Goal: Information Seeking & Learning: Learn about a topic

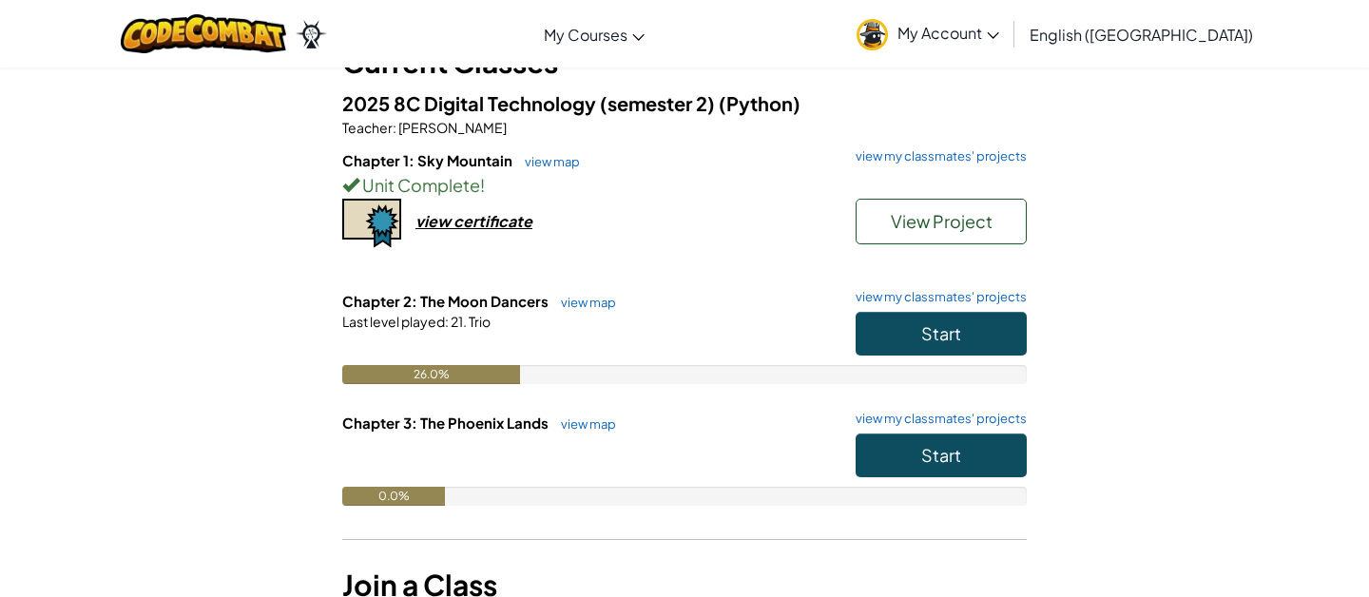
scroll to position [183, 0]
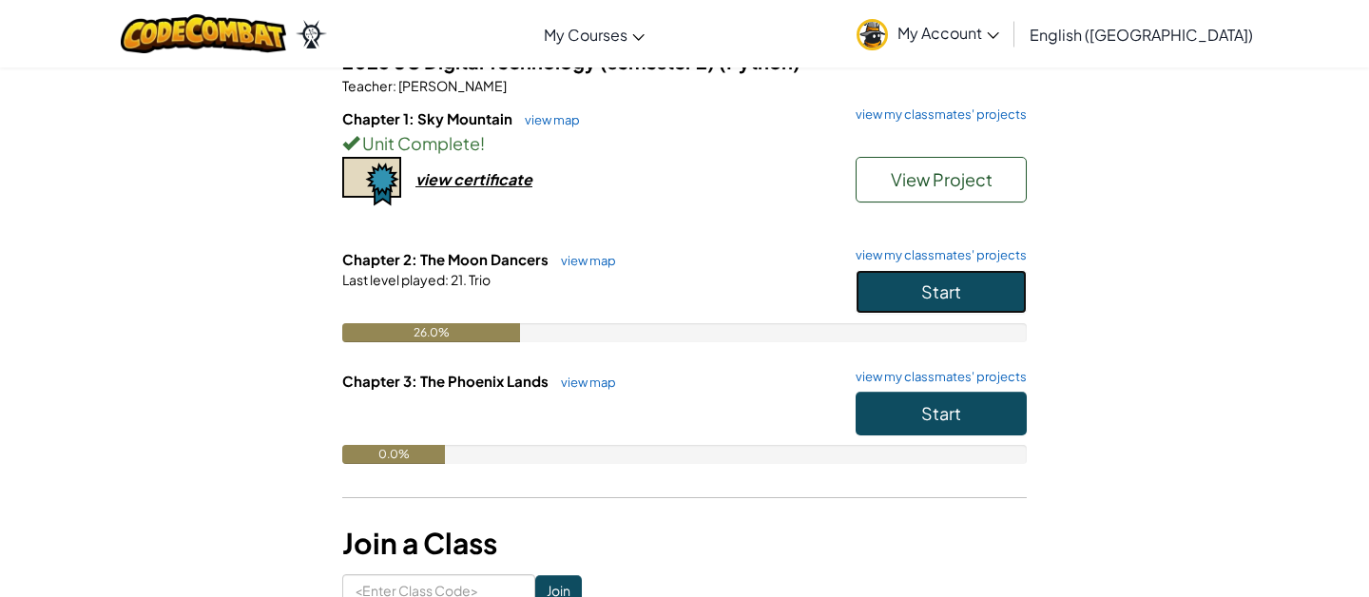
click at [1002, 292] on button "Start" at bounding box center [940, 292] width 171 height 44
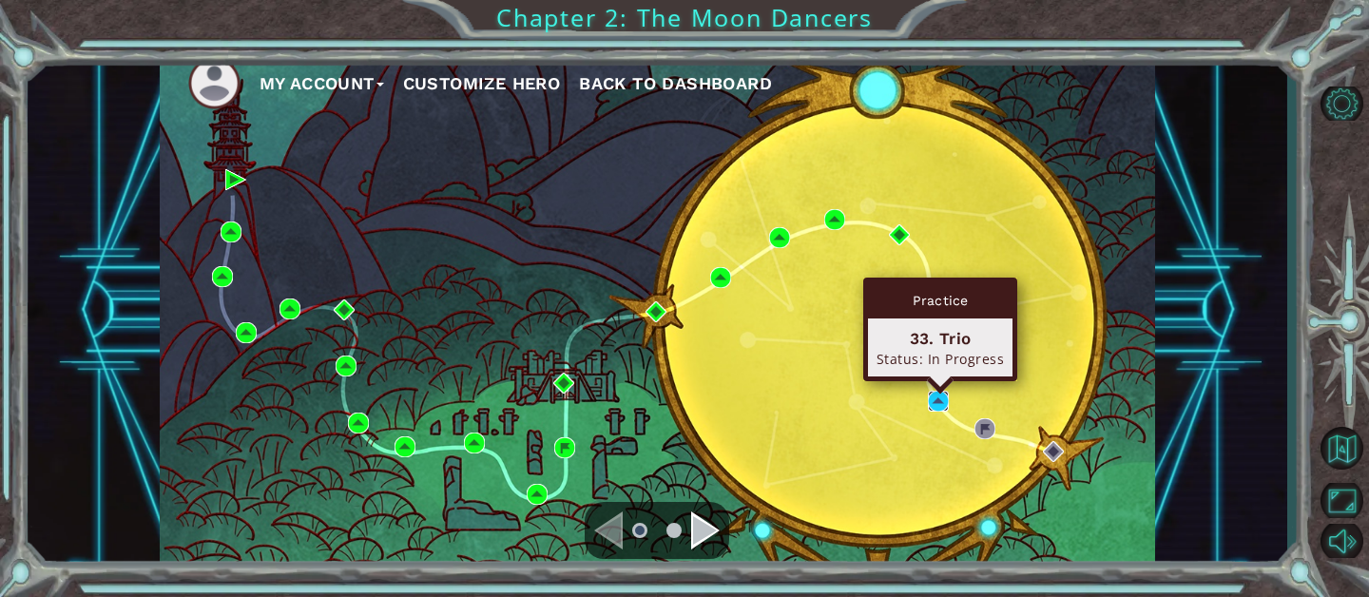
click at [940, 399] on img at bounding box center [938, 401] width 21 height 21
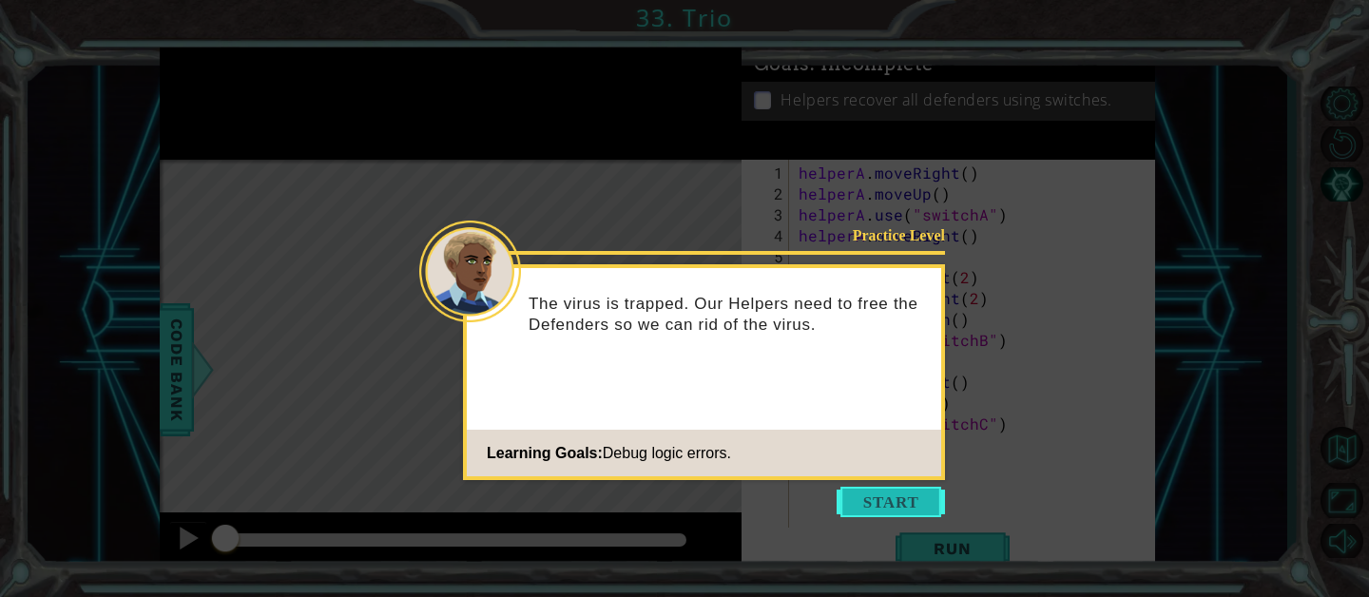
click at [885, 500] on button "Start" at bounding box center [890, 502] width 108 height 30
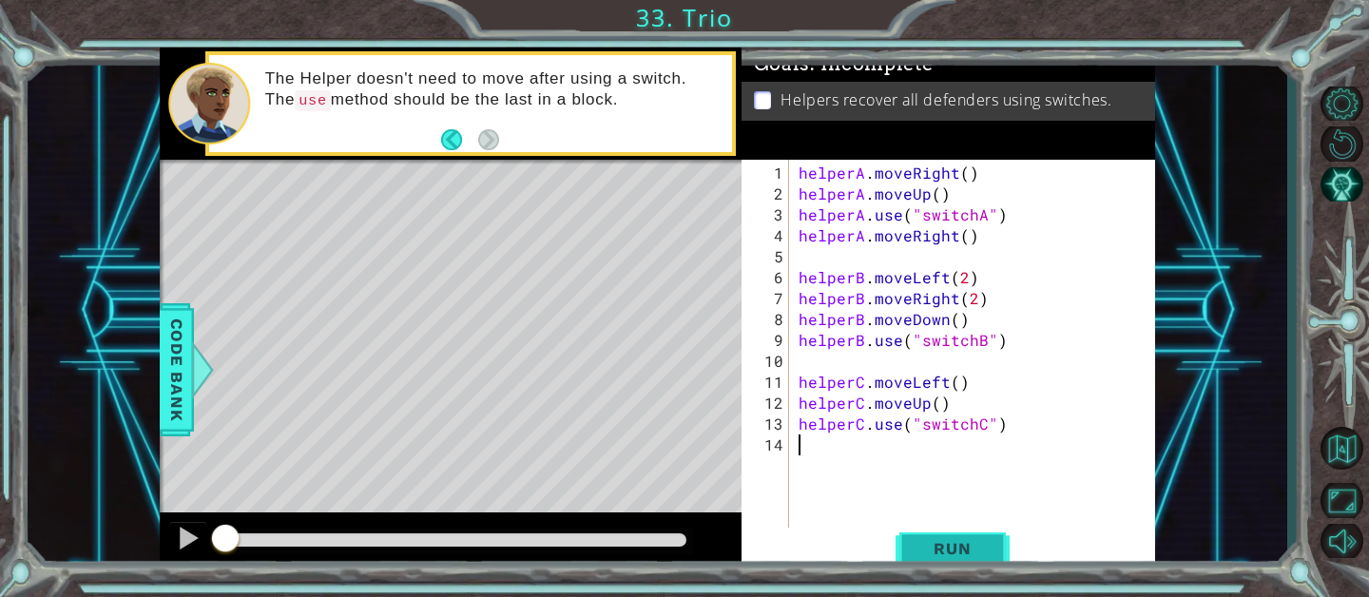
click at [972, 547] on span "Run" at bounding box center [951, 548] width 75 height 19
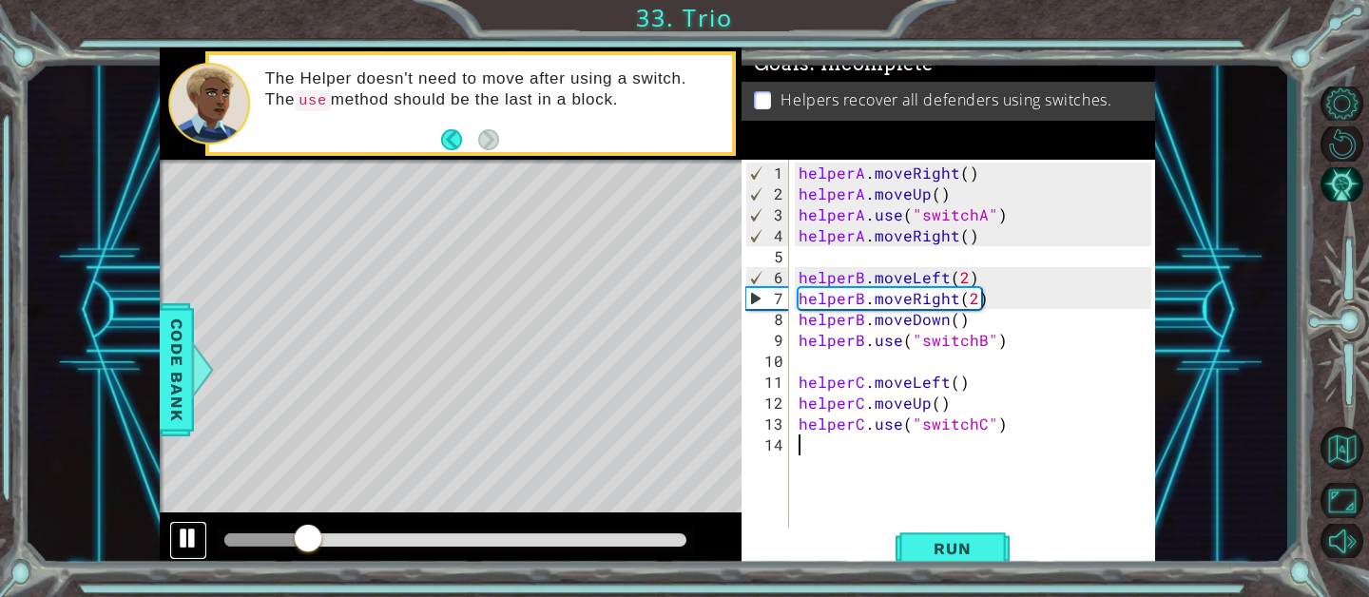
click at [191, 539] on div at bounding box center [188, 538] width 25 height 25
click at [955, 556] on span "Run" at bounding box center [951, 548] width 75 height 19
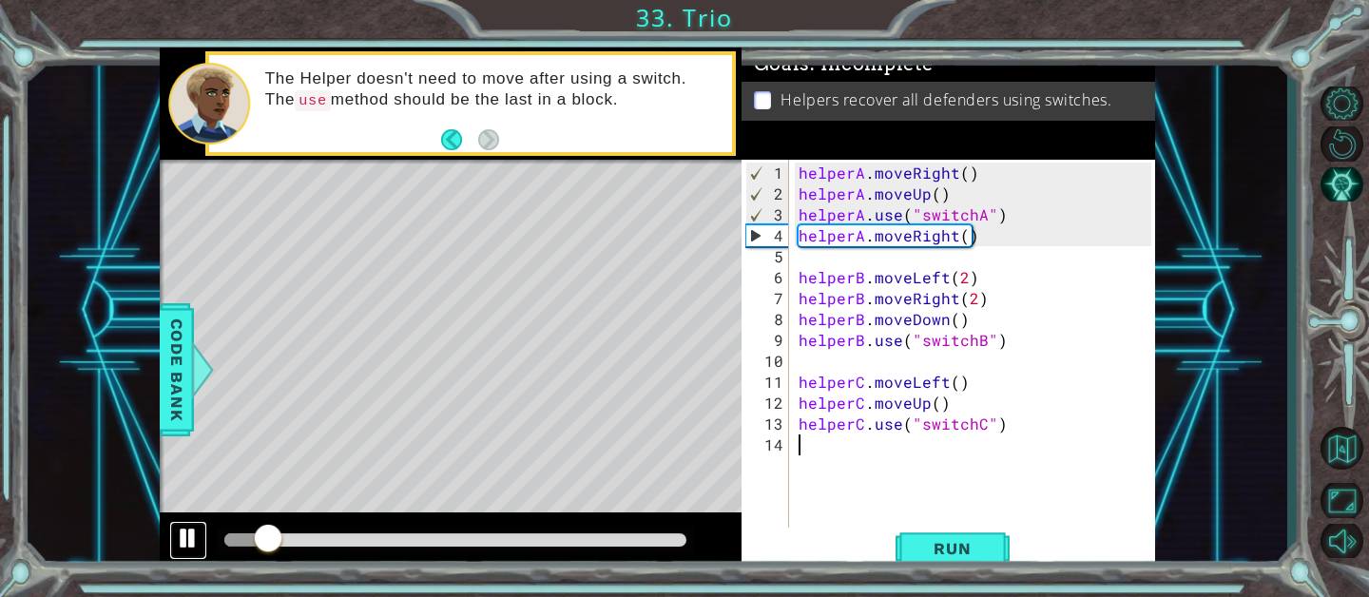
click at [187, 545] on div at bounding box center [188, 538] width 25 height 25
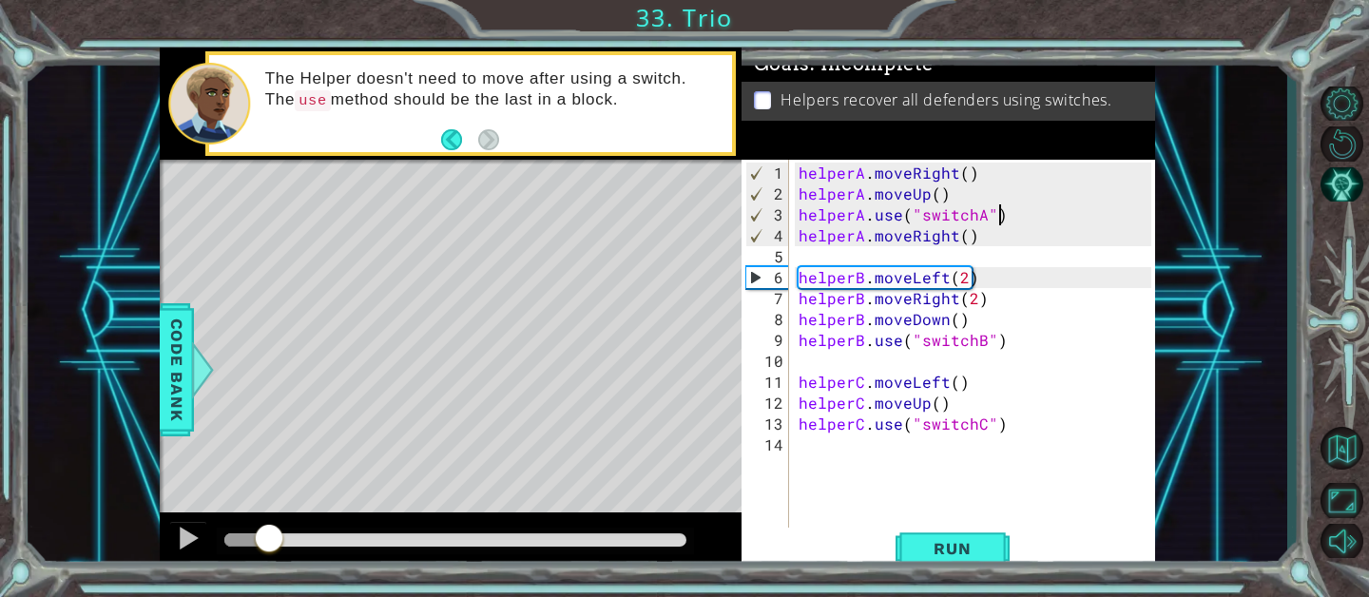
click at [1010, 214] on div "helperA . moveRight ( ) helperA . moveUp ( ) helperA . use ( "switchA" ) helper…" at bounding box center [978, 372] width 366 height 418
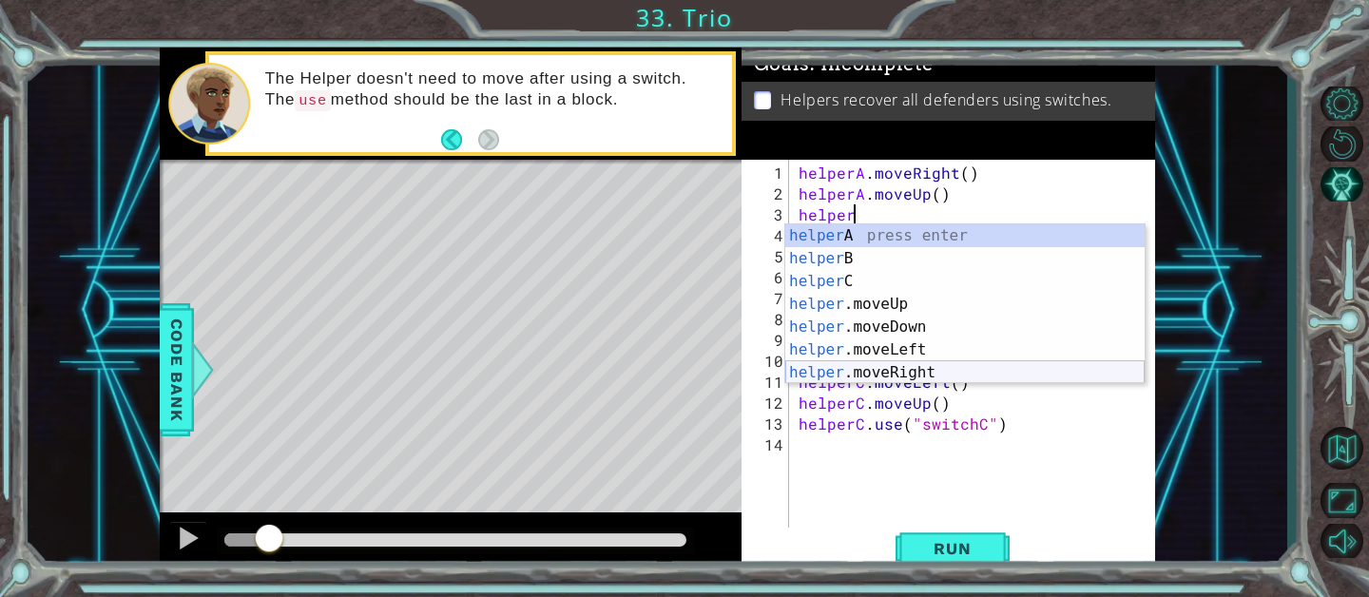
click at [876, 368] on div "helper A press enter helper B press enter helper C press enter helper .moveUp p…" at bounding box center [964, 326] width 359 height 205
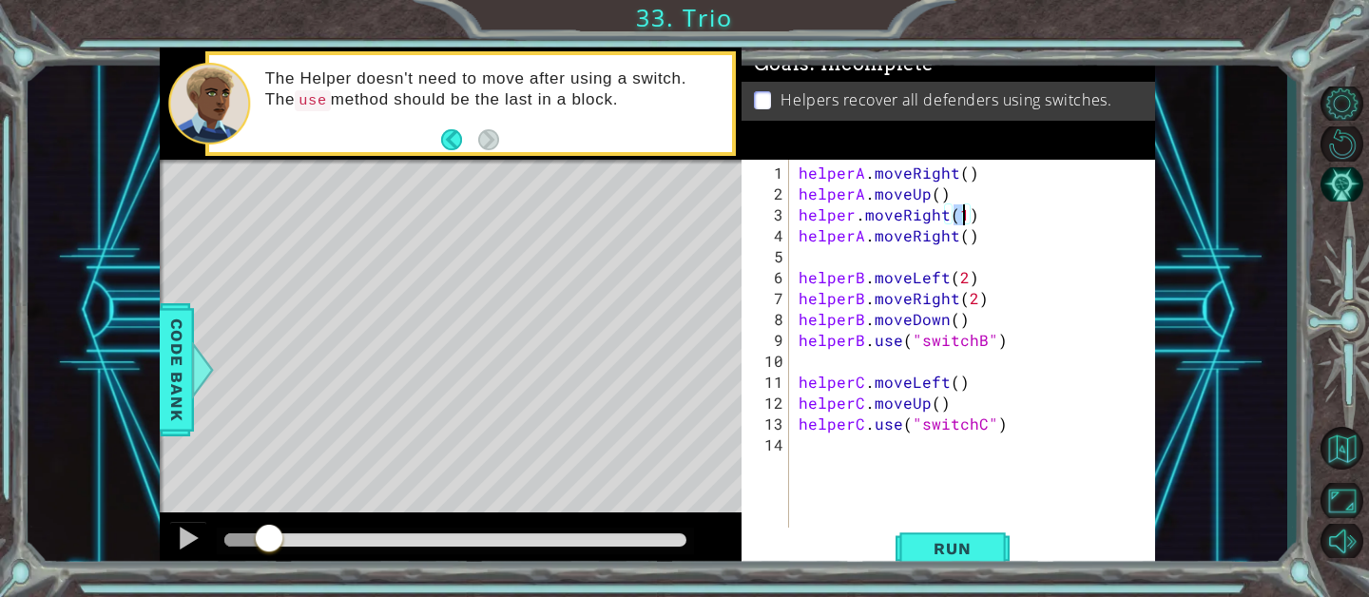
click at [978, 238] on div "helperA . moveRight ( ) helperA . moveUp ( ) helper . moveRight ( 1 ) helperA .…" at bounding box center [978, 372] width 366 height 418
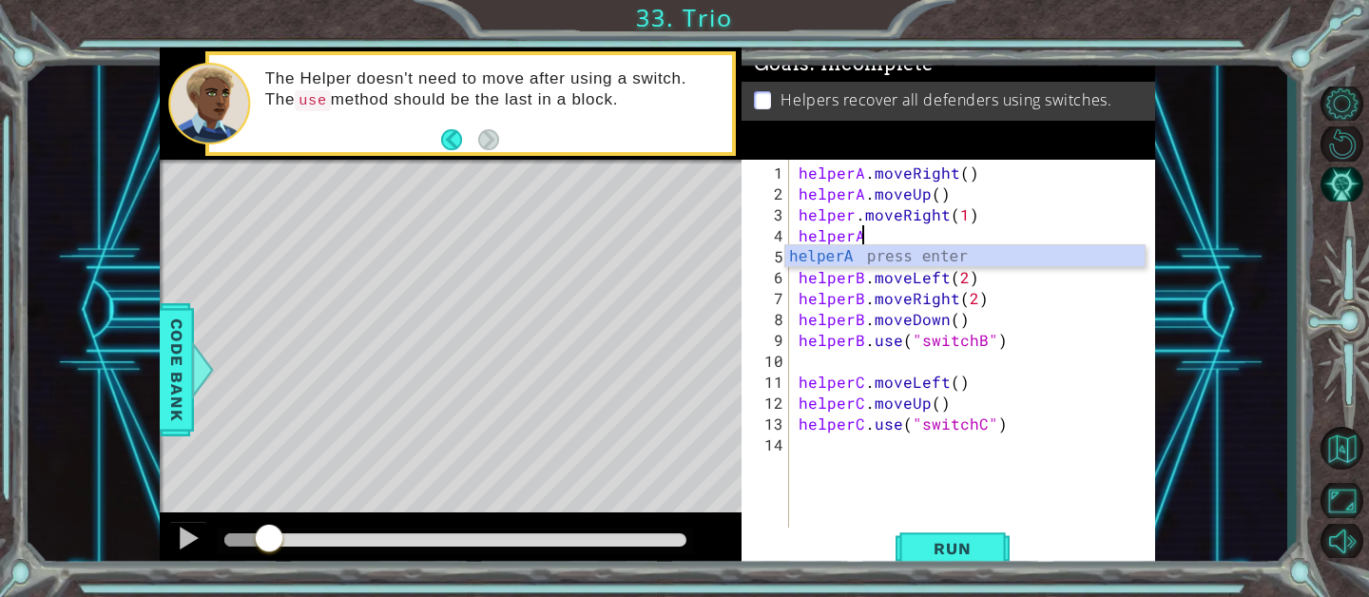
scroll to position [0, 3]
click at [964, 259] on div "helperA press enter" at bounding box center [964, 279] width 359 height 68
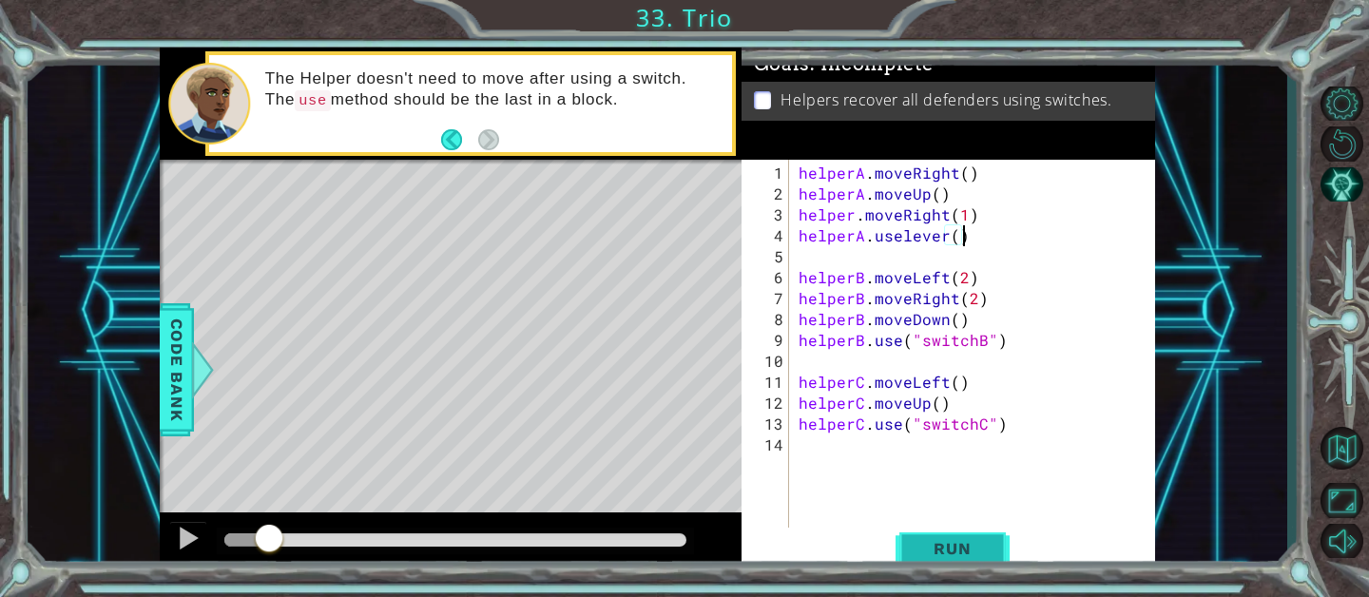
click at [936, 547] on span "Run" at bounding box center [951, 548] width 75 height 19
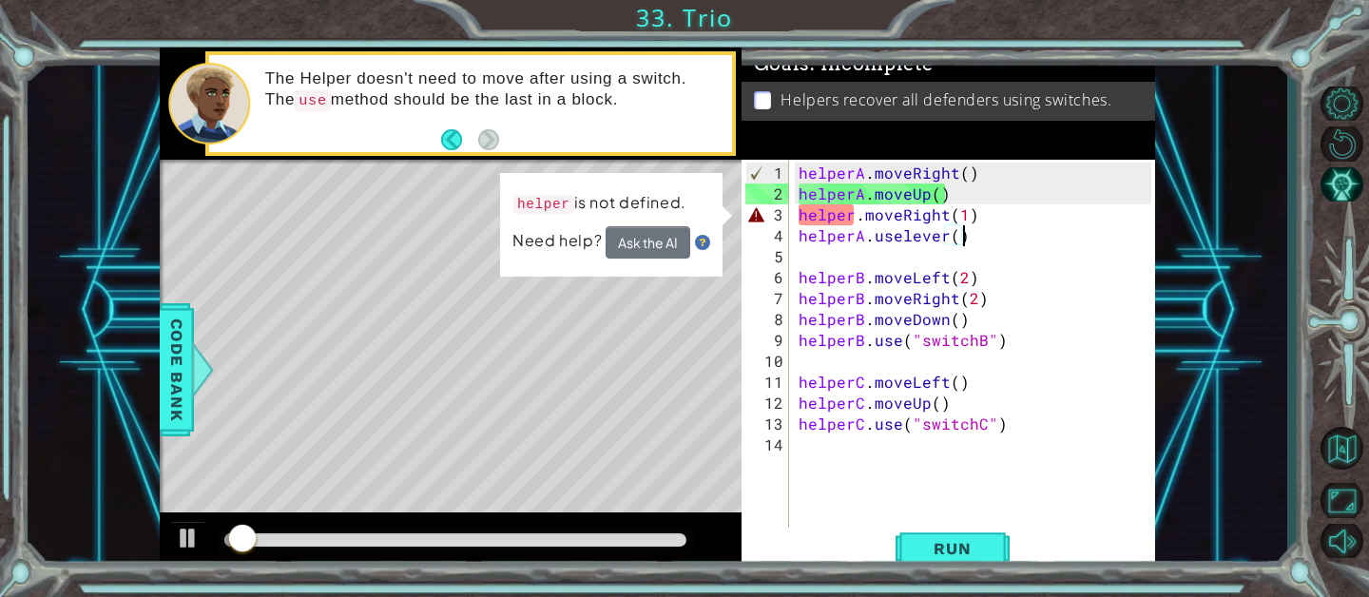
click at [981, 221] on div "helperA . moveRight ( ) helperA . moveUp ( ) helper . moveRight ( 1 ) helperA .…" at bounding box center [978, 372] width 366 height 418
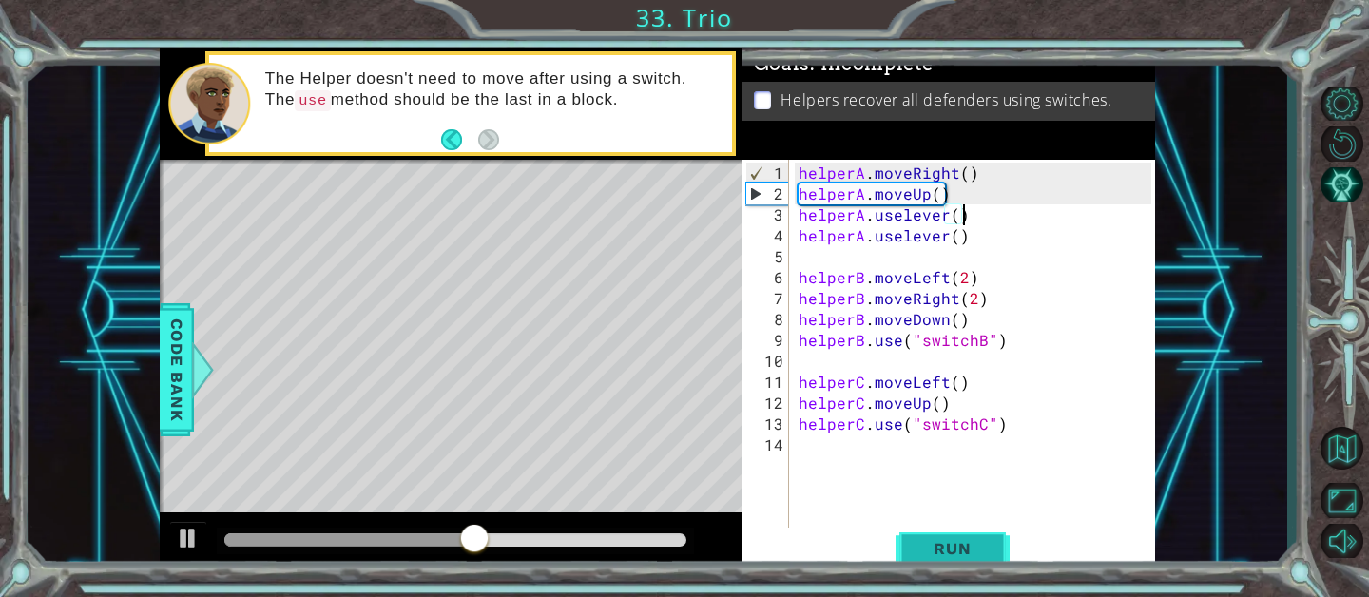
click at [974, 551] on span "Run" at bounding box center [951, 548] width 75 height 19
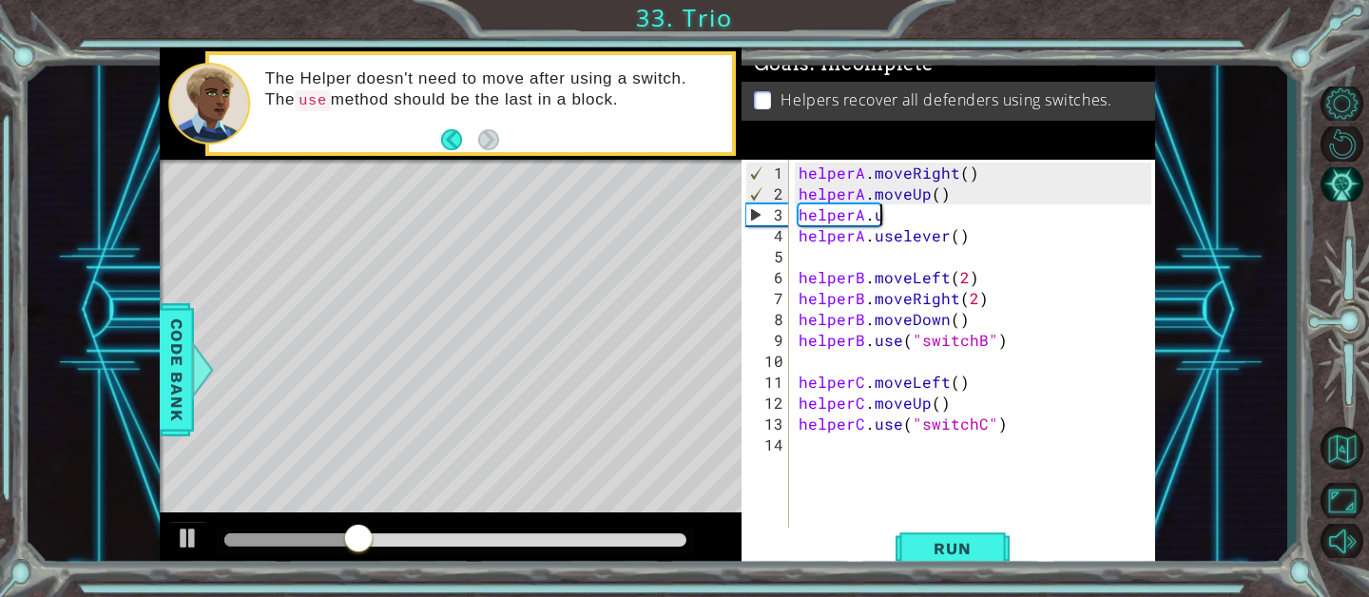
scroll to position [0, 4]
click at [938, 545] on span "Run" at bounding box center [951, 548] width 75 height 19
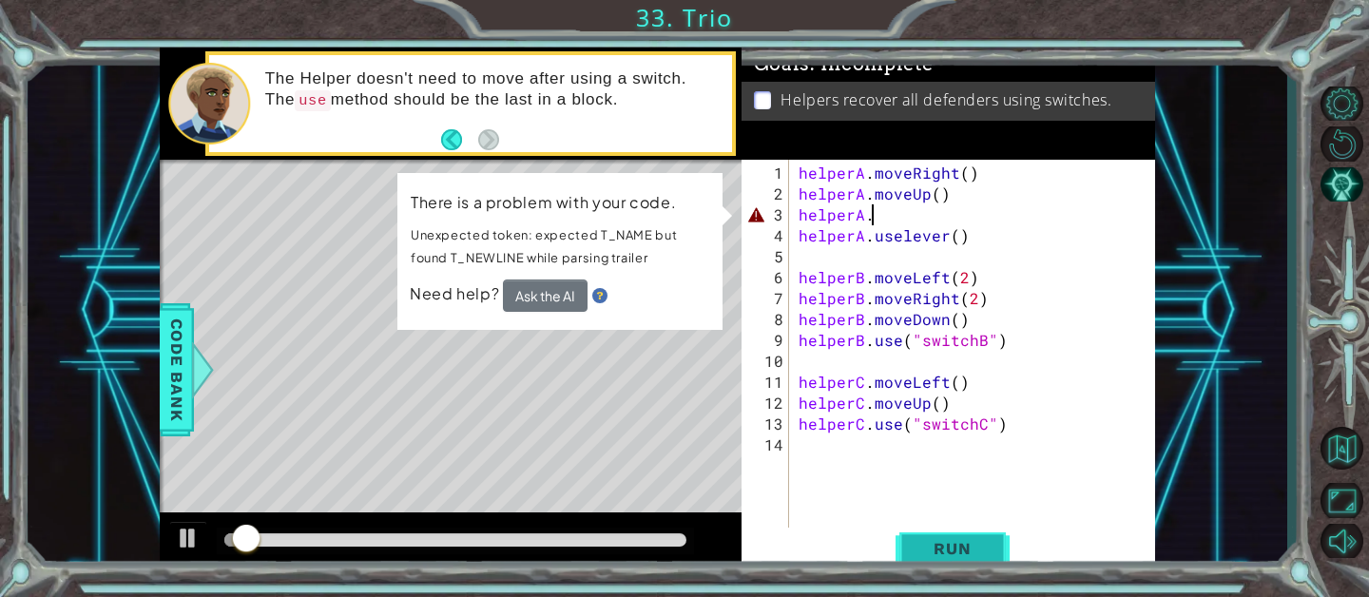
click at [976, 547] on span "Run" at bounding box center [951, 548] width 75 height 19
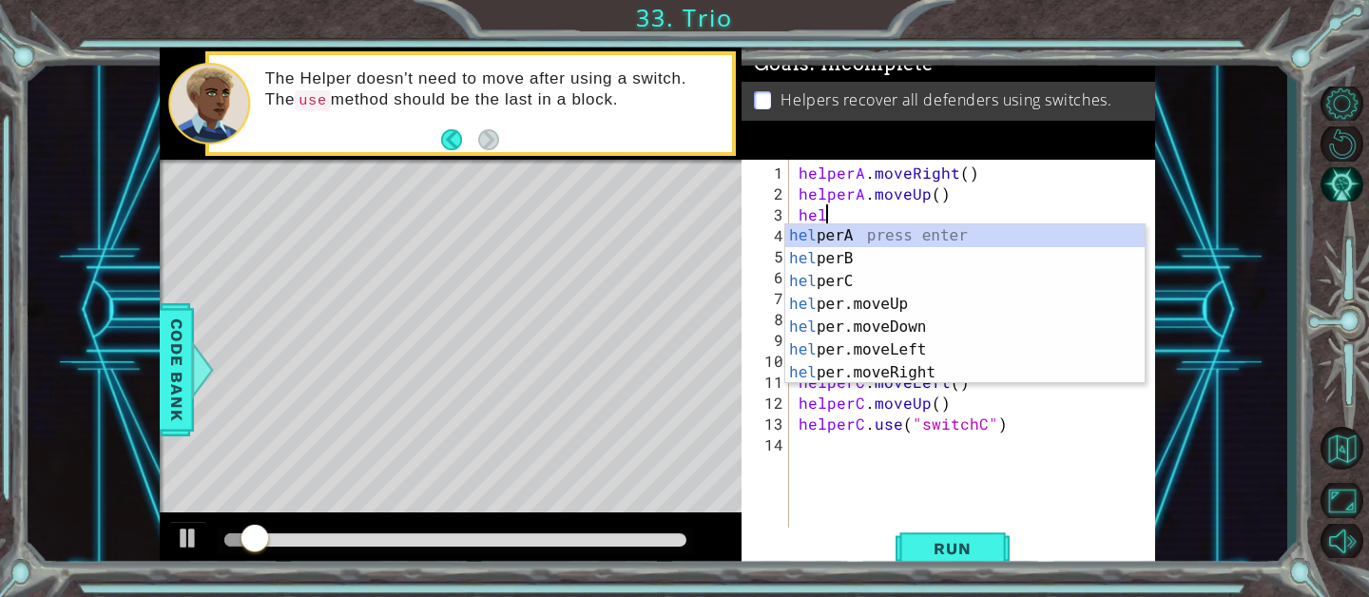
scroll to position [0, 0]
type textarea "h"
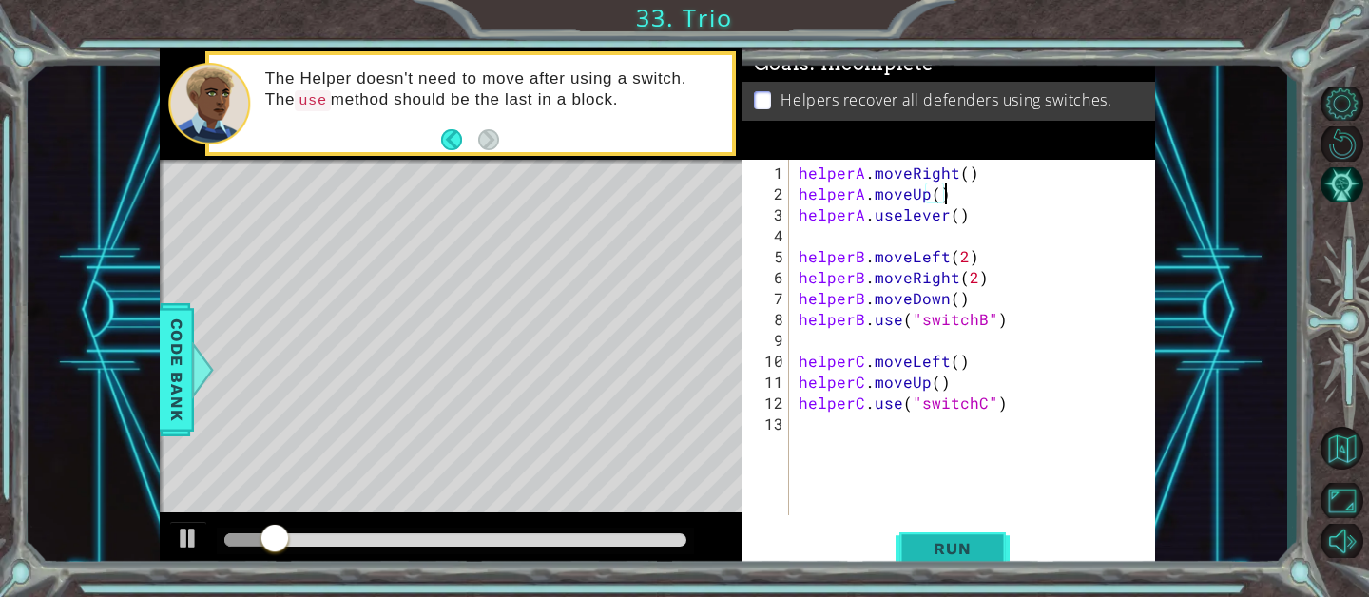
click at [933, 550] on span "Run" at bounding box center [951, 548] width 75 height 19
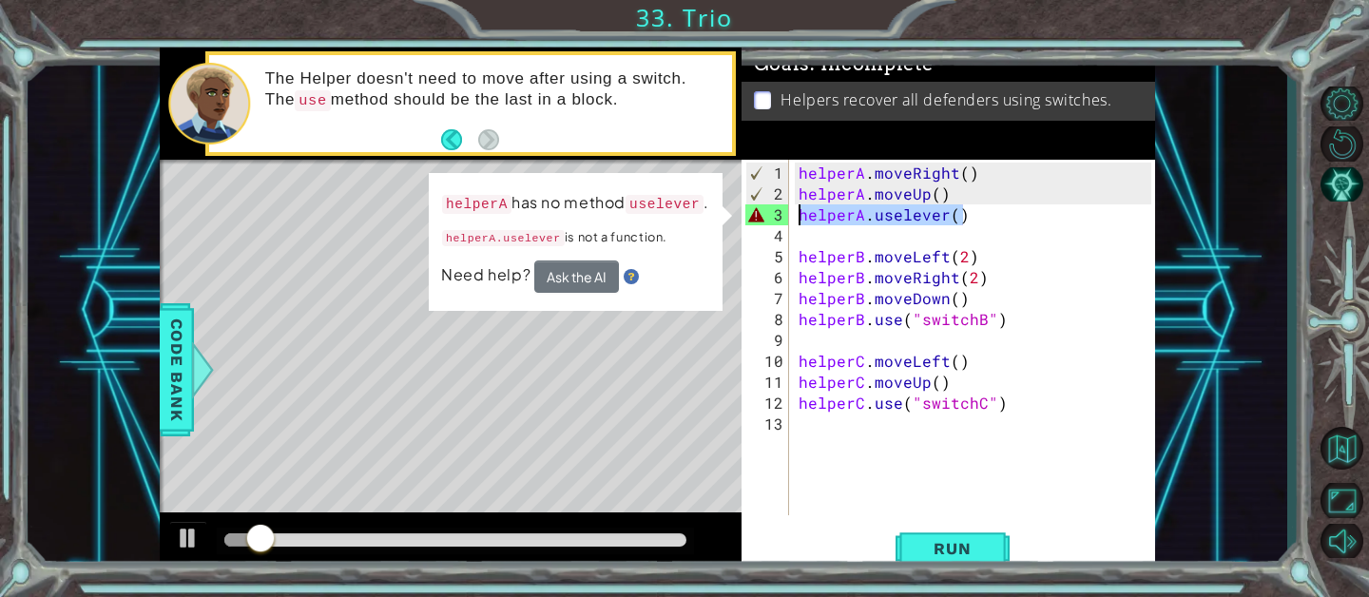
drag, startPoint x: 981, startPoint y: 221, endPoint x: 801, endPoint y: 216, distance: 179.7
click at [801, 216] on div "helperA . moveRight ( ) helperA . moveUp ( ) helperA . uselever ( ) helperB . m…" at bounding box center [978, 361] width 366 height 397
type textarea "helperA.uselever()"
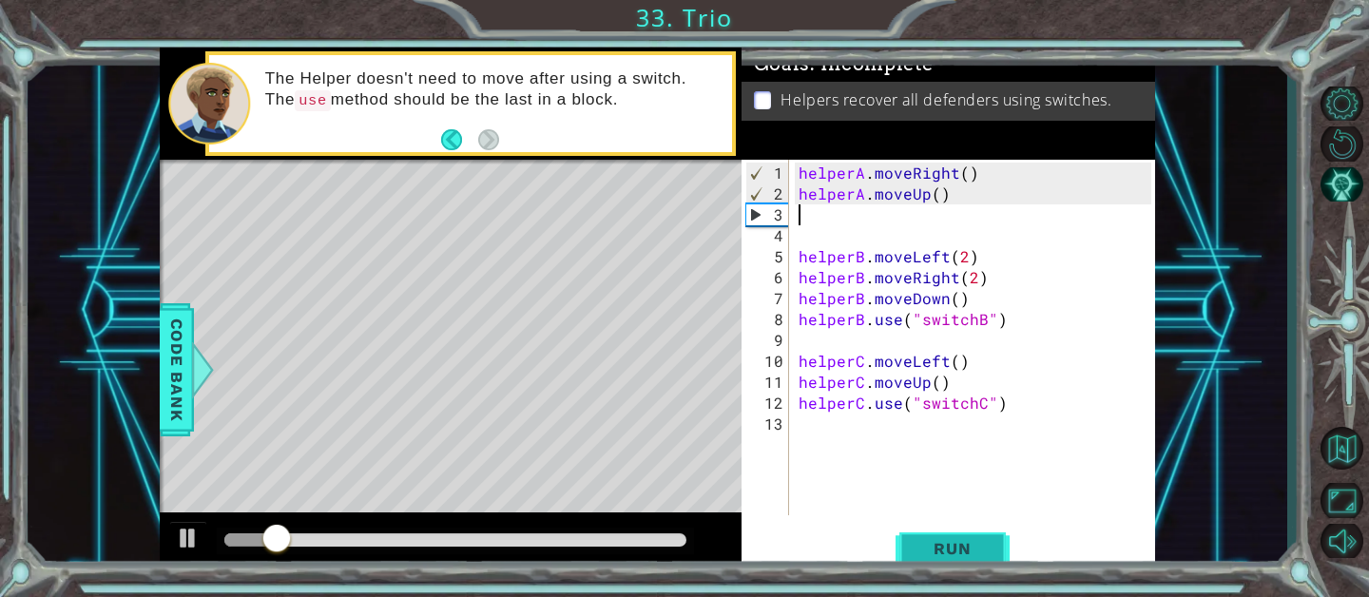
click at [960, 547] on span "Run" at bounding box center [951, 548] width 75 height 19
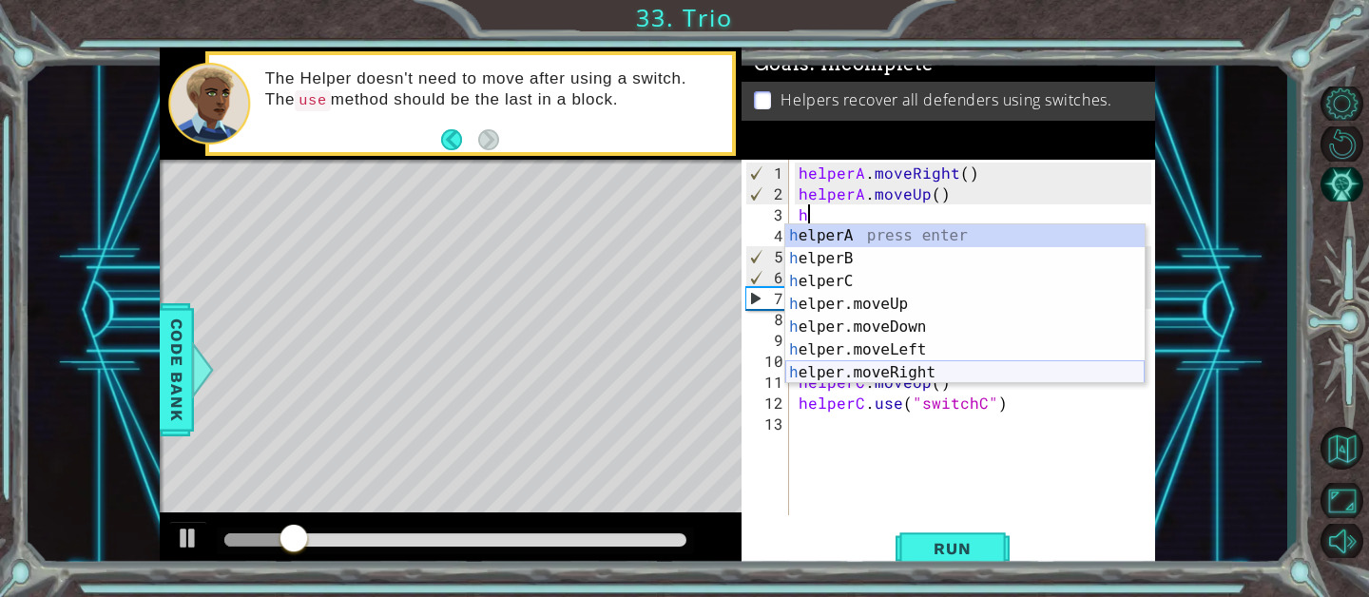
click at [820, 365] on div "h elperA press enter h elperB press enter h elperC press enter h elper.moveUp p…" at bounding box center [964, 326] width 359 height 205
type textarea "helper.moveRight(1)"
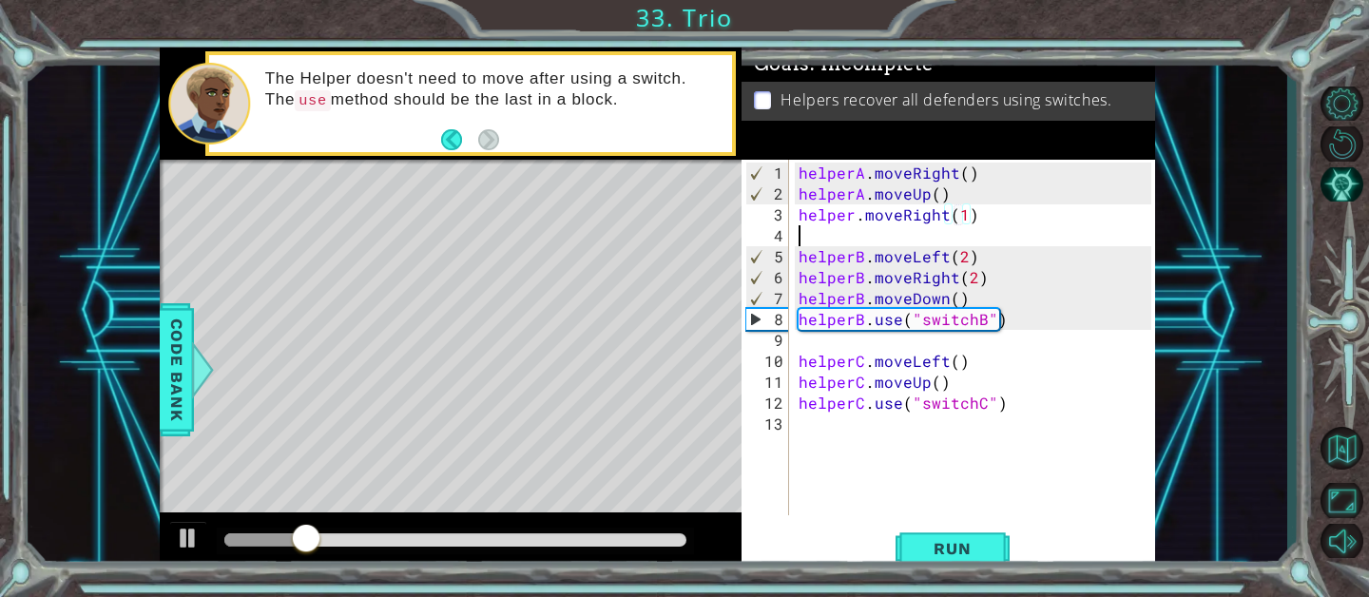
click at [820, 242] on div "helperA . moveRight ( ) helperA . moveUp ( ) helper . moveRight ( 1 ) helperB .…" at bounding box center [978, 361] width 366 height 397
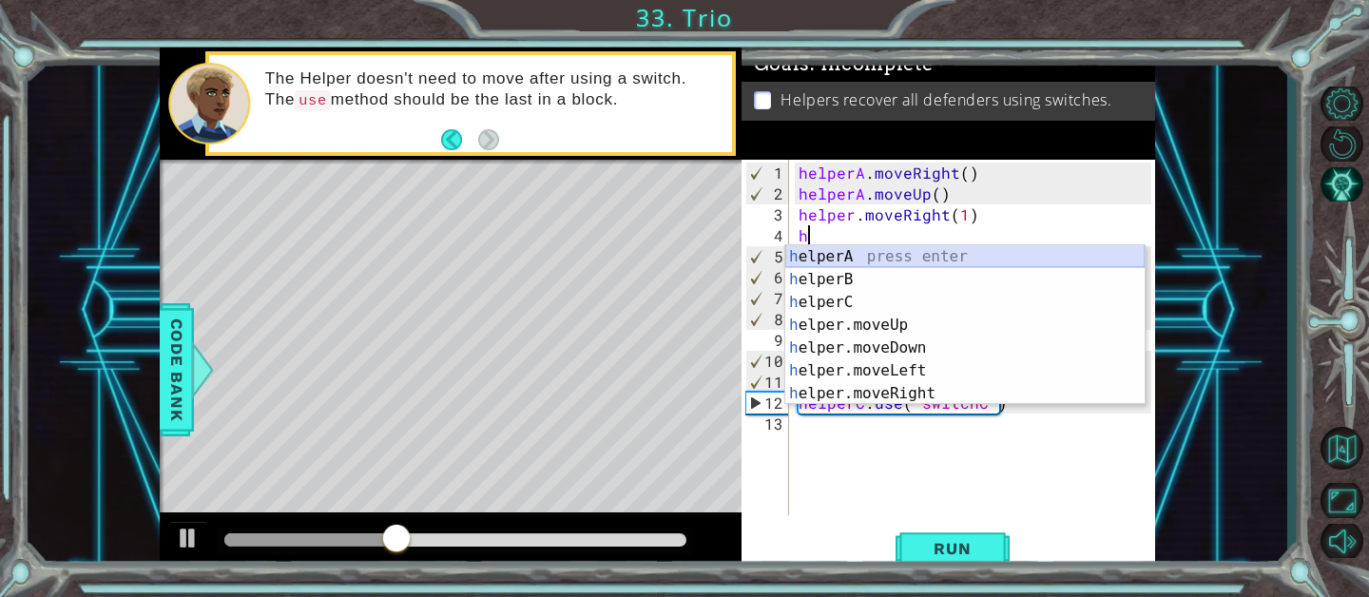
click at [813, 251] on div "h elperA press enter h elperB press enter h elperC press enter h elper.moveUp p…" at bounding box center [964, 347] width 359 height 205
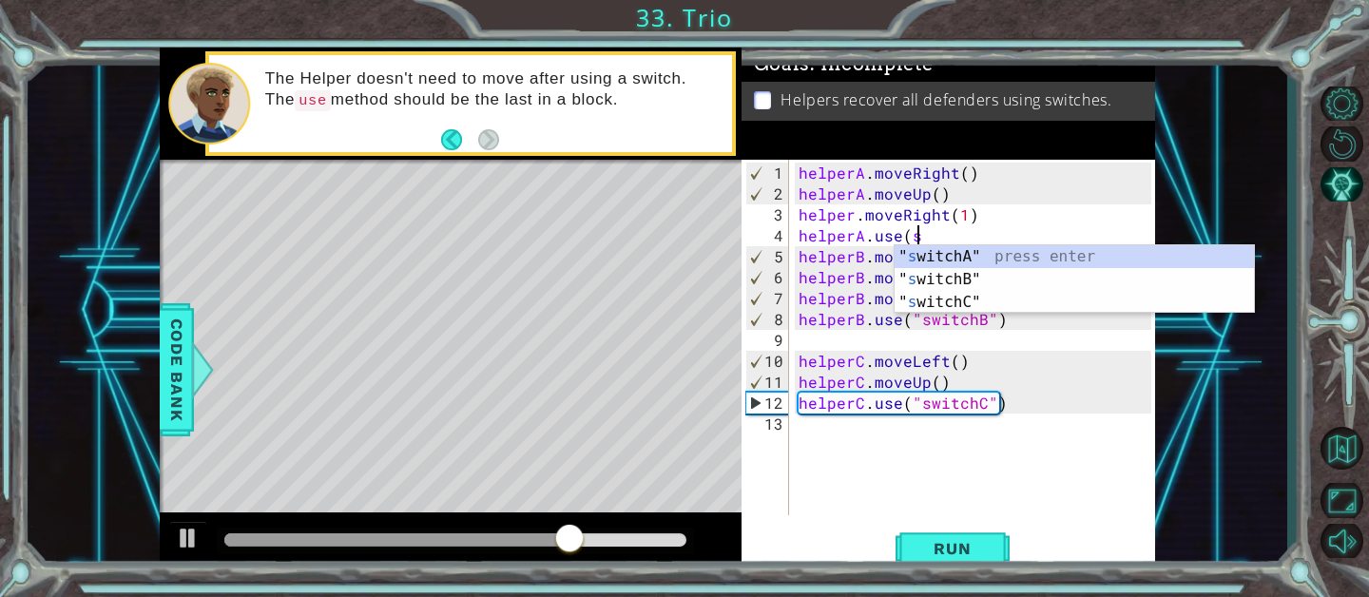
scroll to position [0, 7]
click at [922, 255] on div "" s witchA" press enter " s witchB" press enter " s witchC" press enter" at bounding box center [1073, 302] width 359 height 114
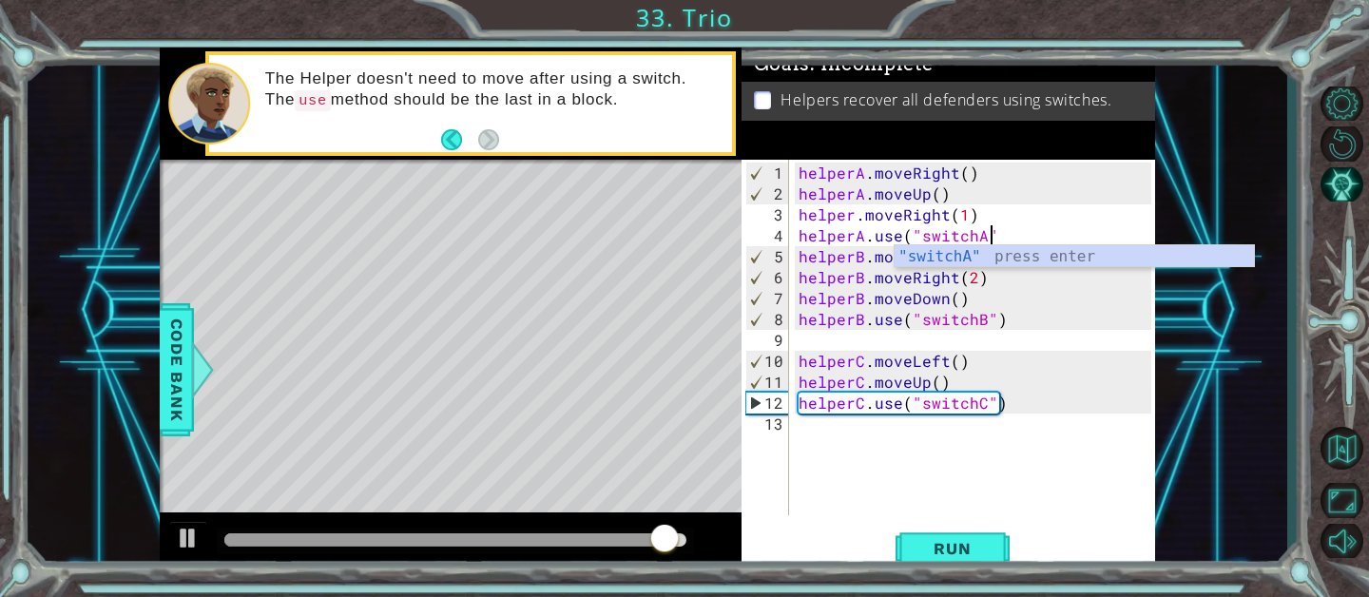
scroll to position [0, 11]
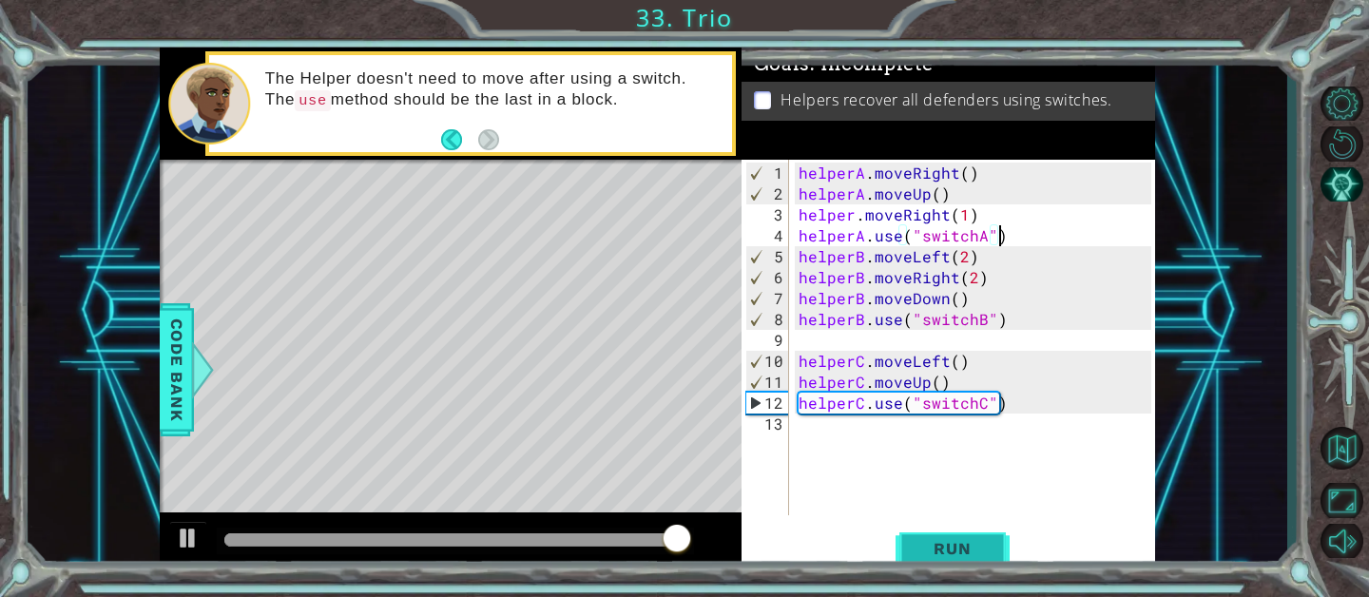
click at [912, 545] on button "Run" at bounding box center [952, 547] width 114 height 41
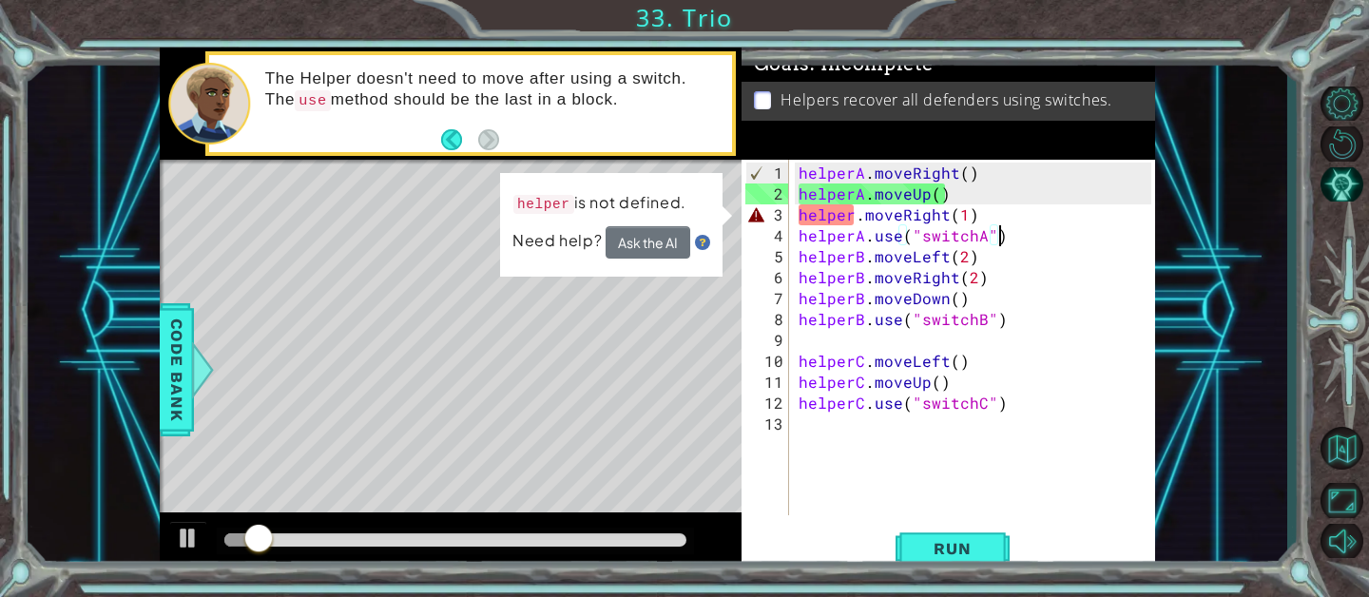
click at [856, 212] on div "helperA . moveRight ( ) helperA . moveUp ( ) helper . moveRight ( 1 ) helperA .…" at bounding box center [978, 361] width 366 height 397
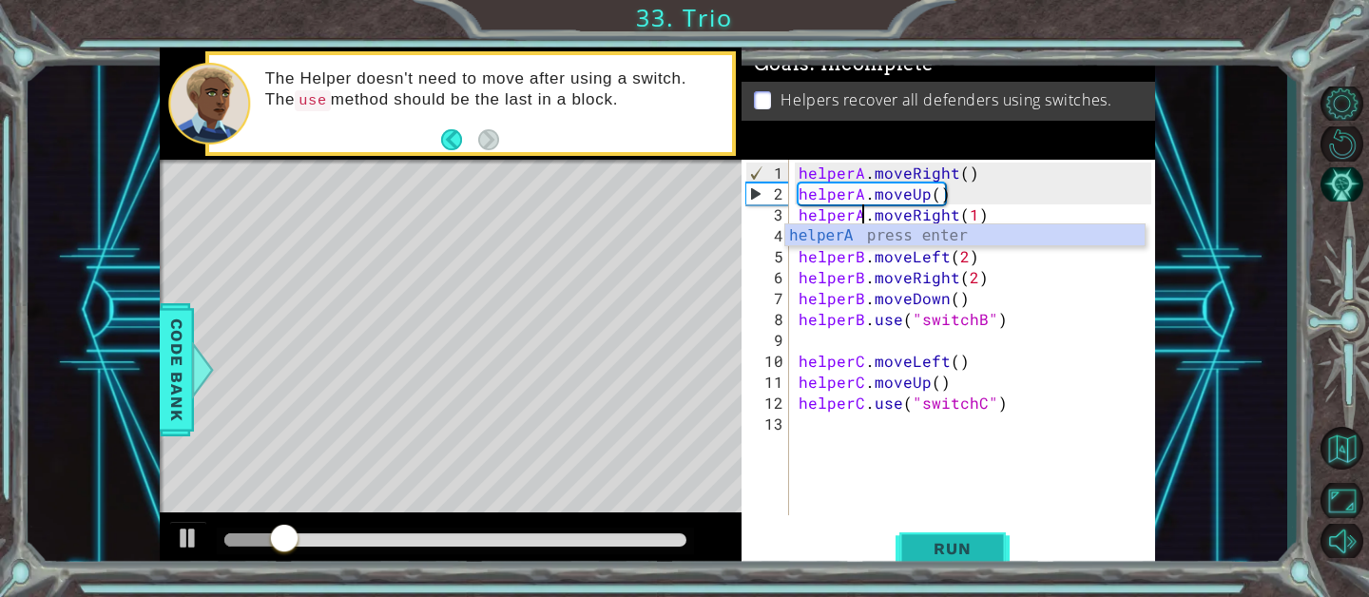
click at [949, 551] on span "Run" at bounding box center [951, 548] width 75 height 19
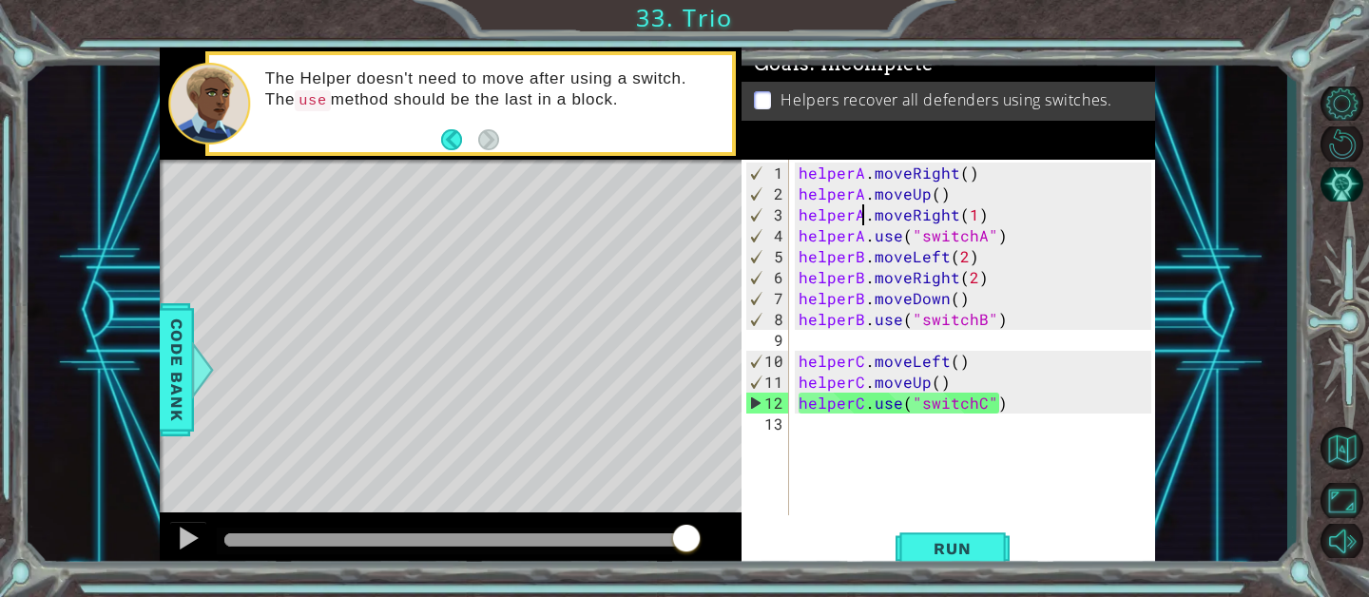
click at [952, 281] on div "helperA . moveRight ( ) helperA . moveUp ( ) helperA . moveRight ( 1 ) helperA …" at bounding box center [978, 361] width 366 height 397
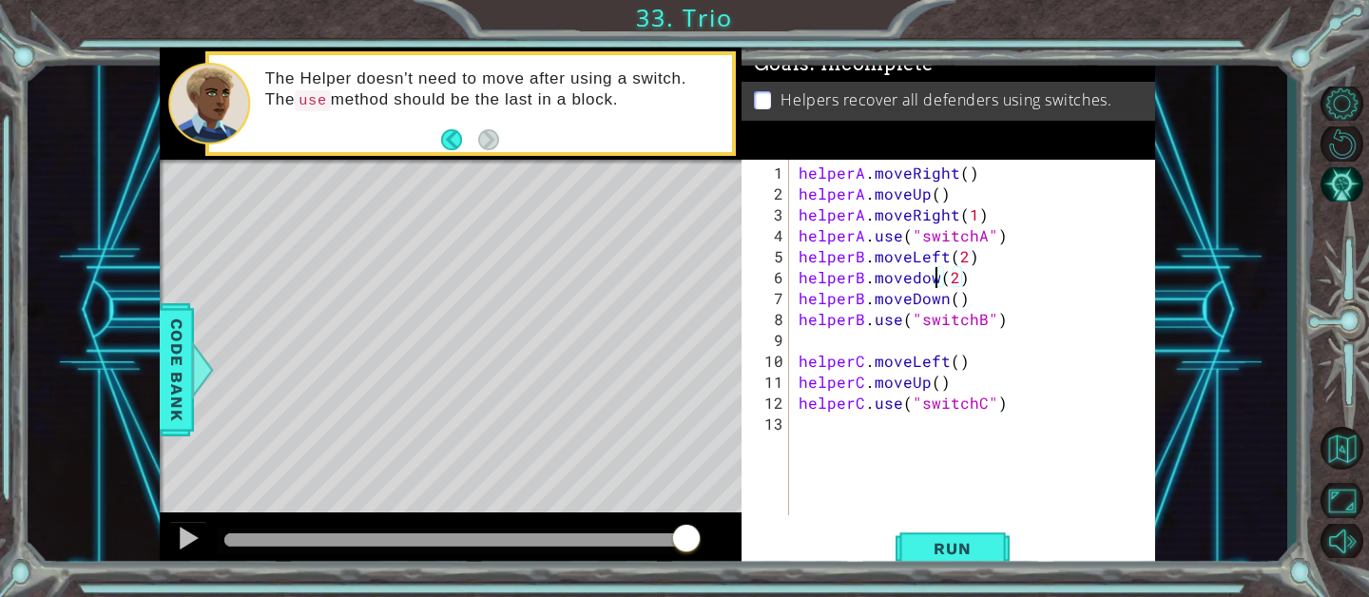
scroll to position [0, 9]
click at [966, 276] on div "helperA . moveRight ( ) helperA . moveUp ( ) helperA . moveRight ( 1 ) helperA …" at bounding box center [978, 361] width 366 height 397
click at [973, 304] on div "helperA . moveRight ( ) helperA . moveUp ( ) helperA . moveRight ( 1 ) helperA …" at bounding box center [978, 361] width 366 height 397
click at [963, 298] on div "helperA . moveRight ( ) helperA . moveUp ( ) helperA . moveRight ( 1 ) helperA …" at bounding box center [978, 361] width 366 height 397
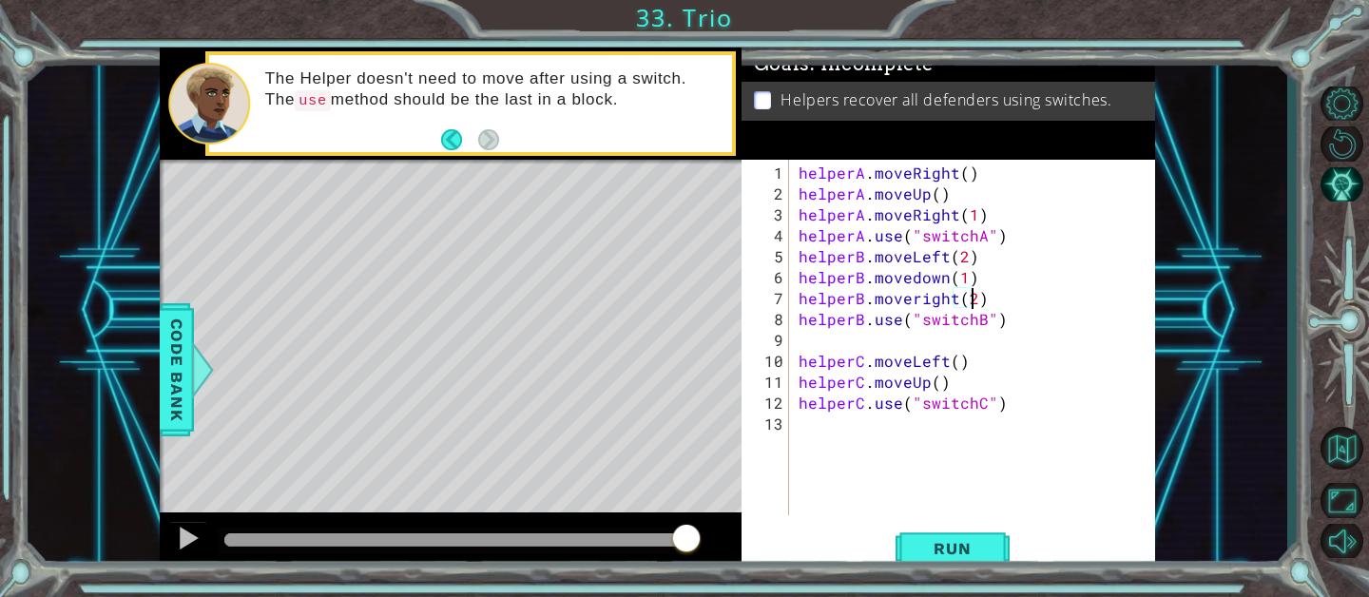
scroll to position [0, 10]
click at [951, 553] on span "Run" at bounding box center [951, 548] width 75 height 19
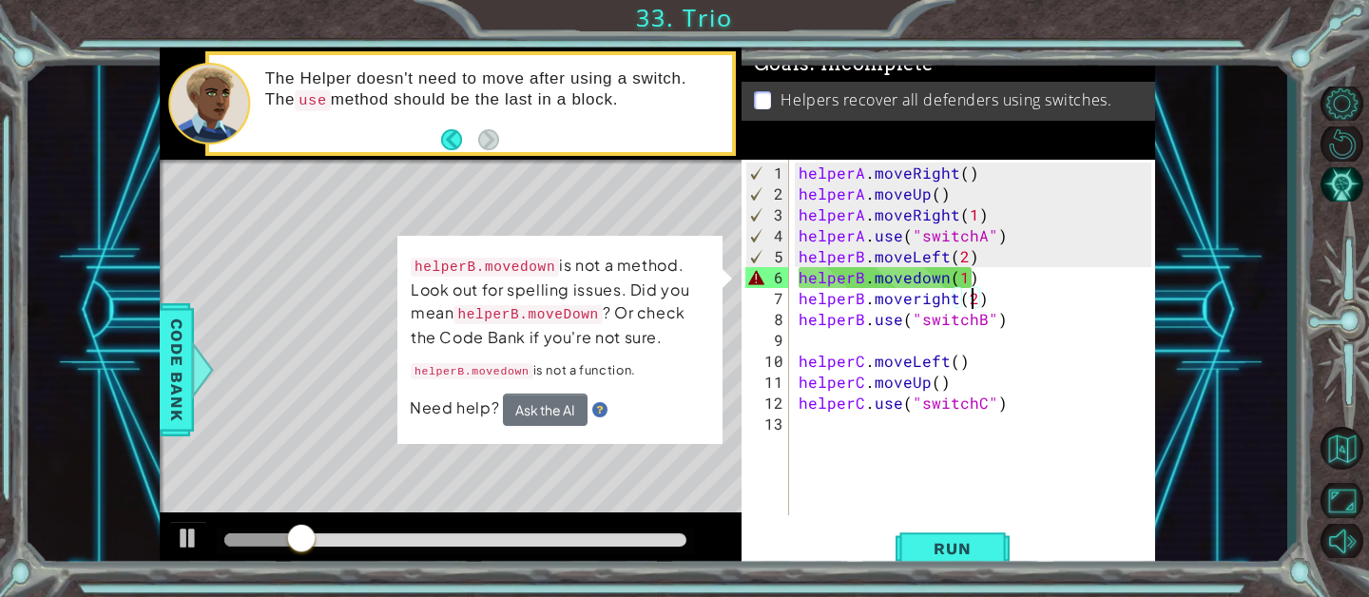
click at [916, 281] on div "helperA . moveRight ( ) helperA . moveUp ( ) helperA . moveRight ( 1 ) helperA …" at bounding box center [978, 361] width 366 height 397
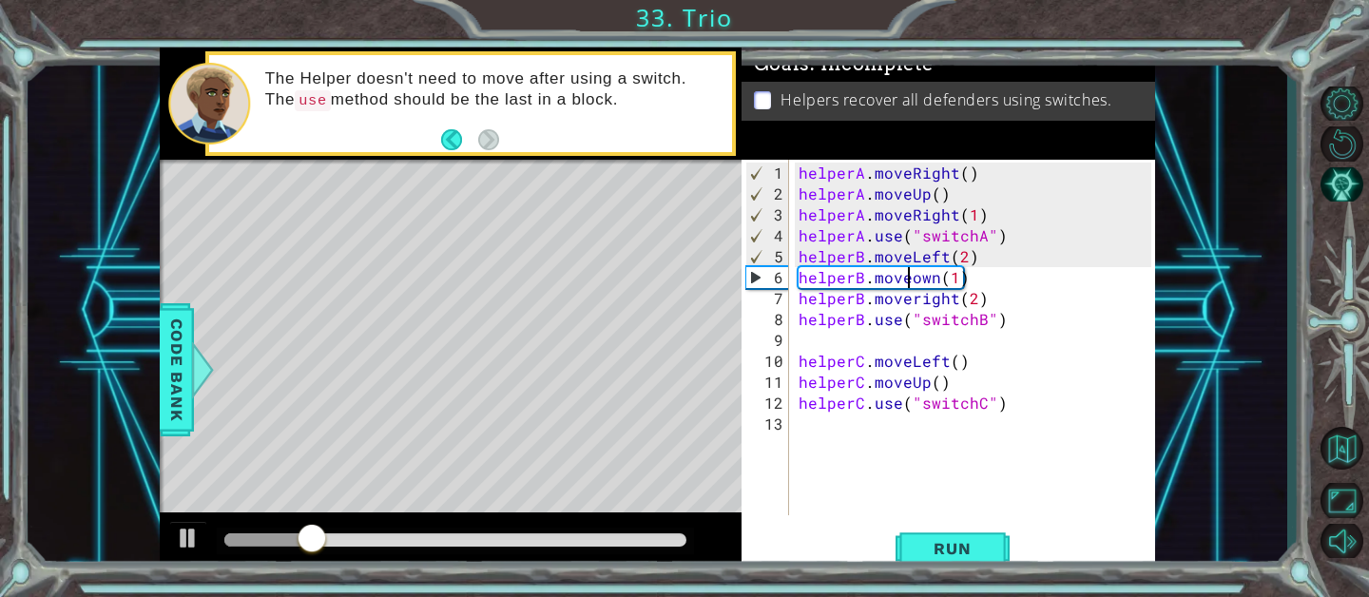
scroll to position [0, 8]
click at [962, 546] on span "Run" at bounding box center [951, 548] width 75 height 19
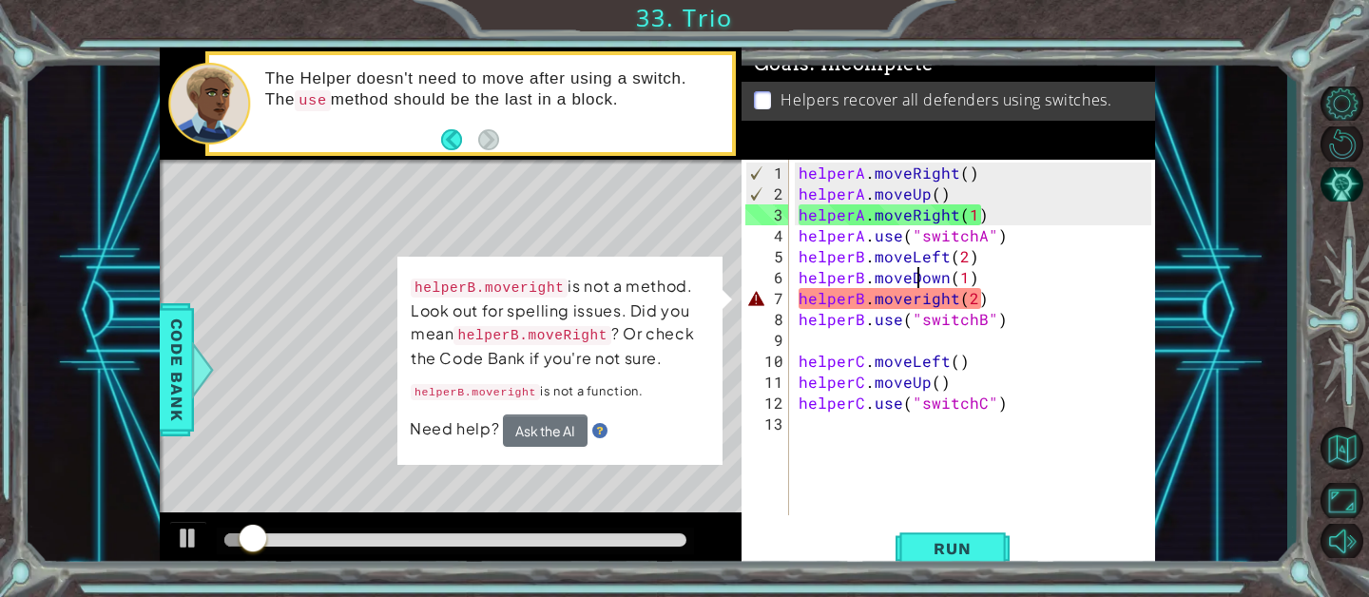
click at [914, 299] on div "helperA . moveRight ( ) helperA . moveUp ( ) helperA . moveRight ( 1 ) helperA …" at bounding box center [978, 361] width 366 height 397
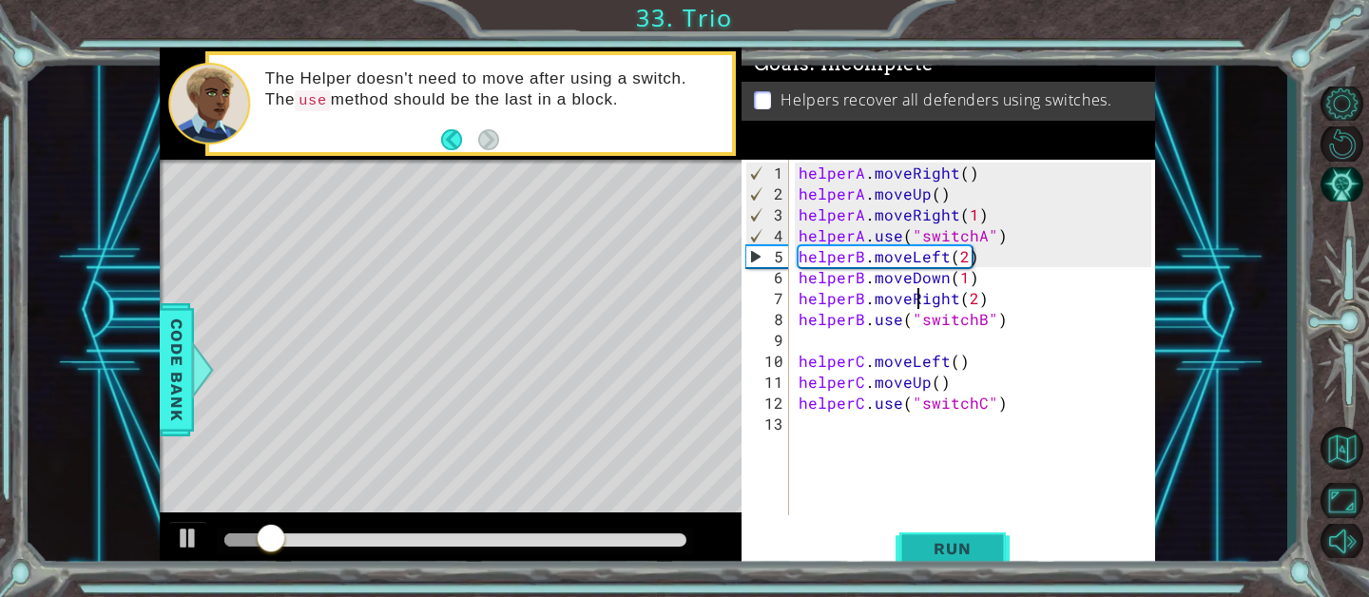
type textarea "helperB.moveRight(2)"
click at [940, 533] on button "Run" at bounding box center [952, 547] width 114 height 41
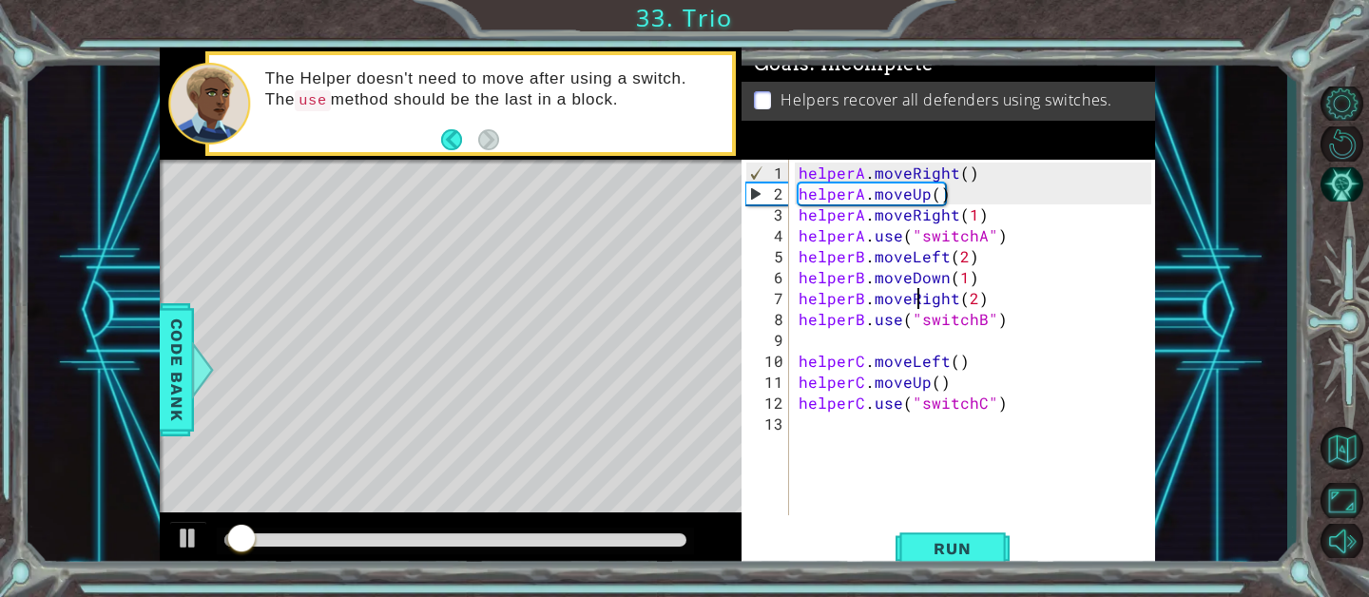
click at [988, 428] on div "helperA . moveRight ( ) helperA . moveUp ( ) helperA . moveRight ( 1 ) helperA …" at bounding box center [978, 361] width 366 height 397
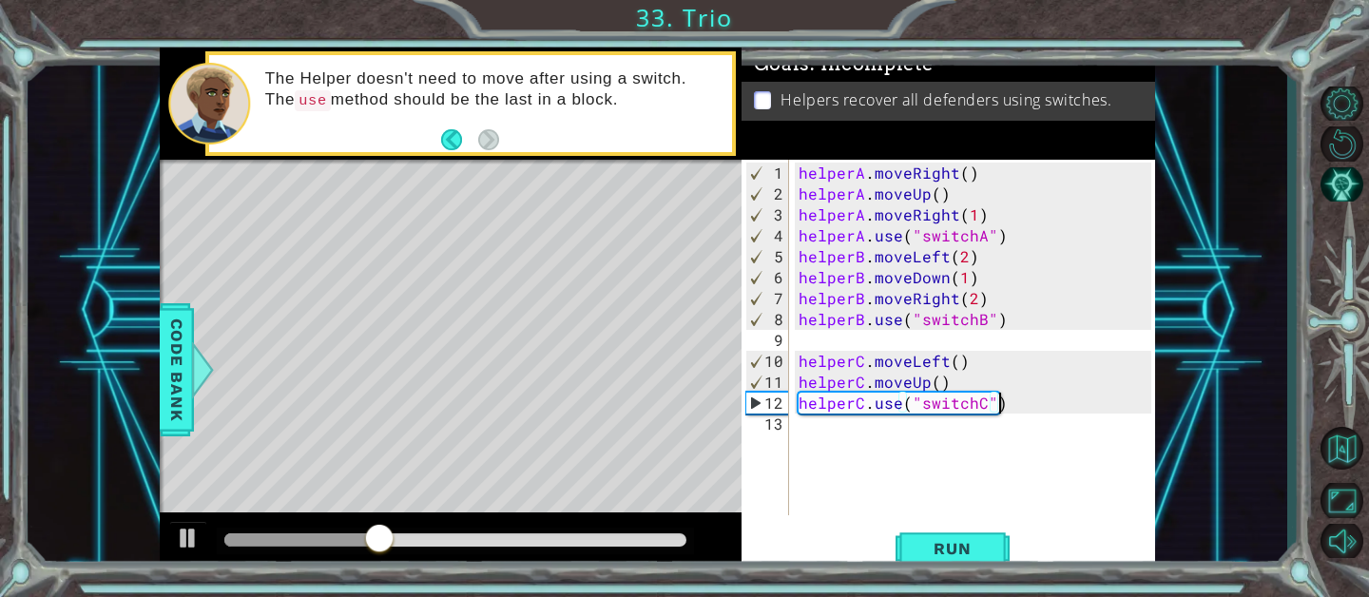
click at [1006, 407] on div "helperA . moveRight ( ) helperA . moveUp ( ) helperA . moveRight ( 1 ) helperA …" at bounding box center [978, 361] width 366 height 397
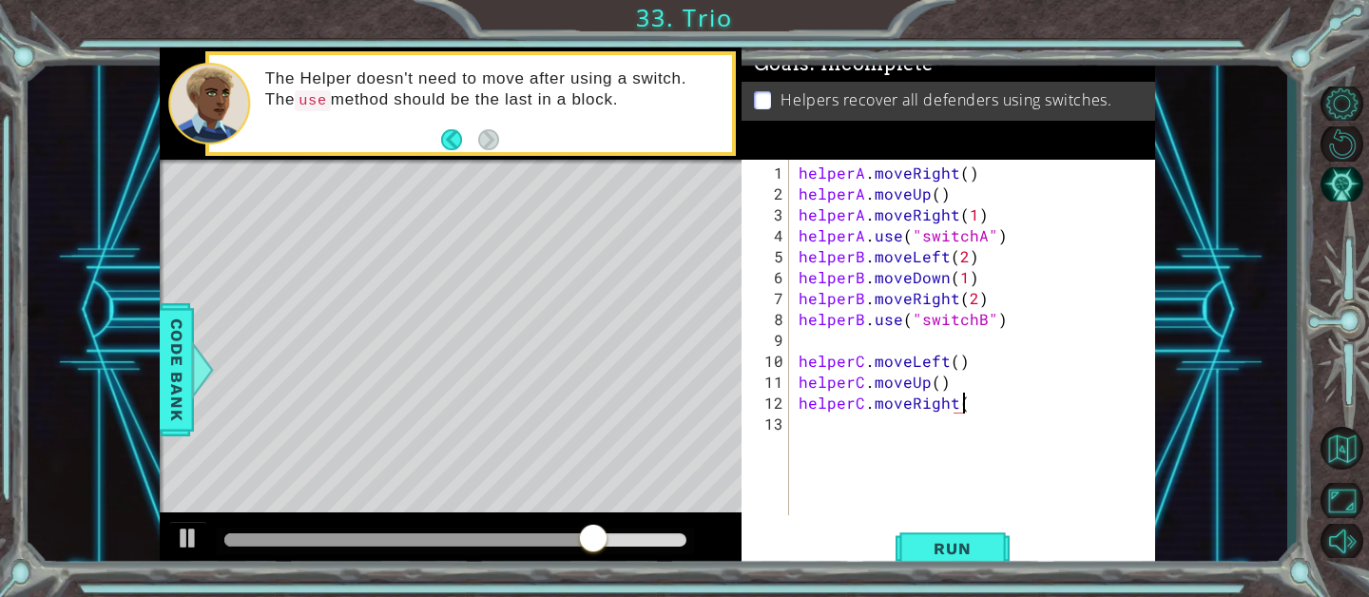
scroll to position [0, 10]
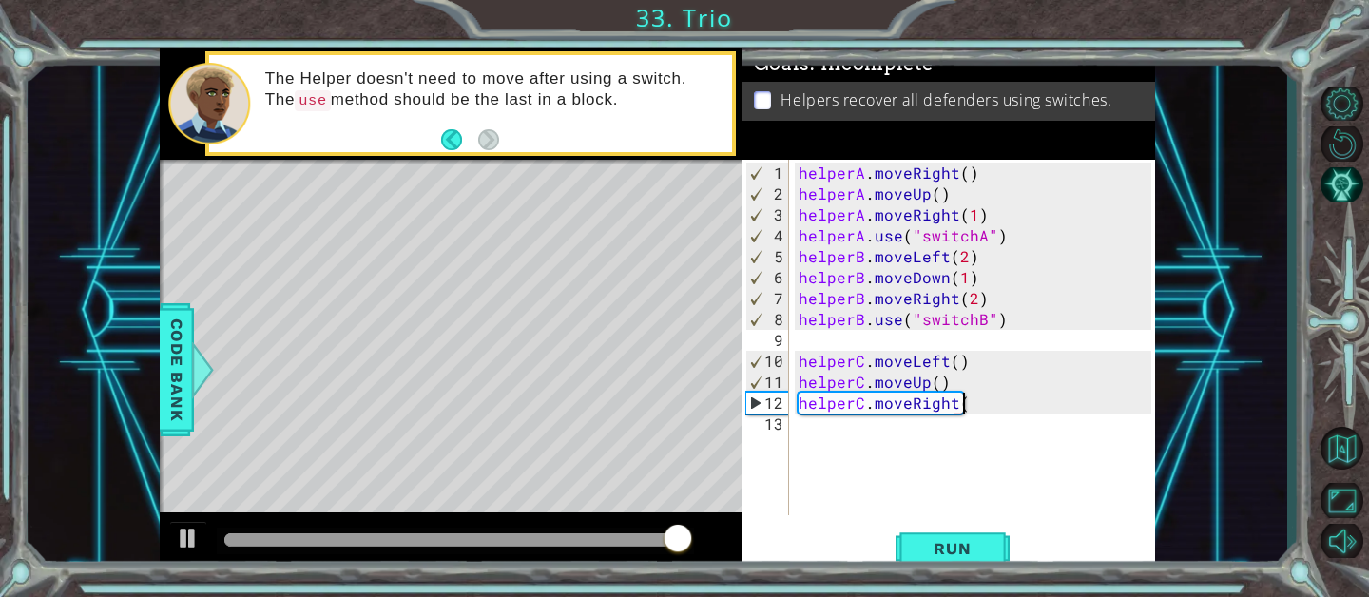
type textarea "helperC.moveRight()"
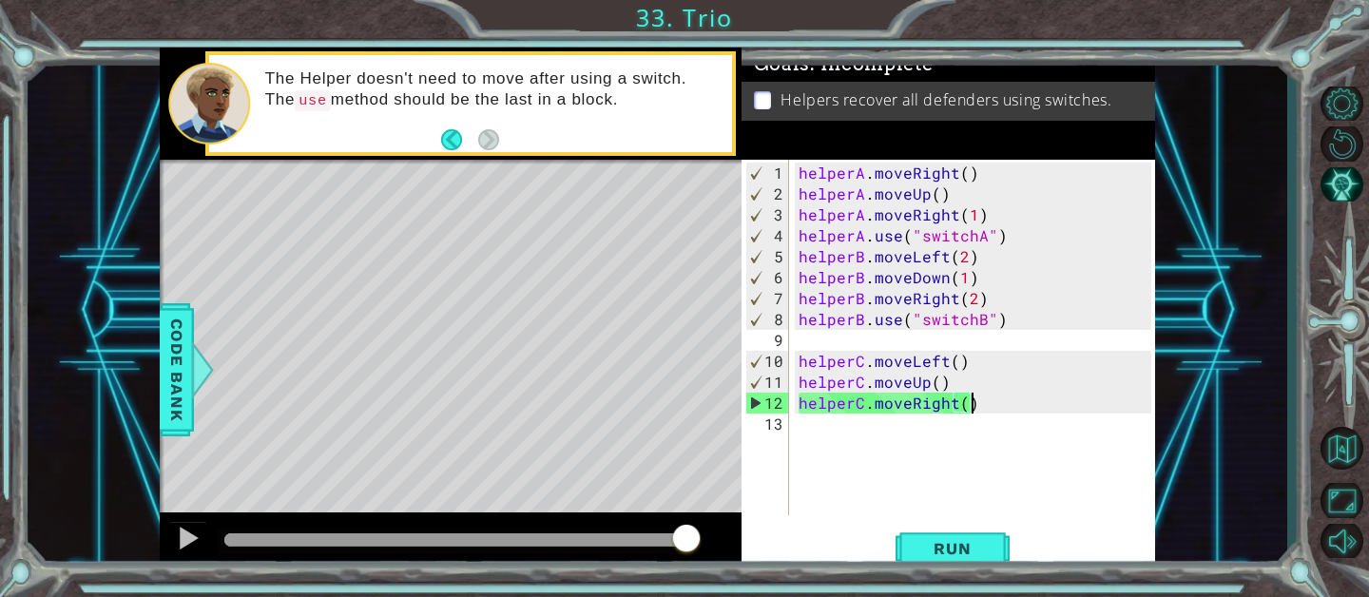
click at [895, 418] on div "helperA . moveRight ( ) helperA . moveUp ( ) helperA . moveRight ( 1 ) helperA …" at bounding box center [978, 361] width 366 height 397
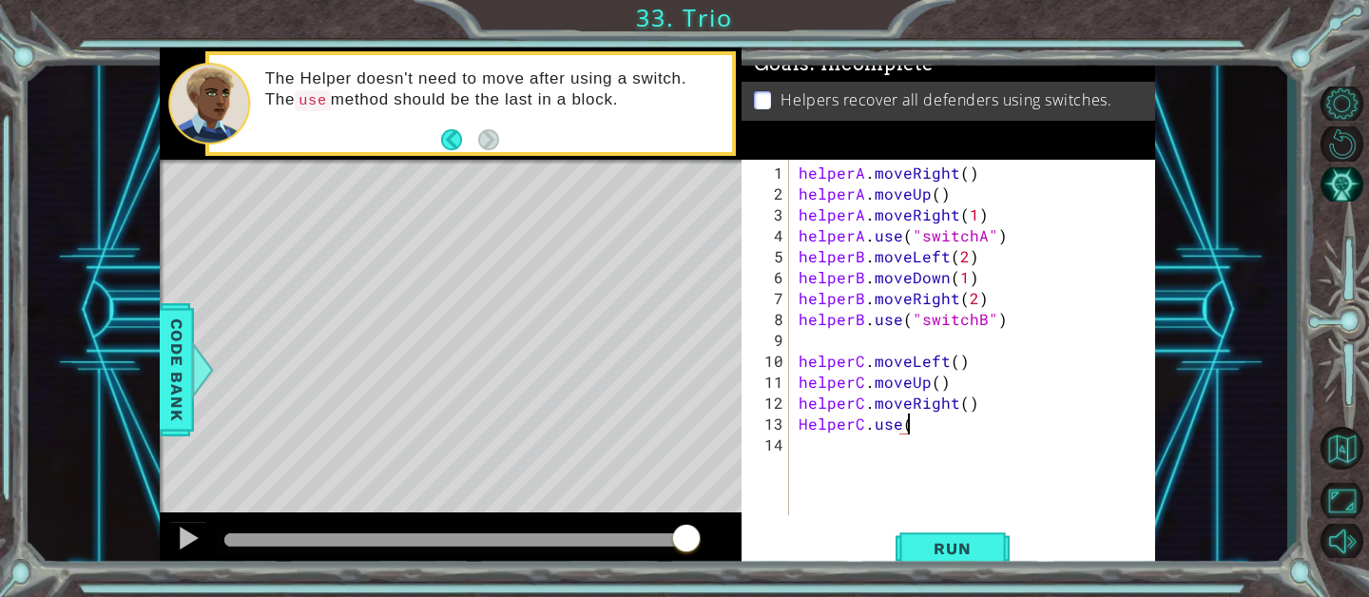
scroll to position [0, 7]
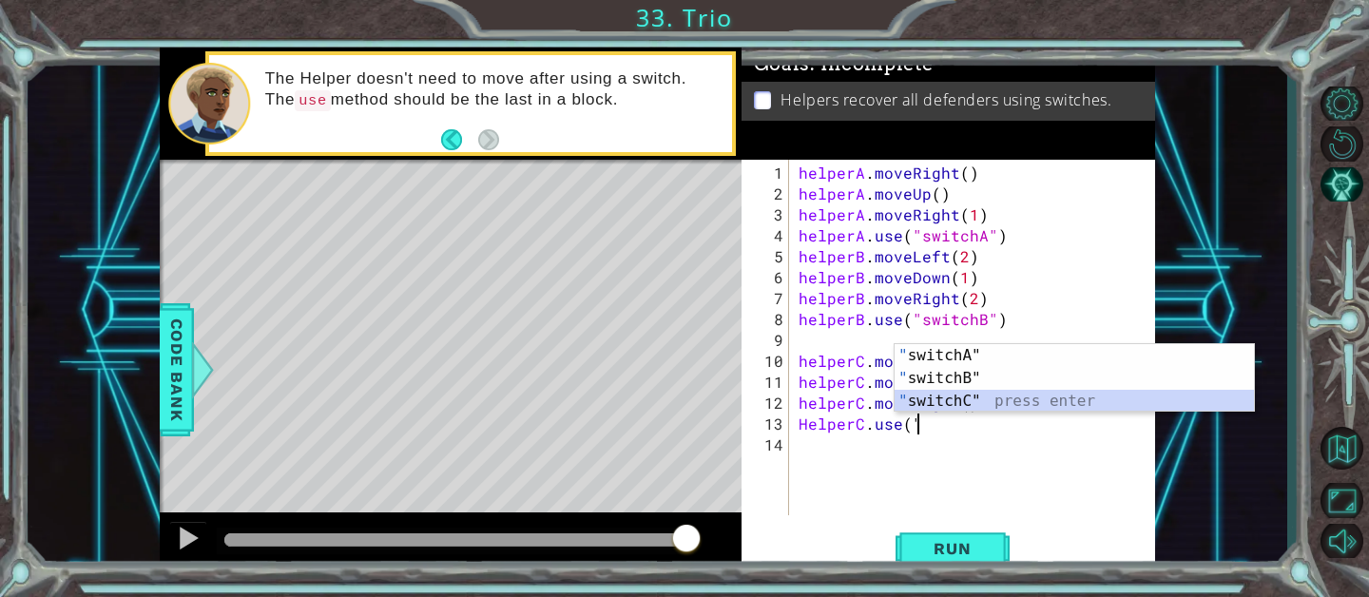
click at [929, 392] on div "" switchA" press enter " switchB" press enter " switchC" press enter" at bounding box center [1073, 401] width 359 height 114
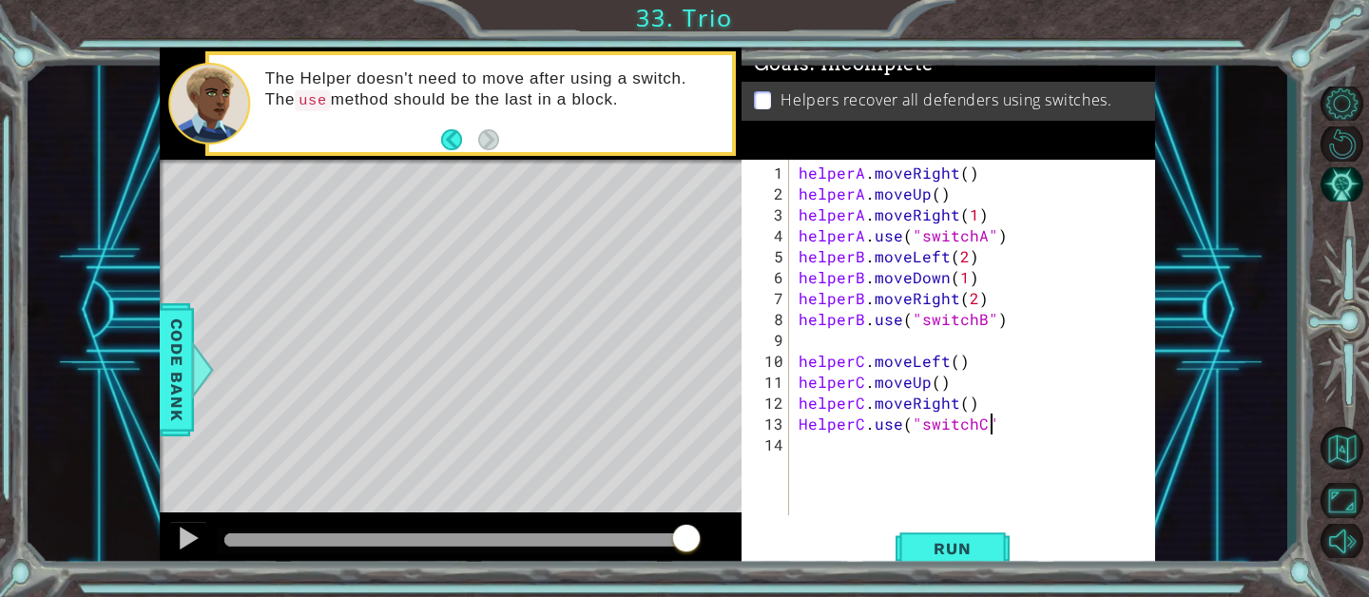
scroll to position [0, 11]
click at [949, 527] on div "HelperC.use("switchC") 1 2 3 4 5 6 7 8 9 10 11 12 13 14 helperA . moveRight ( )…" at bounding box center [947, 366] width 413 height 413
click at [958, 553] on span "Run" at bounding box center [951, 548] width 75 height 19
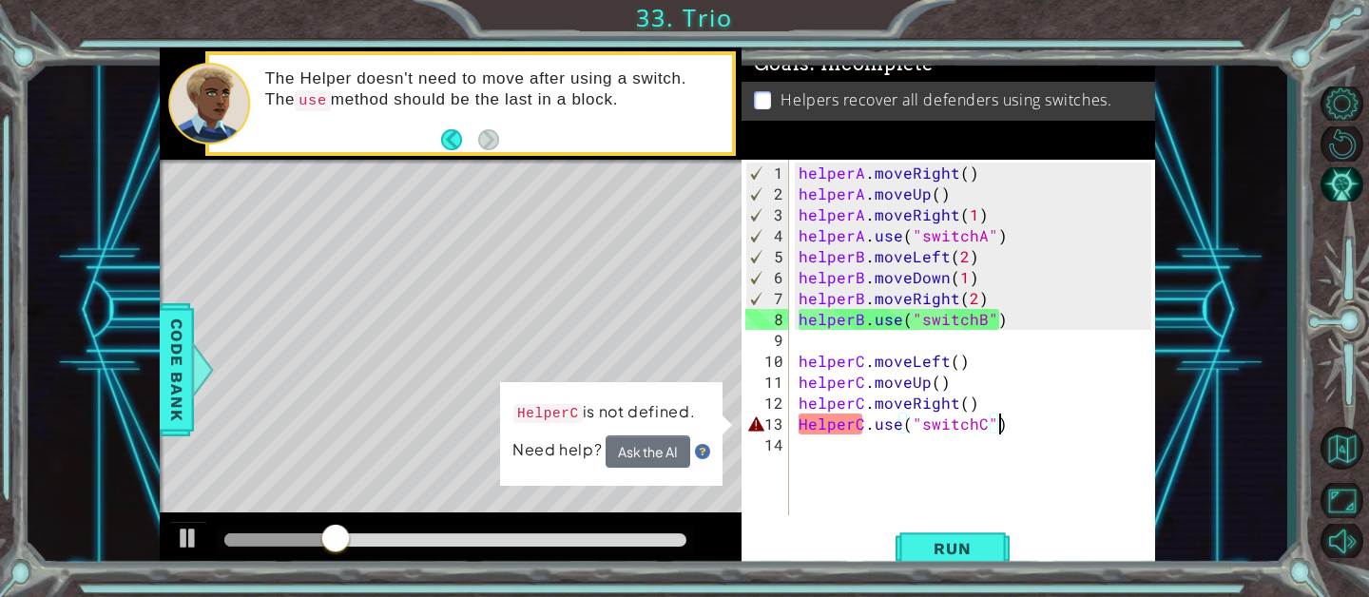
click at [810, 423] on div "helperA . moveRight ( ) helperA . moveUp ( ) helperA . moveRight ( 1 ) helperA …" at bounding box center [978, 361] width 366 height 397
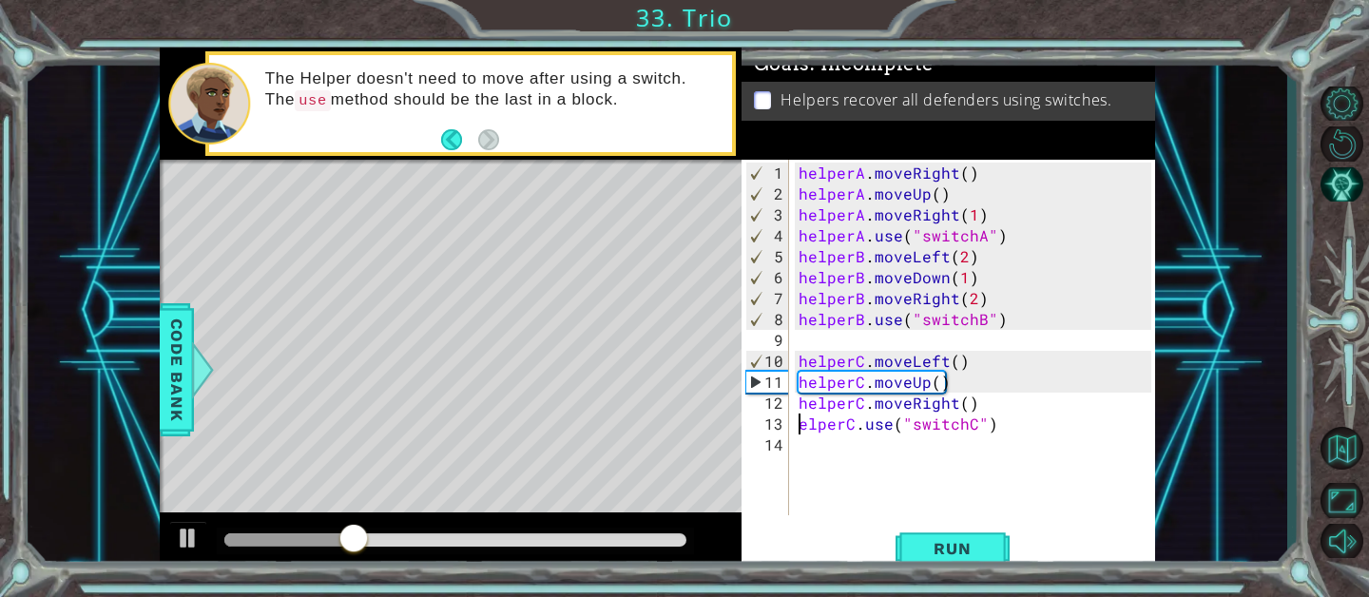
scroll to position [0, 1]
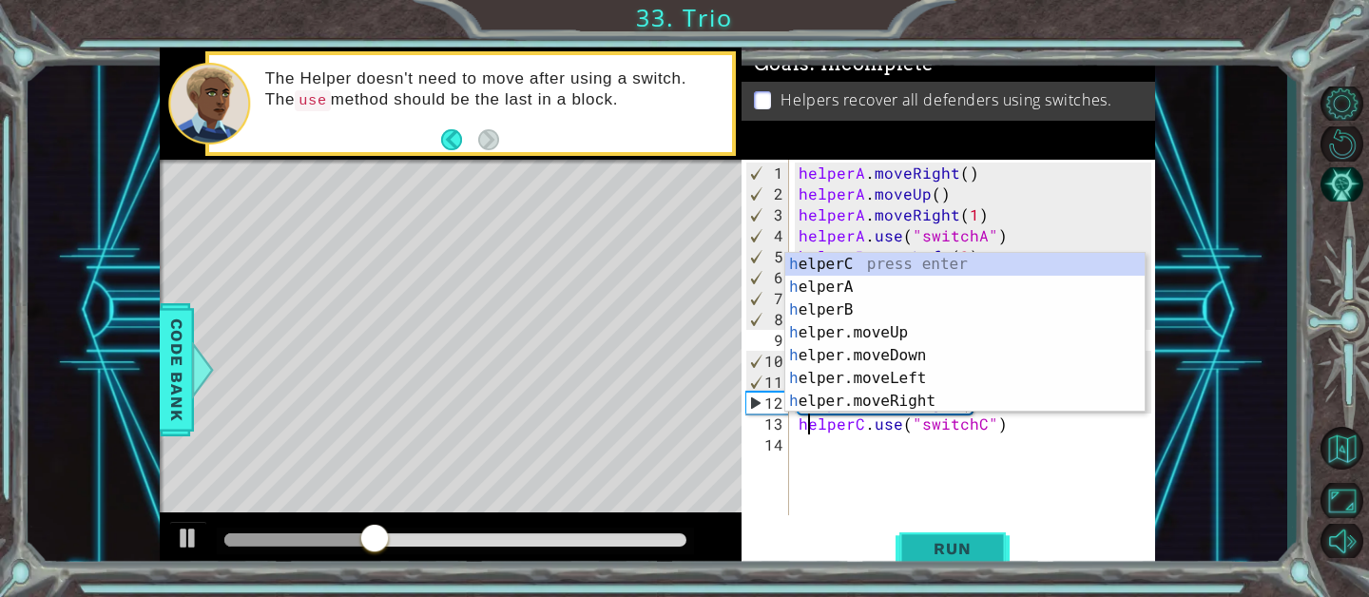
type textarea "helperC.use("switchC")"
click at [957, 548] on span "Run" at bounding box center [951, 548] width 75 height 19
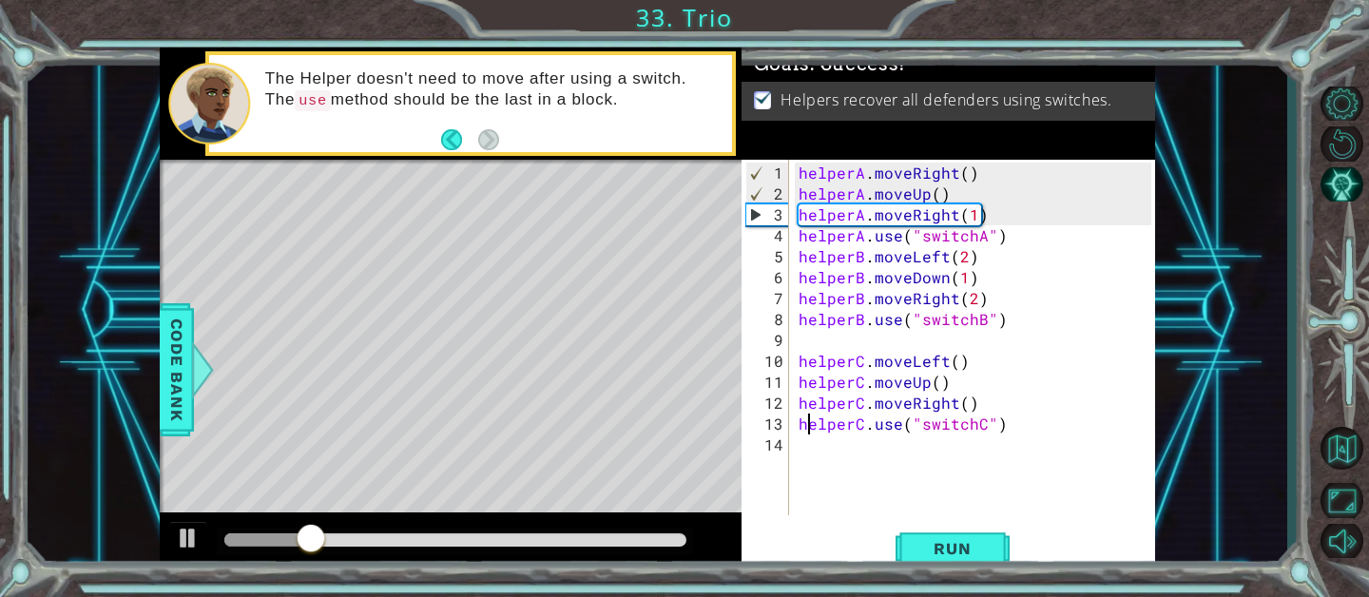
click at [618, 538] on div at bounding box center [455, 539] width 462 height 13
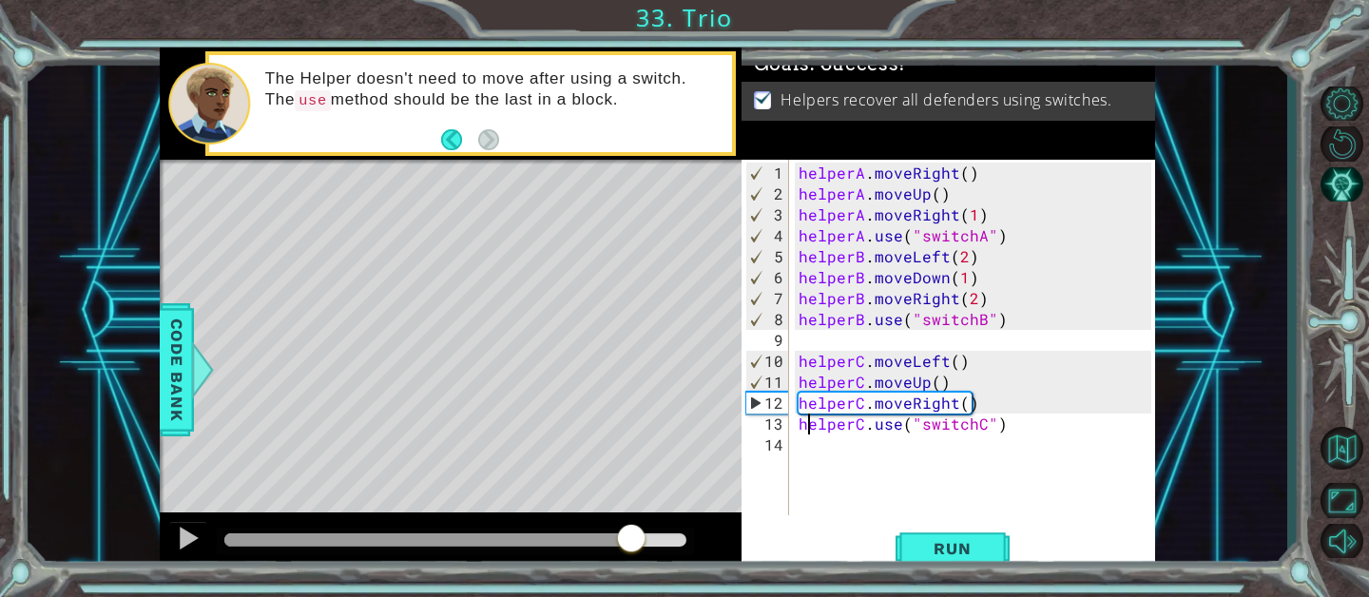
drag, startPoint x: 618, startPoint y: 538, endPoint x: 693, endPoint y: 537, distance: 75.1
click at [648, 537] on div at bounding box center [631, 540] width 34 height 34
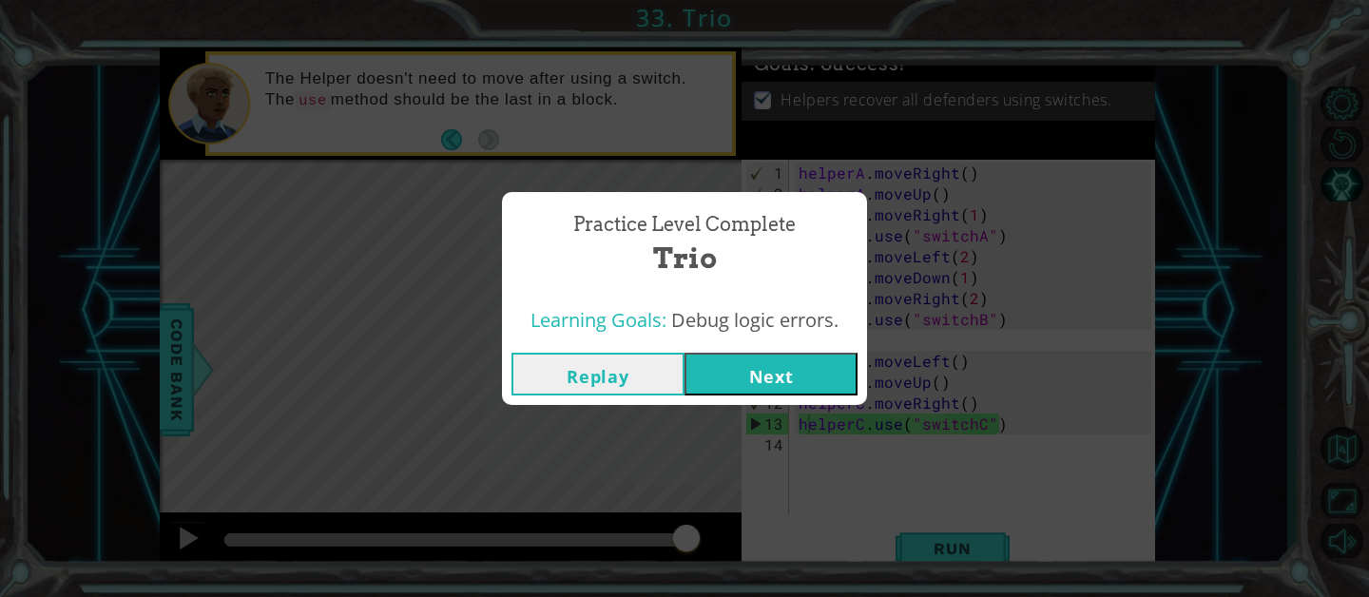
click at [744, 381] on button "Next" at bounding box center [770, 374] width 173 height 43
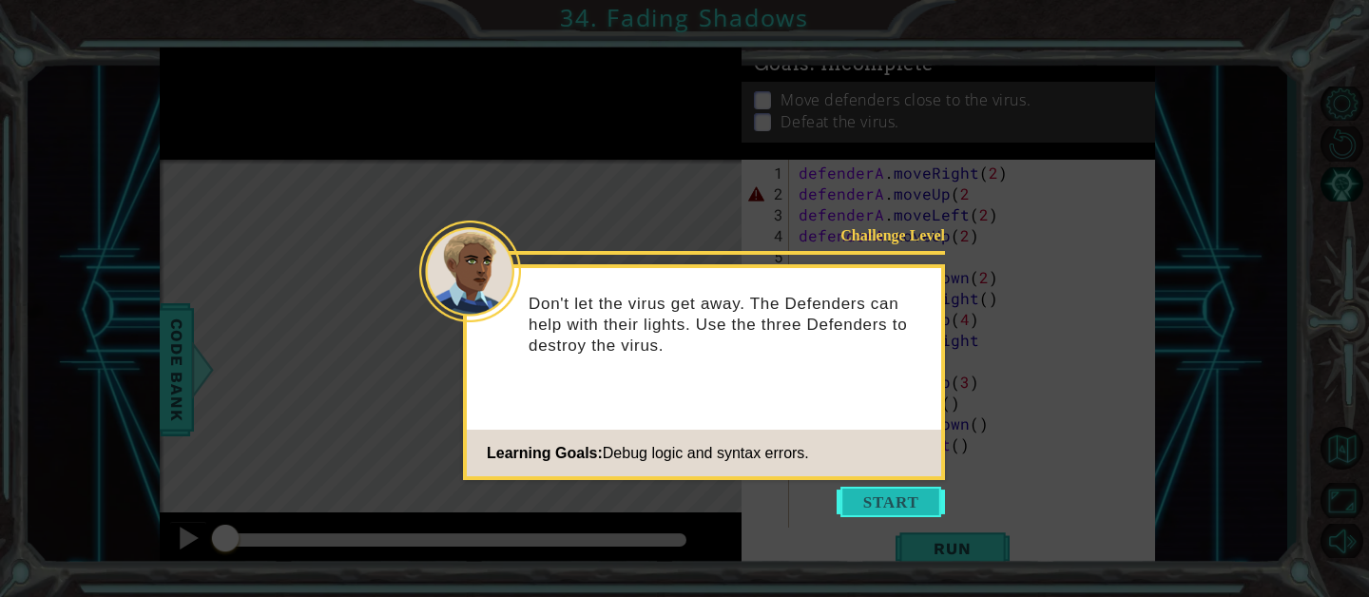
click at [852, 500] on button "Start" at bounding box center [890, 502] width 108 height 30
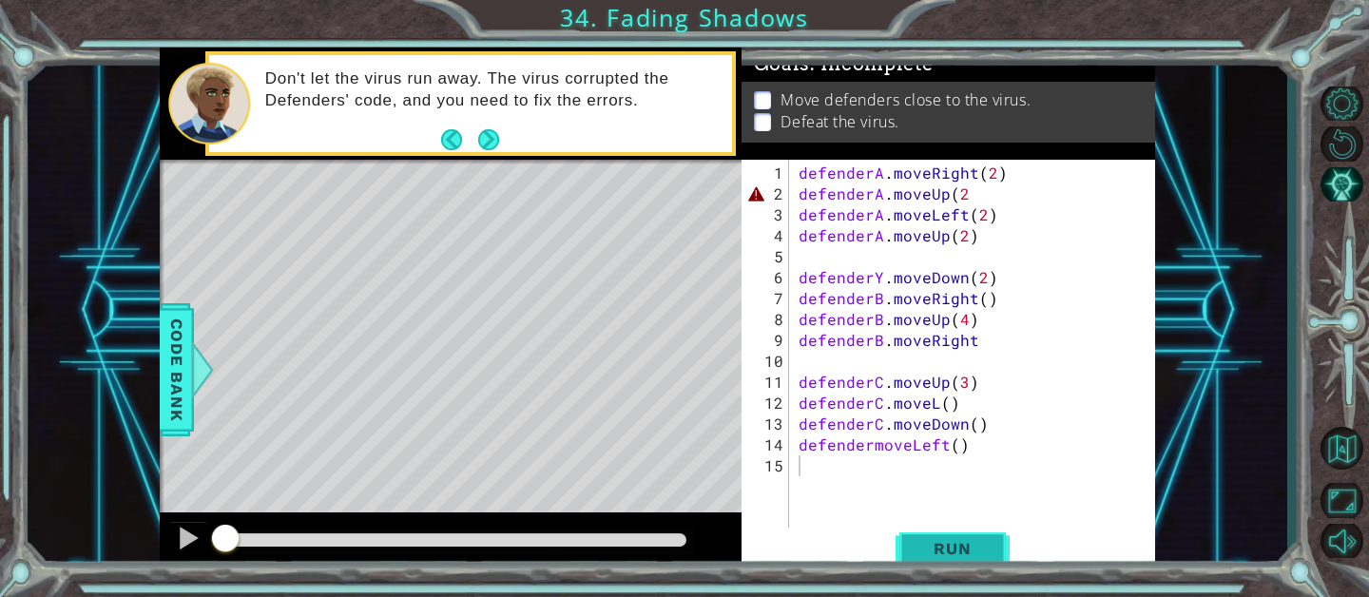
click at [934, 547] on span "Run" at bounding box center [951, 548] width 75 height 19
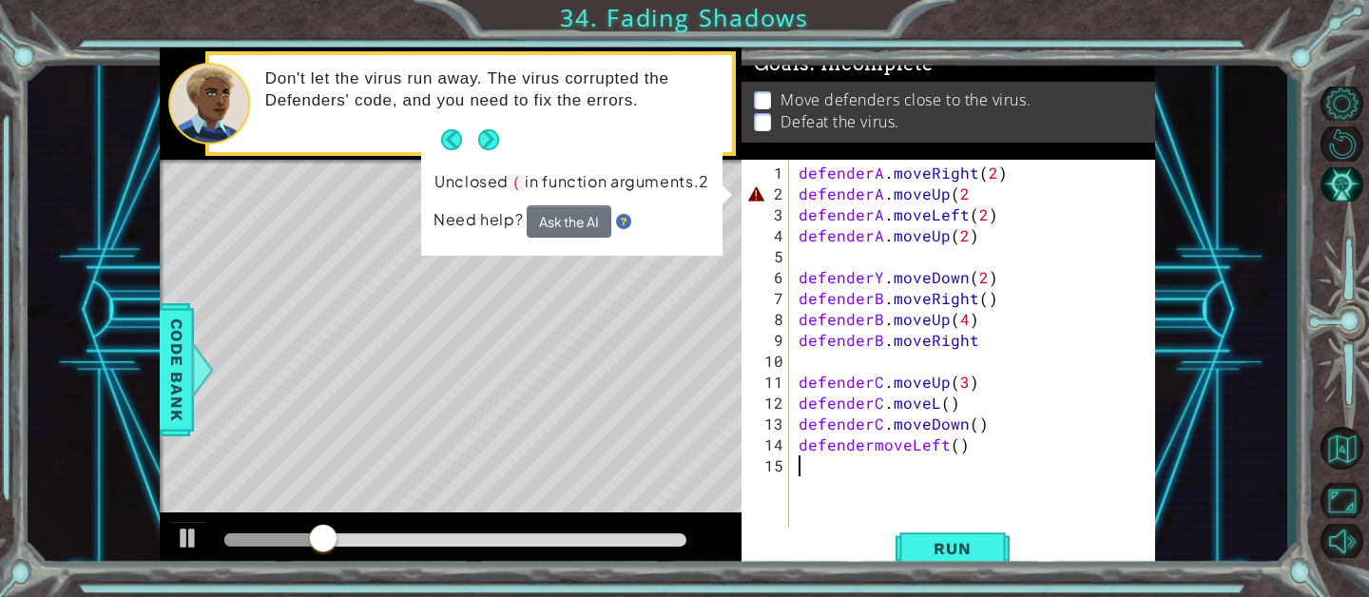
click at [961, 198] on div "defenderA . moveRight ( 2 ) defenderA . moveUp ( 2 defenderA . moveLeft ( 2 ) d…" at bounding box center [978, 372] width 366 height 418
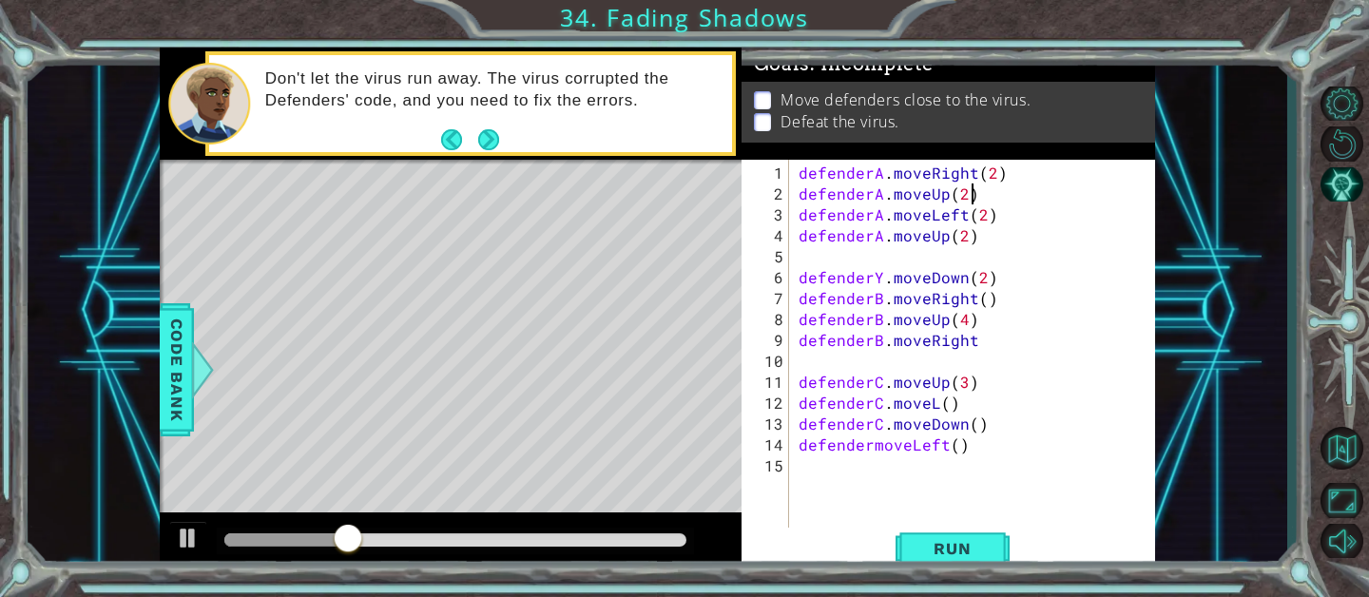
scroll to position [0, 10]
click at [935, 529] on button "Run" at bounding box center [952, 547] width 114 height 41
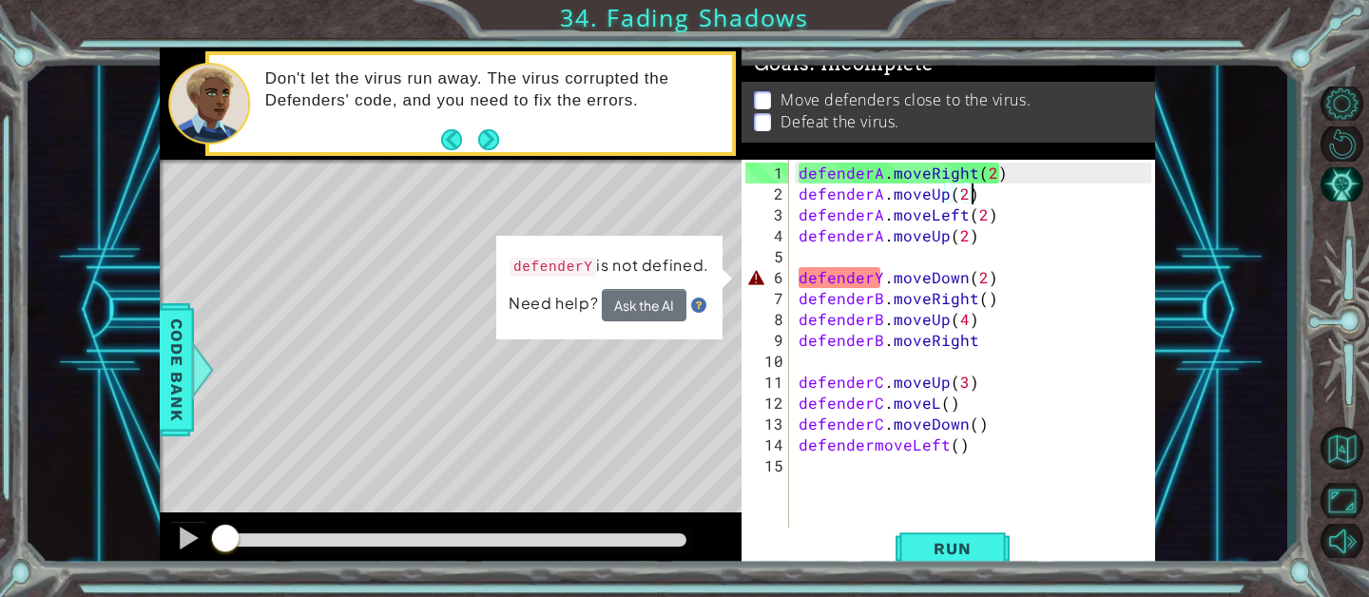
drag, startPoint x: 310, startPoint y: 536, endPoint x: 121, endPoint y: 540, distance: 189.2
click at [124, 539] on div "1 ההההההההההההההההההההההההההההההההההההההההההההההההההההההההההההההההההההההההההההה…" at bounding box center [657, 311] width 1259 height 526
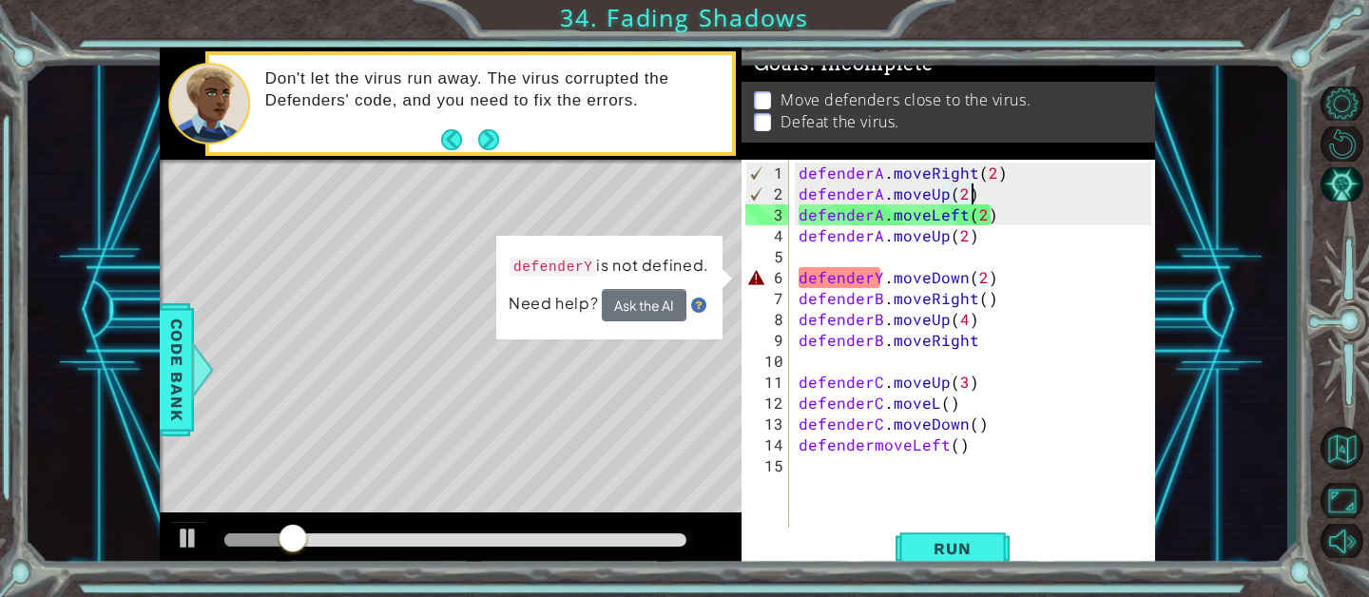
click at [879, 274] on div "defenderA . moveRight ( 2 ) defenderA . moveUp ( 2 ) defenderA . moveLeft ( 2 )…" at bounding box center [978, 372] width 366 height 418
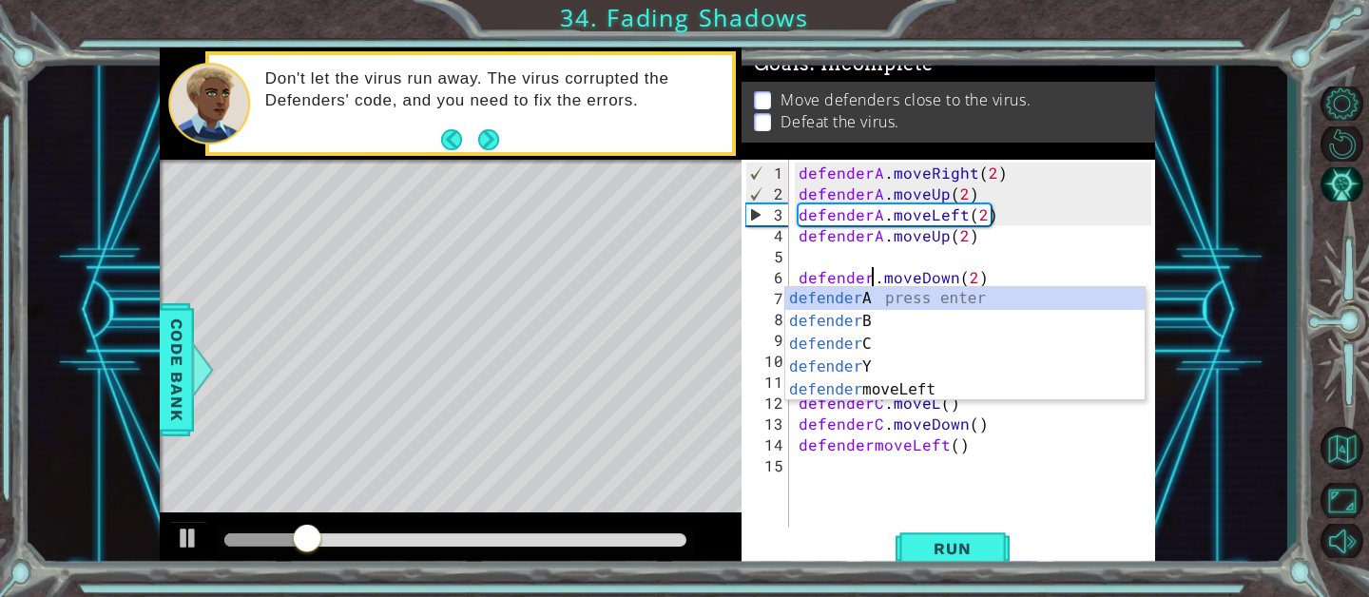
scroll to position [0, 6]
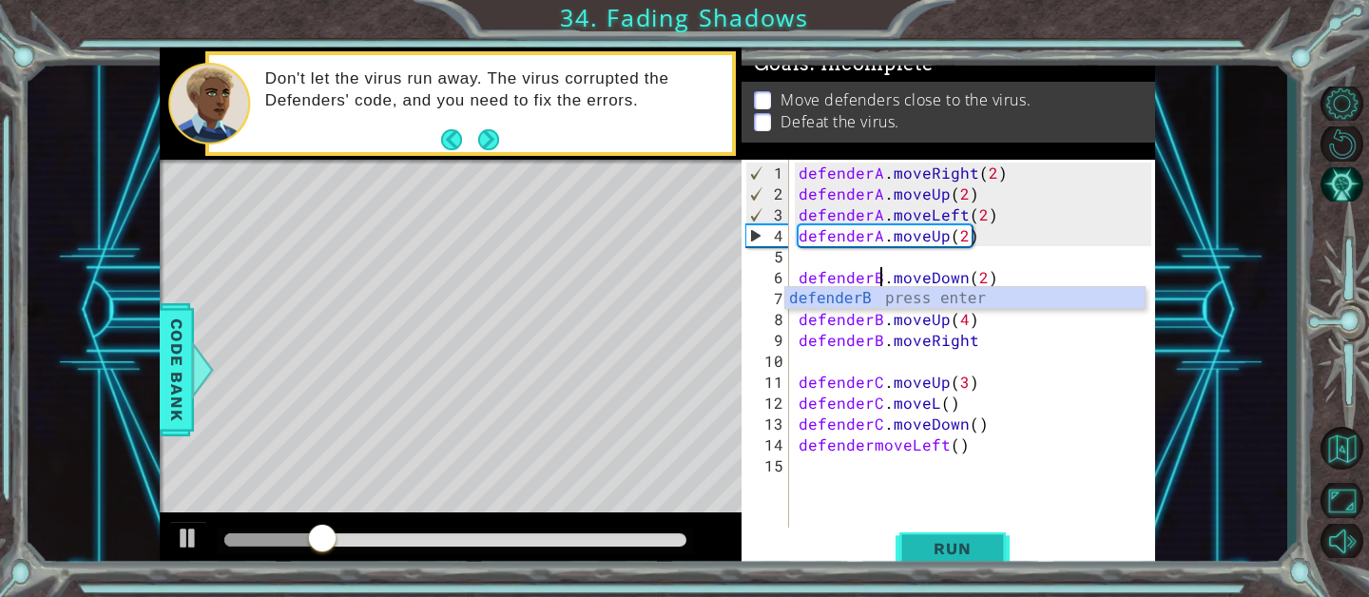
click at [934, 547] on span "Run" at bounding box center [951, 548] width 75 height 19
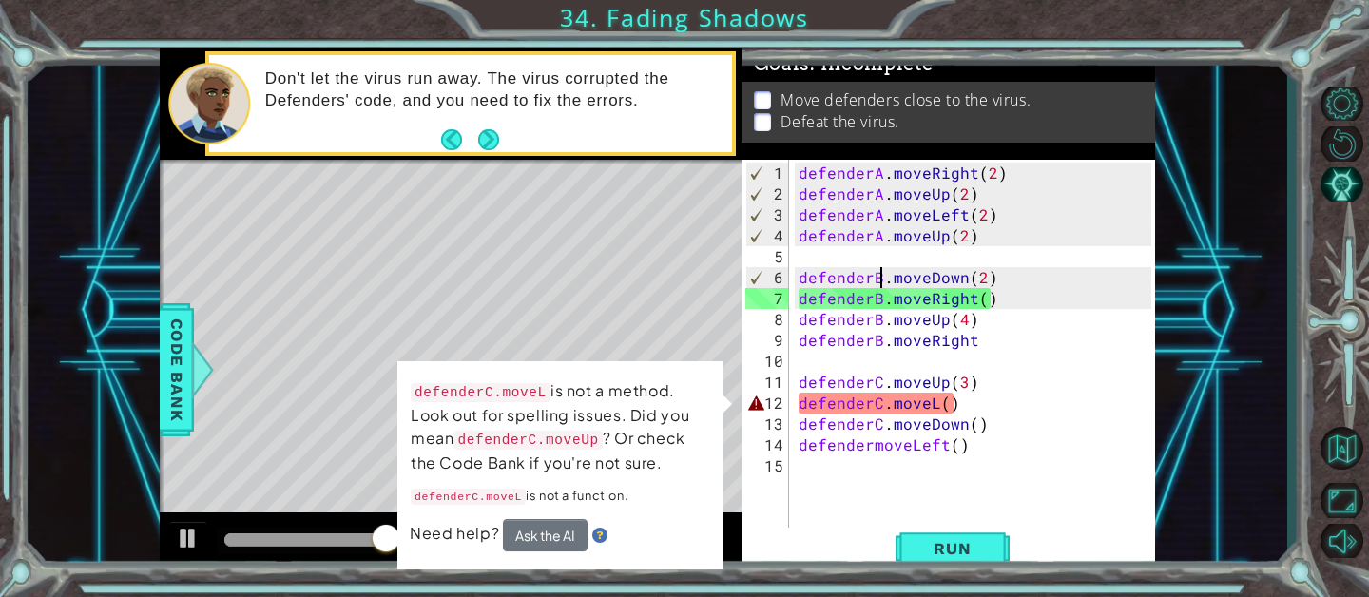
click at [932, 402] on div "defenderA . moveRight ( 2 ) defenderA . moveUp ( 2 ) defenderA . moveLeft ( 2 )…" at bounding box center [978, 372] width 366 height 418
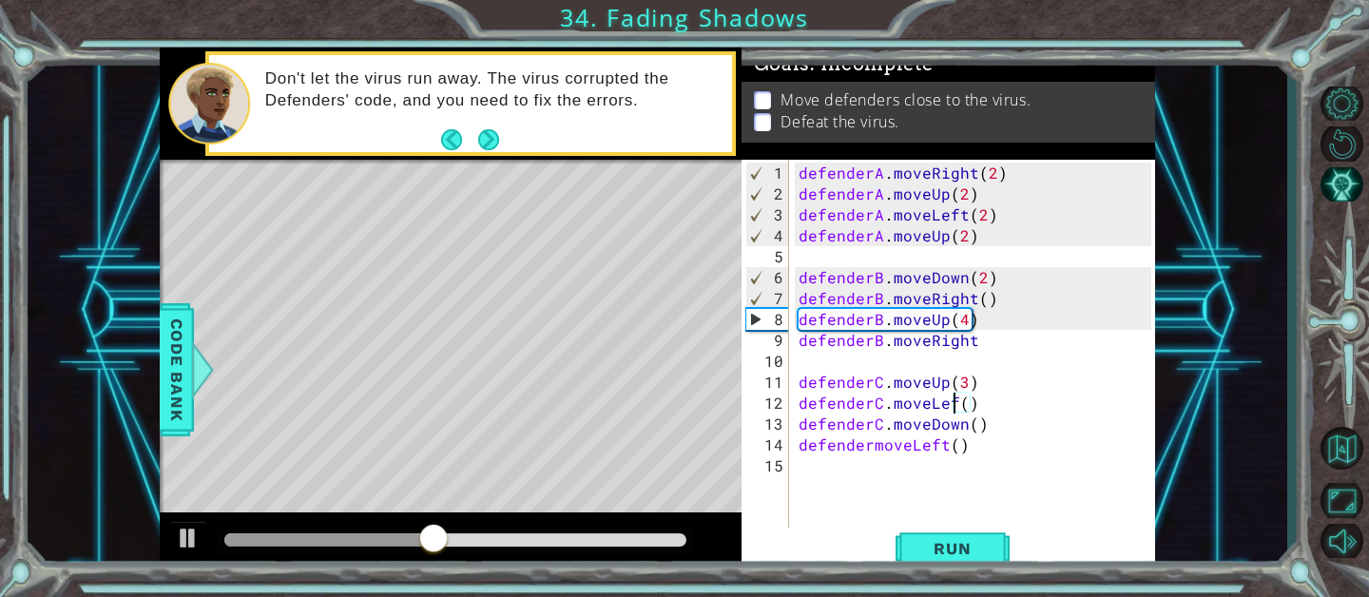
scroll to position [0, 10]
click at [942, 551] on span "Run" at bounding box center [951, 548] width 75 height 19
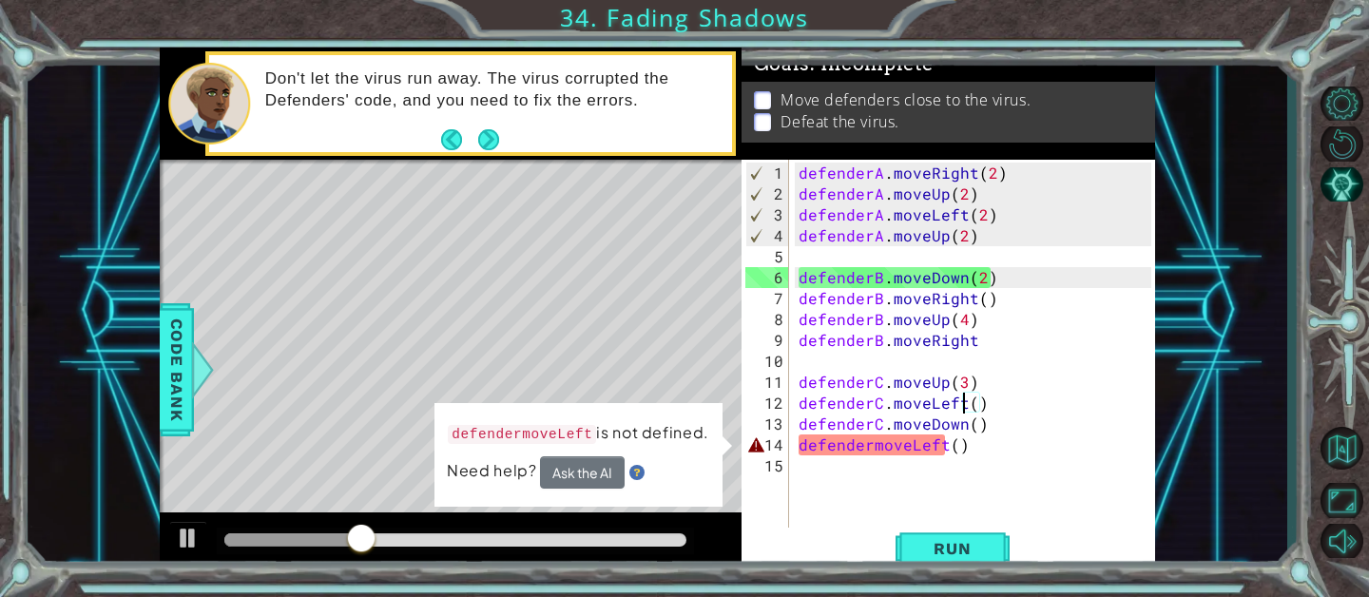
click at [869, 447] on div "defenderA . moveRight ( 2 ) defenderA . moveUp ( 2 ) defenderA . moveLeft ( 2 )…" at bounding box center [978, 372] width 366 height 418
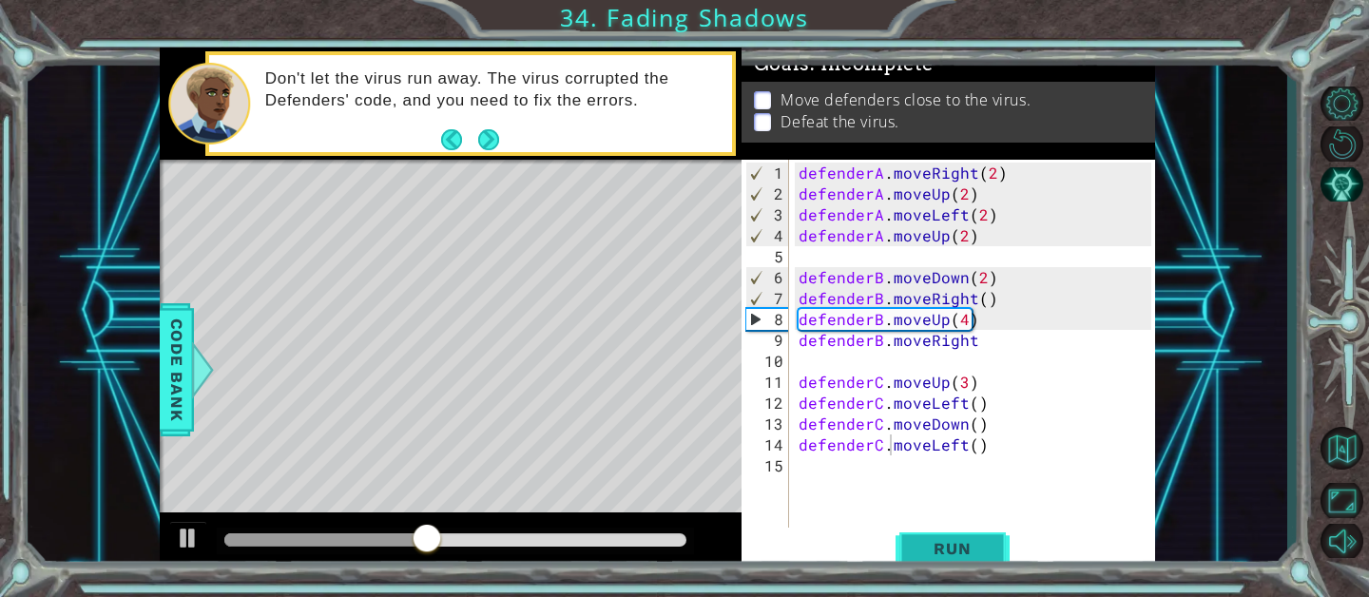
click at [949, 541] on span "Run" at bounding box center [951, 548] width 75 height 19
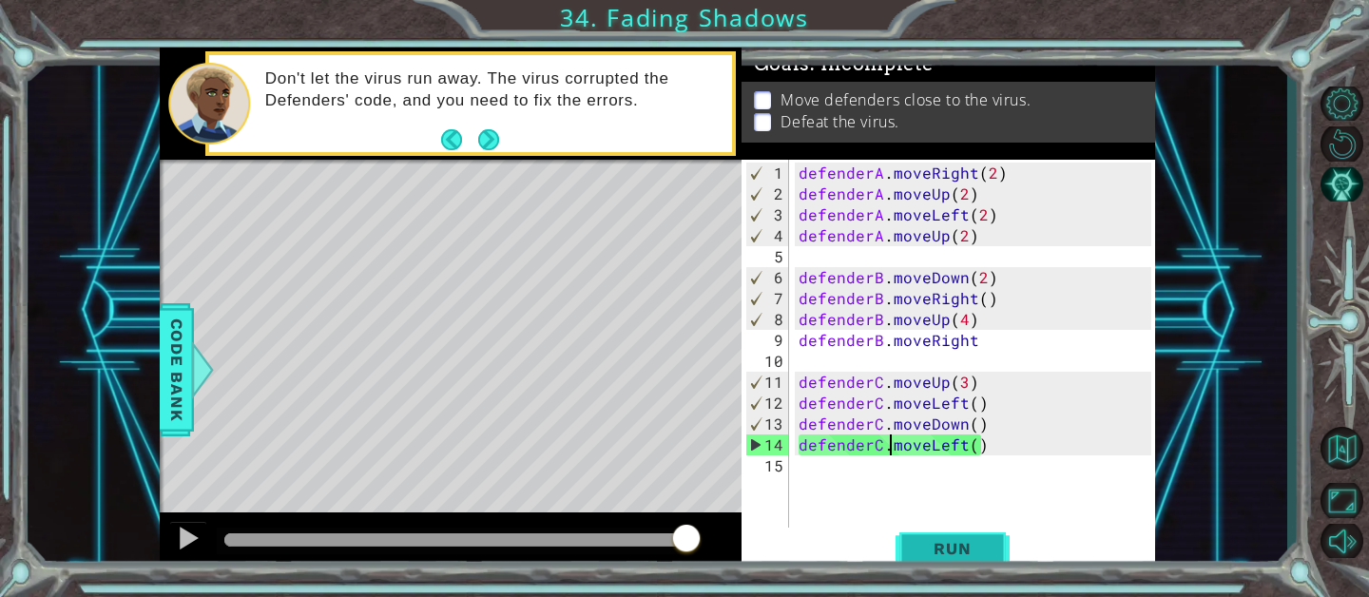
click at [967, 541] on span "Run" at bounding box center [951, 548] width 75 height 19
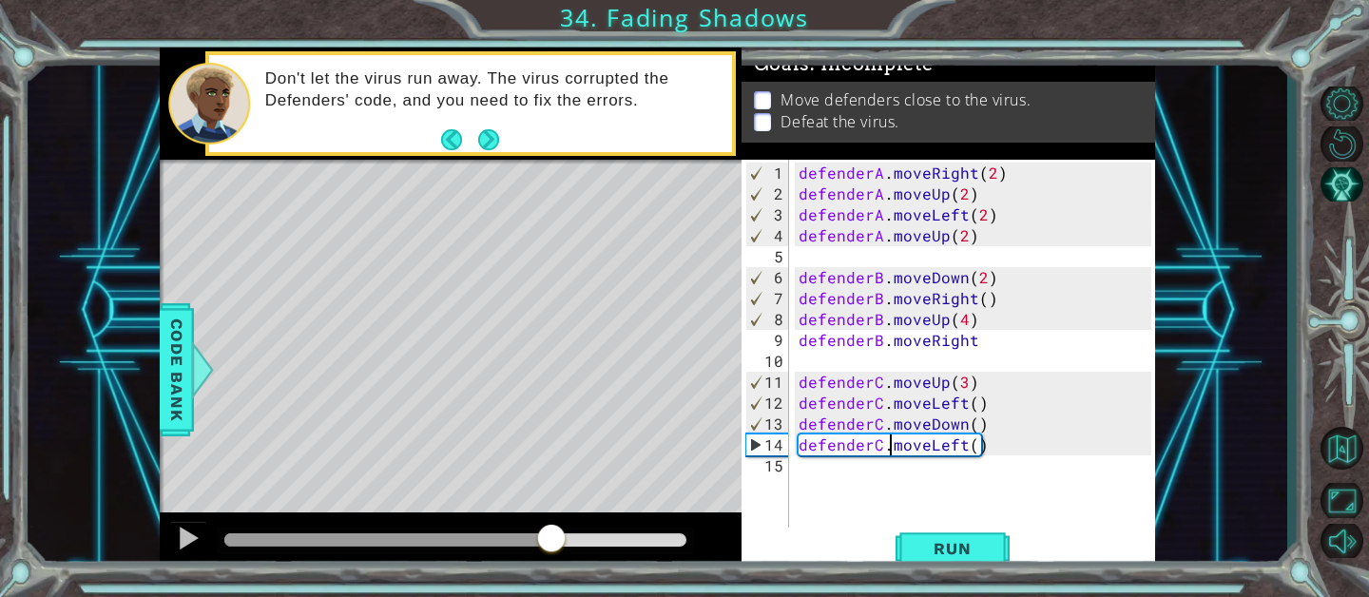
drag, startPoint x: 536, startPoint y: 535, endPoint x: 569, endPoint y: 535, distance: 33.3
click at [569, 535] on div at bounding box center [455, 539] width 462 height 13
drag, startPoint x: 570, startPoint y: 535, endPoint x: 83, endPoint y: 539, distance: 487.6
click at [86, 539] on div "1 ההההההההההההההההההההההההההההההההההההההההההההההההההההההההההההההההההההההההההההה…" at bounding box center [657, 311] width 1259 height 526
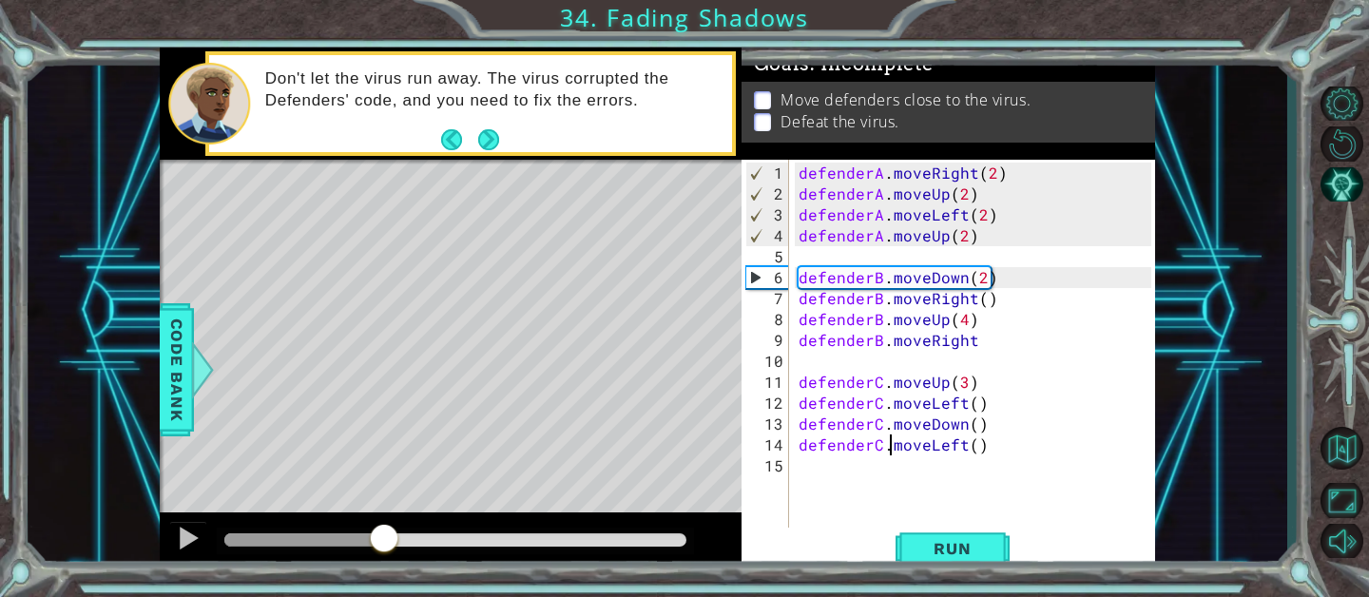
drag, startPoint x: 279, startPoint y: 526, endPoint x: 384, endPoint y: 526, distance: 104.5
click at [384, 526] on div at bounding box center [384, 540] width 34 height 34
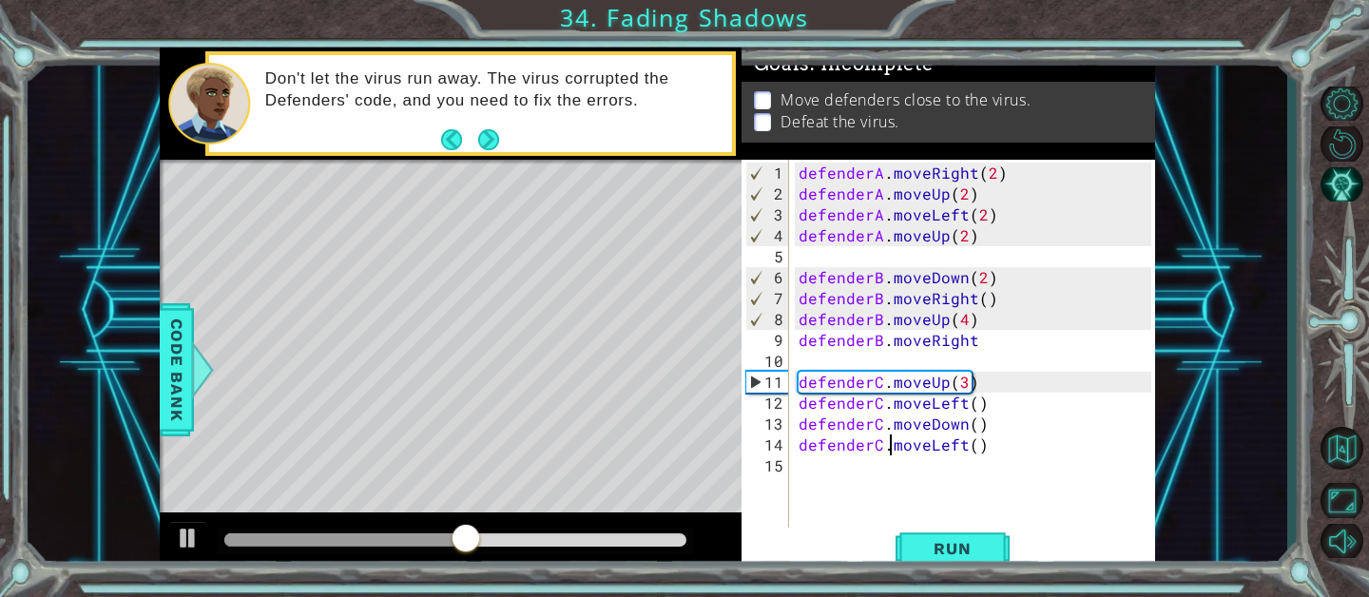
click at [977, 341] on div "defenderA . moveRight ( 2 ) defenderA . moveUp ( 2 ) defenderA . moveLeft ( 2 )…" at bounding box center [978, 372] width 366 height 418
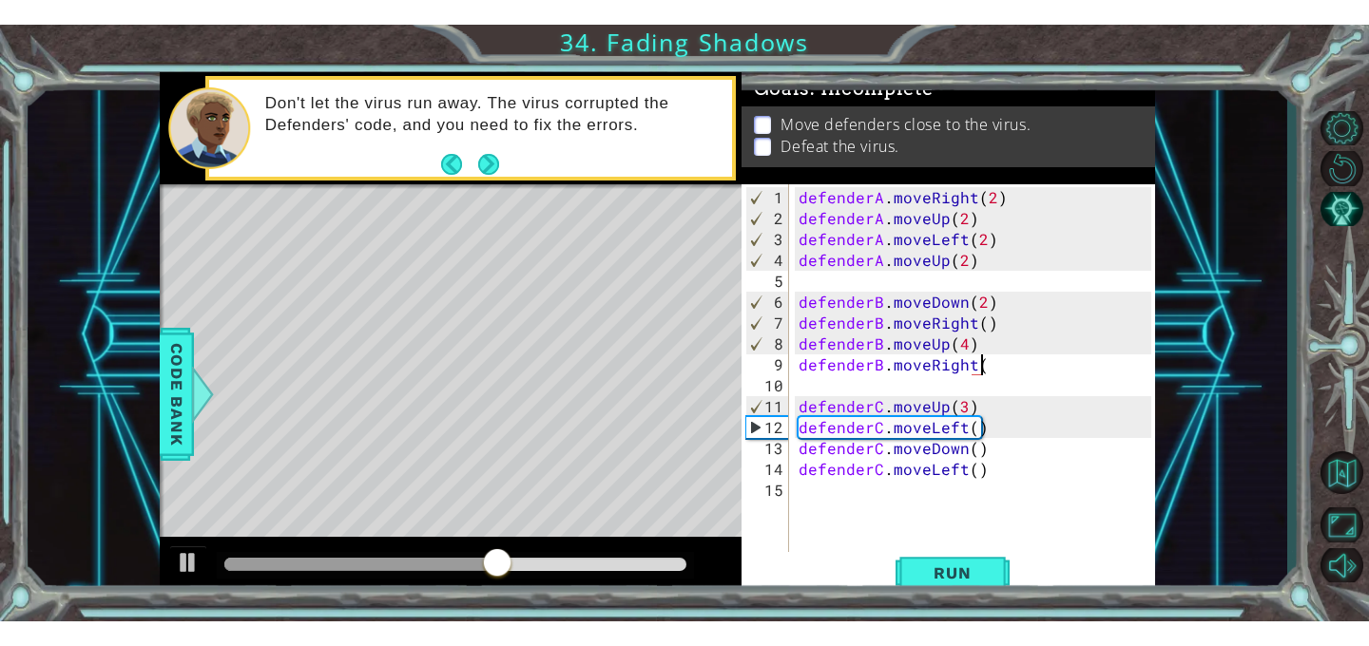
scroll to position [0, 10]
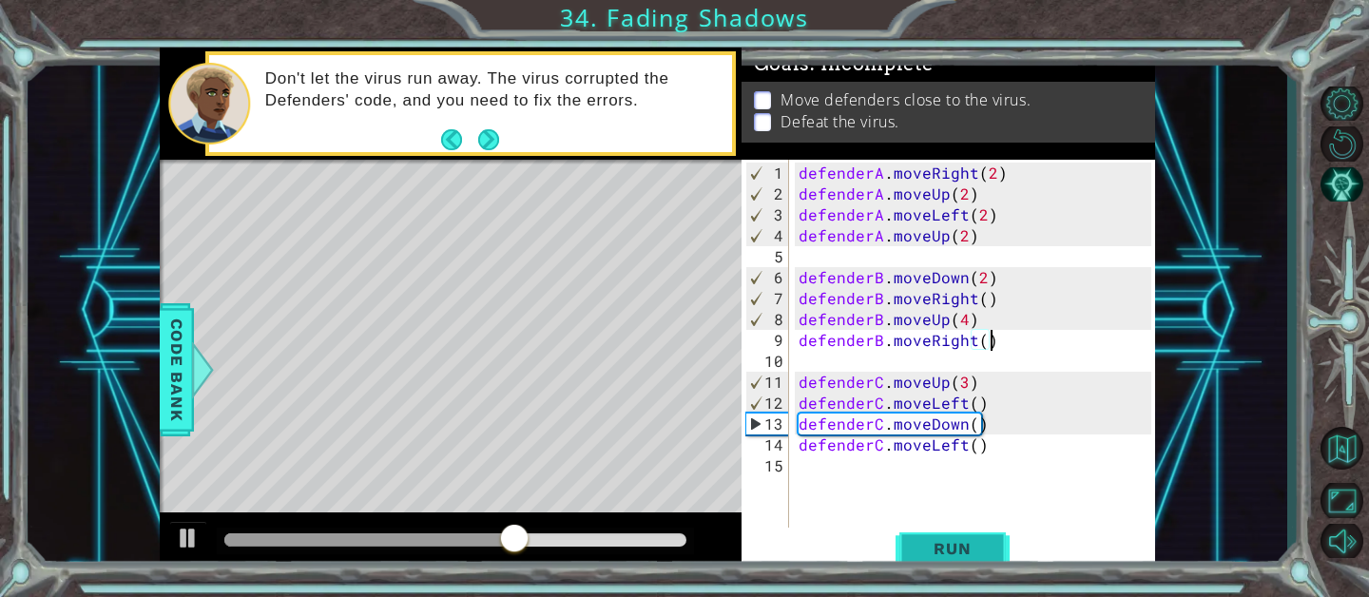
type textarea "defenderB.moveRight()"
click at [938, 554] on span "Run" at bounding box center [951, 548] width 75 height 19
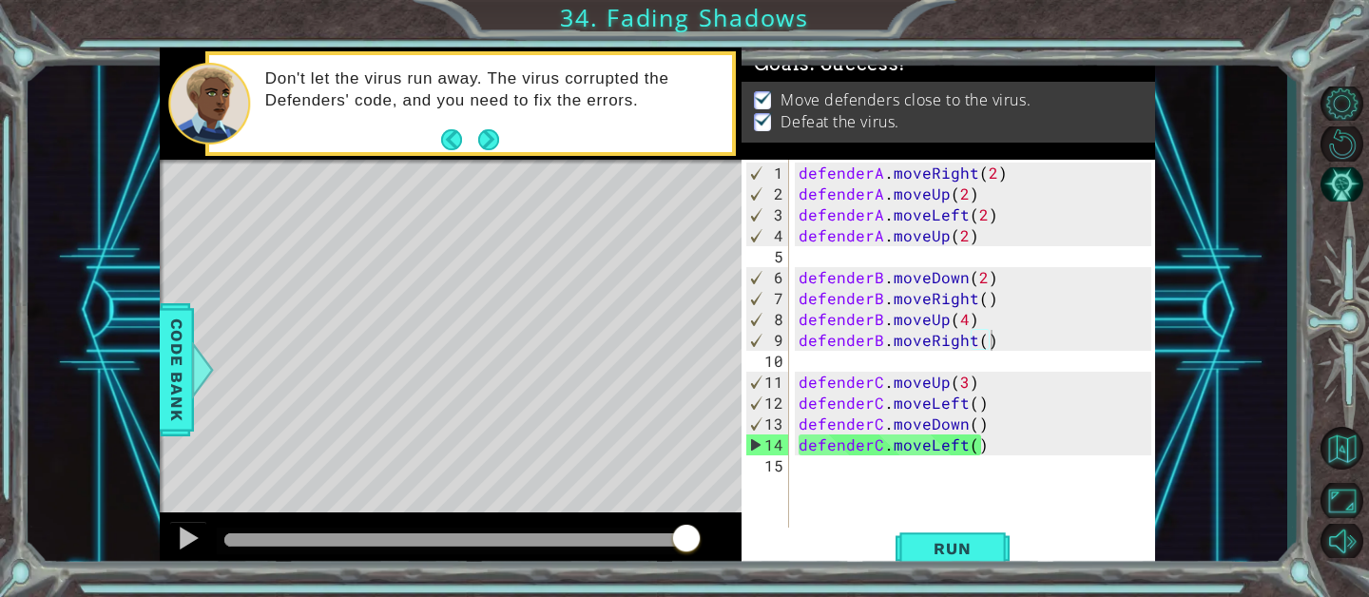
drag, startPoint x: 611, startPoint y: 537, endPoint x: 719, endPoint y: 535, distance: 107.4
click at [716, 534] on div at bounding box center [451, 542] width 582 height 61
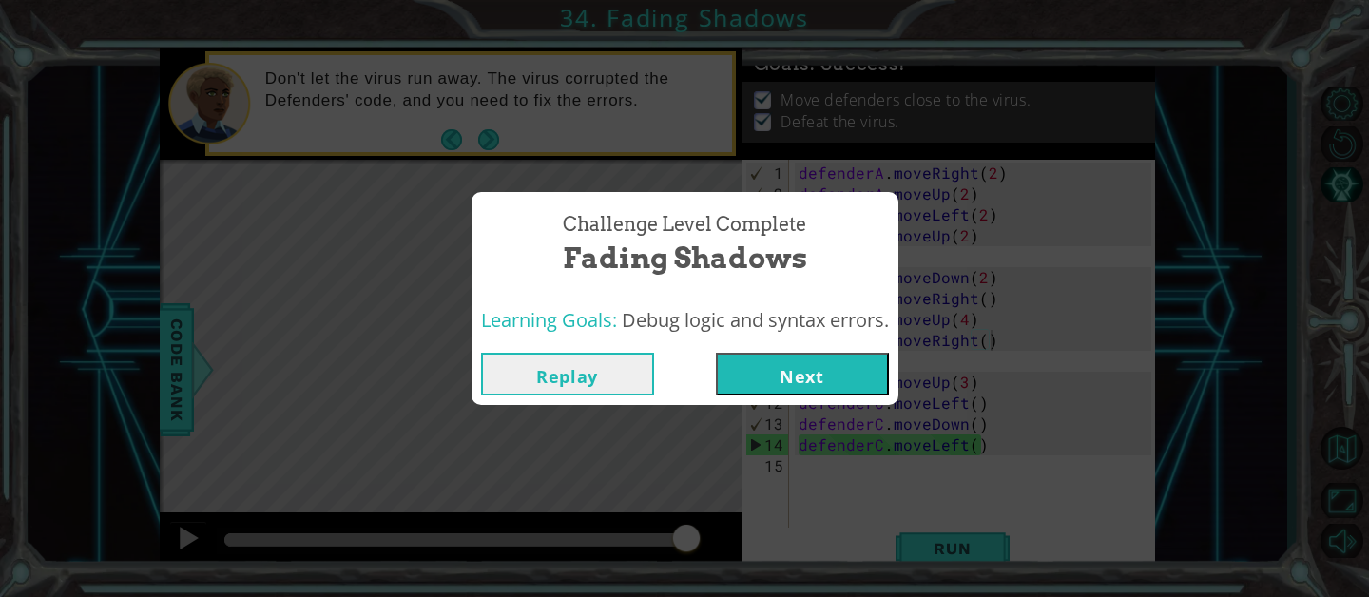
click at [822, 369] on button "Next" at bounding box center [802, 374] width 173 height 43
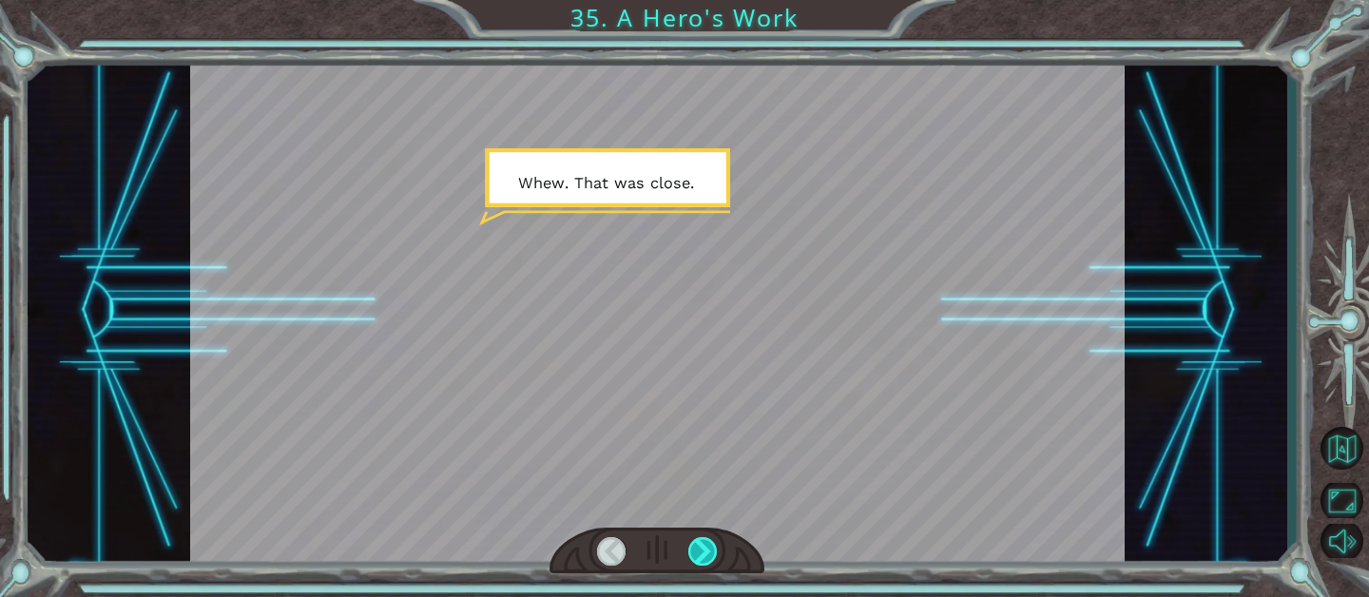
click at [703, 554] on div at bounding box center [702, 551] width 29 height 29
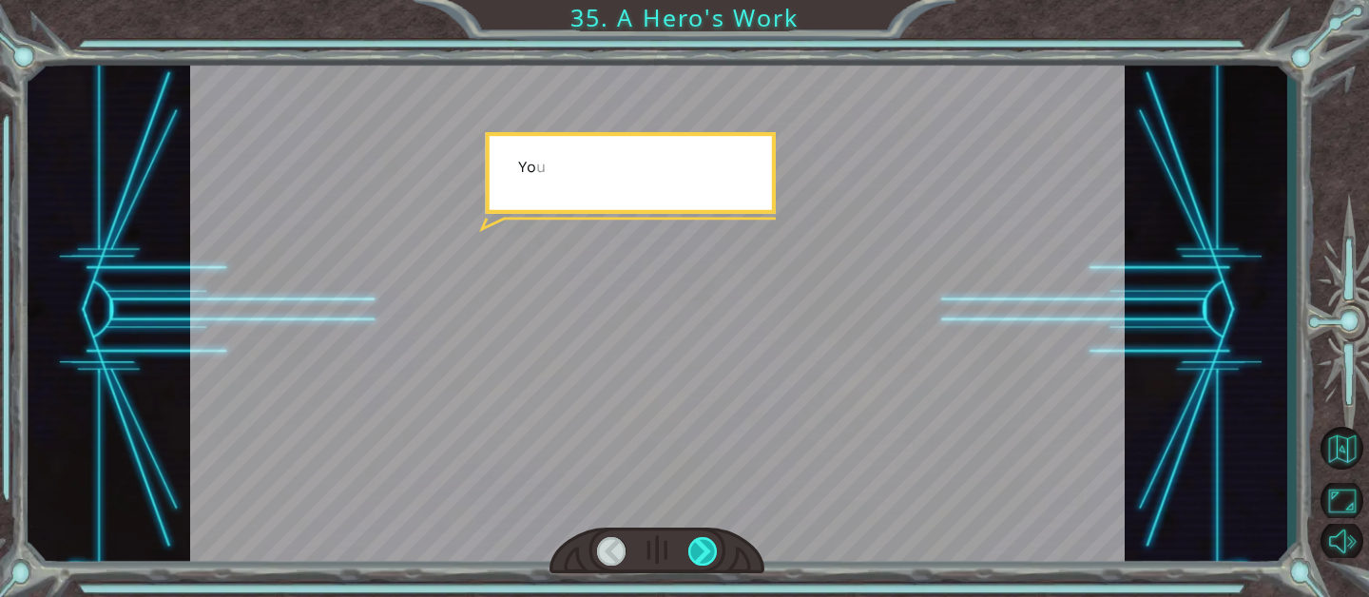
click at [703, 554] on div at bounding box center [702, 551] width 29 height 29
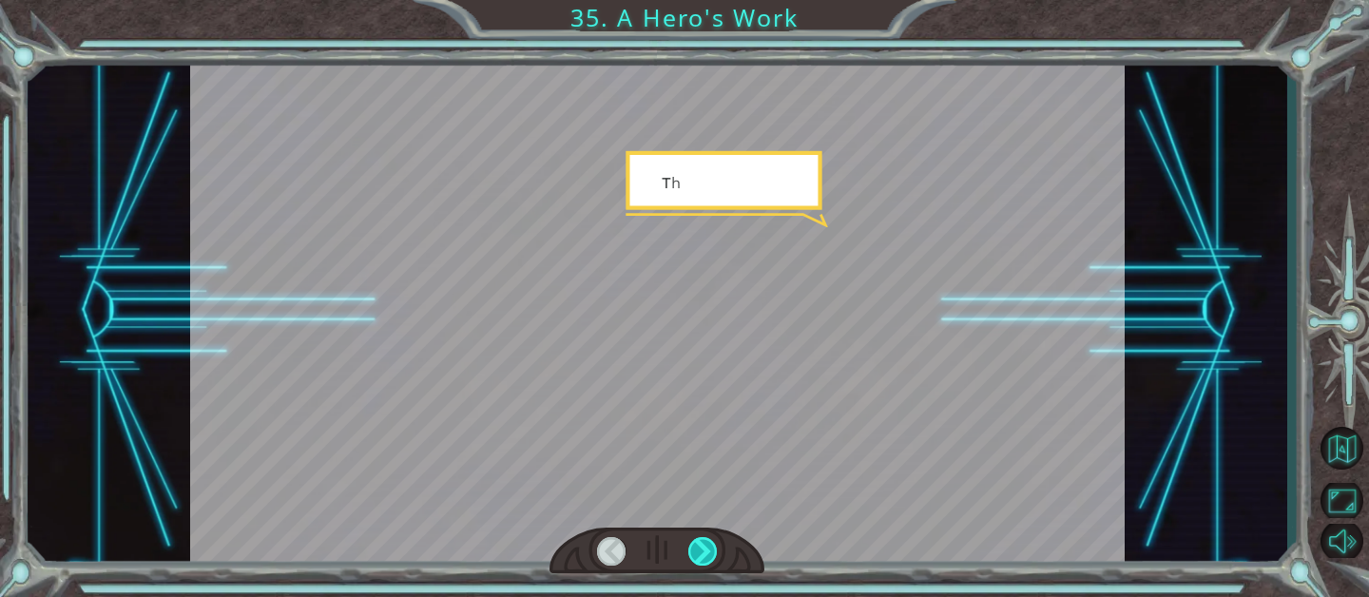
click at [703, 554] on div at bounding box center [702, 551] width 29 height 29
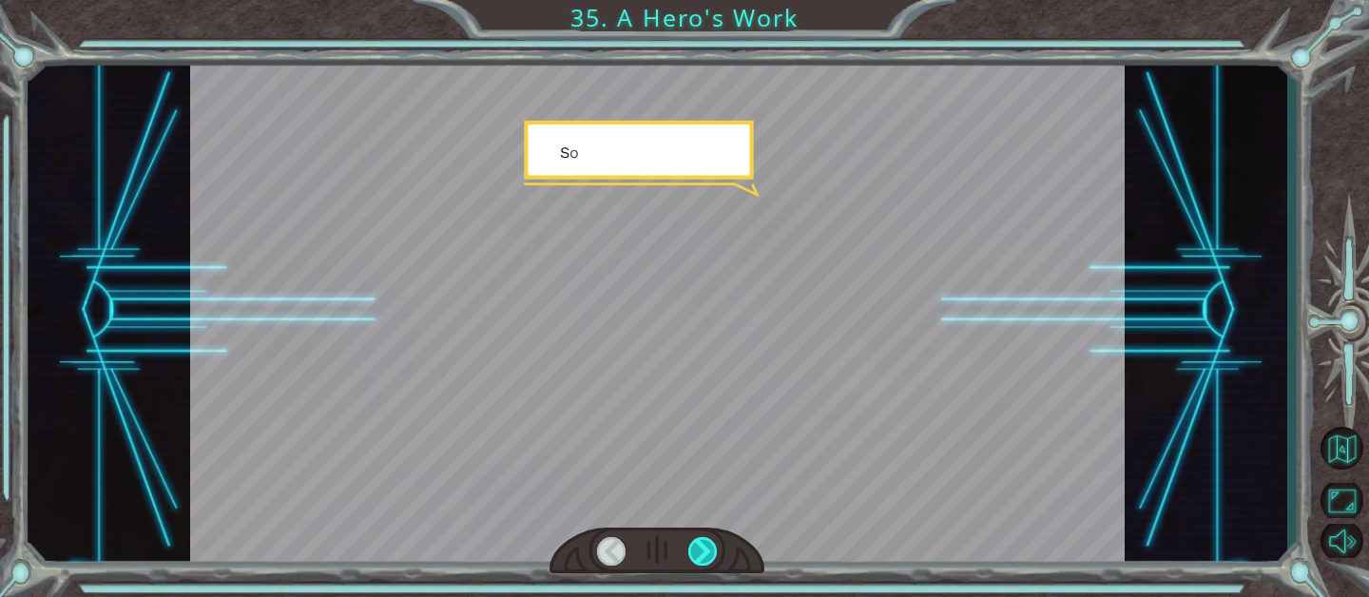
click at [703, 554] on div at bounding box center [702, 551] width 29 height 29
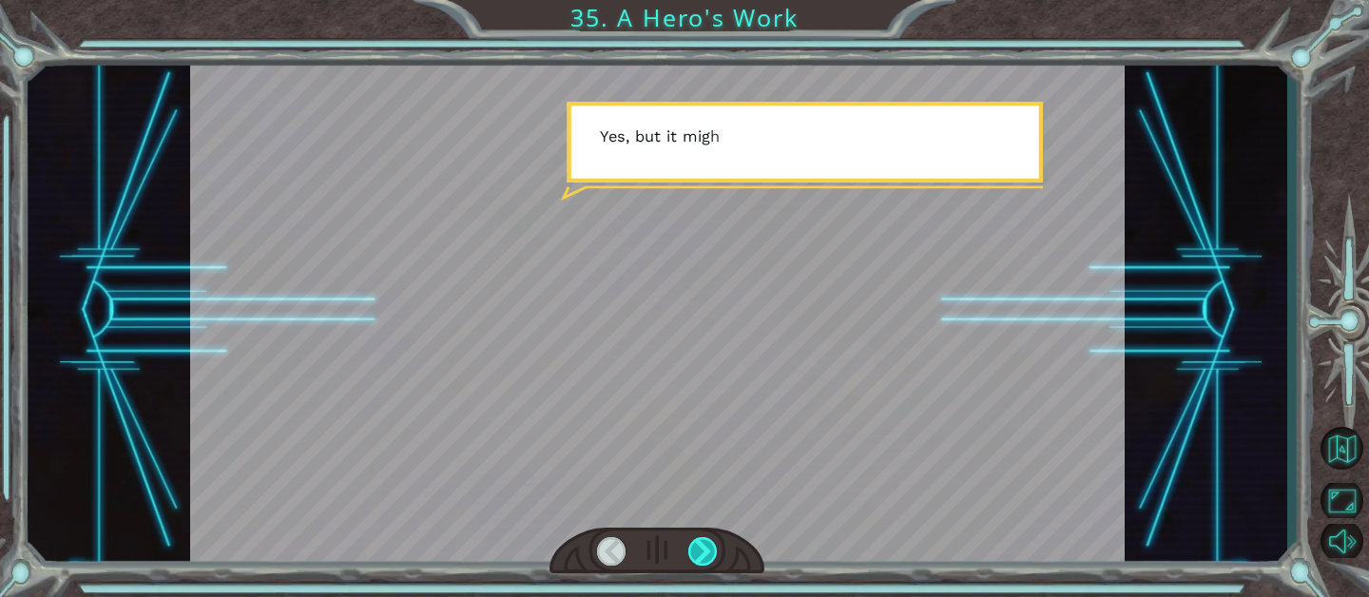
click at [703, 558] on div at bounding box center [702, 551] width 29 height 29
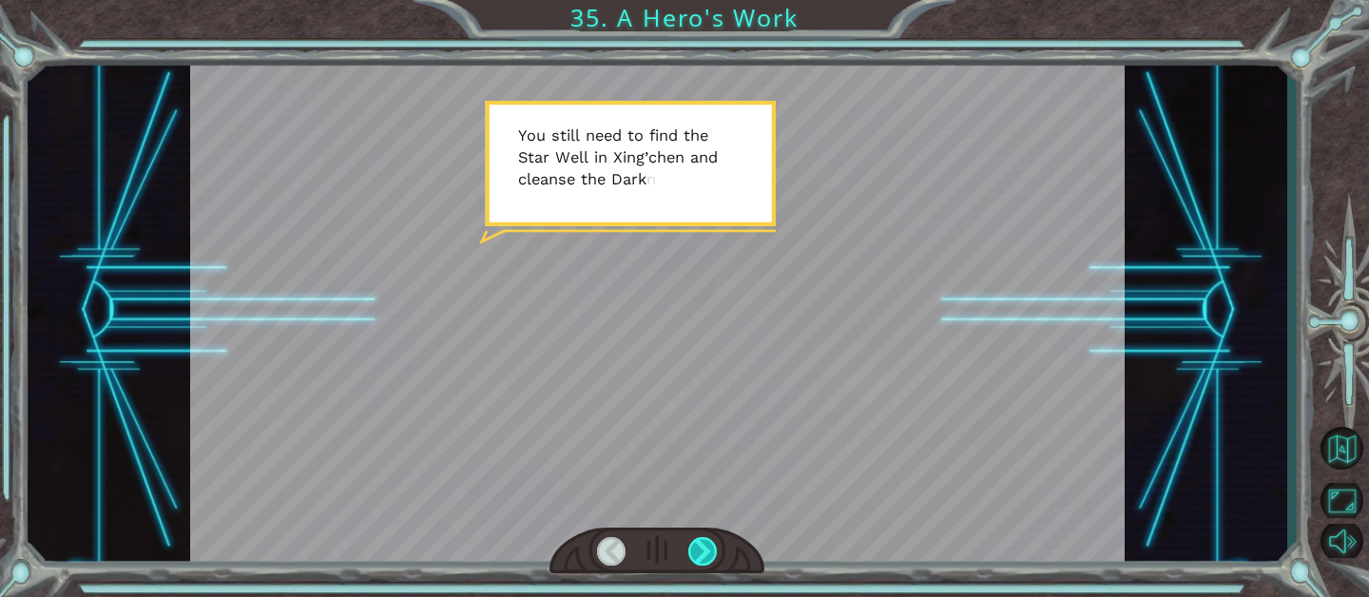
click at [700, 546] on div at bounding box center [702, 551] width 29 height 29
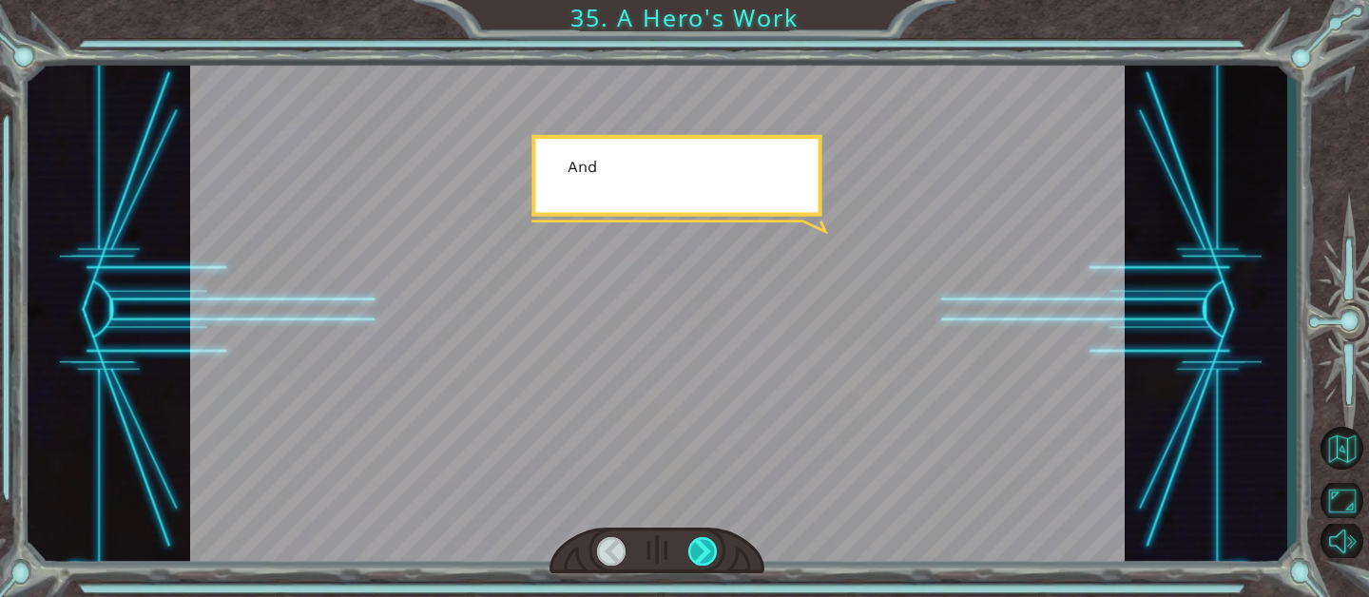
click at [700, 546] on div at bounding box center [702, 551] width 29 height 29
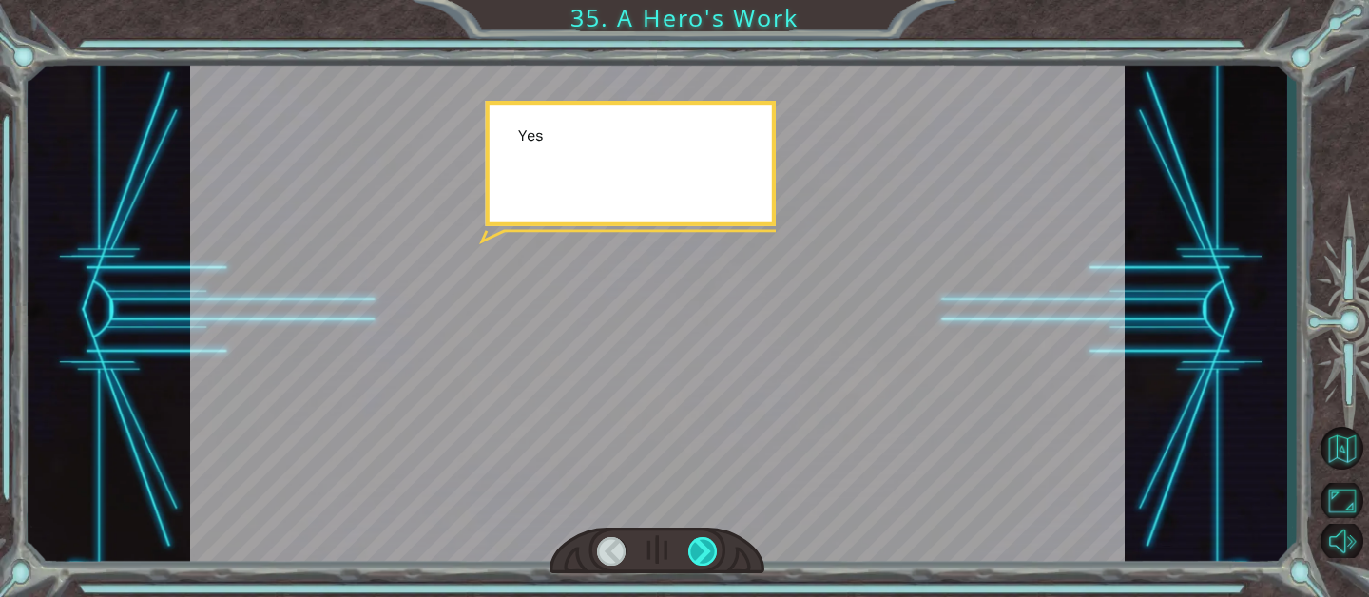
click at [700, 546] on div at bounding box center [702, 551] width 29 height 29
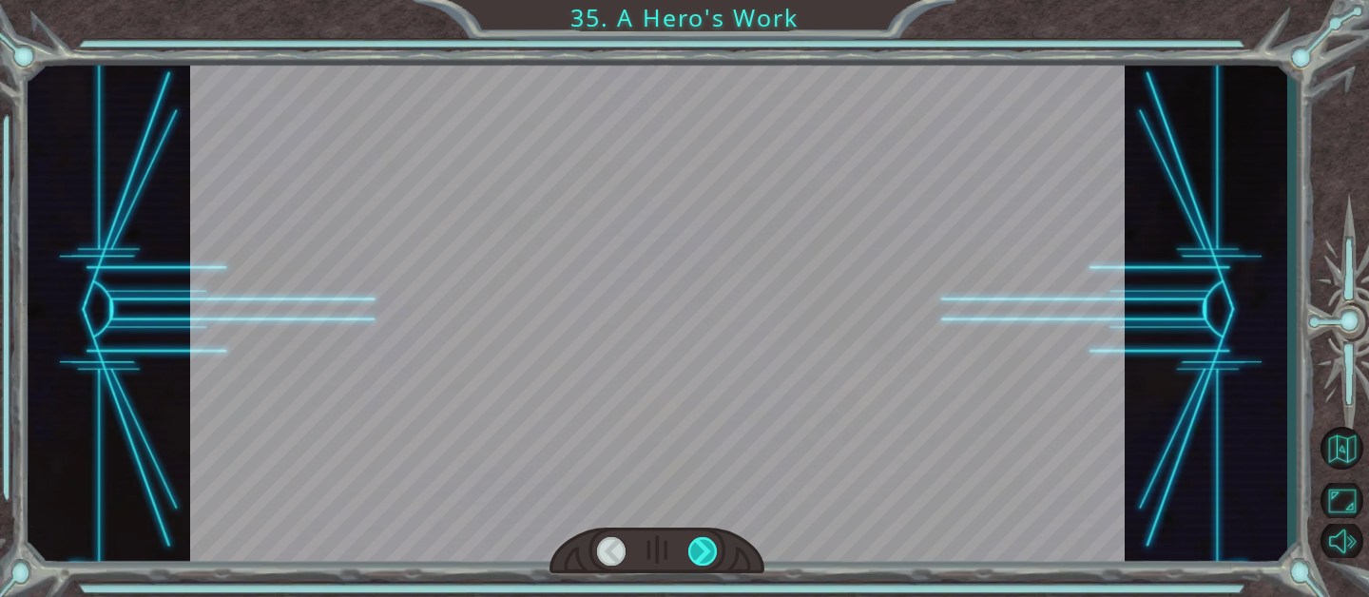
click at [700, 546] on div at bounding box center [702, 551] width 29 height 29
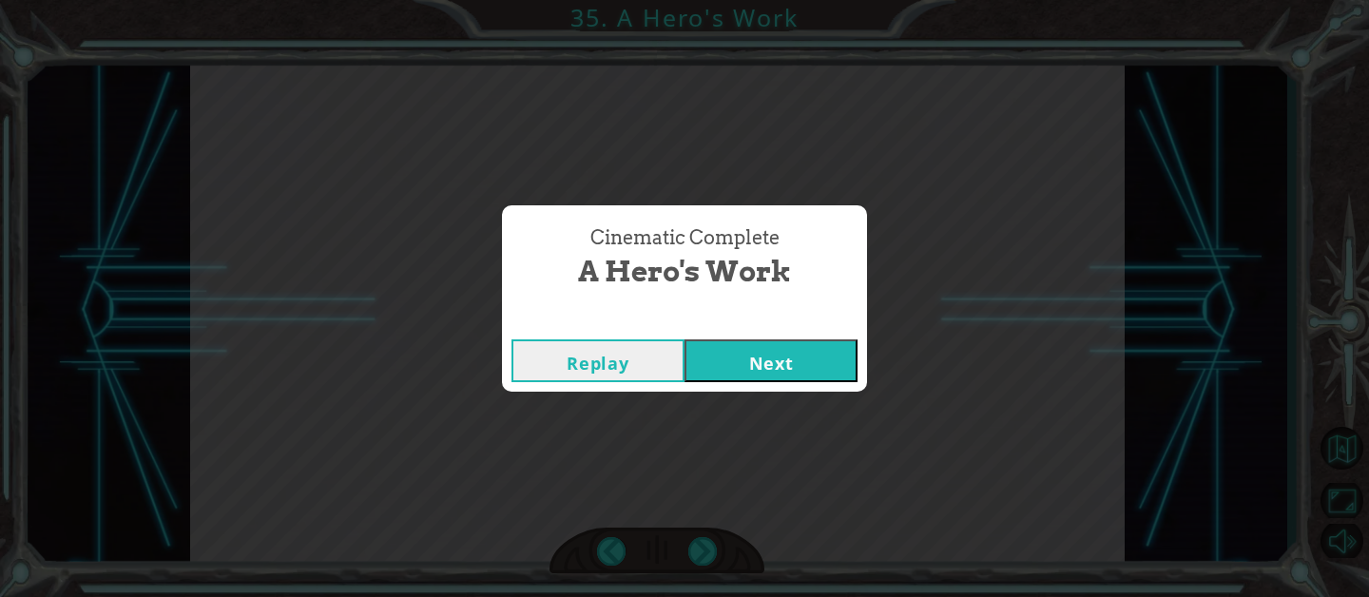
click at [738, 350] on button "Next" at bounding box center [770, 360] width 173 height 43
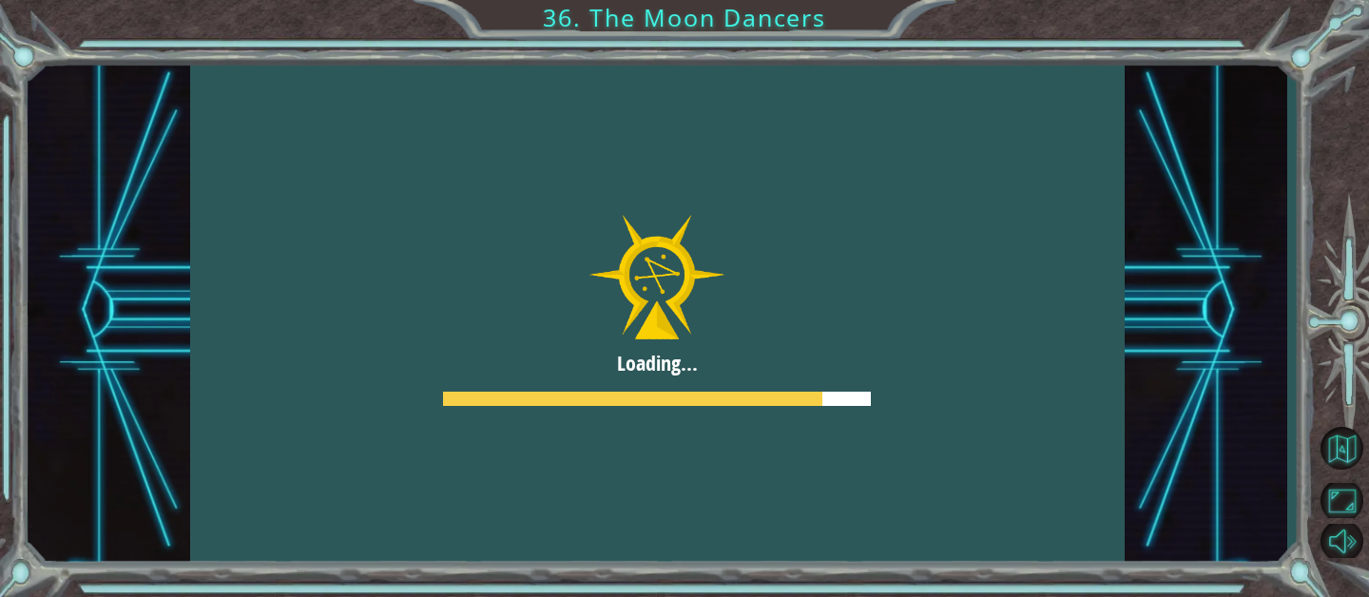
click at [723, 330] on div at bounding box center [657, 311] width 934 height 526
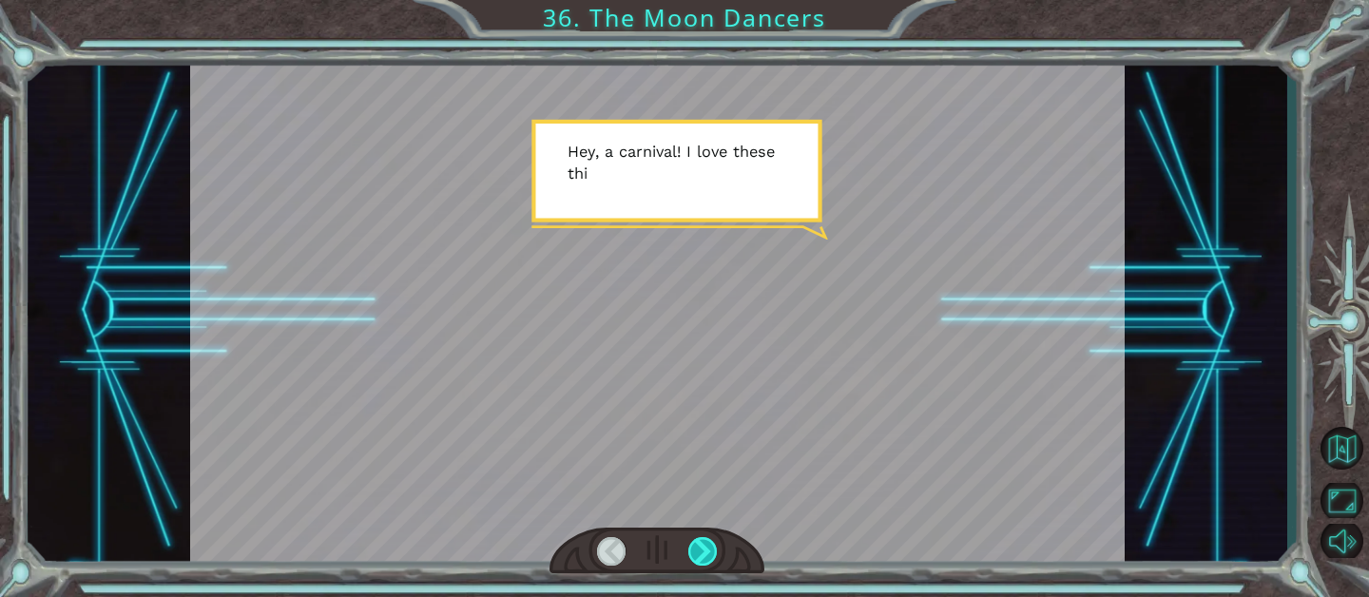
click at [704, 551] on div at bounding box center [702, 551] width 29 height 29
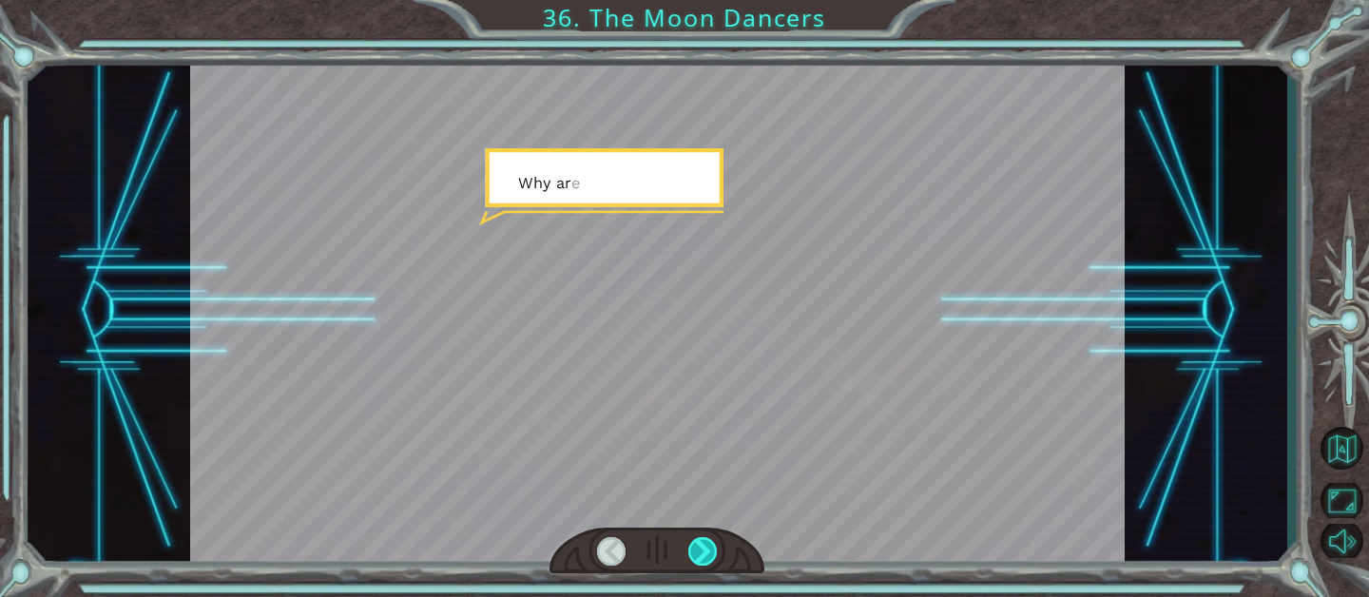
click at [704, 551] on div at bounding box center [702, 551] width 29 height 29
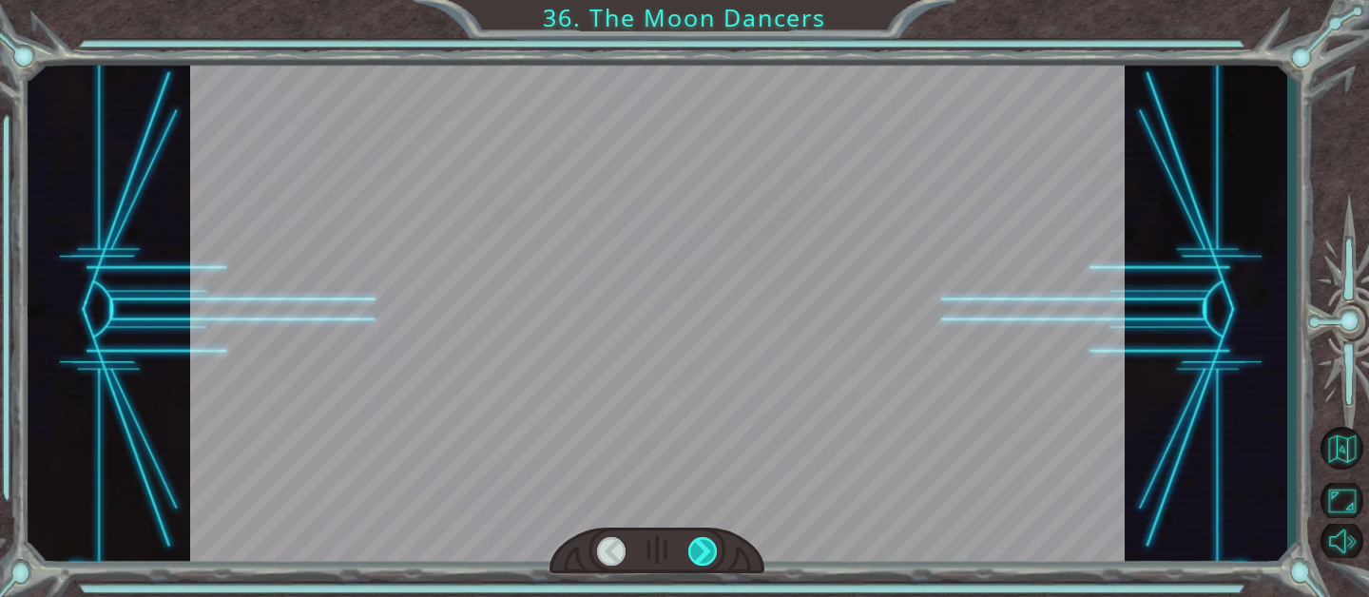
click at [704, 551] on div at bounding box center [702, 551] width 29 height 29
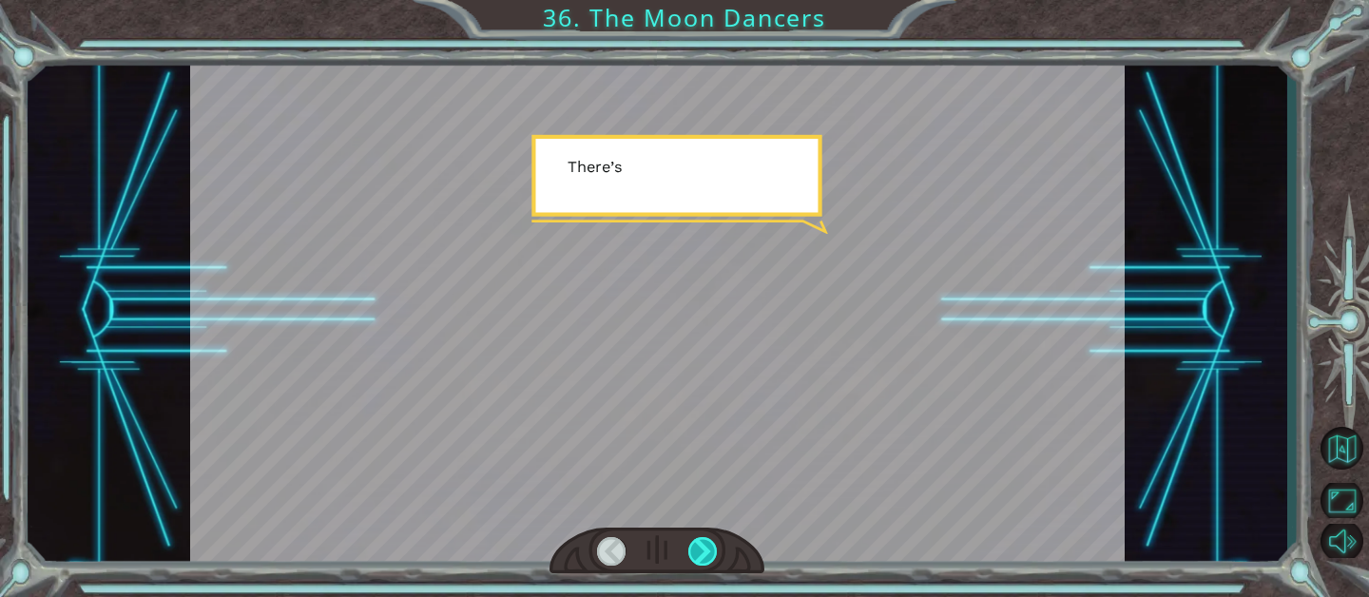
click at [704, 551] on div at bounding box center [702, 551] width 29 height 29
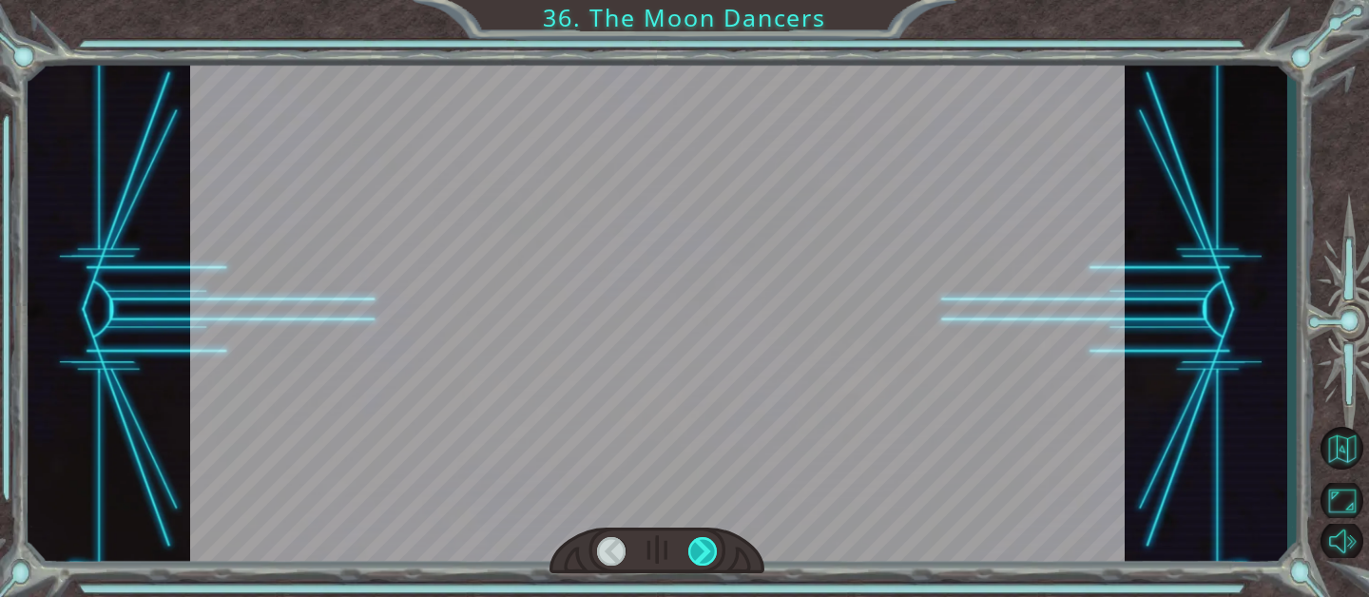
click at [704, 551] on div at bounding box center [702, 551] width 29 height 29
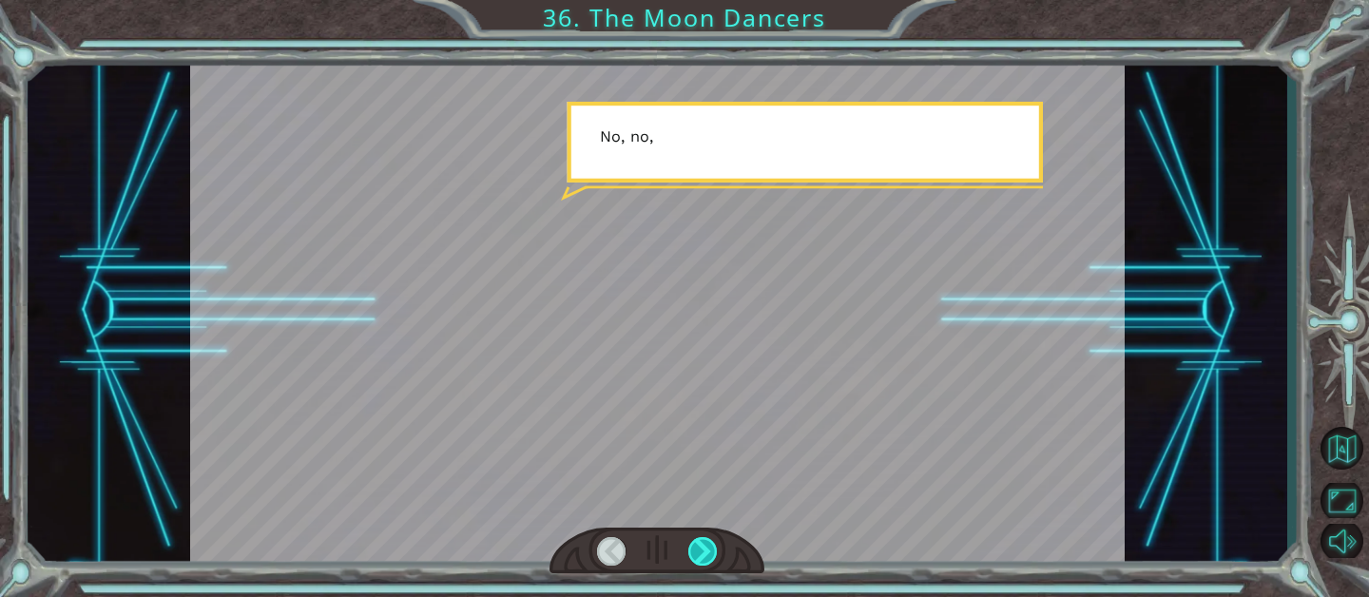
click at [704, 551] on div at bounding box center [702, 551] width 29 height 29
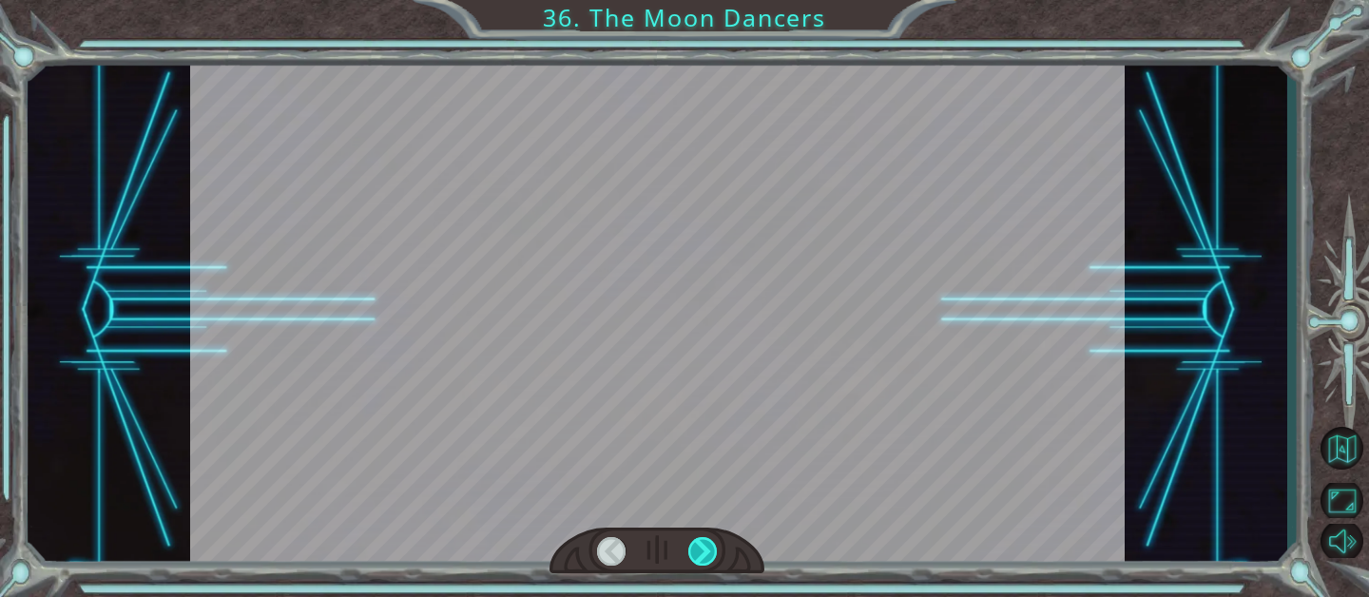
click at [704, 551] on div at bounding box center [702, 551] width 29 height 29
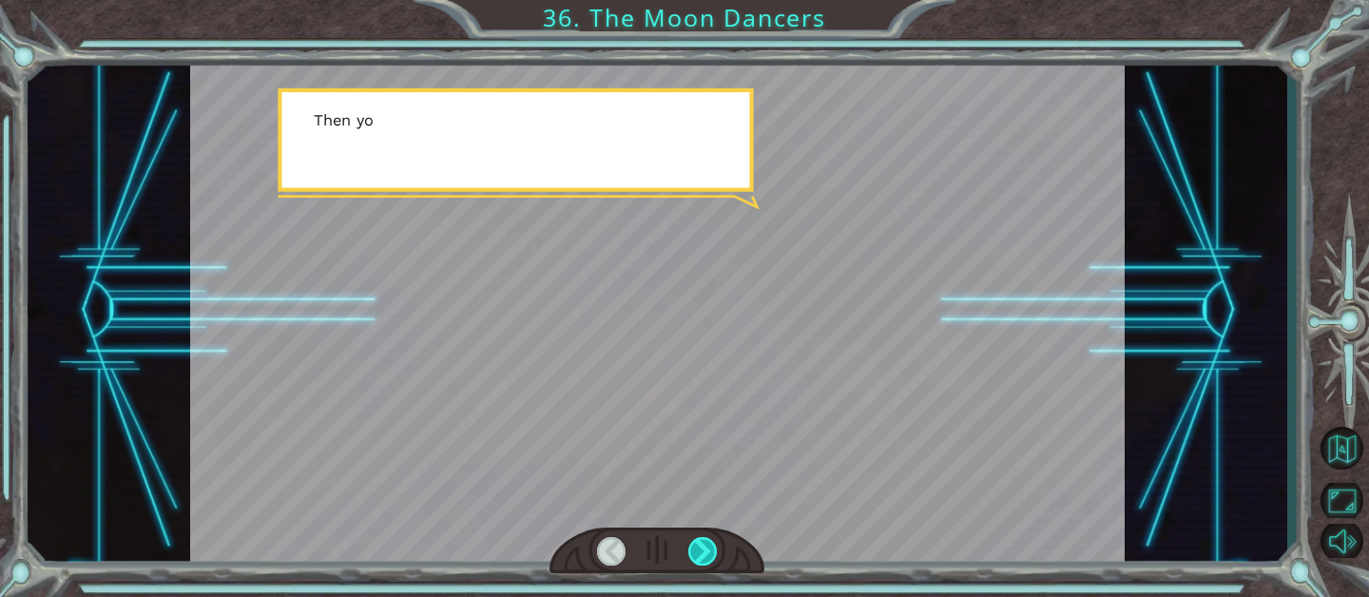
click at [704, 551] on div at bounding box center [702, 551] width 29 height 29
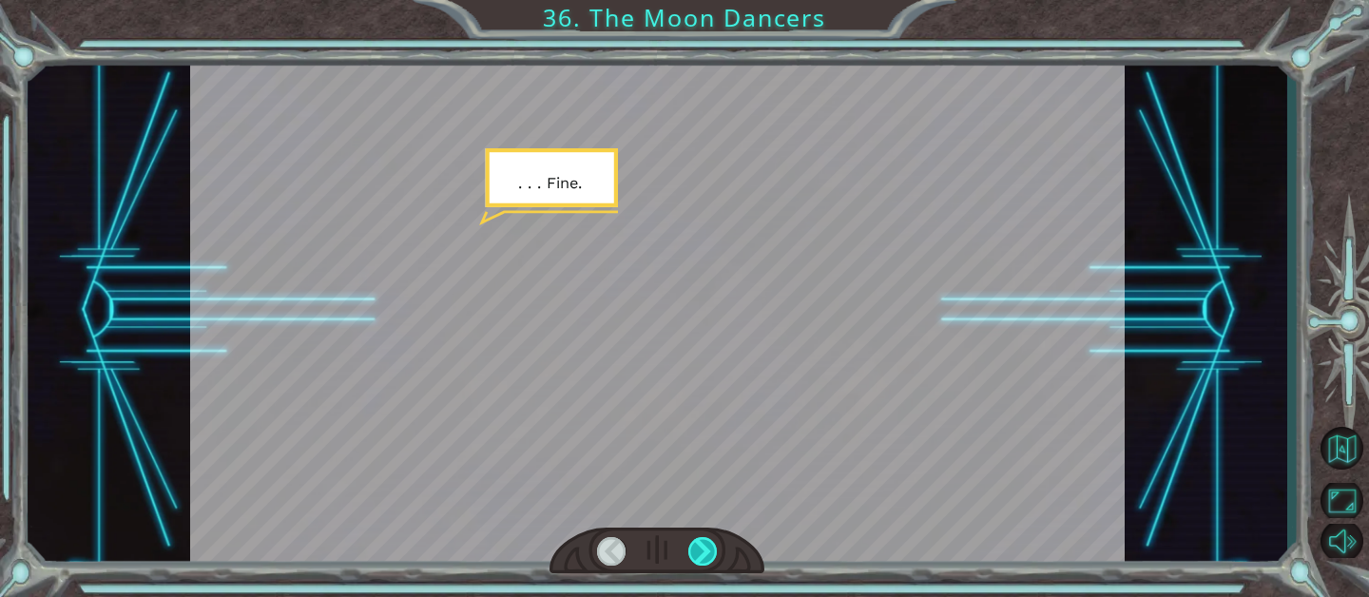
click at [704, 551] on div at bounding box center [702, 551] width 29 height 29
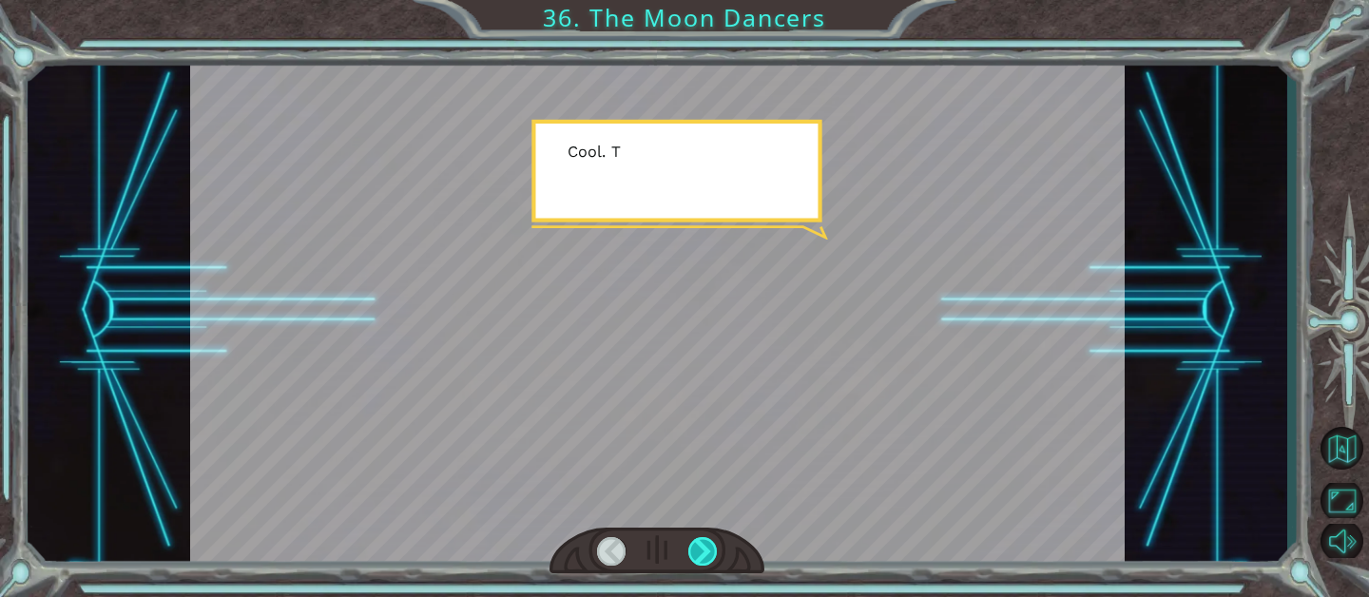
click at [704, 551] on div at bounding box center [702, 551] width 29 height 29
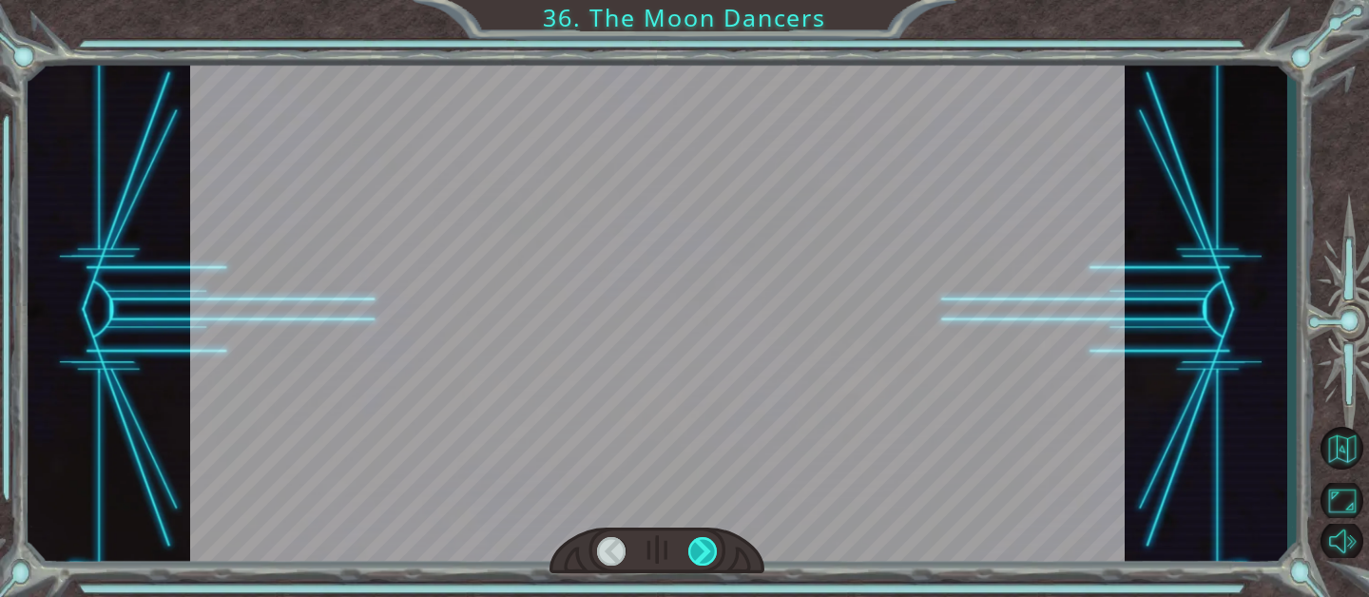
click at [700, 551] on div at bounding box center [702, 551] width 29 height 29
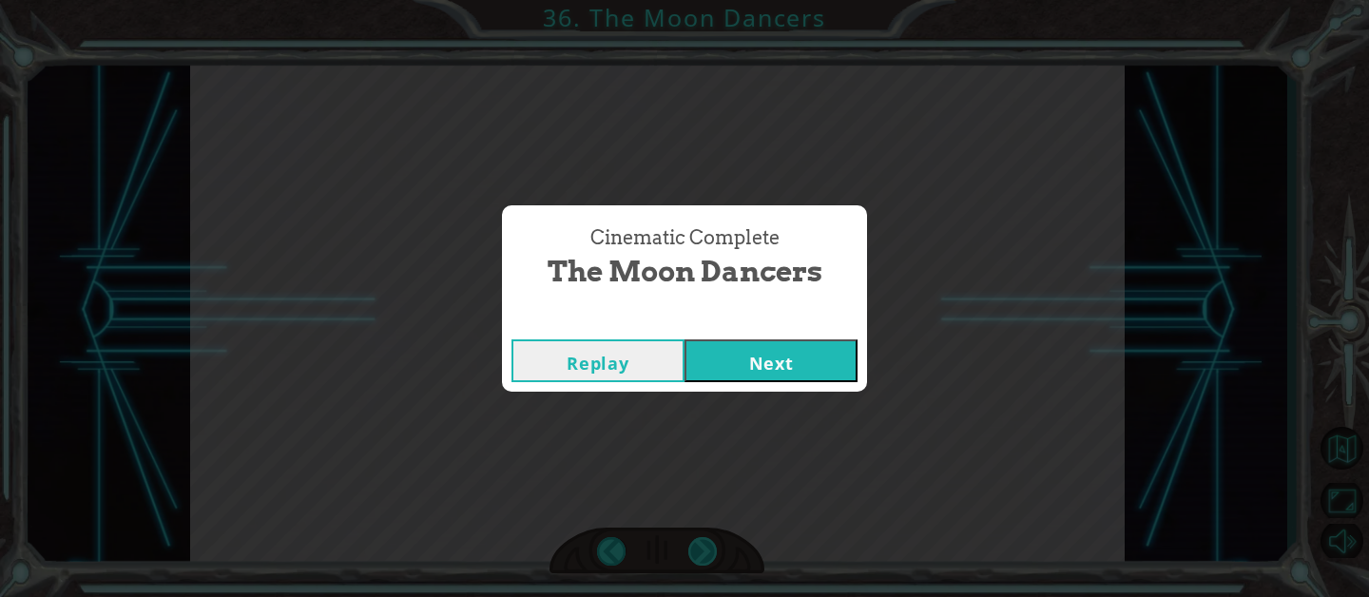
click at [703, 551] on div "Cinematic Complete The Moon Dancers Replay Next" at bounding box center [684, 298] width 1369 height 597
click at [735, 364] on button "Next" at bounding box center [770, 360] width 173 height 43
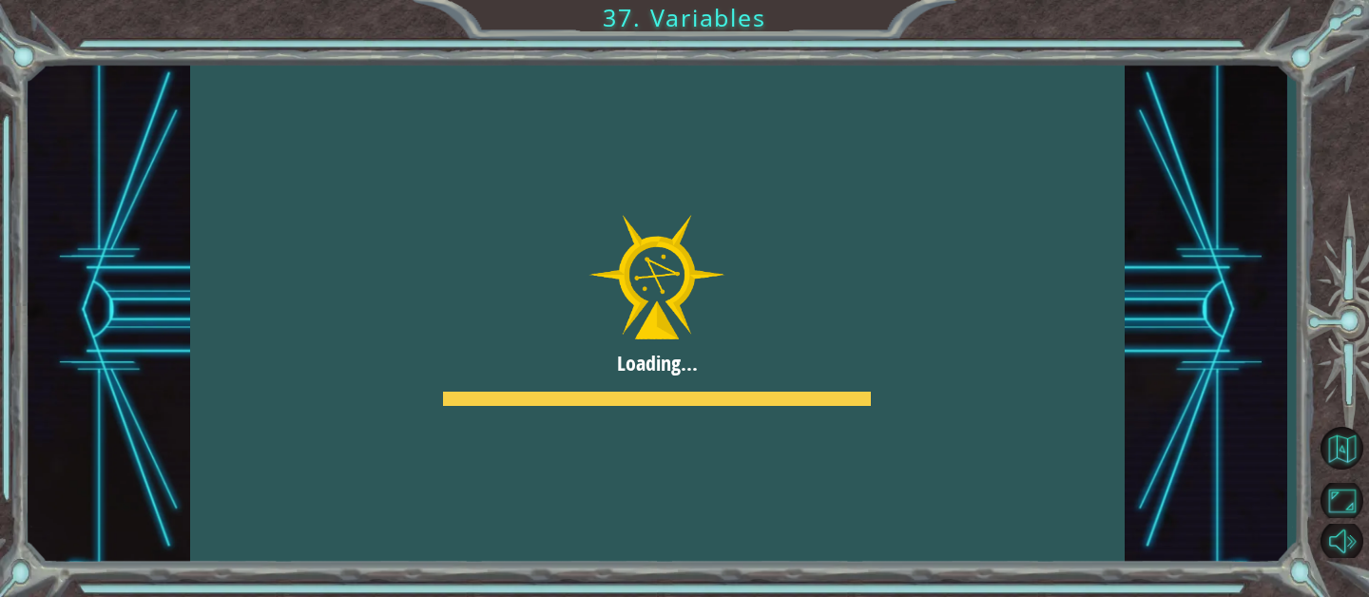
click at [704, 447] on div at bounding box center [657, 311] width 934 height 526
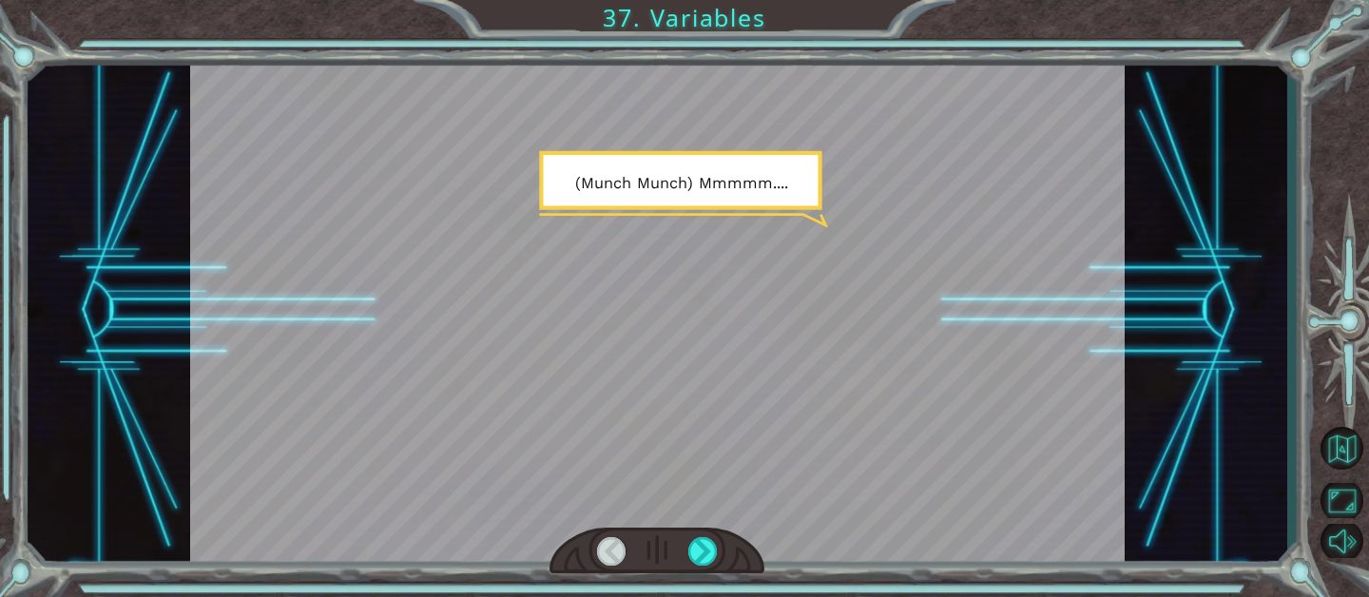
click at [710, 535] on div at bounding box center [656, 551] width 215 height 48
click at [705, 540] on div at bounding box center [702, 551] width 29 height 29
click at [704, 540] on div at bounding box center [702, 551] width 29 height 29
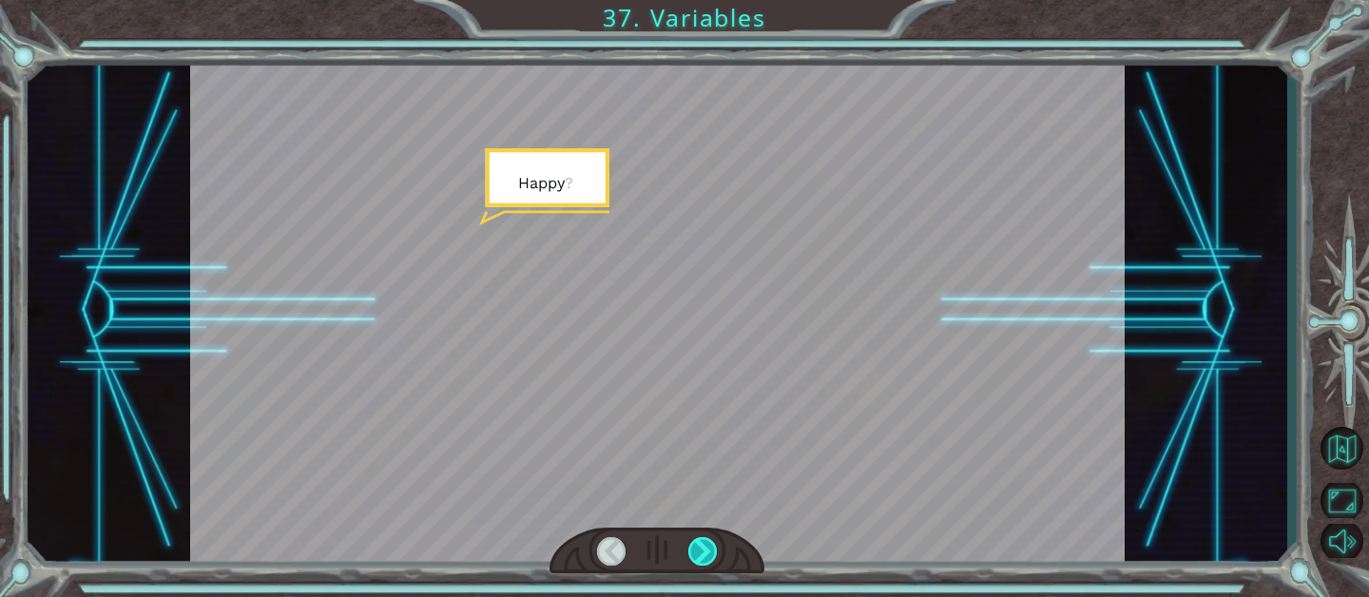
click at [704, 540] on div at bounding box center [702, 551] width 29 height 29
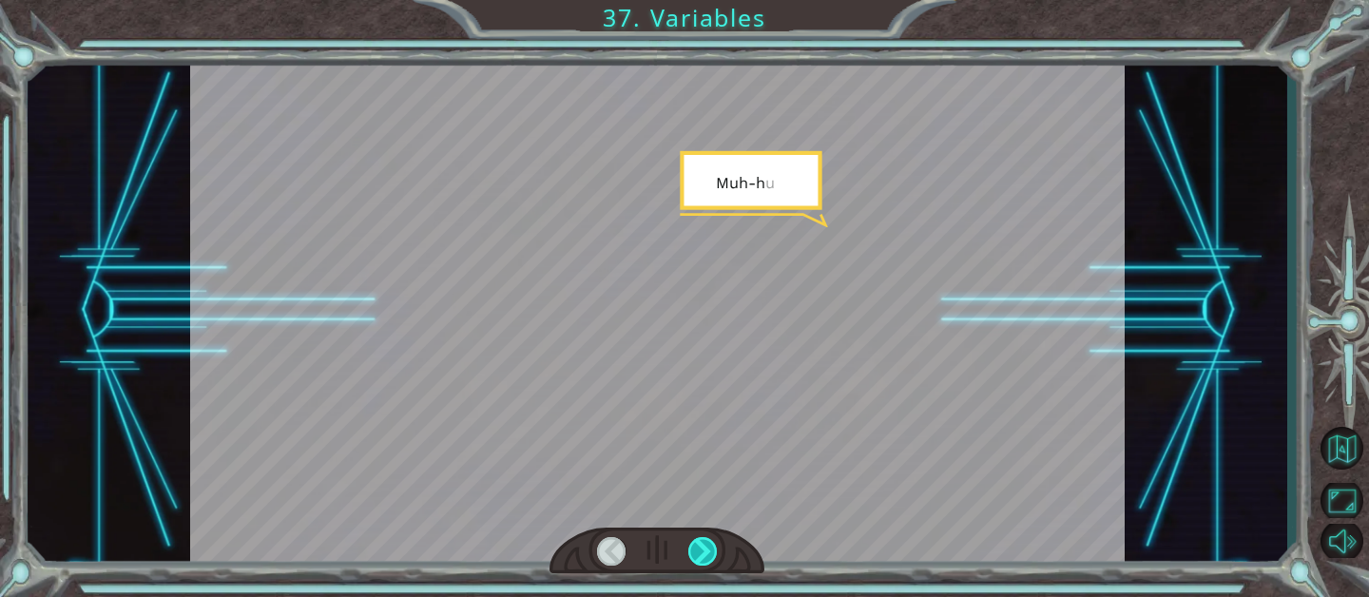
click at [704, 540] on div at bounding box center [702, 551] width 29 height 29
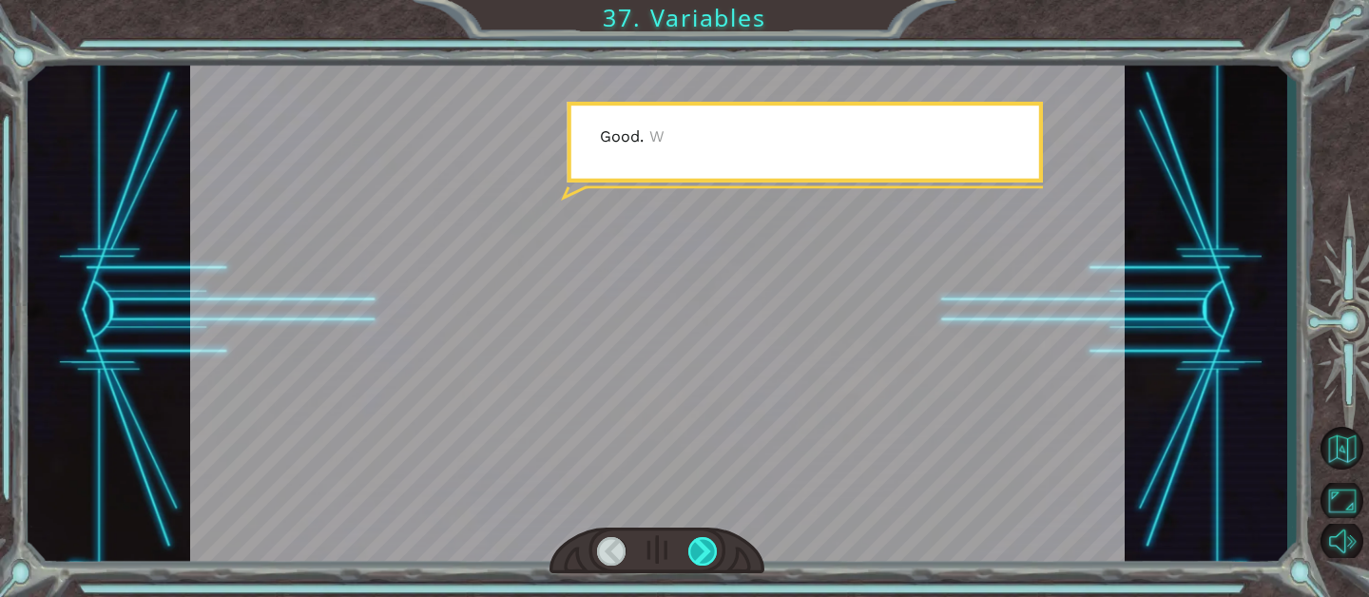
click at [704, 540] on div at bounding box center [702, 551] width 29 height 29
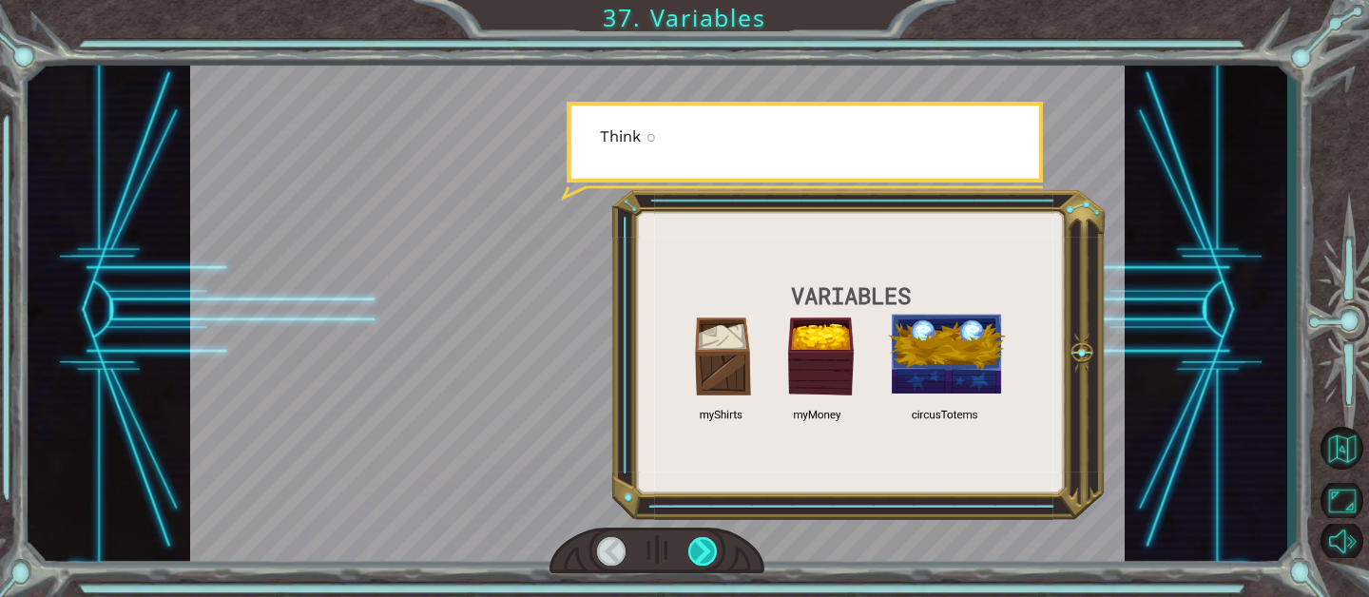
click at [704, 540] on div at bounding box center [702, 551] width 29 height 29
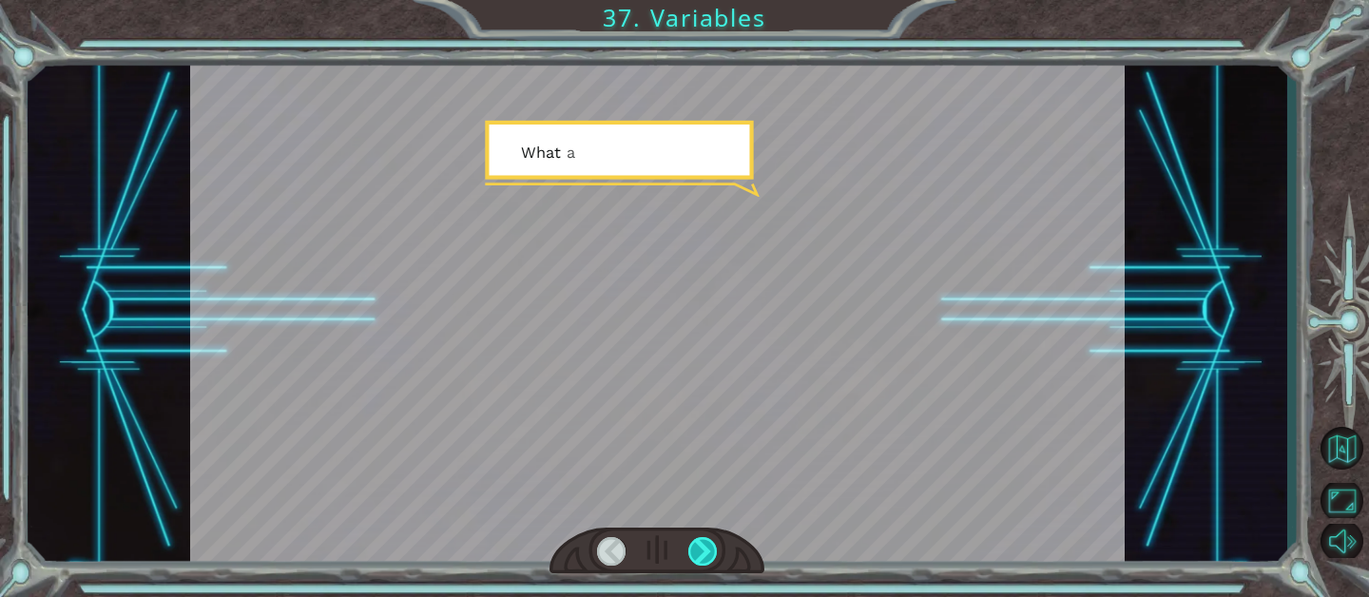
click at [704, 540] on div at bounding box center [702, 551] width 29 height 29
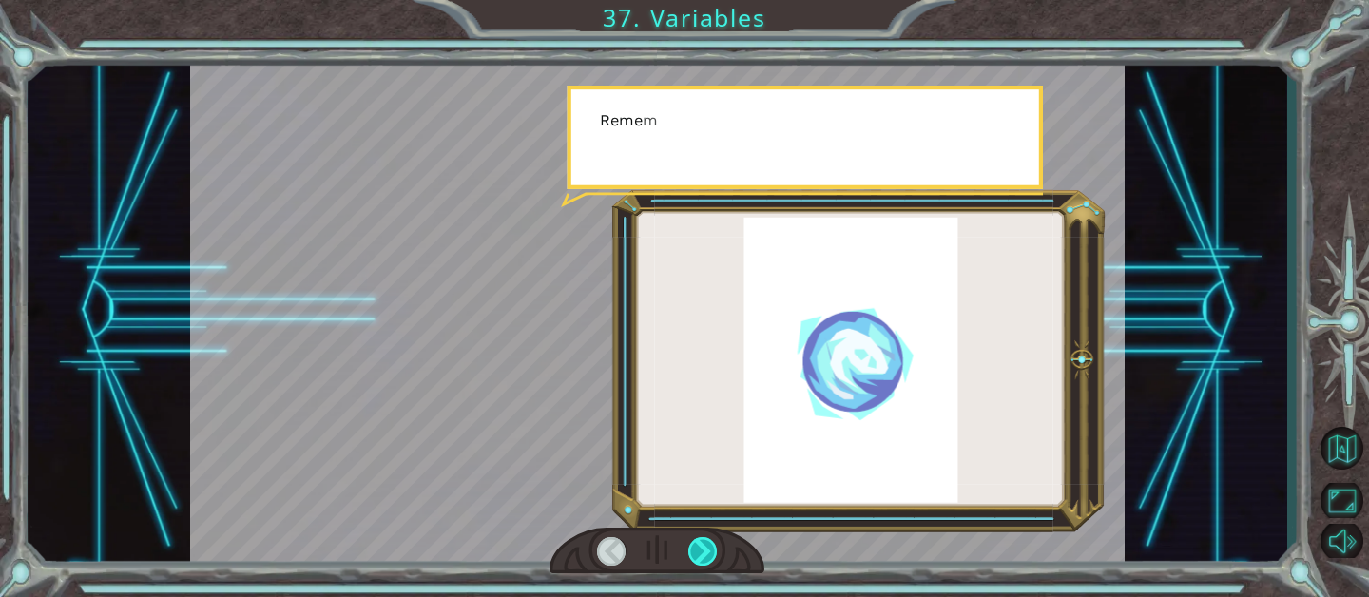
click at [704, 540] on div at bounding box center [702, 551] width 29 height 29
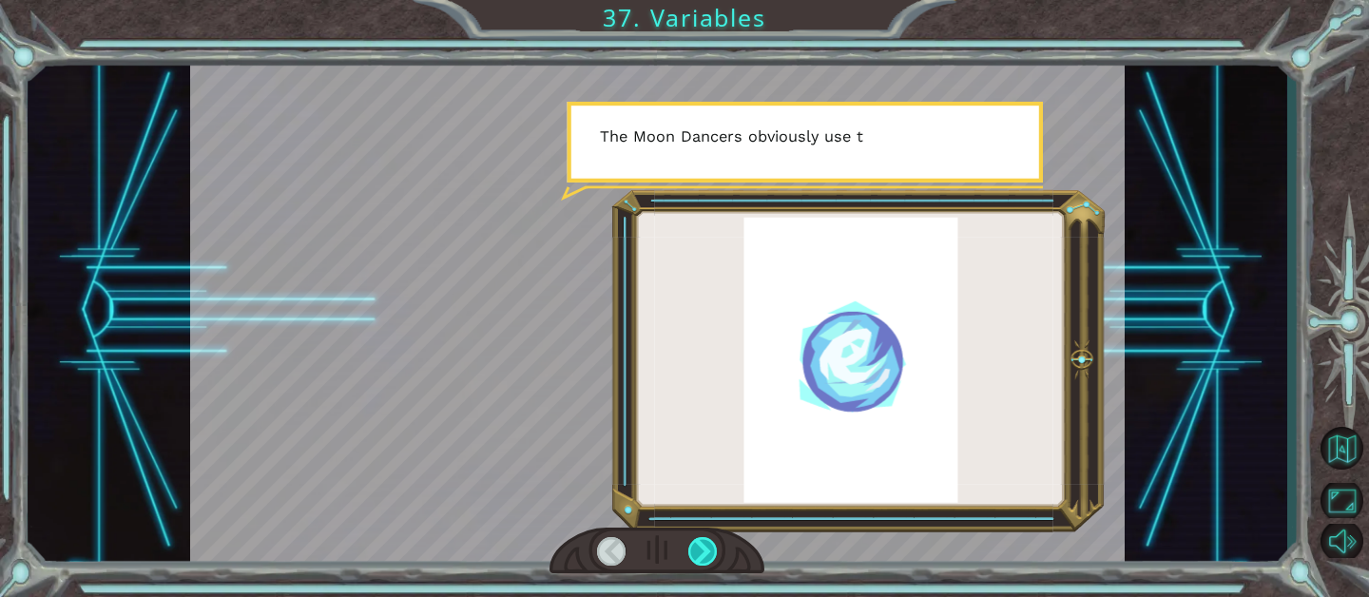
click at [704, 540] on div at bounding box center [702, 551] width 29 height 29
click at [706, 539] on div at bounding box center [702, 551] width 29 height 29
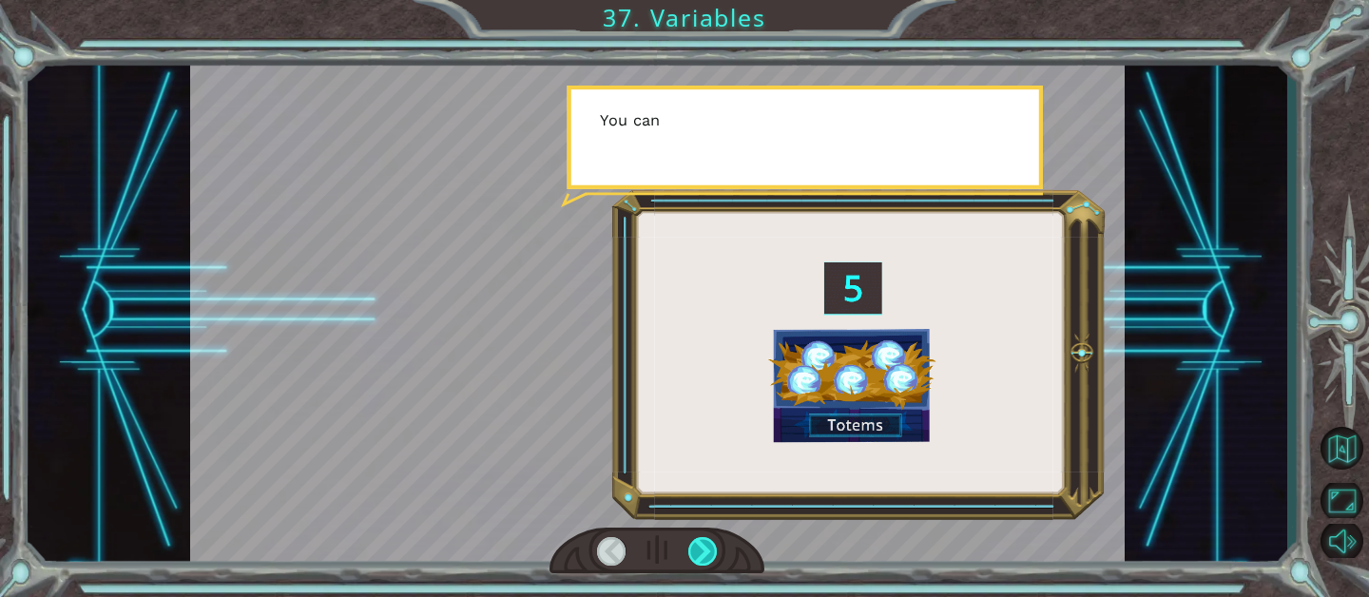
click at [707, 539] on div at bounding box center [702, 551] width 29 height 29
click at [706, 539] on div at bounding box center [702, 551] width 29 height 29
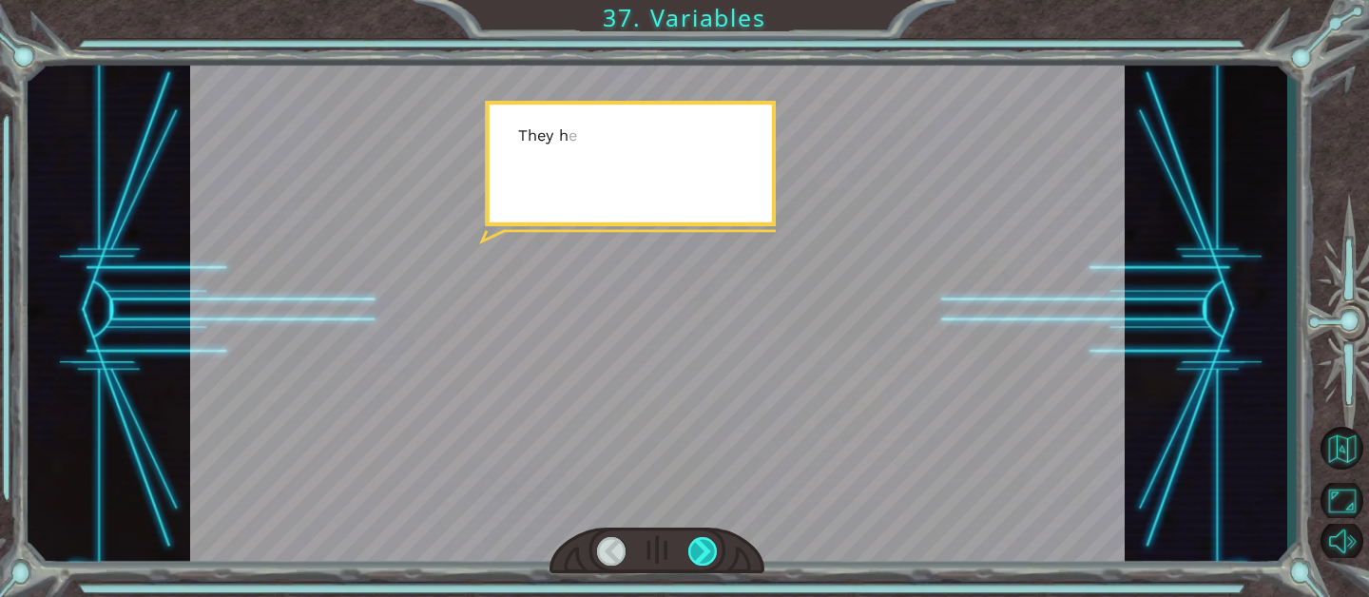
click at [707, 539] on div at bounding box center [702, 551] width 29 height 29
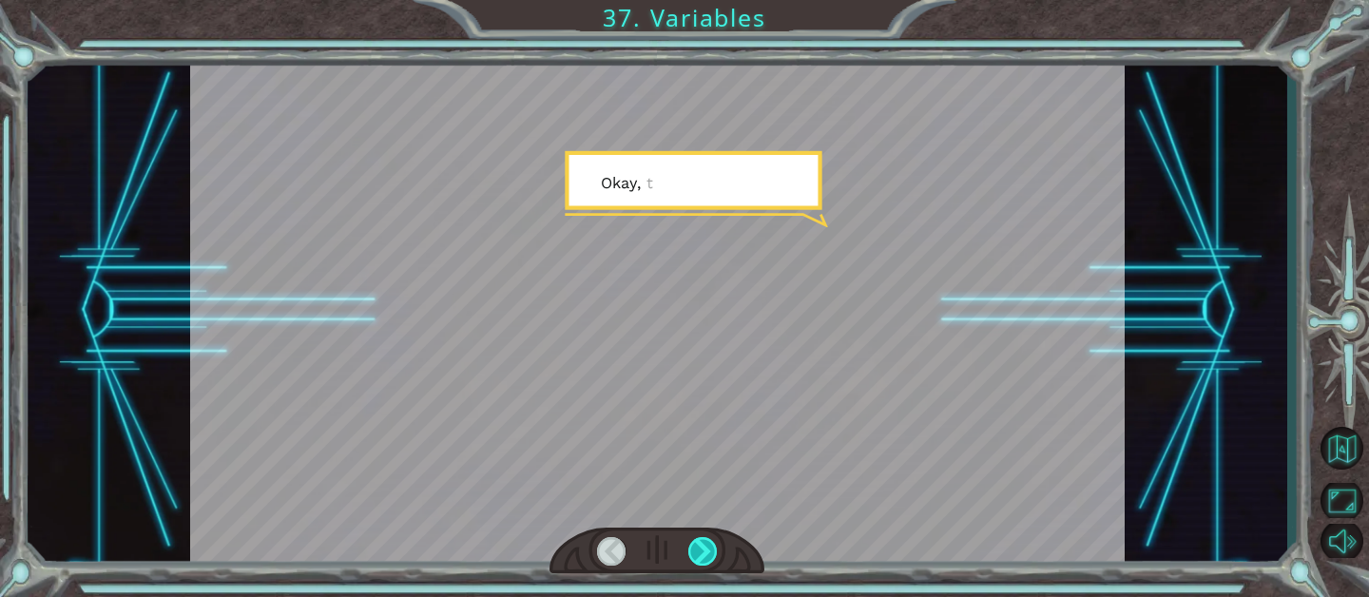
click at [707, 539] on div at bounding box center [702, 551] width 29 height 29
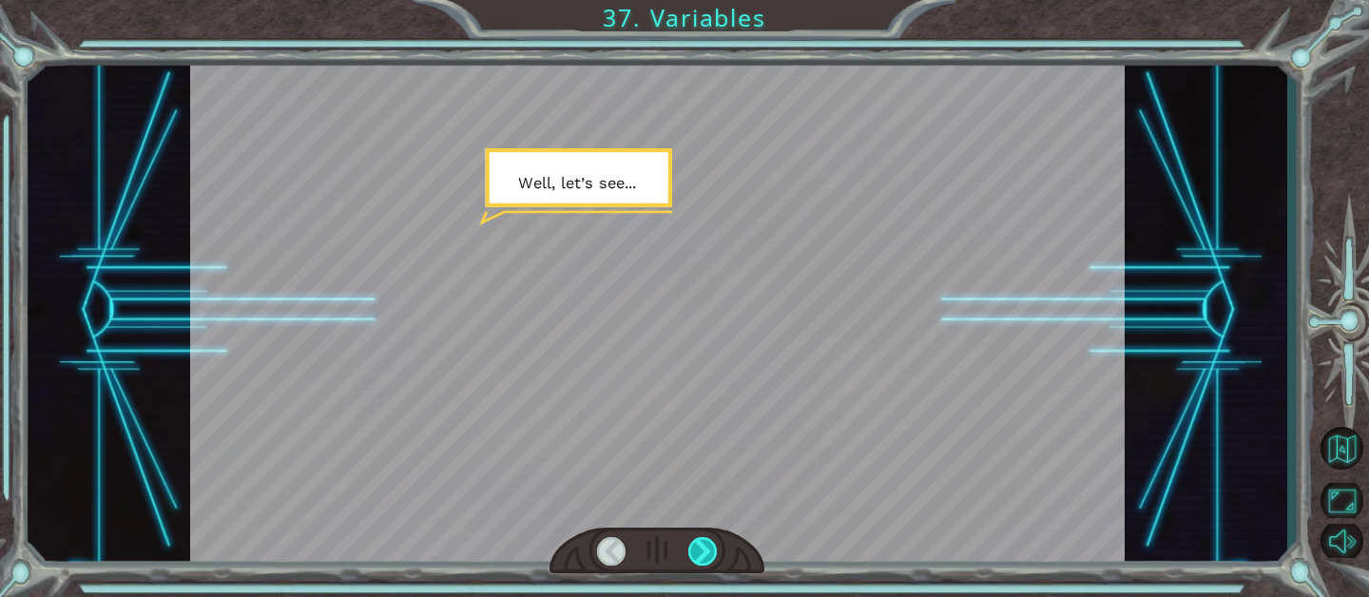
click at [707, 539] on div at bounding box center [702, 551] width 29 height 29
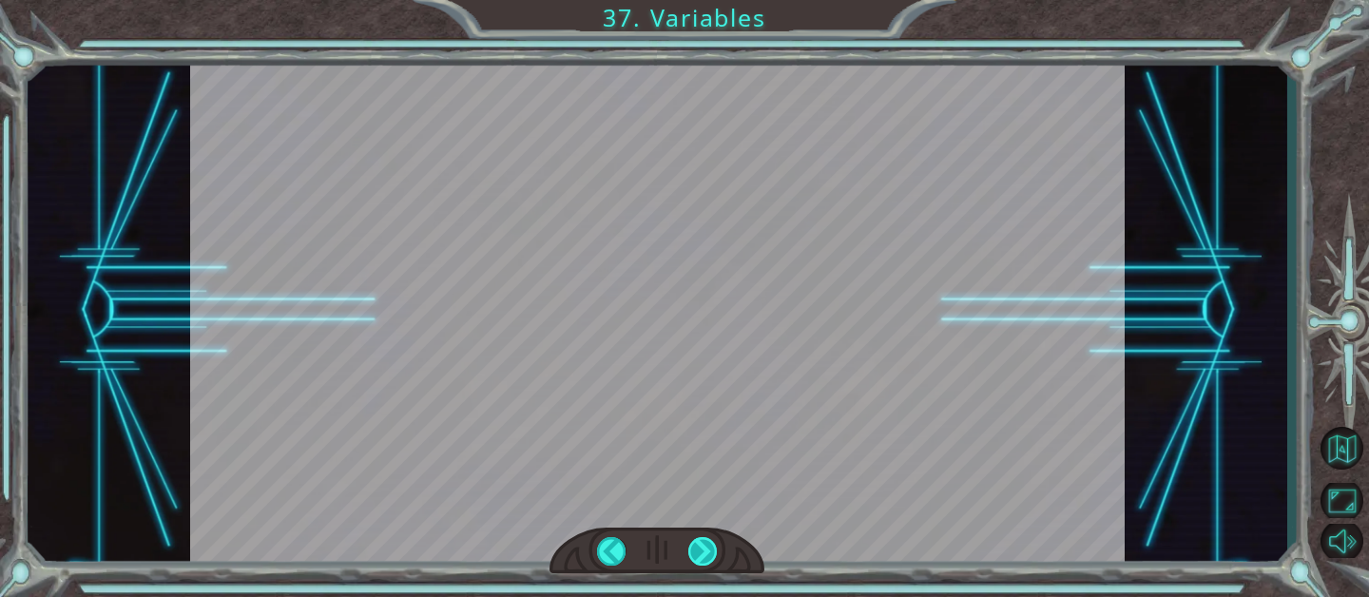
click at [707, 539] on div at bounding box center [702, 551] width 29 height 29
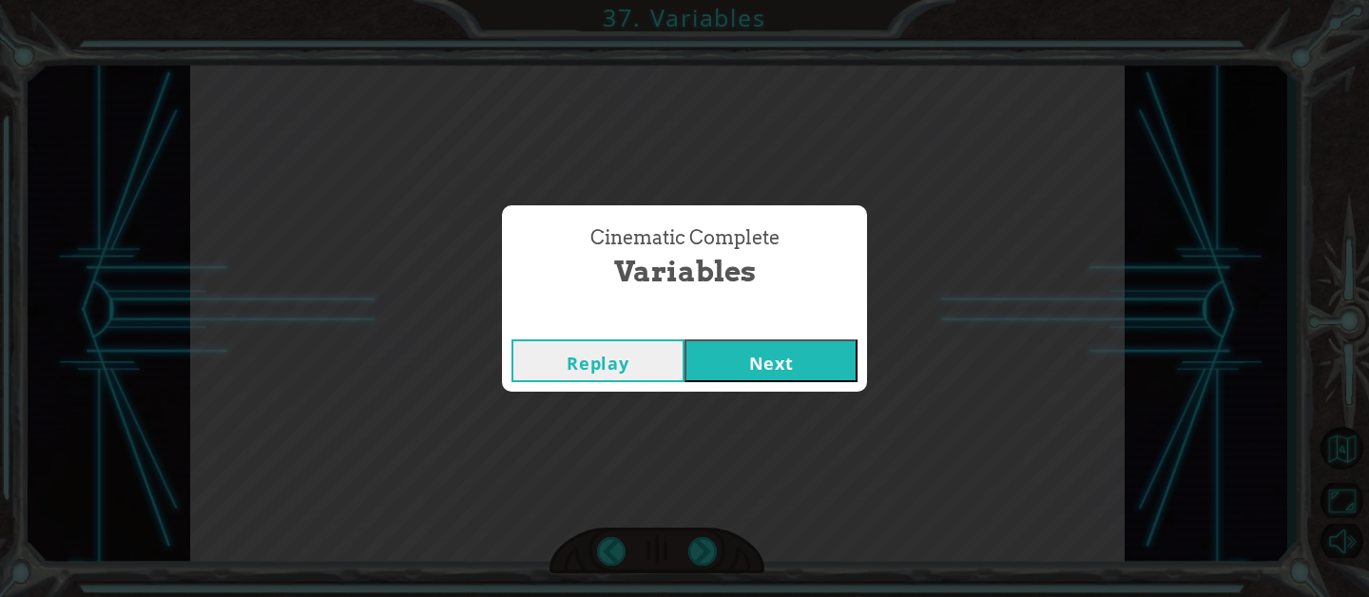
click at [753, 372] on button "Next" at bounding box center [770, 360] width 173 height 43
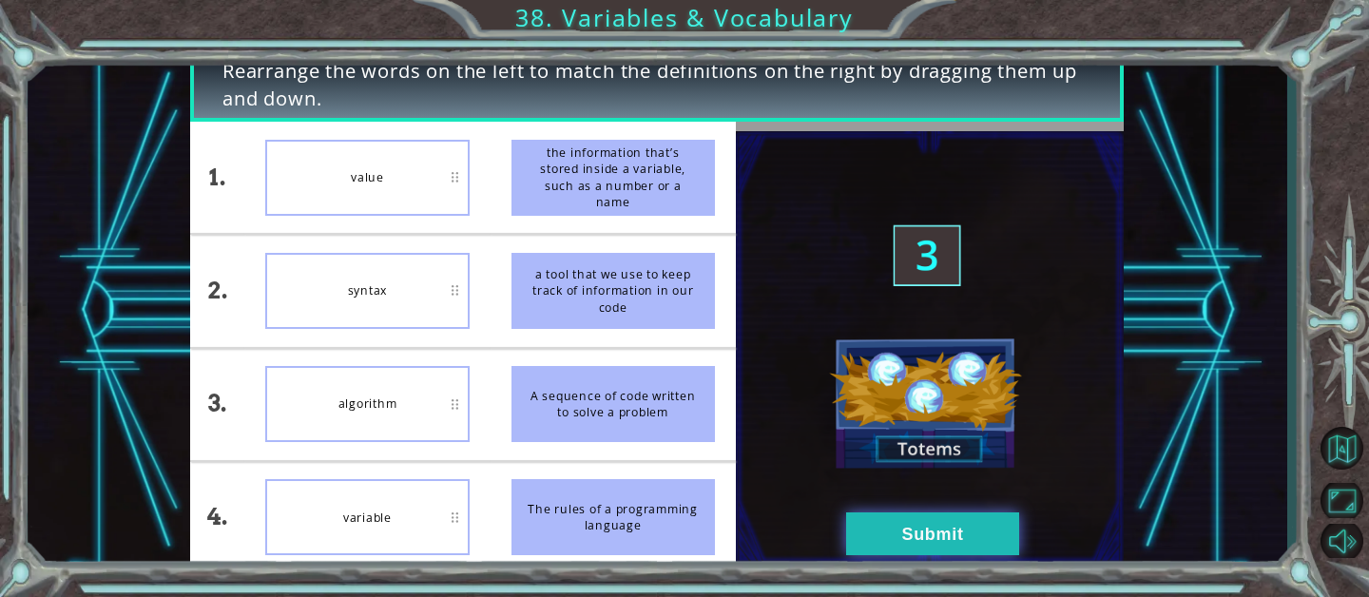
click at [921, 533] on button "Submit" at bounding box center [932, 533] width 173 height 43
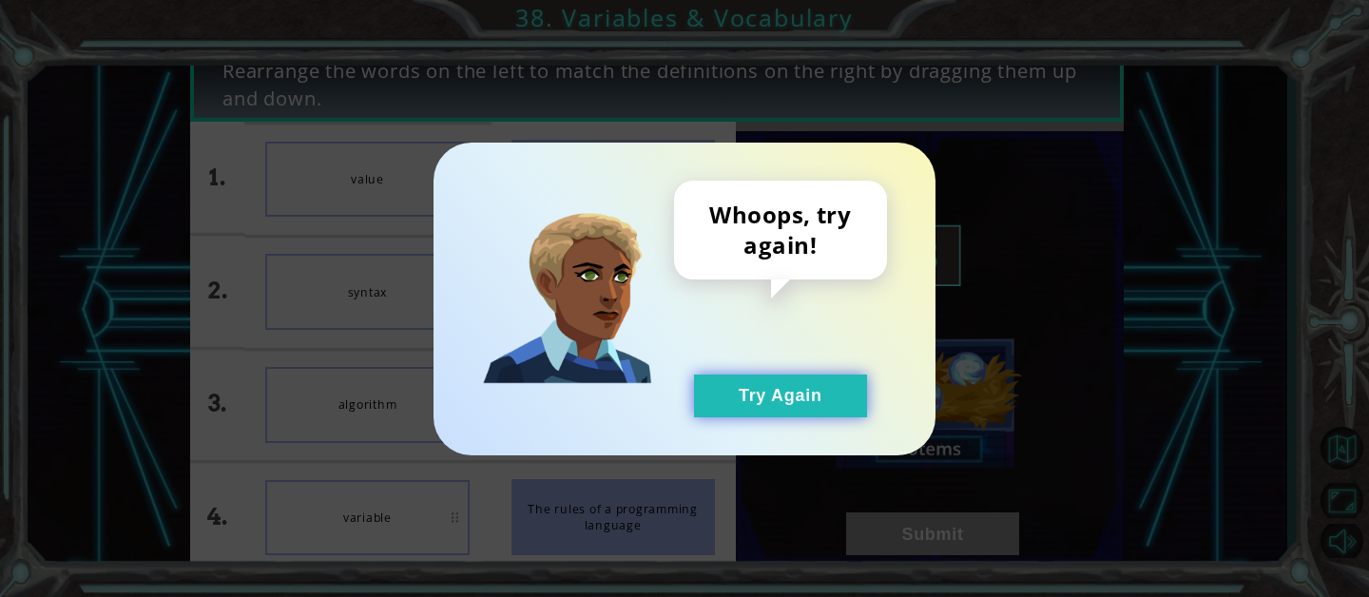
click at [853, 393] on button "Try Again" at bounding box center [780, 395] width 173 height 43
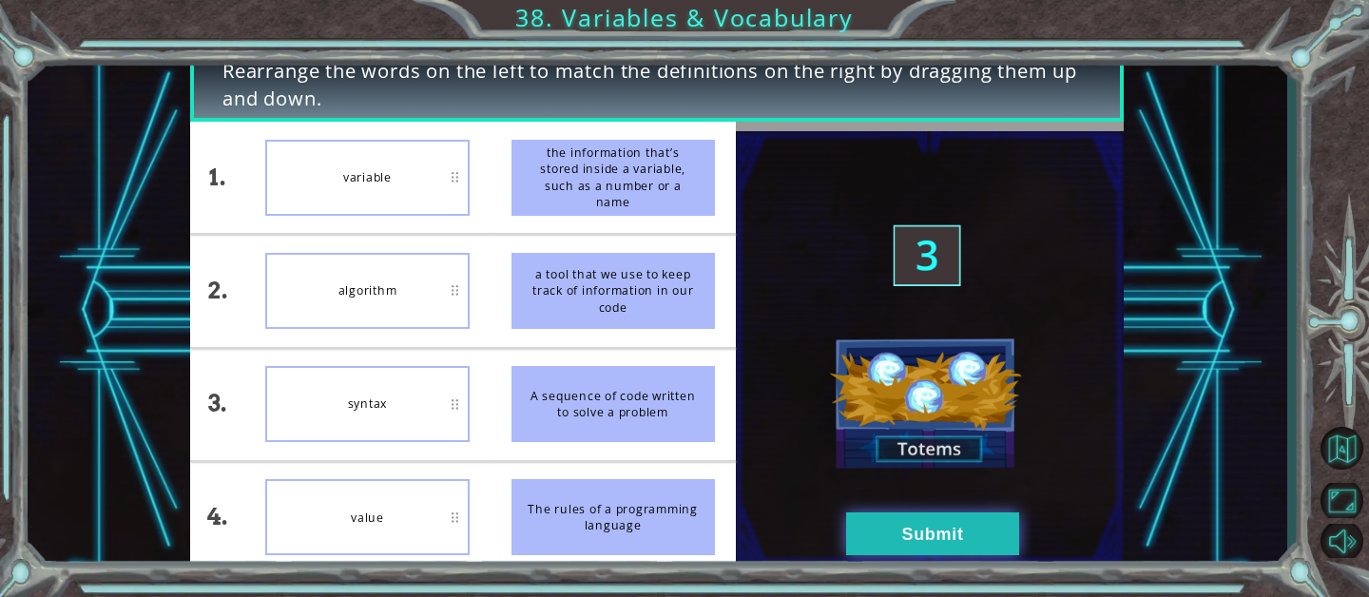
click at [886, 522] on button "Submit" at bounding box center [932, 533] width 173 height 43
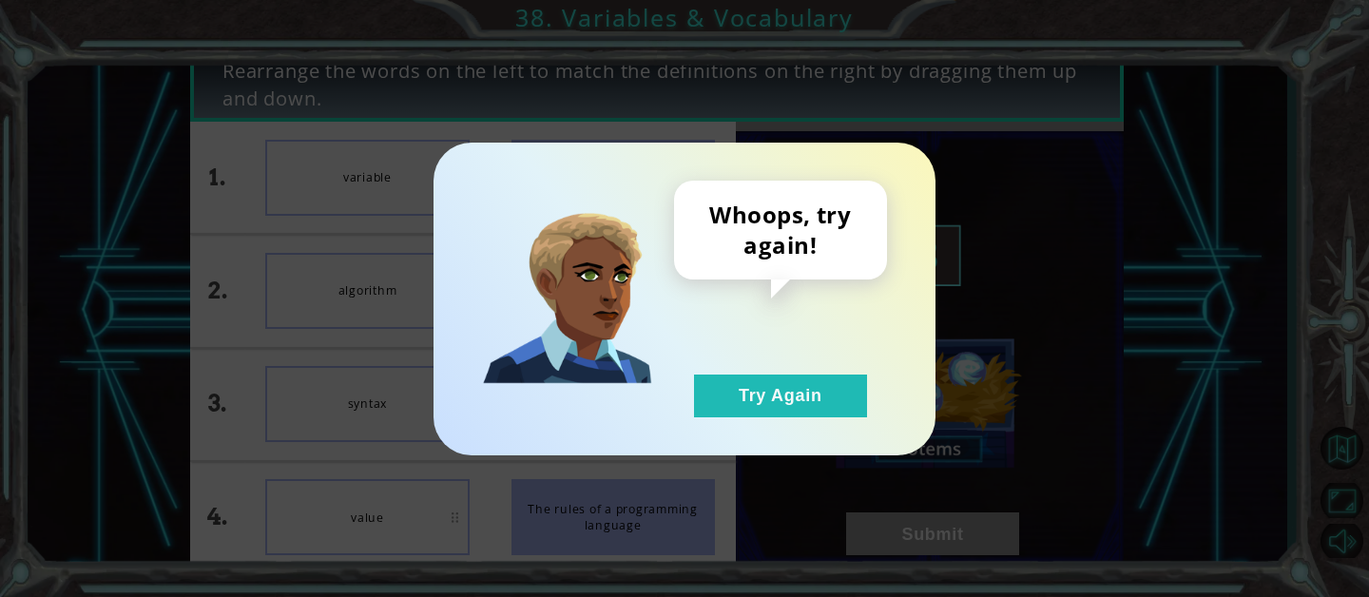
click at [794, 366] on div "Whoops, try again! Try Again" at bounding box center [780, 299] width 213 height 237
click at [794, 393] on button "Try Again" at bounding box center [780, 395] width 173 height 43
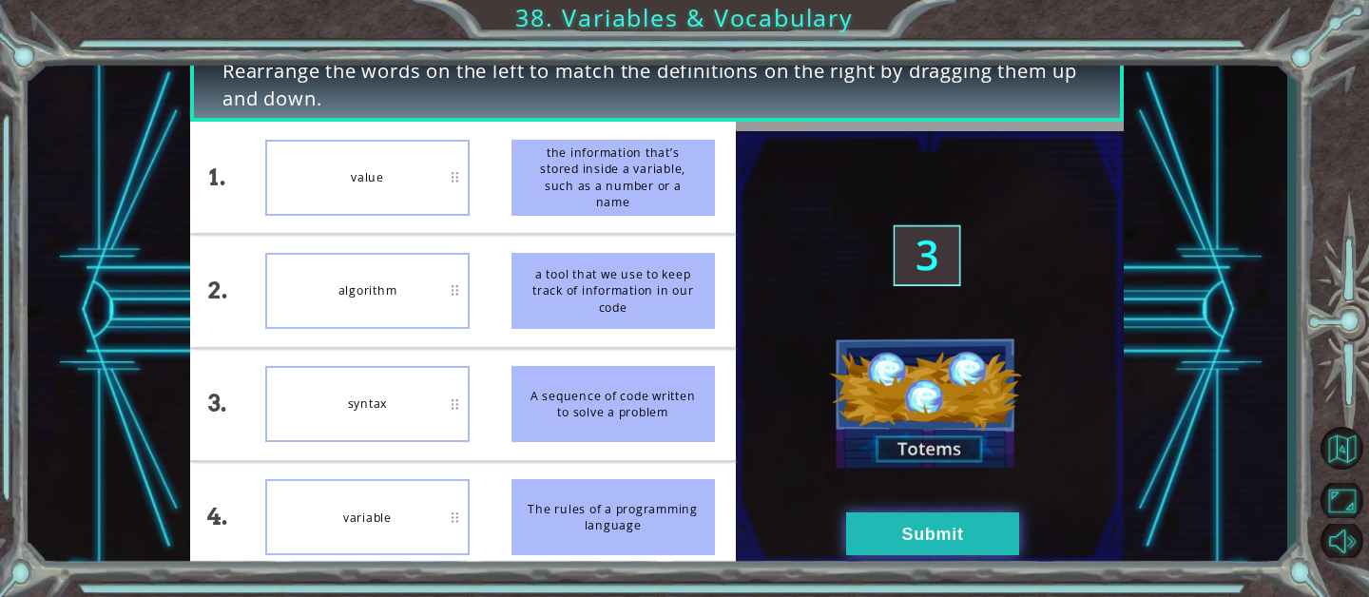
click at [875, 539] on button "Submit" at bounding box center [932, 533] width 173 height 43
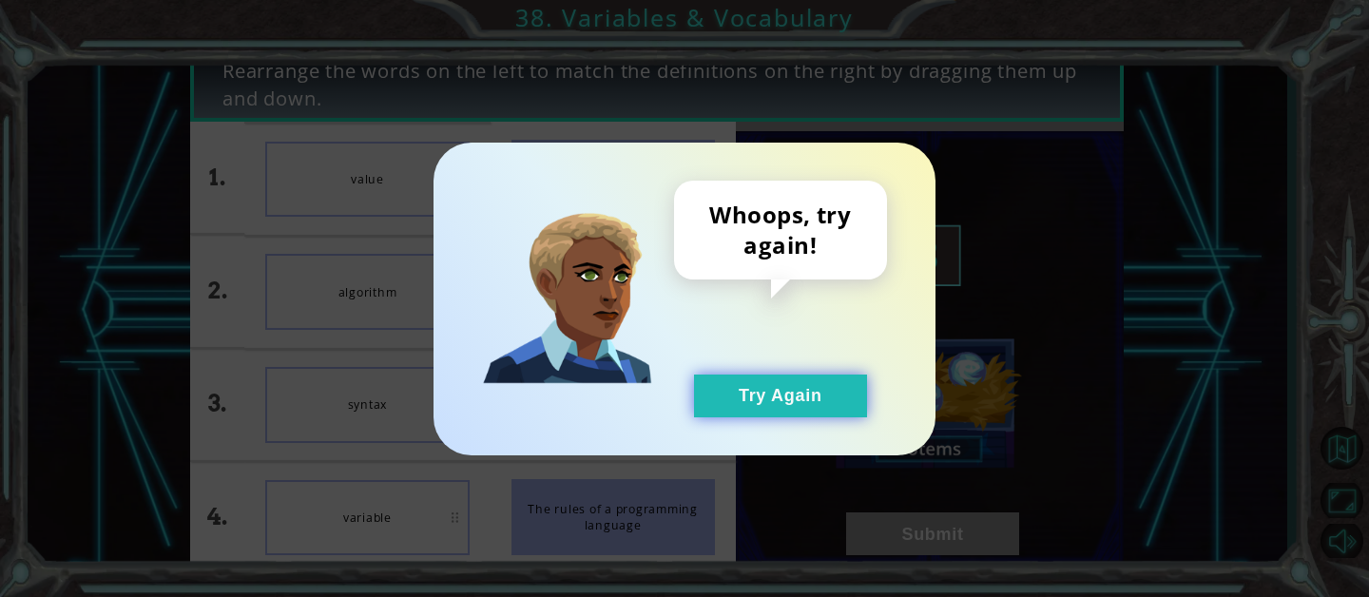
click at [796, 391] on button "Try Again" at bounding box center [780, 395] width 173 height 43
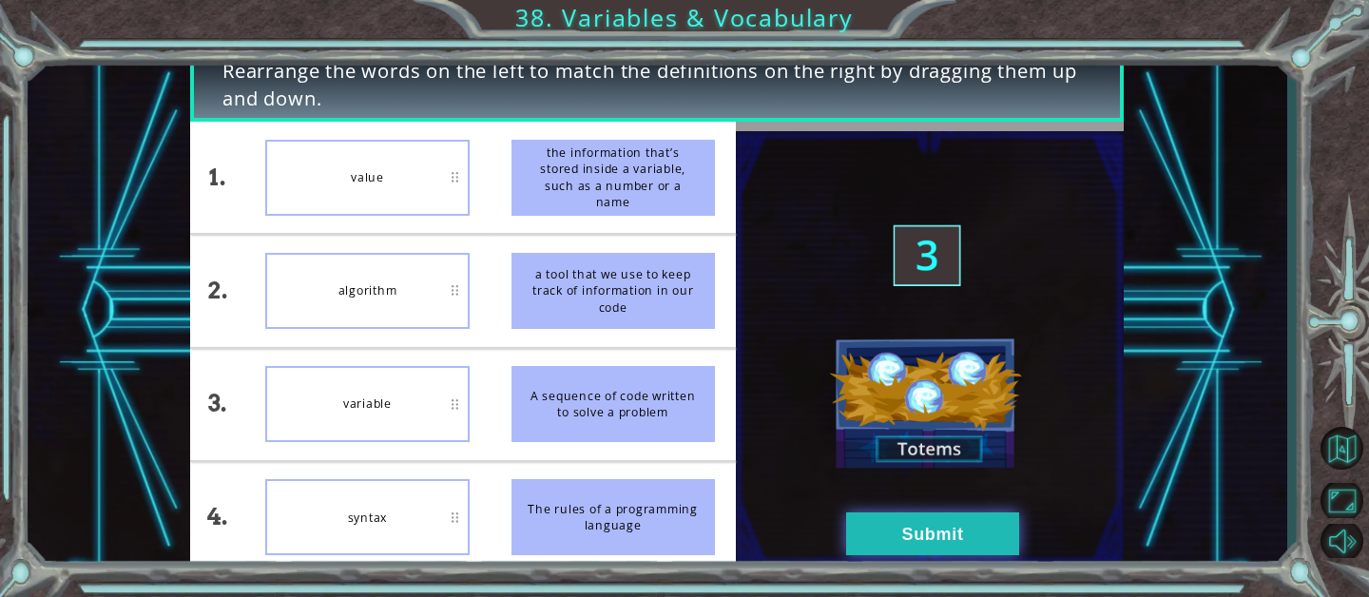
click at [868, 528] on button "Submit" at bounding box center [932, 533] width 173 height 43
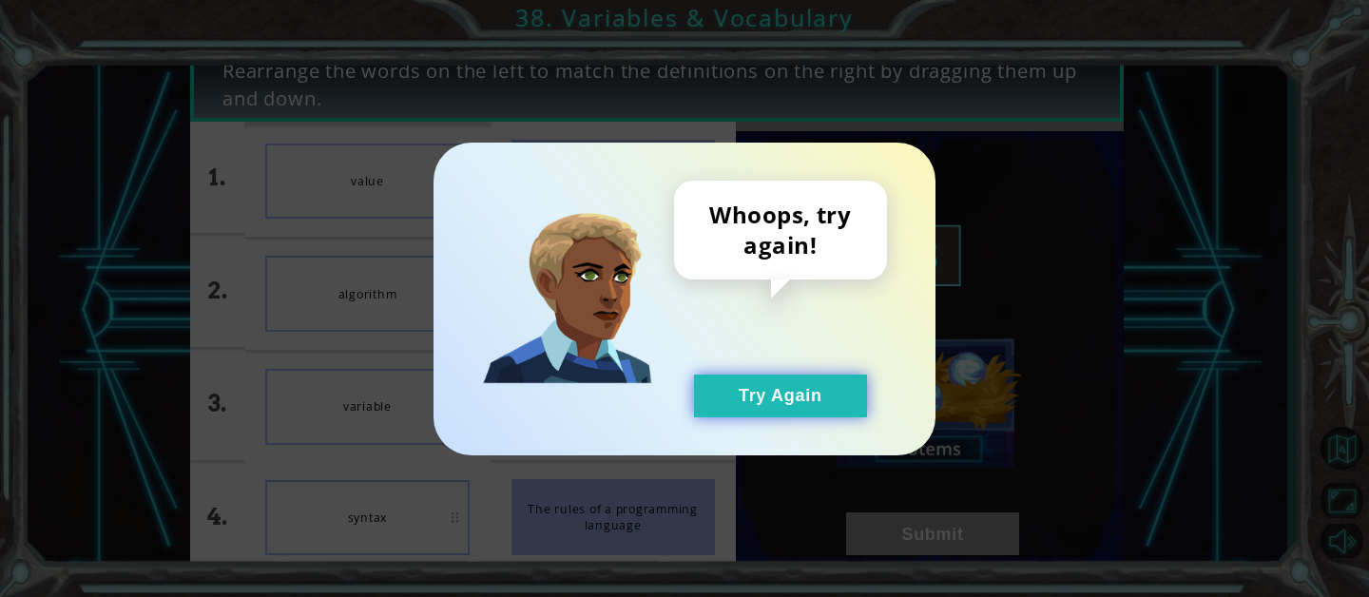
click at [809, 388] on button "Try Again" at bounding box center [780, 395] width 173 height 43
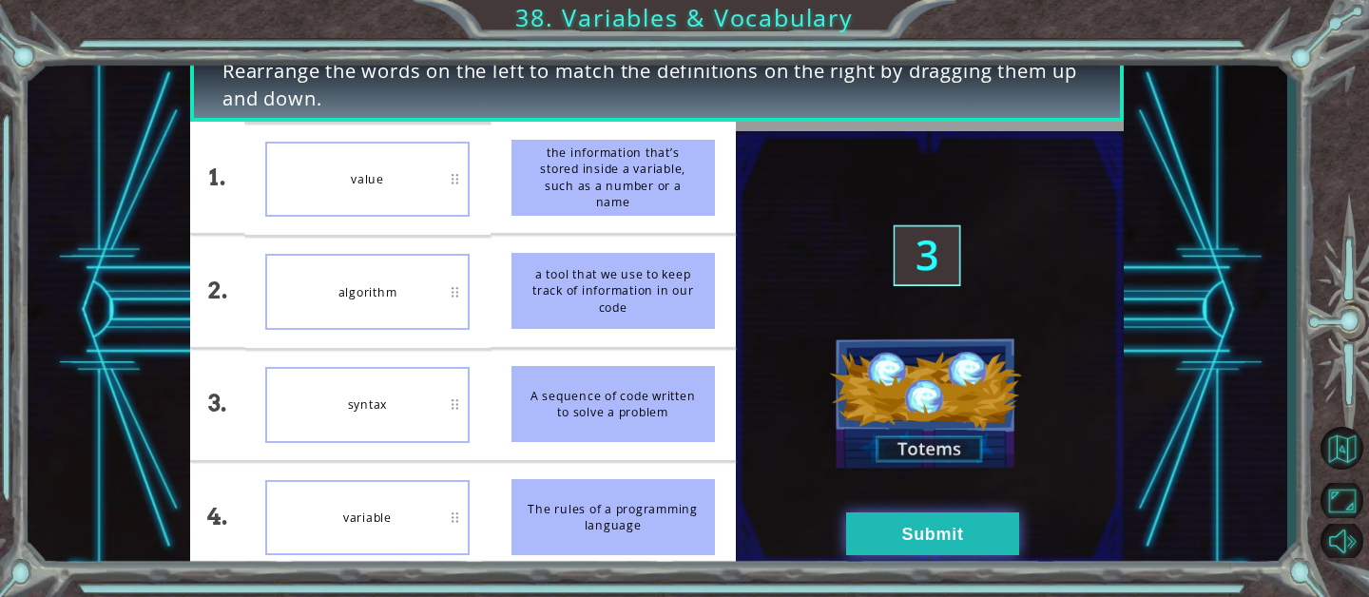
click at [922, 535] on button "Submit" at bounding box center [932, 533] width 173 height 43
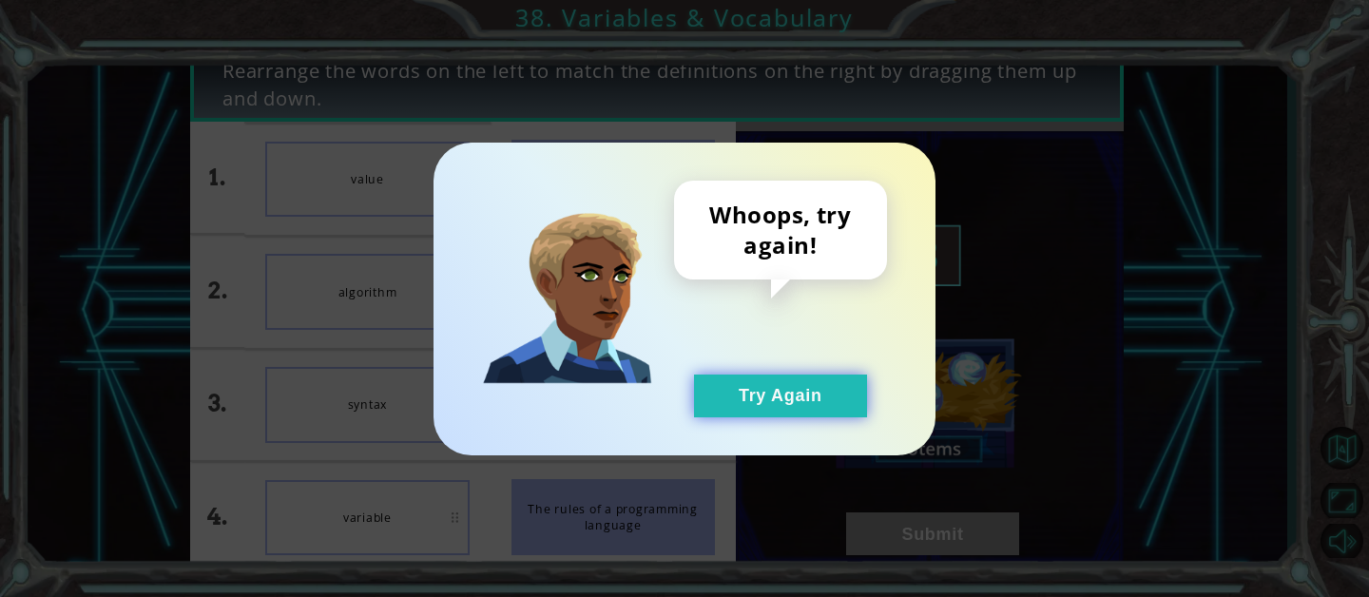
click at [812, 387] on button "Try Again" at bounding box center [780, 395] width 173 height 43
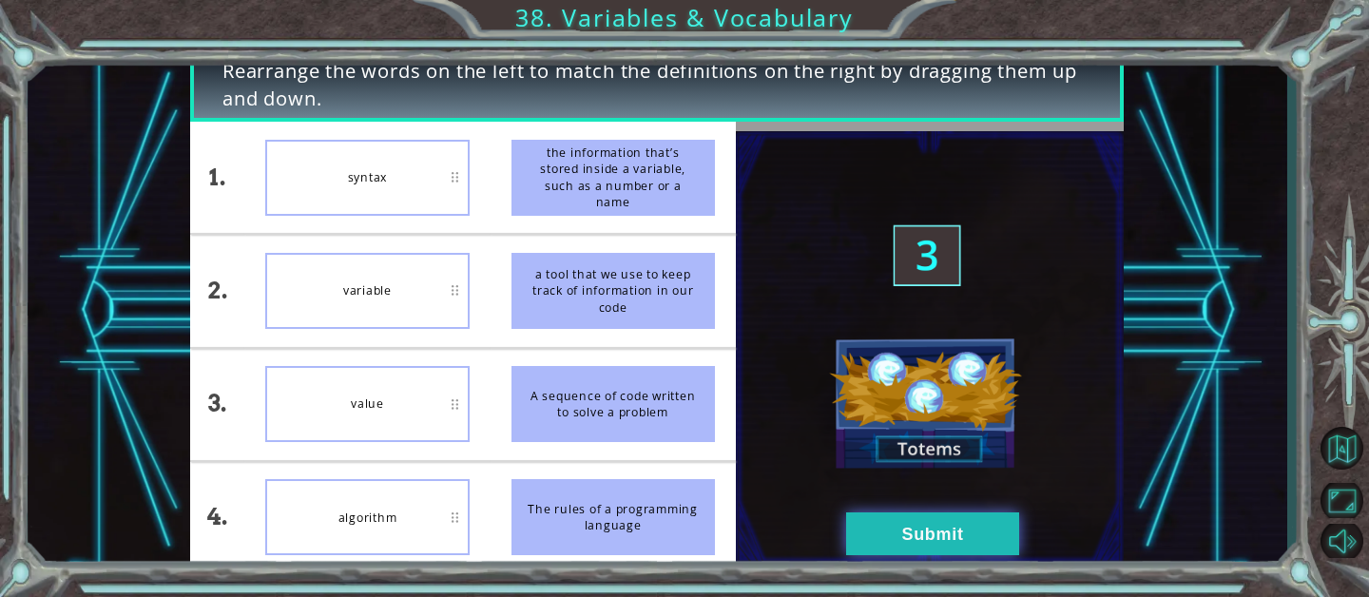
click at [884, 536] on button "Submit" at bounding box center [932, 533] width 173 height 43
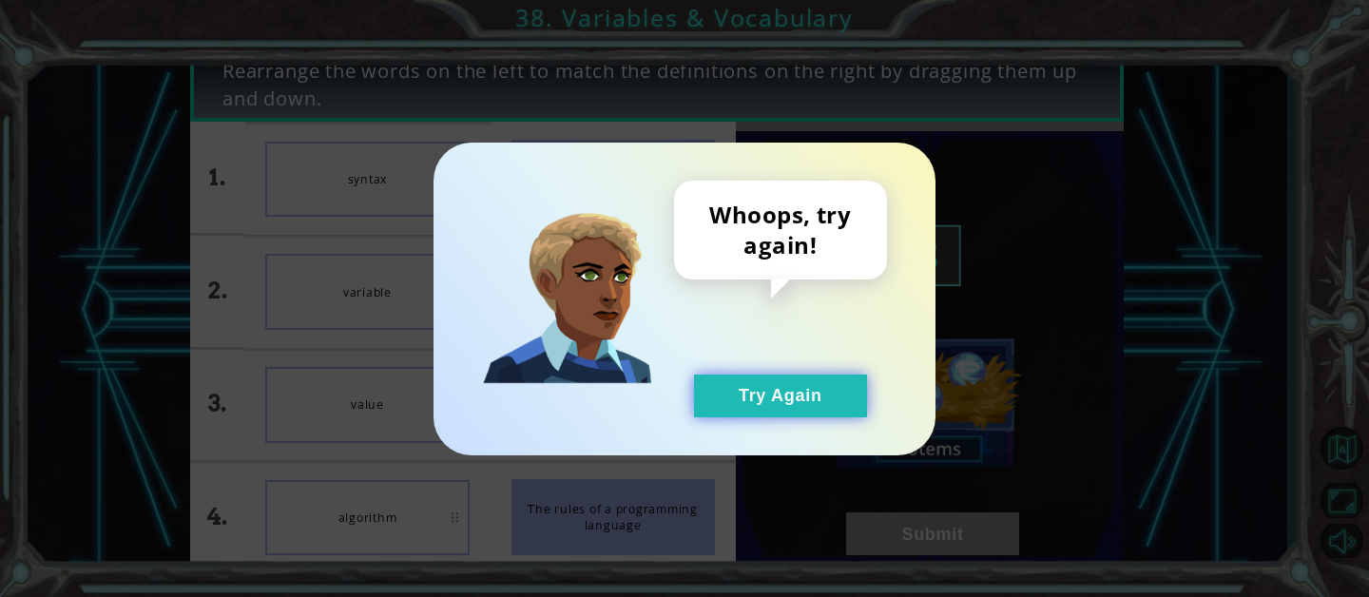
click at [806, 403] on button "Try Again" at bounding box center [780, 395] width 173 height 43
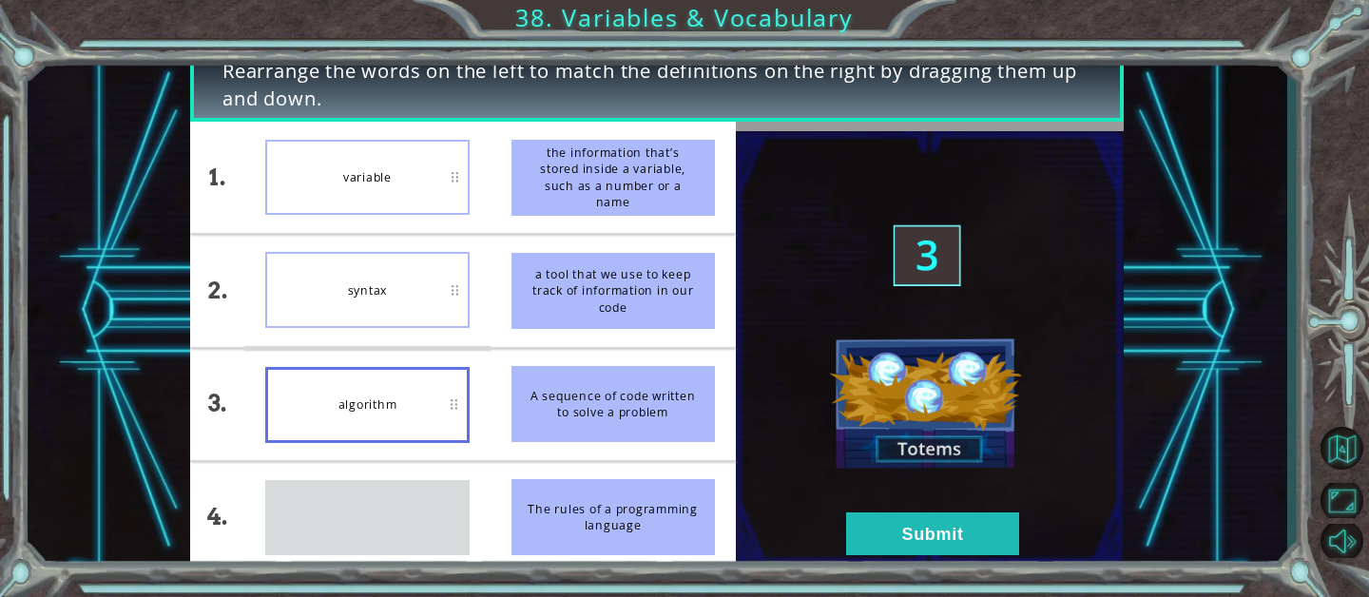
drag, startPoint x: 370, startPoint y: 517, endPoint x: 370, endPoint y: 398, distance: 118.8
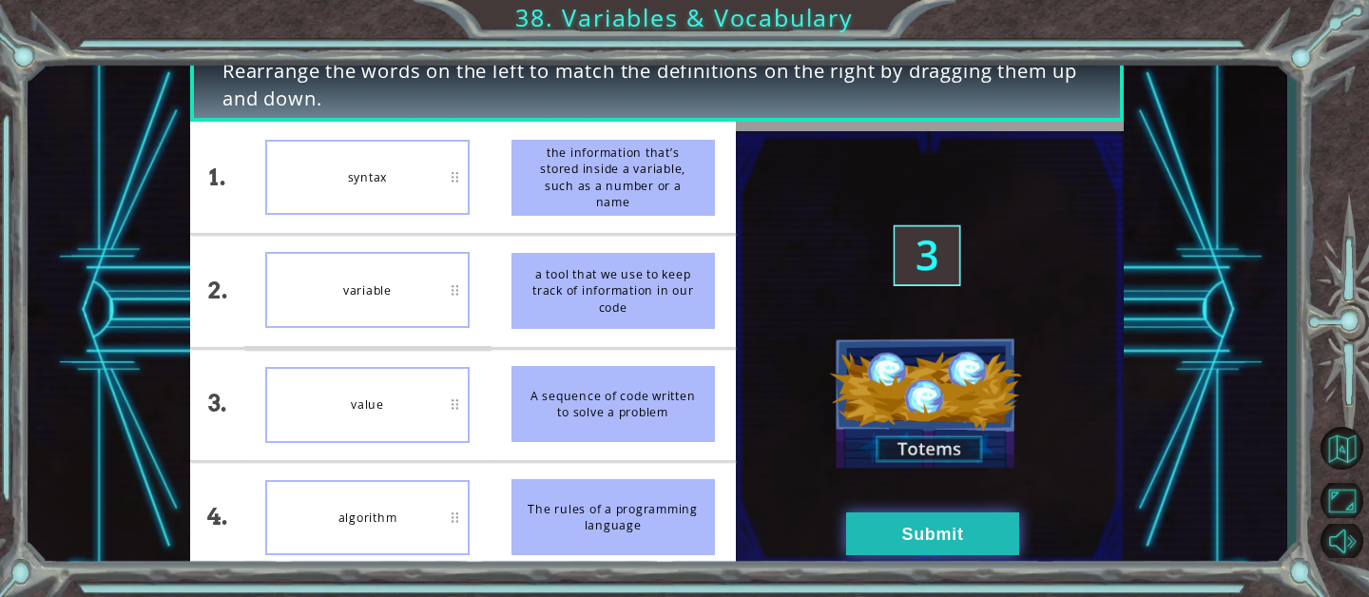
click at [913, 547] on button "Submit" at bounding box center [932, 533] width 173 height 43
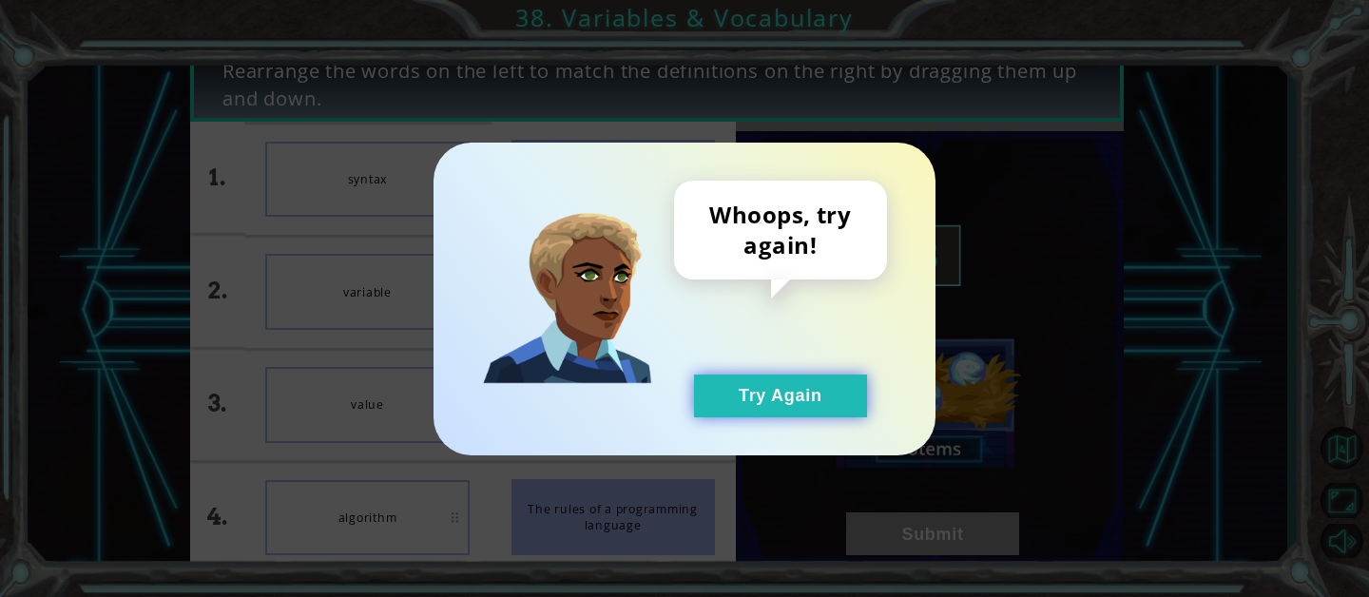
click at [806, 376] on button "Try Again" at bounding box center [780, 395] width 173 height 43
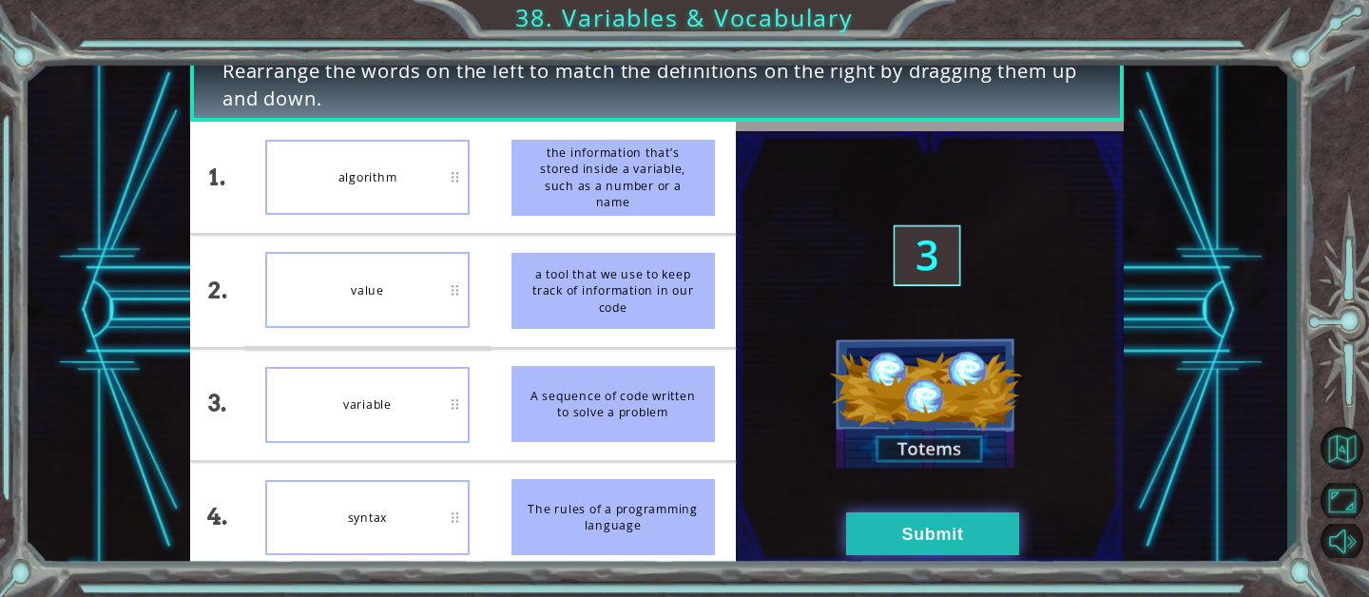
click at [937, 539] on button "Submit" at bounding box center [932, 533] width 173 height 43
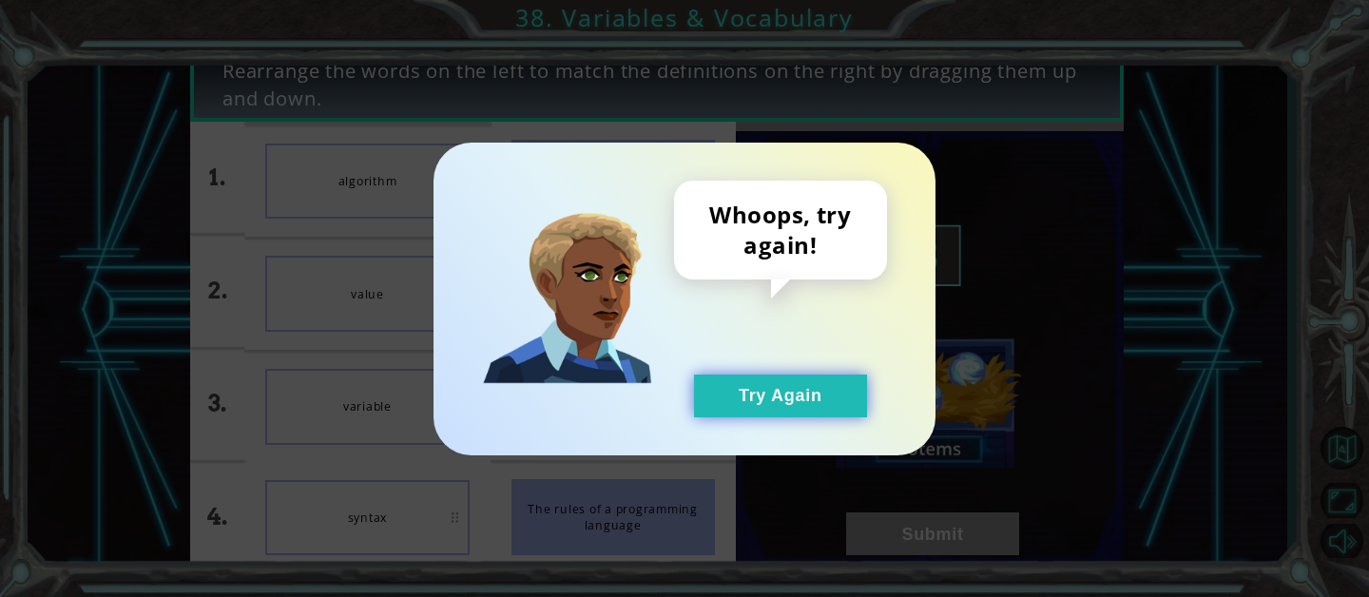
click at [796, 388] on button "Try Again" at bounding box center [780, 395] width 173 height 43
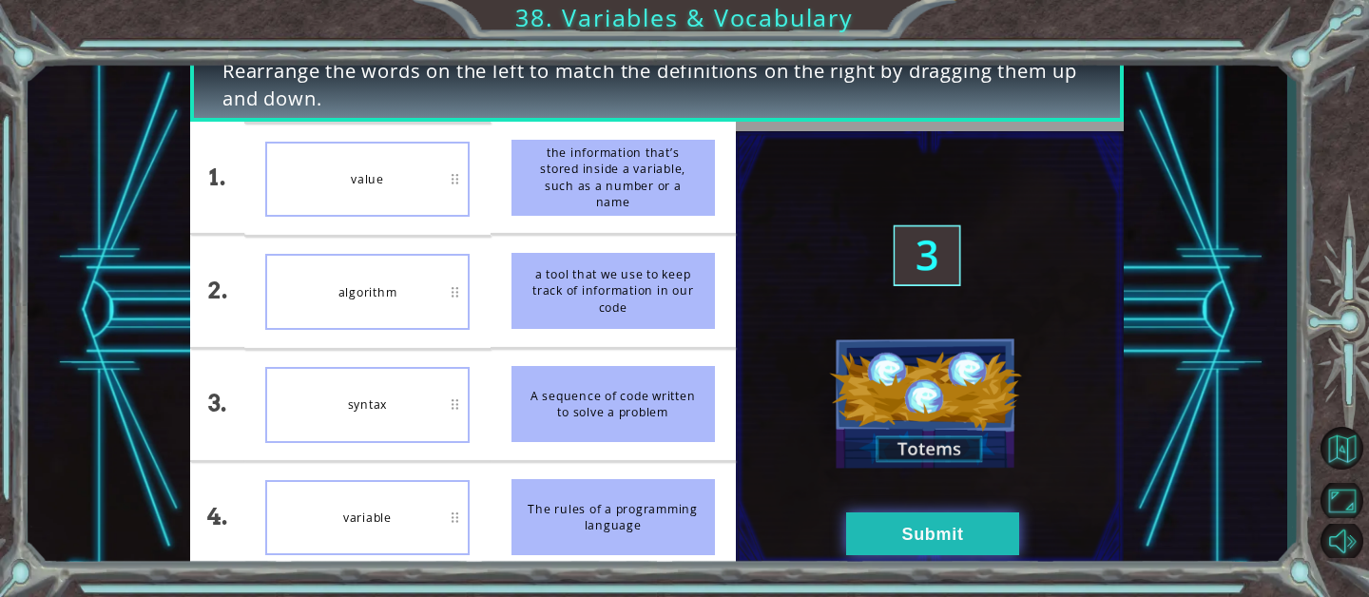
click at [863, 519] on button "Submit" at bounding box center [932, 533] width 173 height 43
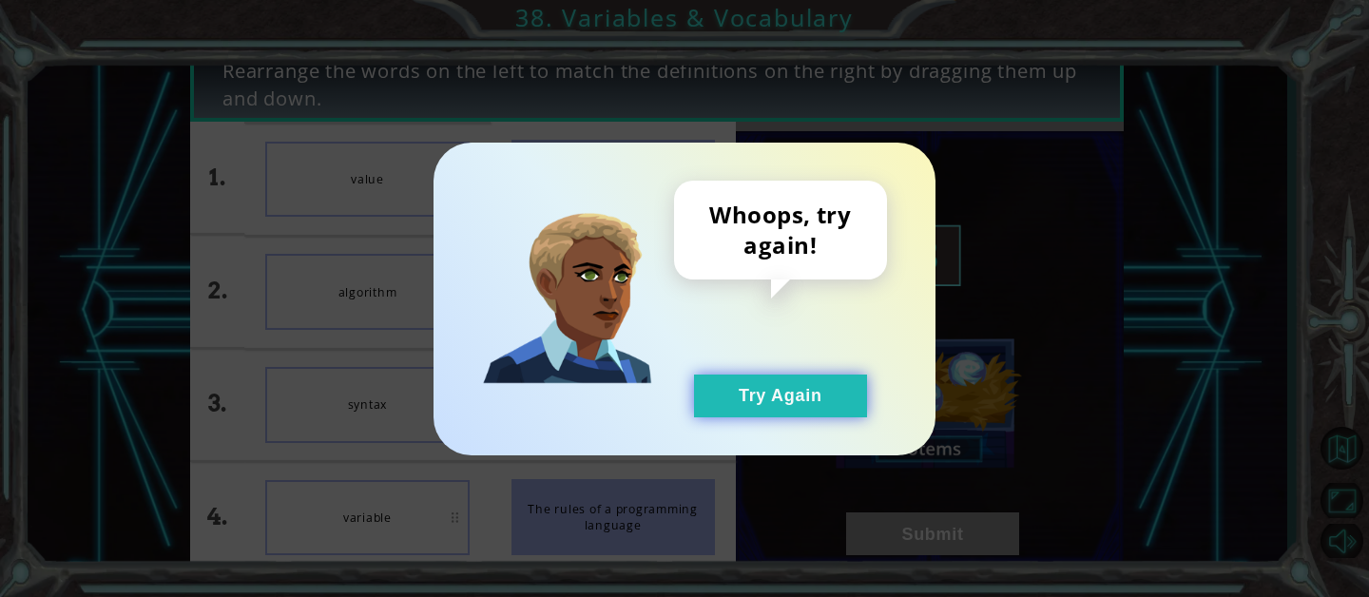
click at [795, 383] on button "Try Again" at bounding box center [780, 395] width 173 height 43
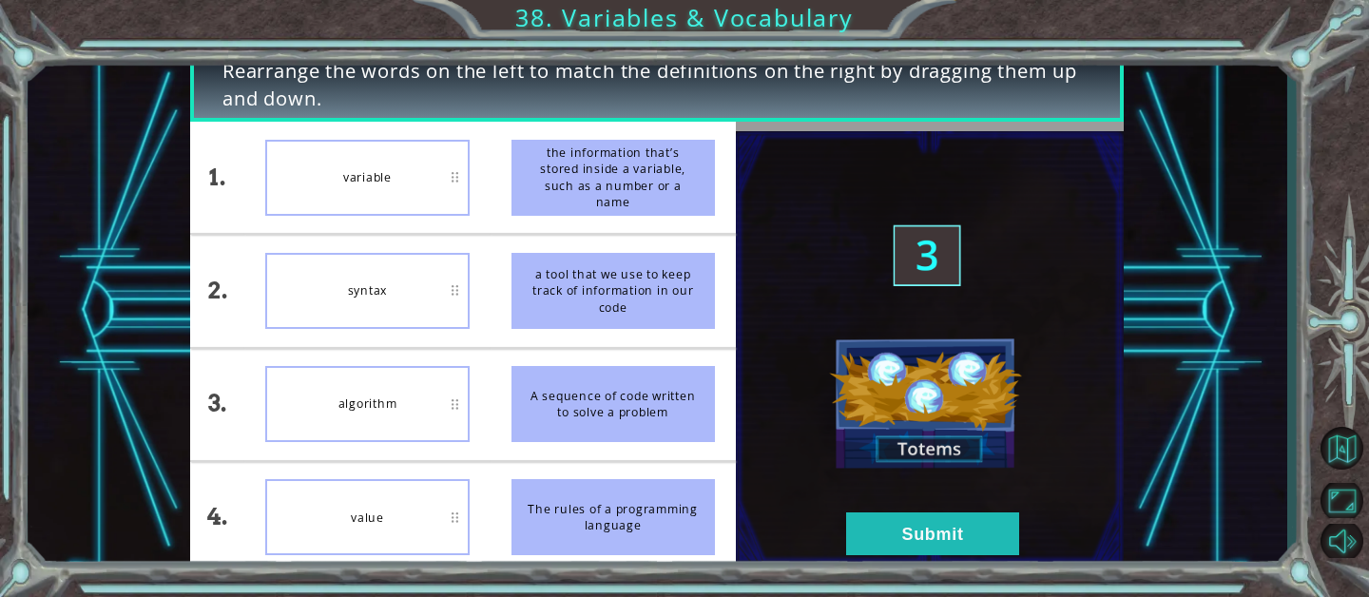
click at [583, 148] on div "the information that’s stored inside a variable, such as a number or a name" at bounding box center [612, 178] width 203 height 76
click at [878, 517] on button "Submit" at bounding box center [932, 533] width 173 height 43
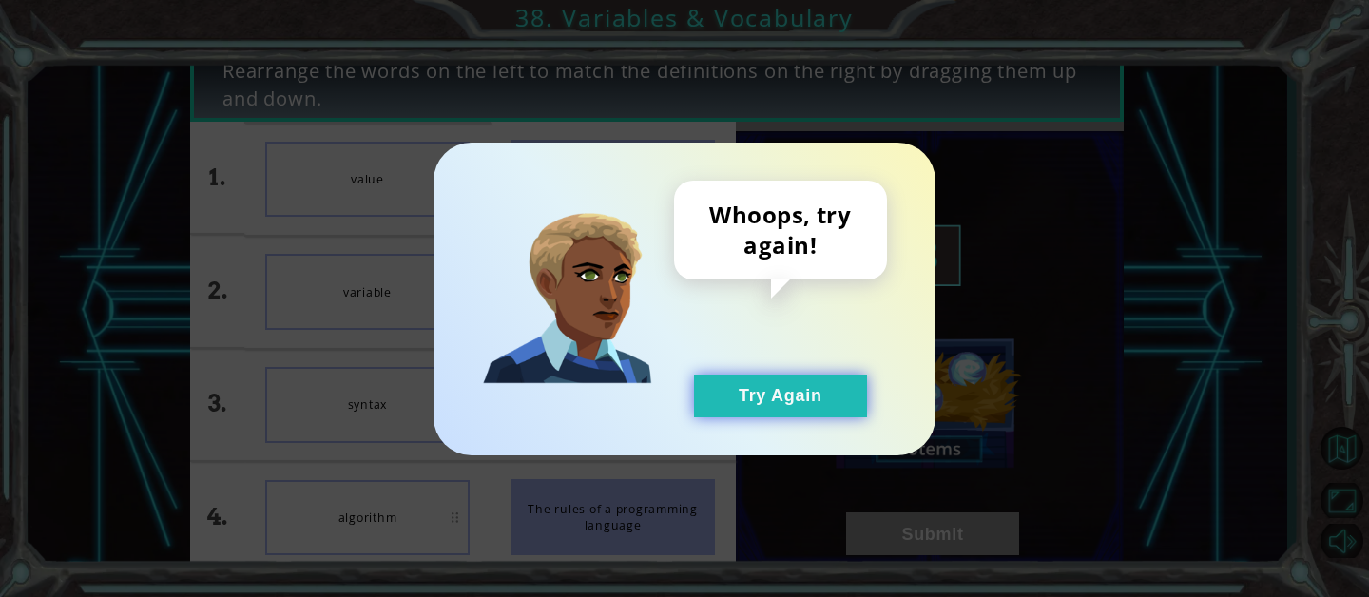
click at [798, 403] on button "Try Again" at bounding box center [780, 395] width 173 height 43
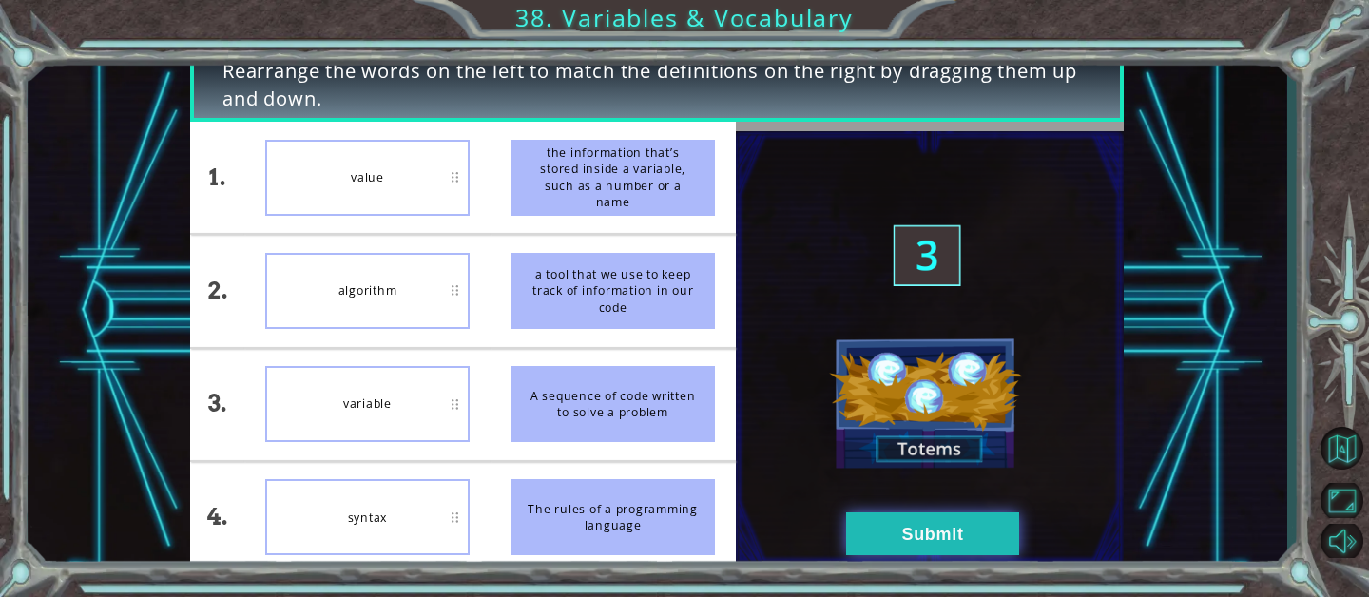
click at [902, 526] on button "Submit" at bounding box center [932, 533] width 173 height 43
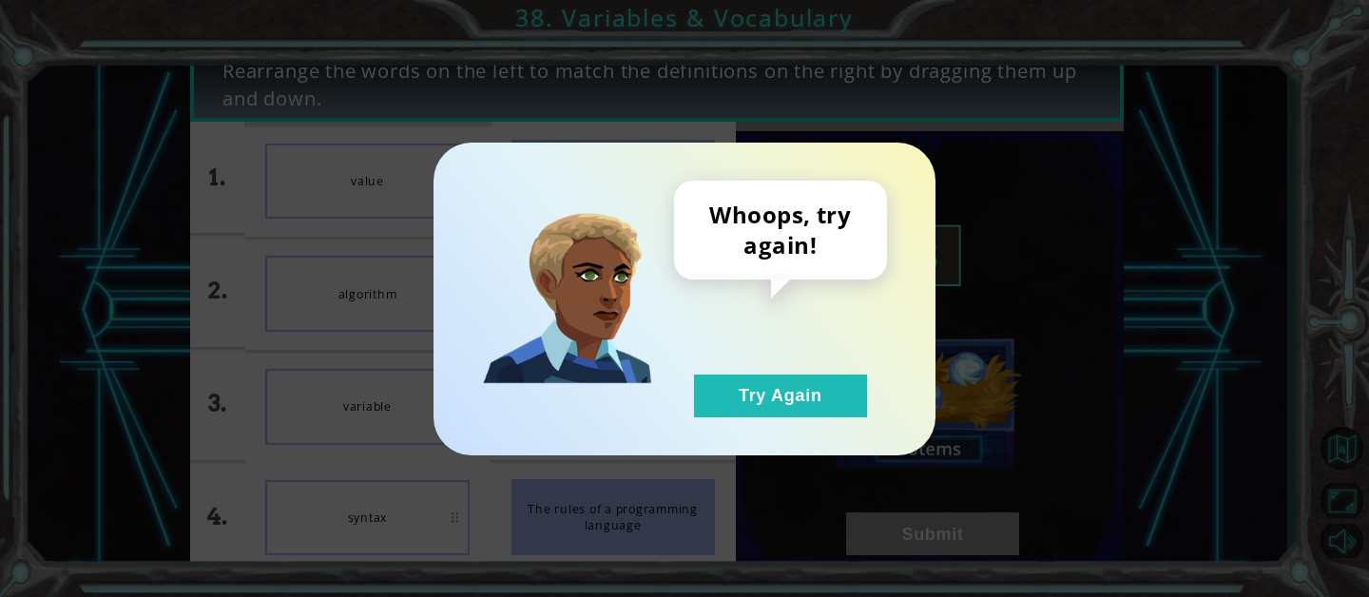
click at [784, 373] on div "Whoops, try again! Try Again" at bounding box center [780, 299] width 213 height 237
click at [810, 416] on button "Try Again" at bounding box center [780, 395] width 173 height 43
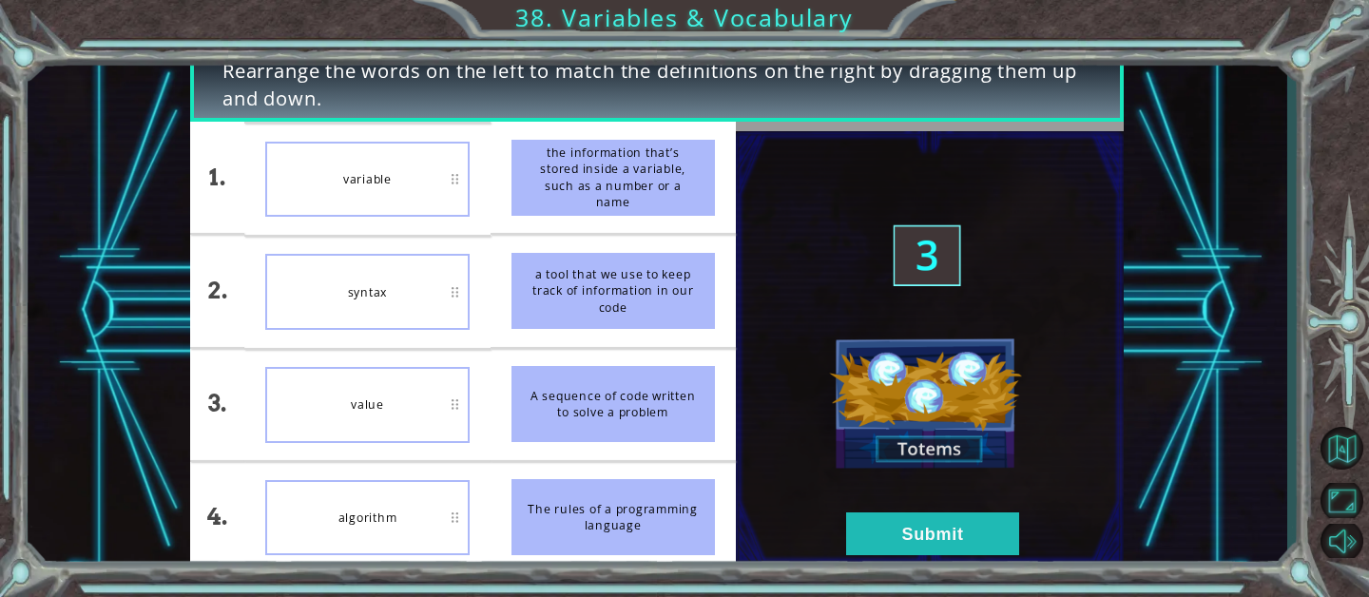
drag, startPoint x: 373, startPoint y: 391, endPoint x: 535, endPoint y: 67, distance: 361.7
drag, startPoint x: 352, startPoint y: 438, endPoint x: 624, endPoint y: 46, distance: 478.0
click at [891, 515] on button "Submit" at bounding box center [932, 533] width 173 height 43
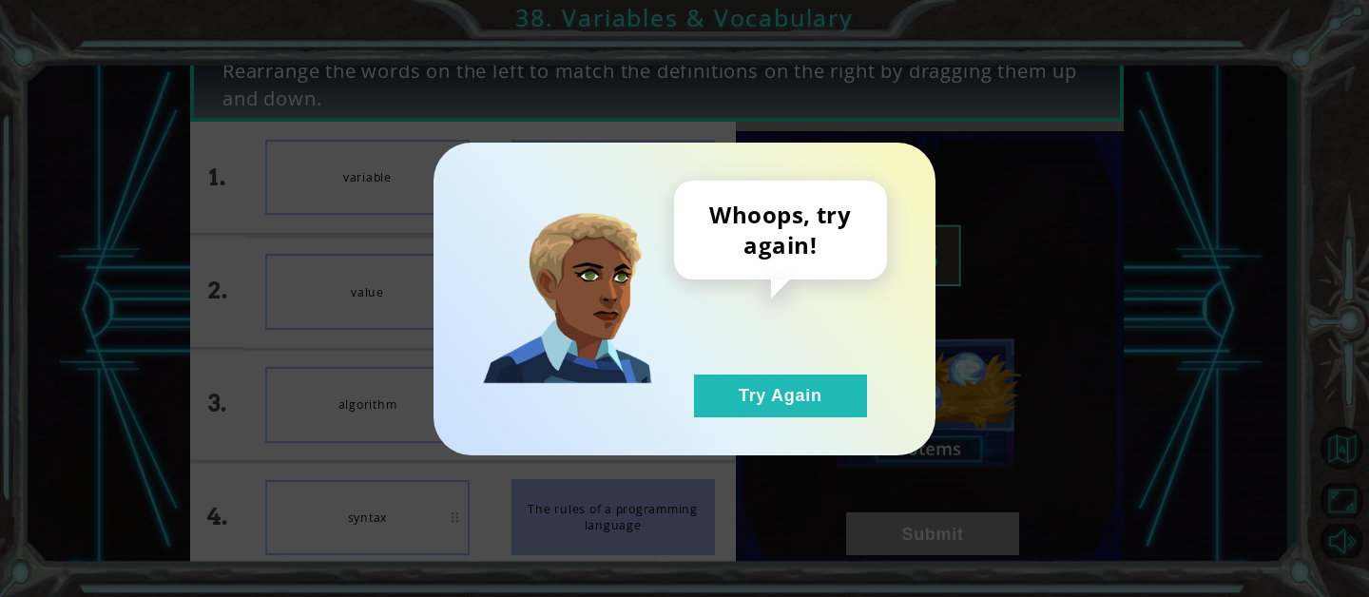
click at [801, 422] on div "Whoops, try again! Try Again" at bounding box center [684, 299] width 502 height 313
click at [791, 412] on button "Try Again" at bounding box center [780, 395] width 173 height 43
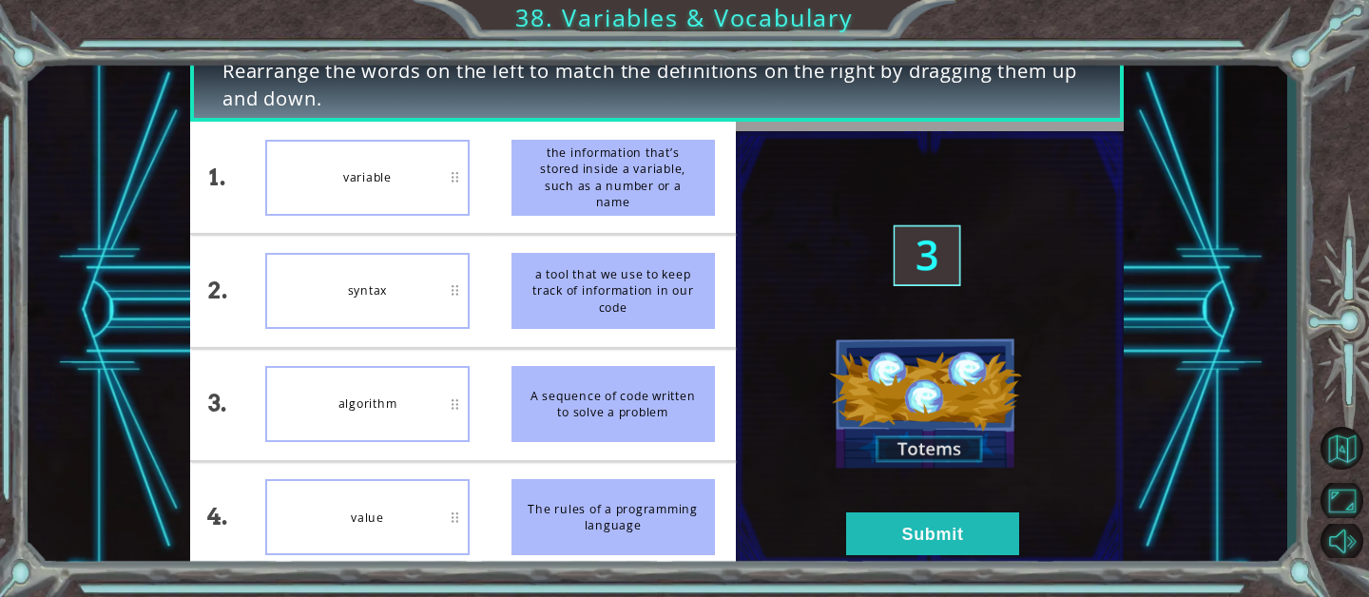
drag, startPoint x: 363, startPoint y: 278, endPoint x: 366, endPoint y: 366, distance: 87.5
click at [878, 517] on button "Submit" at bounding box center [932, 533] width 173 height 43
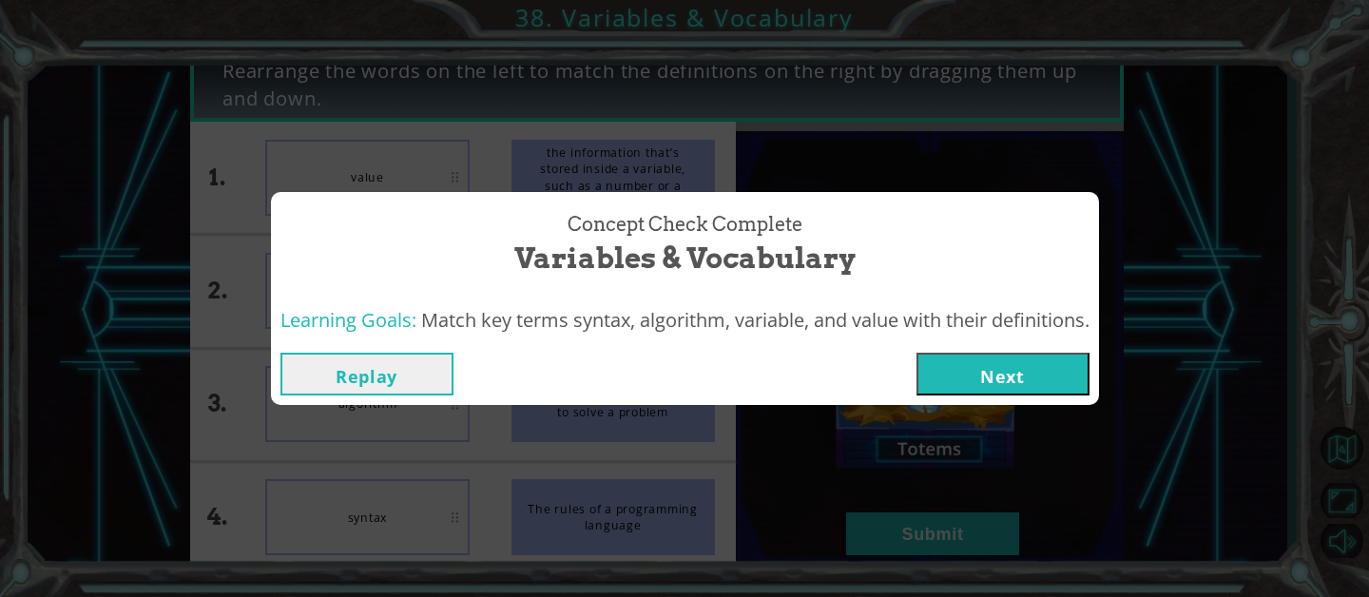
click at [1005, 366] on button "Next" at bounding box center [1002, 374] width 173 height 43
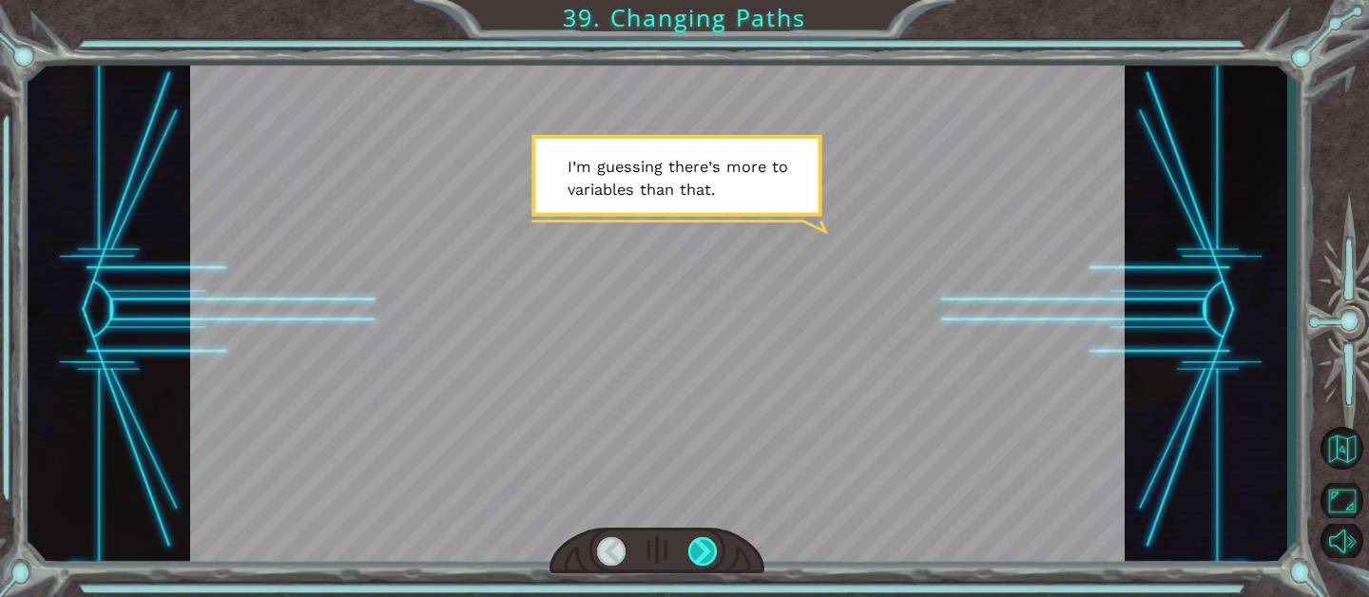
click at [696, 541] on div at bounding box center [702, 551] width 29 height 29
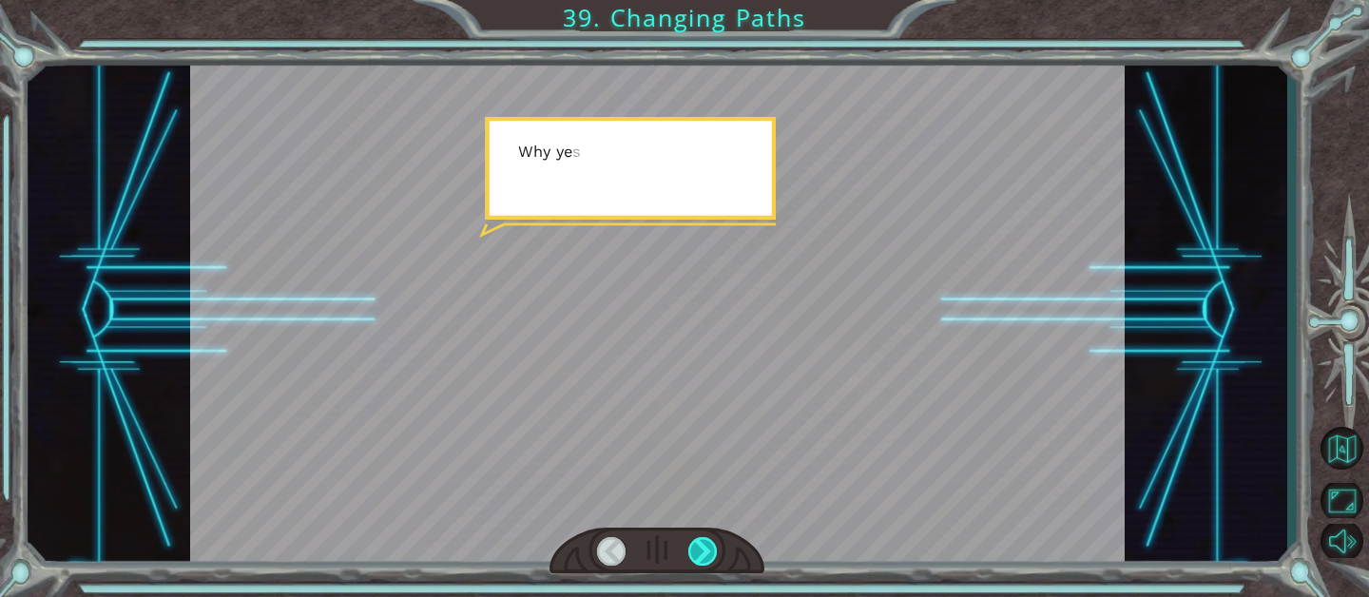
click at [696, 541] on div at bounding box center [702, 551] width 29 height 29
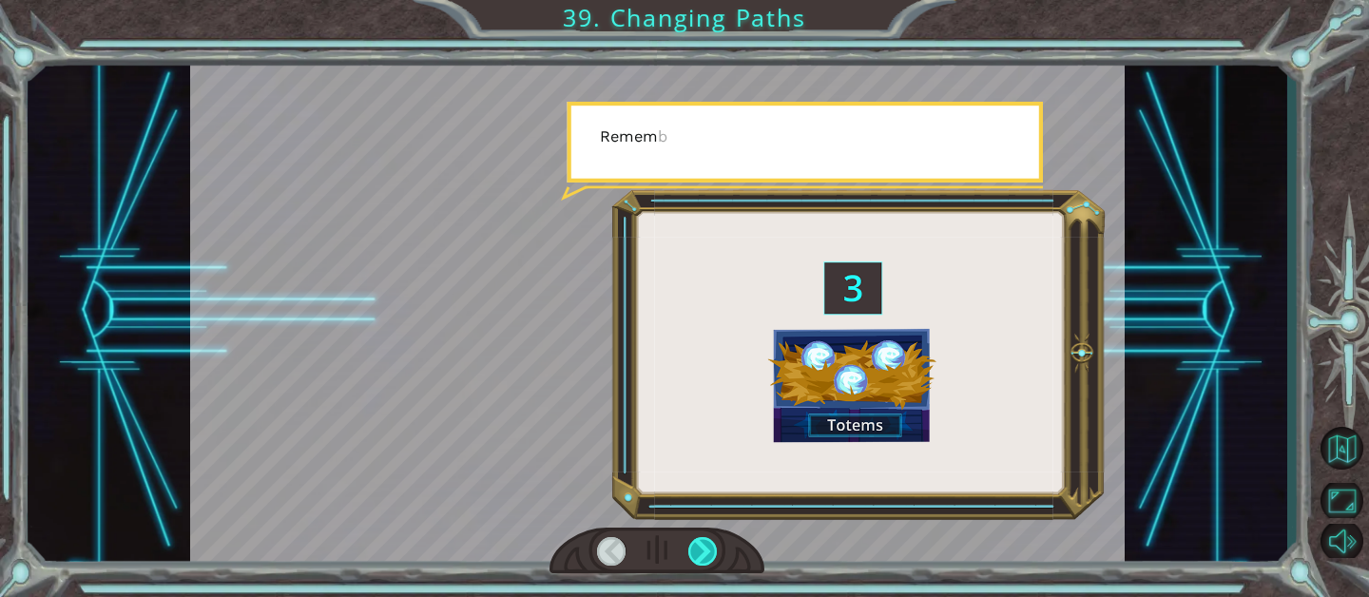
click at [696, 541] on div at bounding box center [702, 551] width 29 height 29
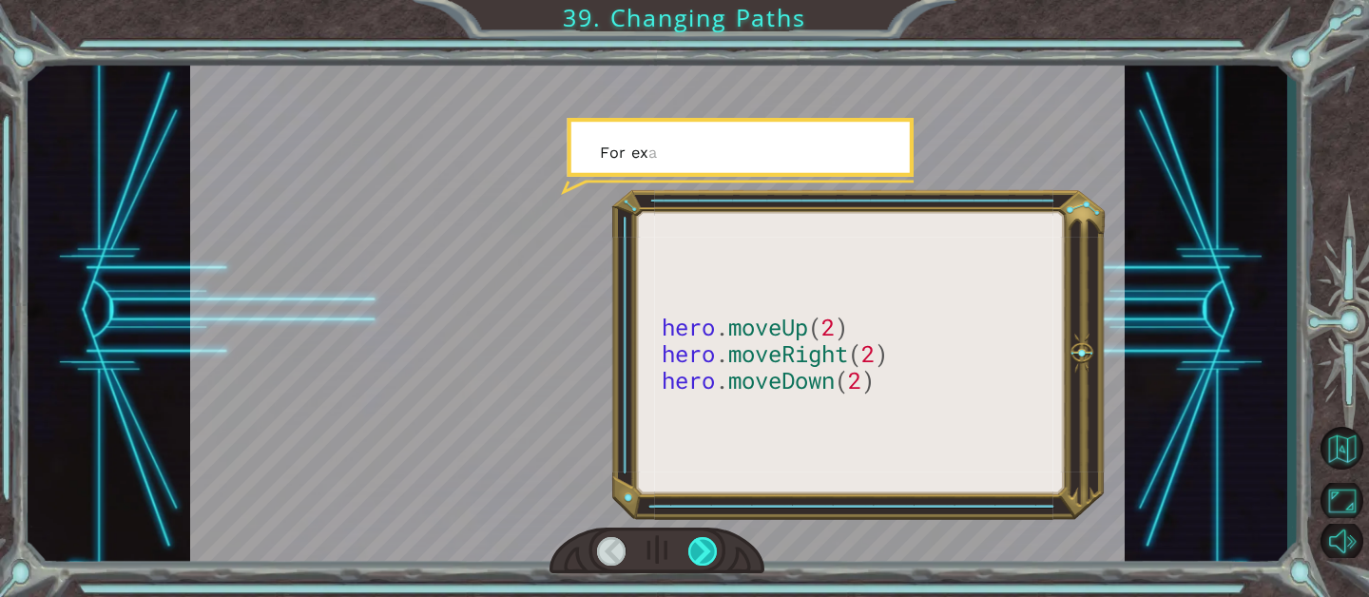
click at [696, 541] on div at bounding box center [702, 551] width 29 height 29
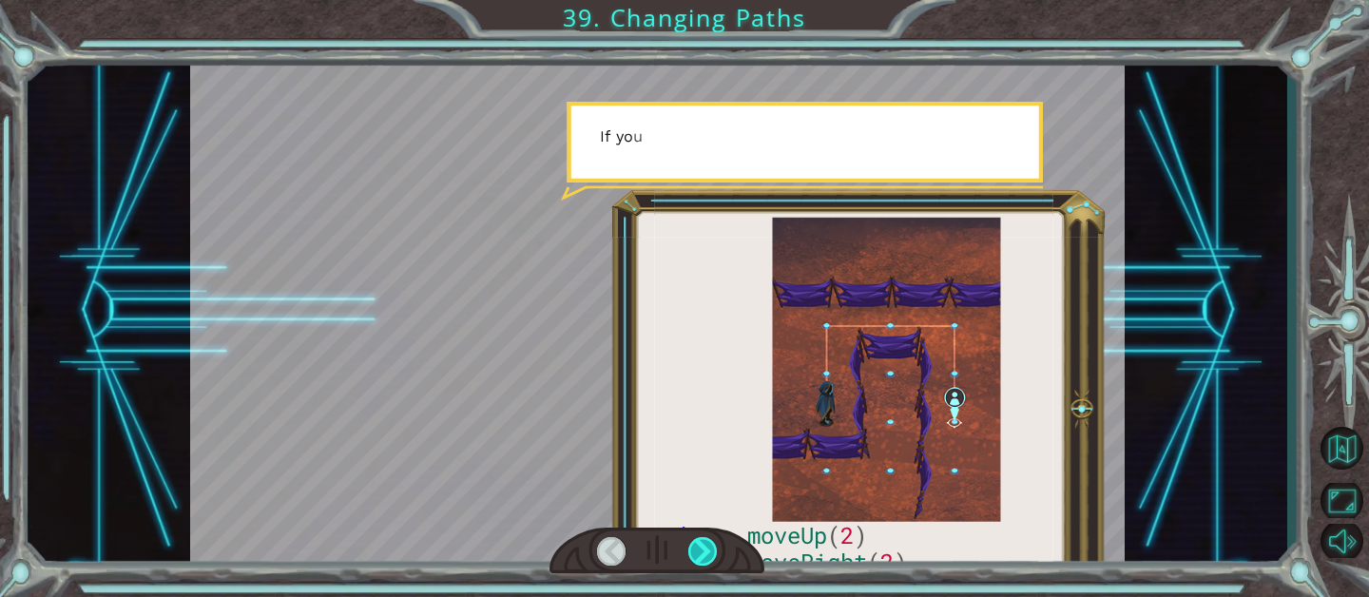
click at [696, 541] on div at bounding box center [702, 551] width 29 height 29
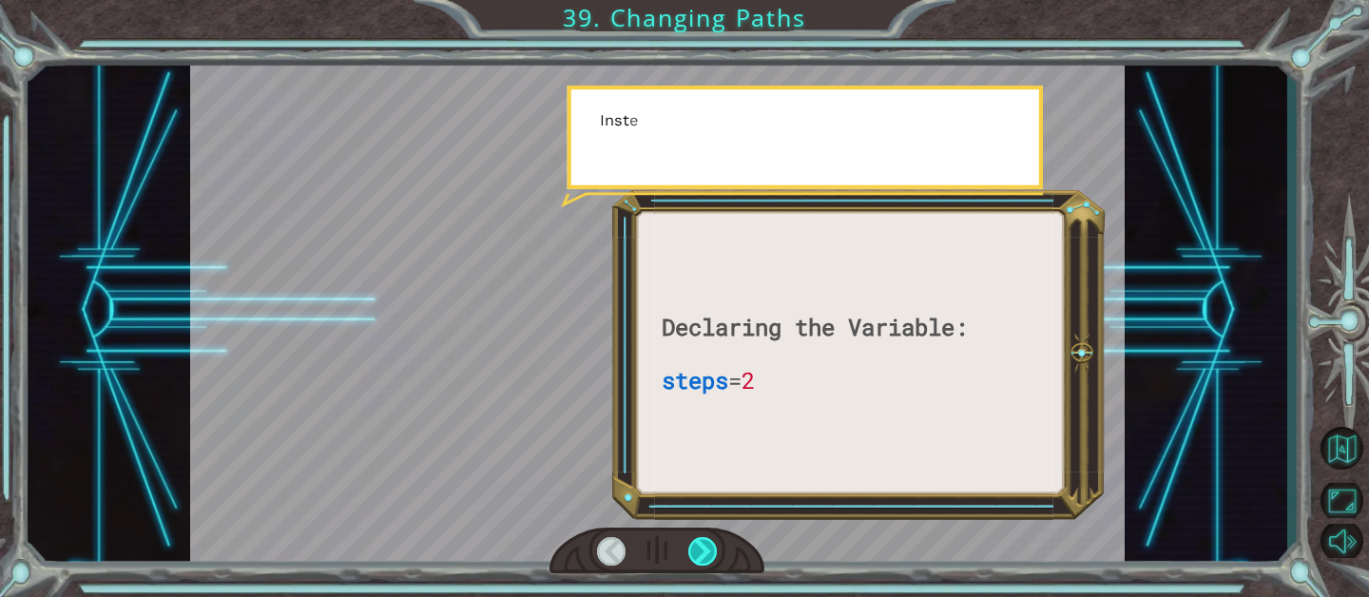
click at [696, 541] on div at bounding box center [702, 551] width 29 height 29
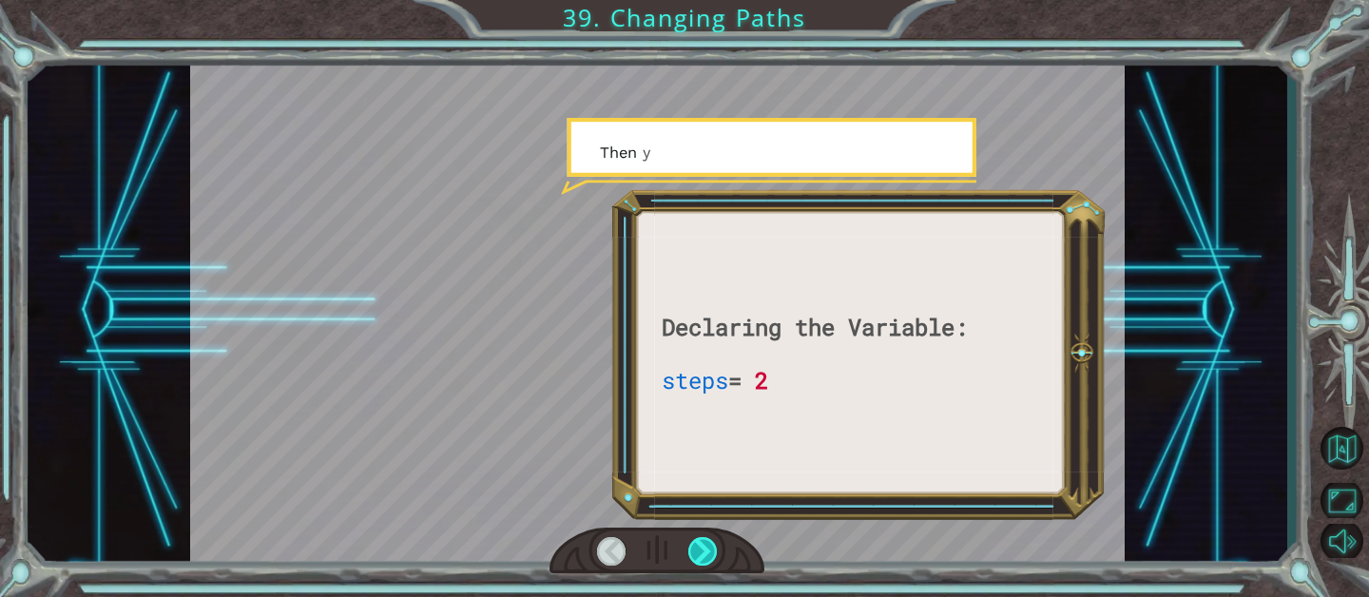
click at [696, 541] on div at bounding box center [702, 551] width 29 height 29
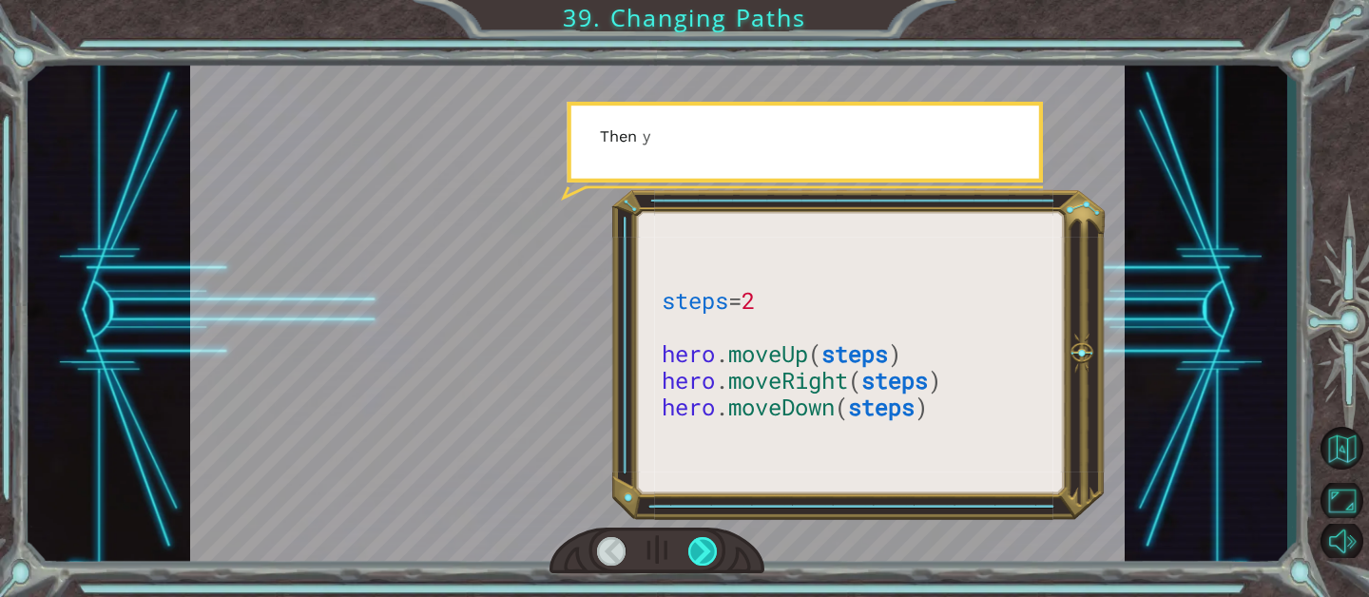
click at [696, 541] on div at bounding box center [702, 551] width 29 height 29
click at [698, 541] on div at bounding box center [702, 551] width 29 height 29
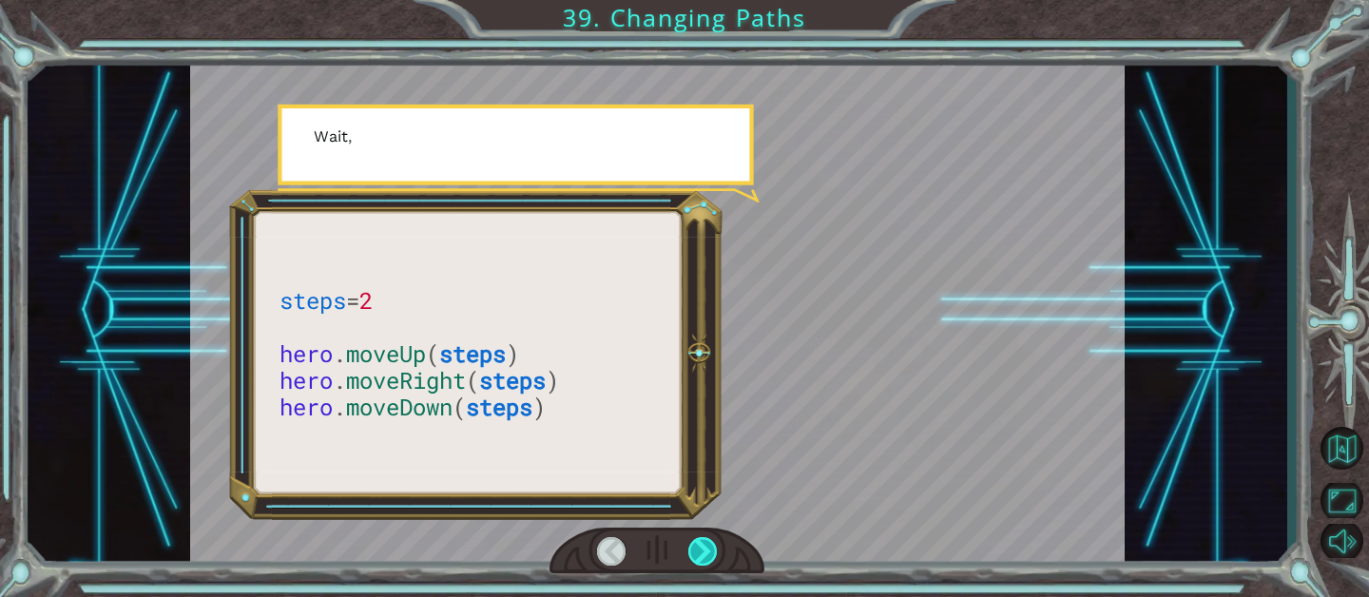
click at [699, 541] on div at bounding box center [702, 551] width 29 height 29
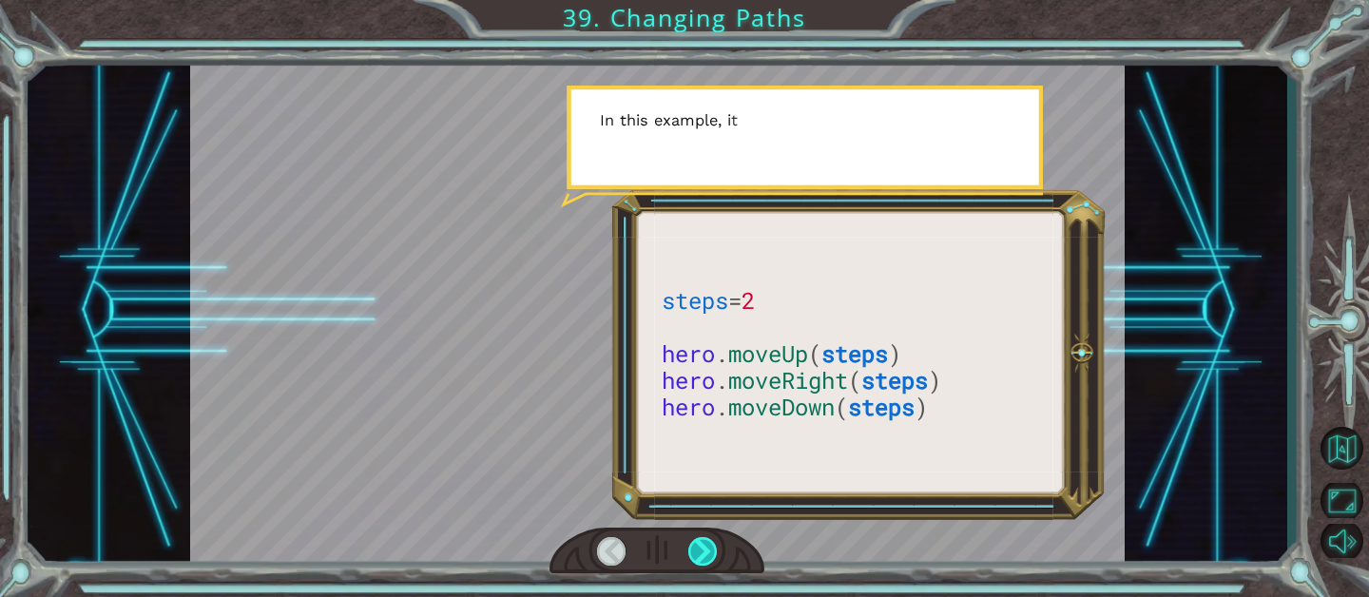
click at [699, 541] on div at bounding box center [702, 551] width 29 height 29
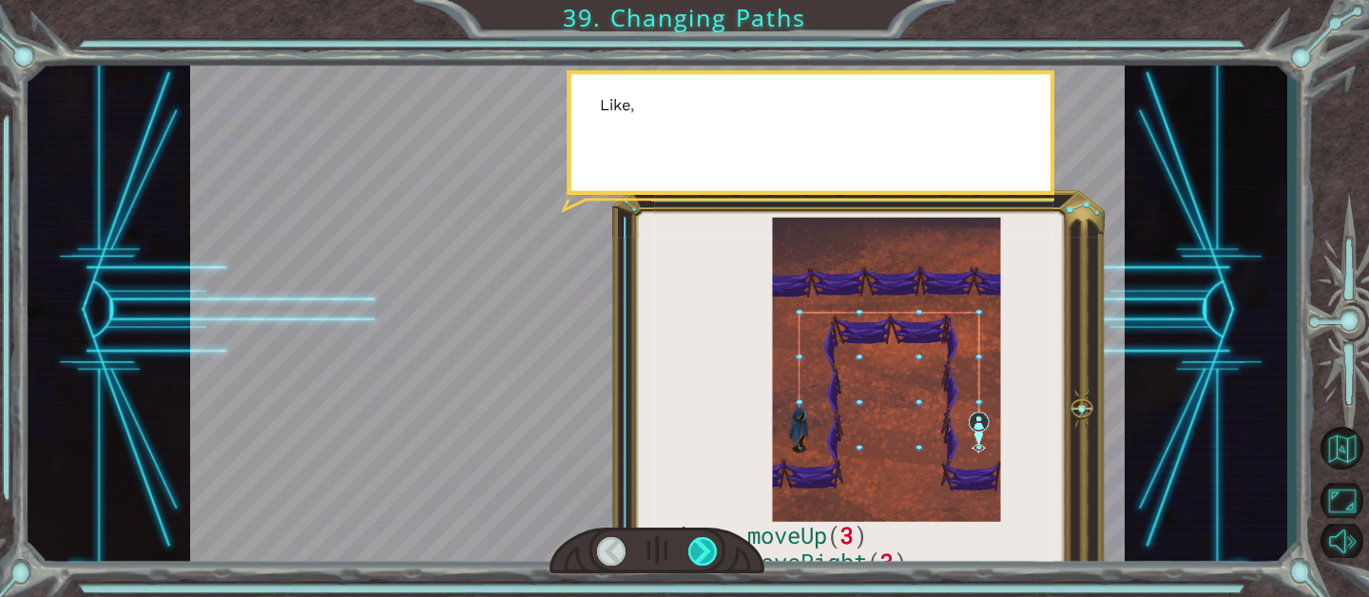
click at [699, 541] on div at bounding box center [702, 551] width 29 height 29
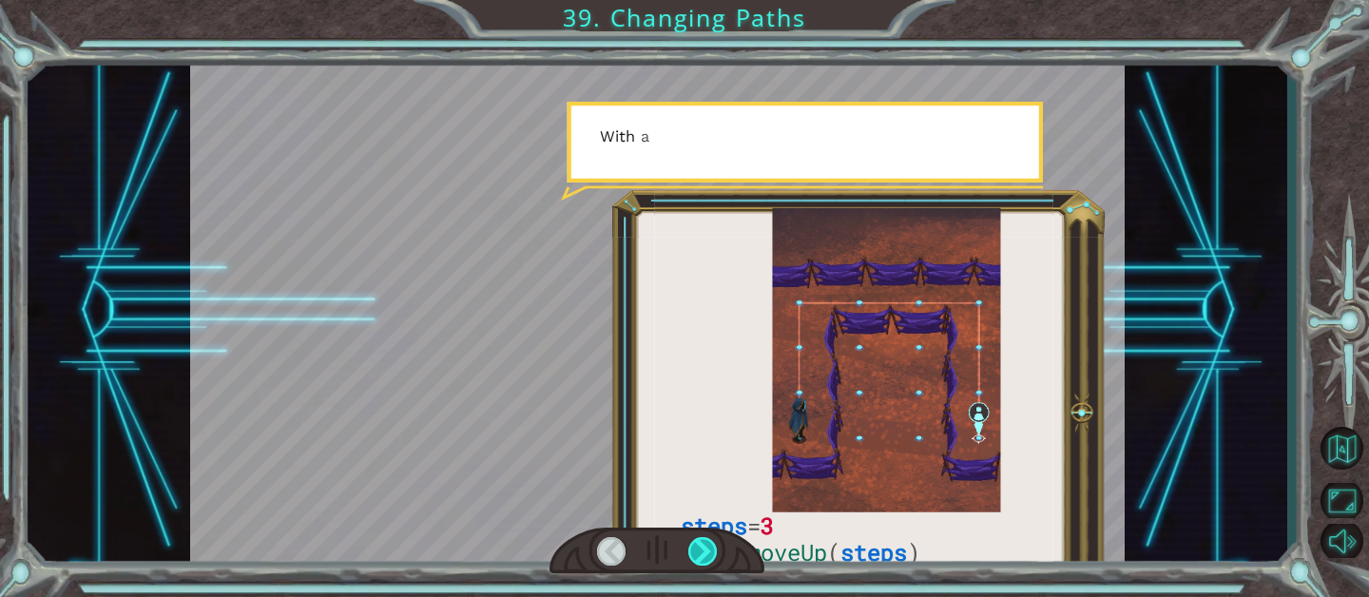
click at [699, 541] on div at bounding box center [702, 551] width 29 height 29
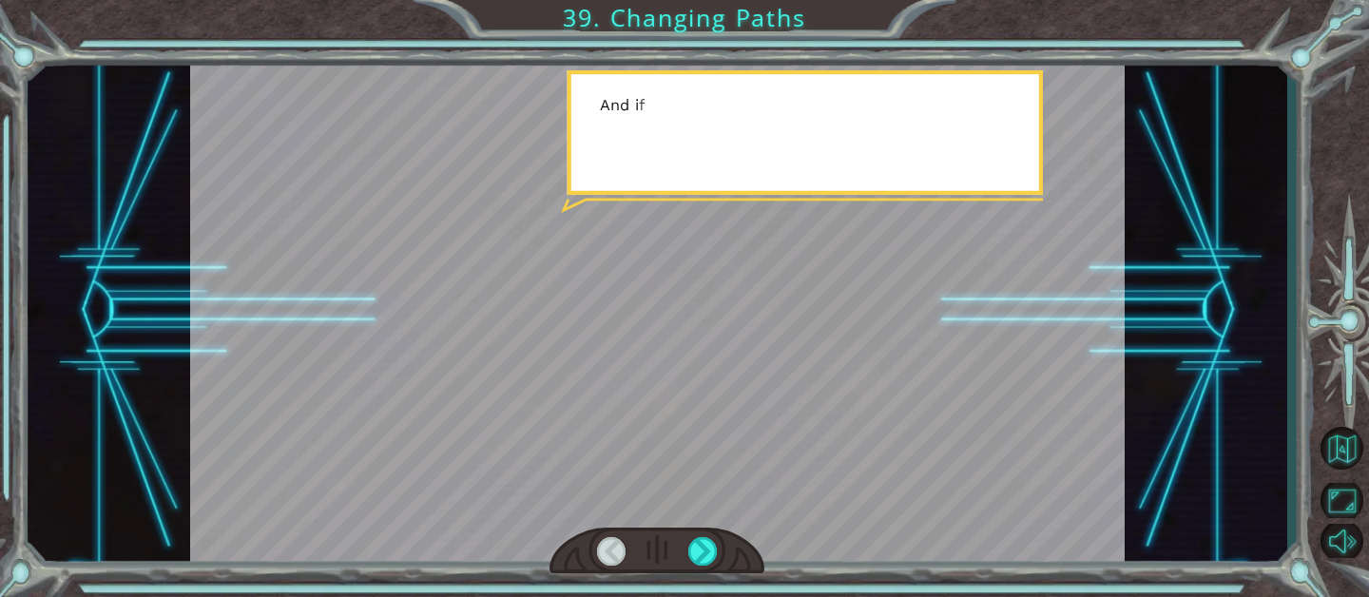
click at [716, 523] on div at bounding box center [657, 311] width 934 height 526
click at [717, 522] on div at bounding box center [657, 311] width 934 height 526
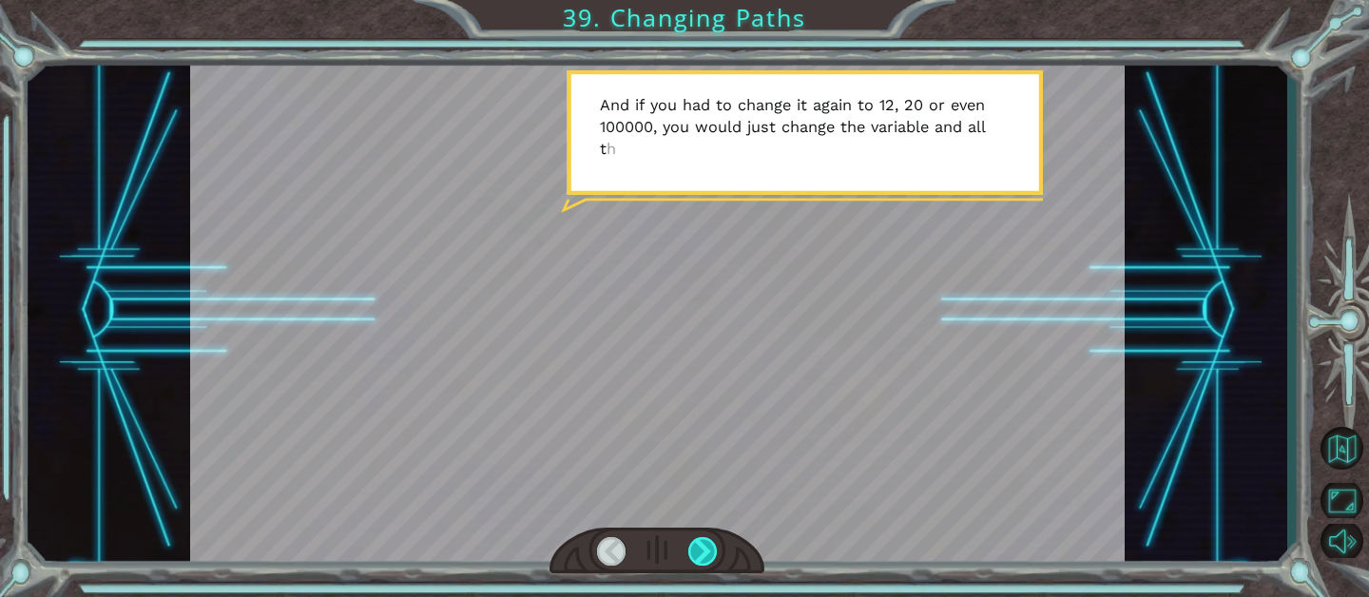
click at [700, 561] on div at bounding box center [702, 551] width 29 height 29
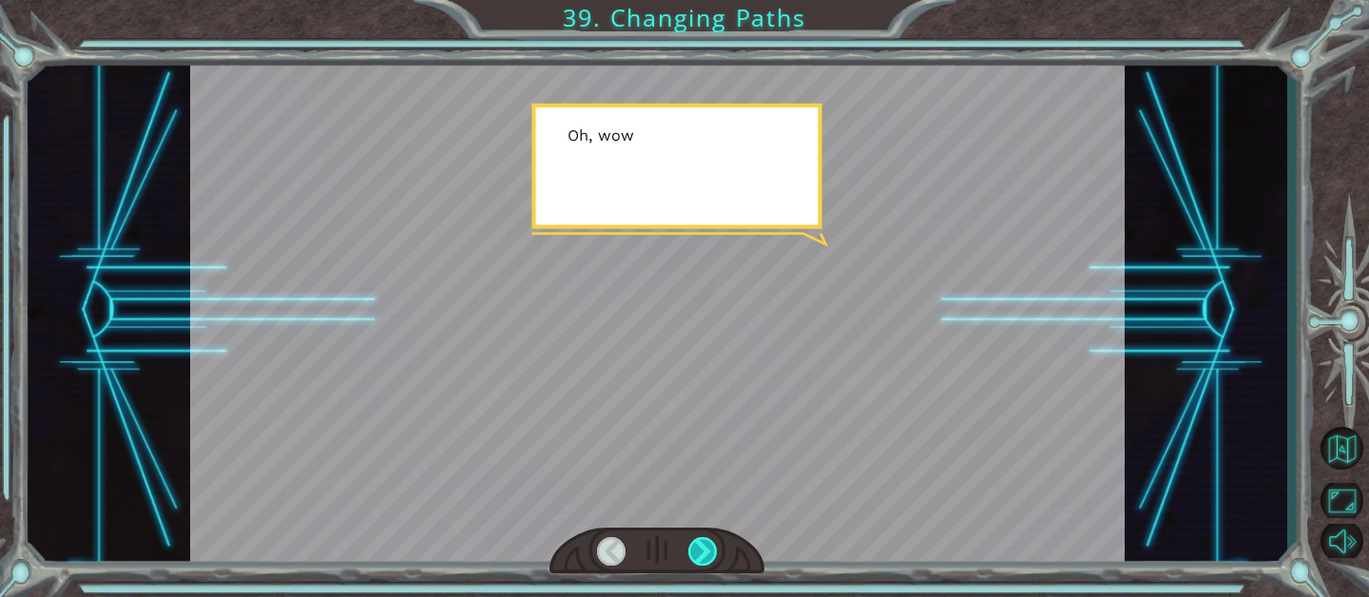
click at [700, 560] on div at bounding box center [702, 551] width 29 height 29
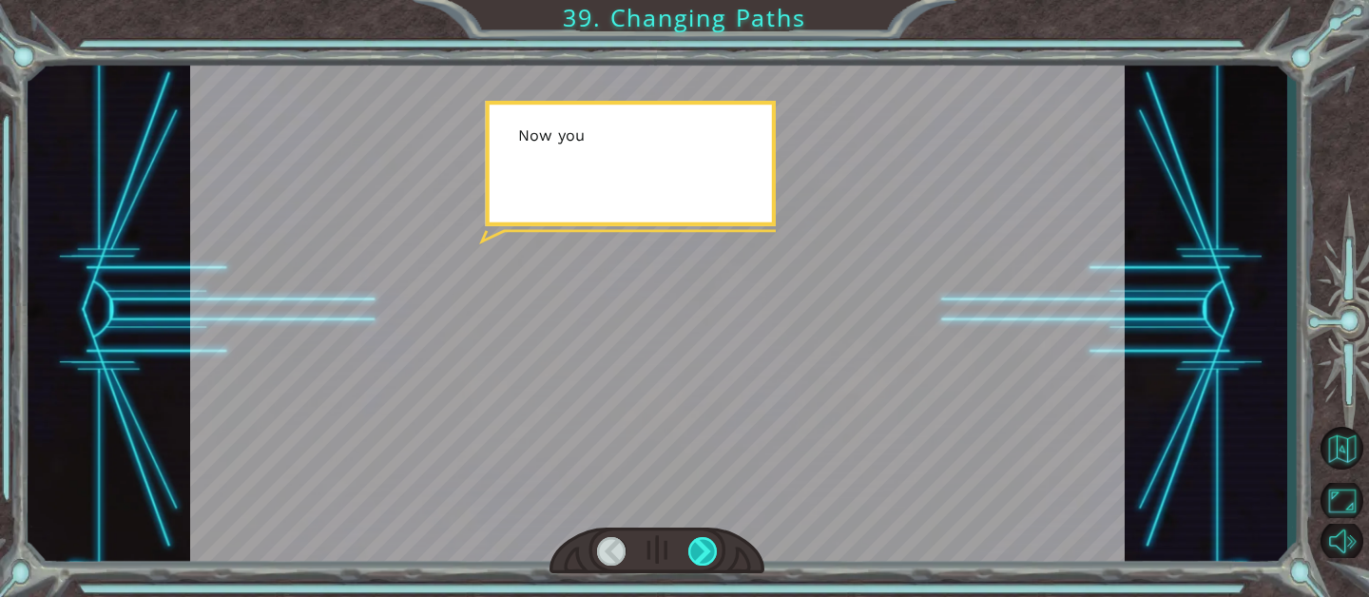
click at [700, 560] on div at bounding box center [702, 551] width 29 height 29
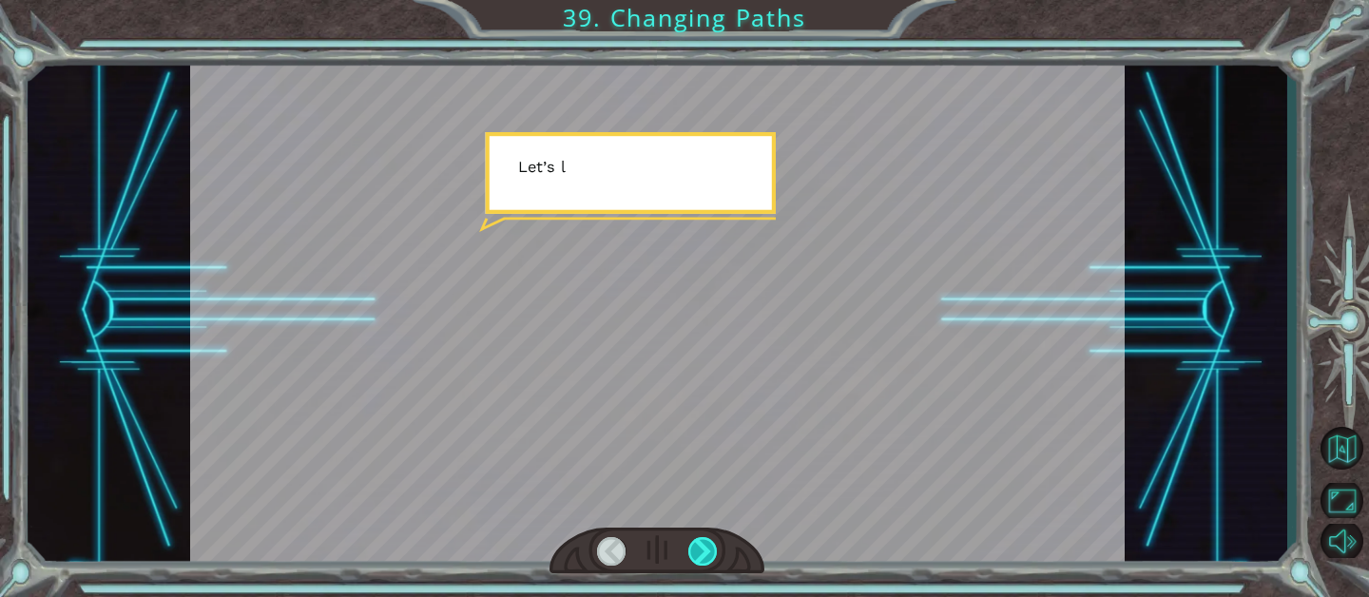
click at [700, 560] on div at bounding box center [702, 551] width 29 height 29
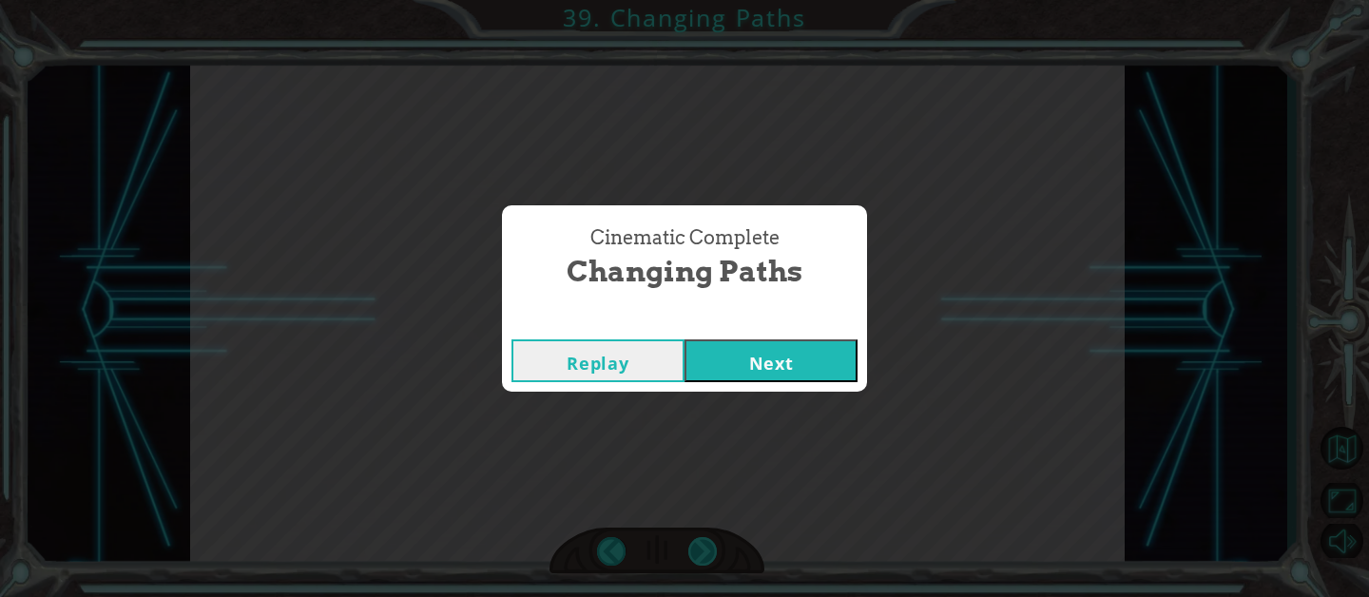
click at [700, 560] on div "Cinematic Complete Changing Paths Replay Next" at bounding box center [684, 298] width 1369 height 597
click at [759, 377] on button "Next" at bounding box center [770, 360] width 173 height 43
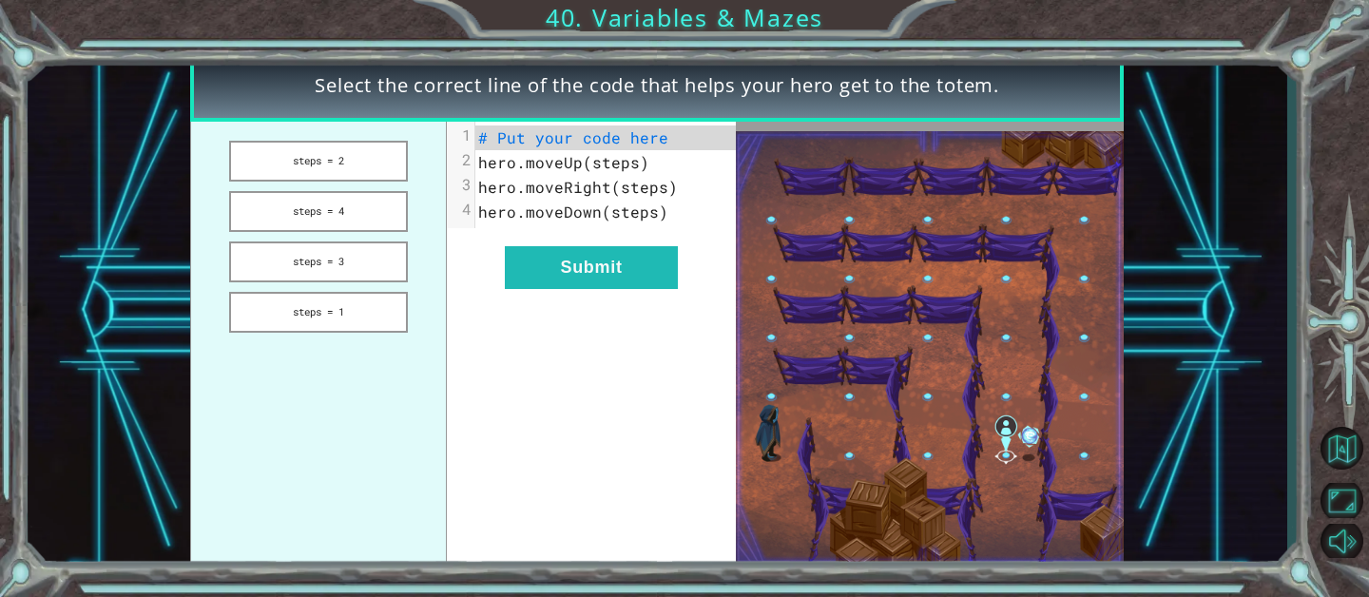
click at [549, 127] on span "# Put your code here" at bounding box center [573, 137] width 190 height 20
click at [575, 275] on button "Submit" at bounding box center [591, 267] width 173 height 43
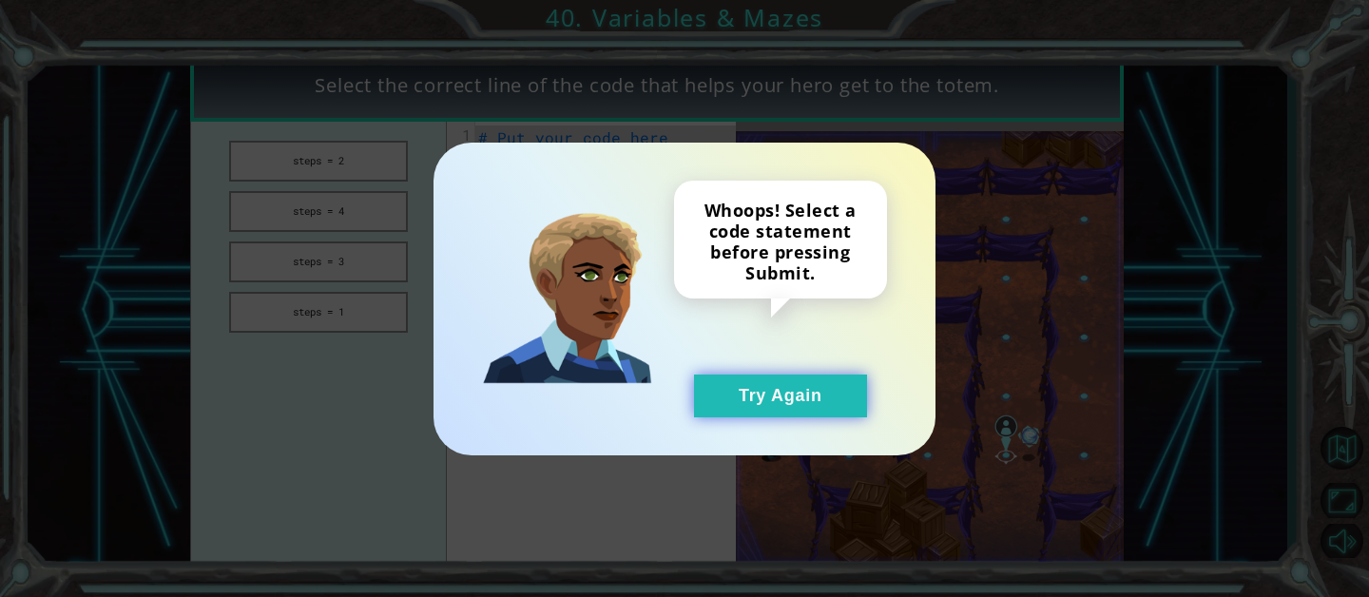
click at [733, 398] on button "Try Again" at bounding box center [780, 395] width 173 height 43
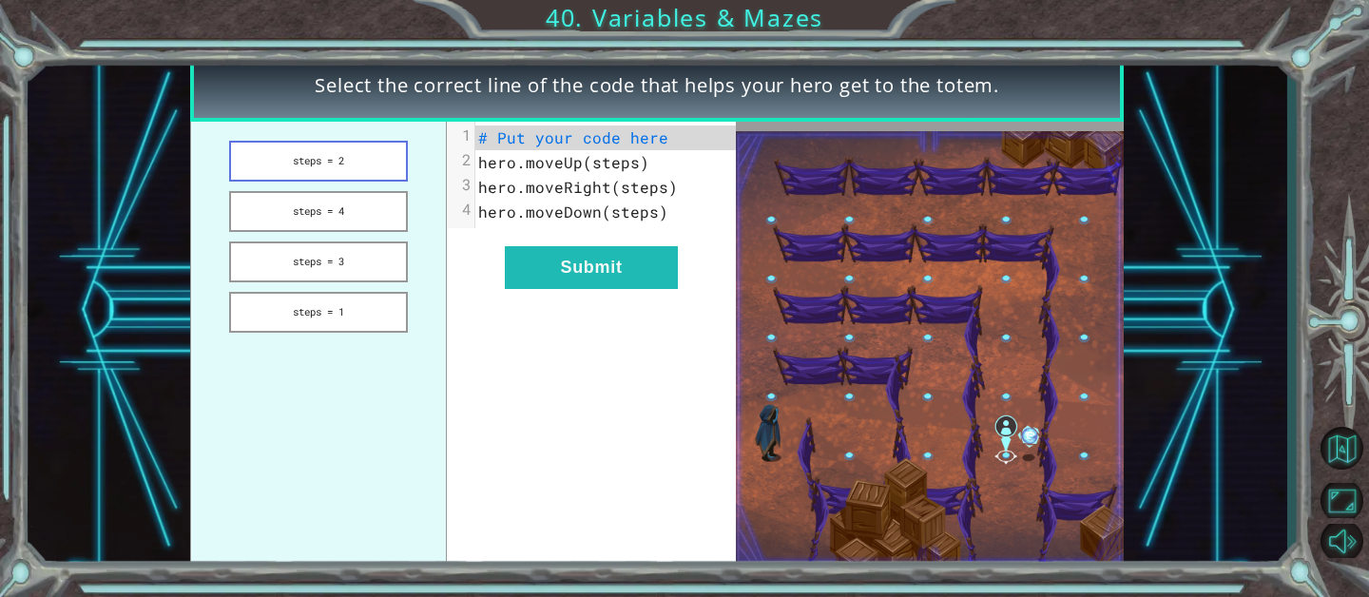
click at [253, 152] on button "steps = 2" at bounding box center [318, 161] width 179 height 41
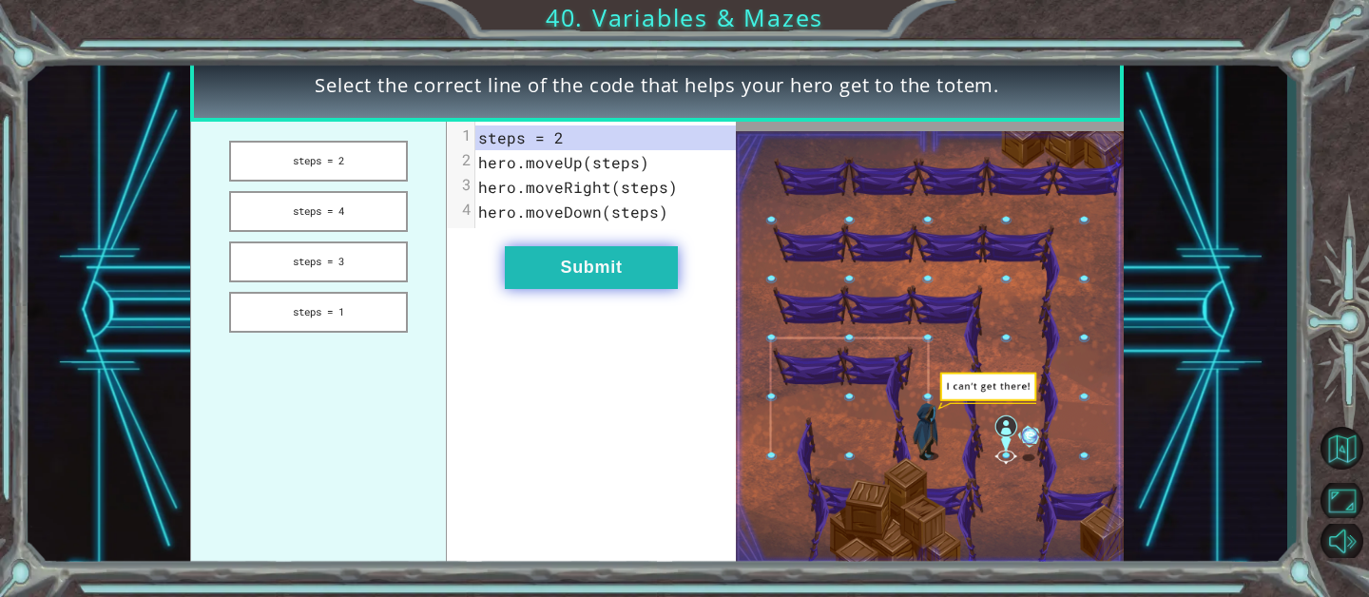
click at [515, 261] on button "Submit" at bounding box center [591, 267] width 173 height 43
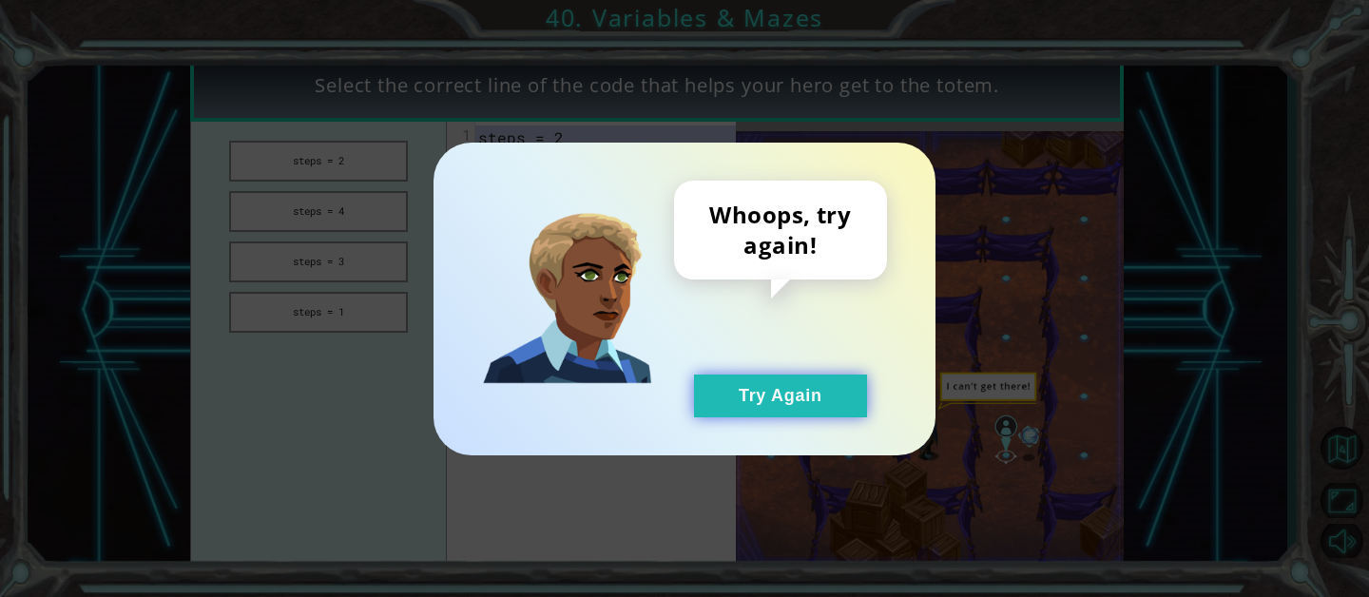
click at [716, 403] on button "Try Again" at bounding box center [780, 395] width 173 height 43
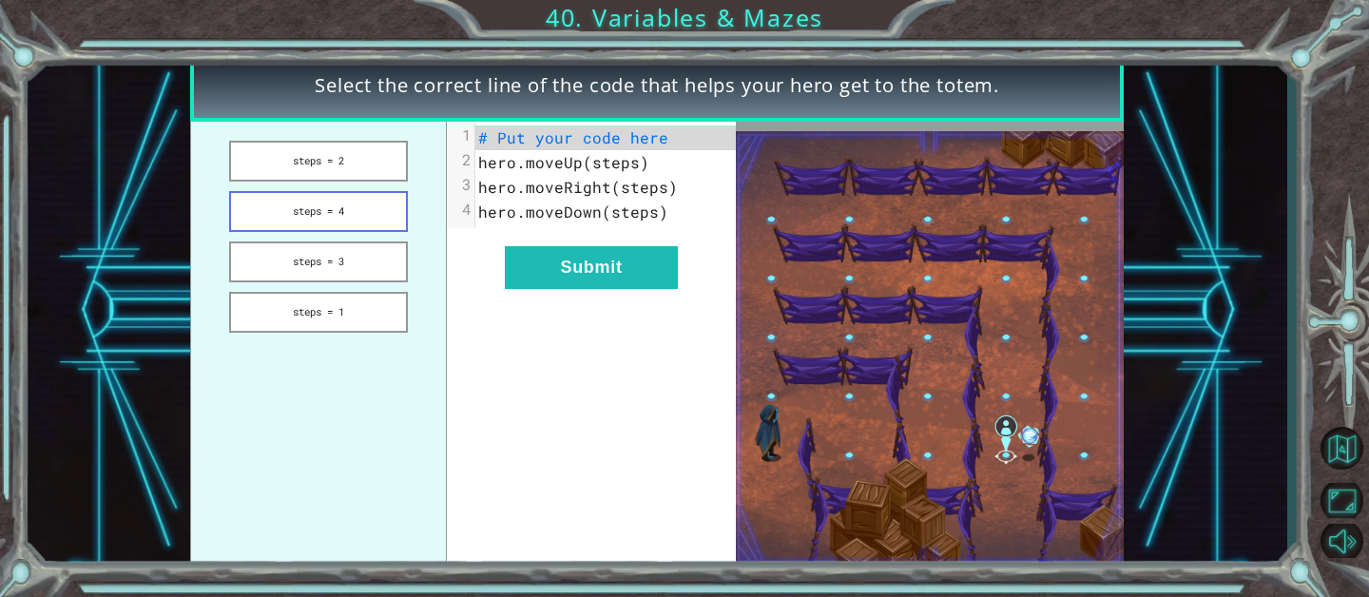
click at [358, 202] on button "steps = 4" at bounding box center [318, 211] width 179 height 41
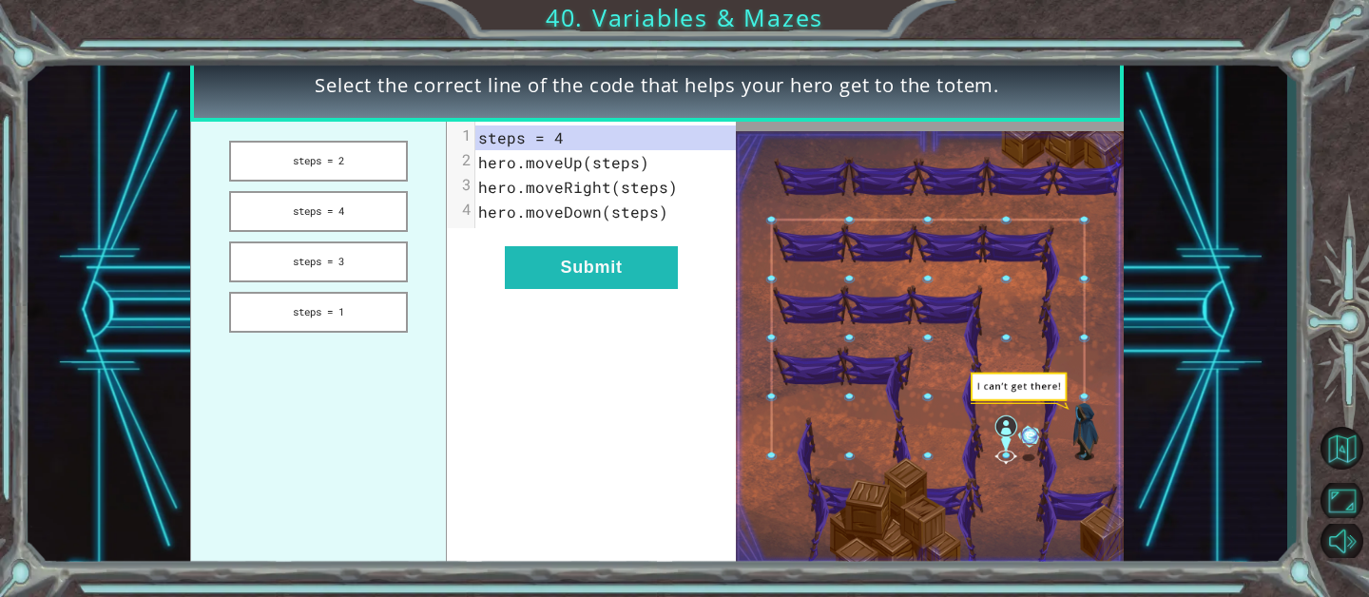
click at [566, 304] on div "xxxxxxxxxx 4 1 steps = 4 2 hero.moveUp(steps) 3 hero.moveRight(steps) 4 hero.mo…" at bounding box center [591, 347] width 288 height 451
click at [562, 259] on button "Submit" at bounding box center [591, 267] width 173 height 43
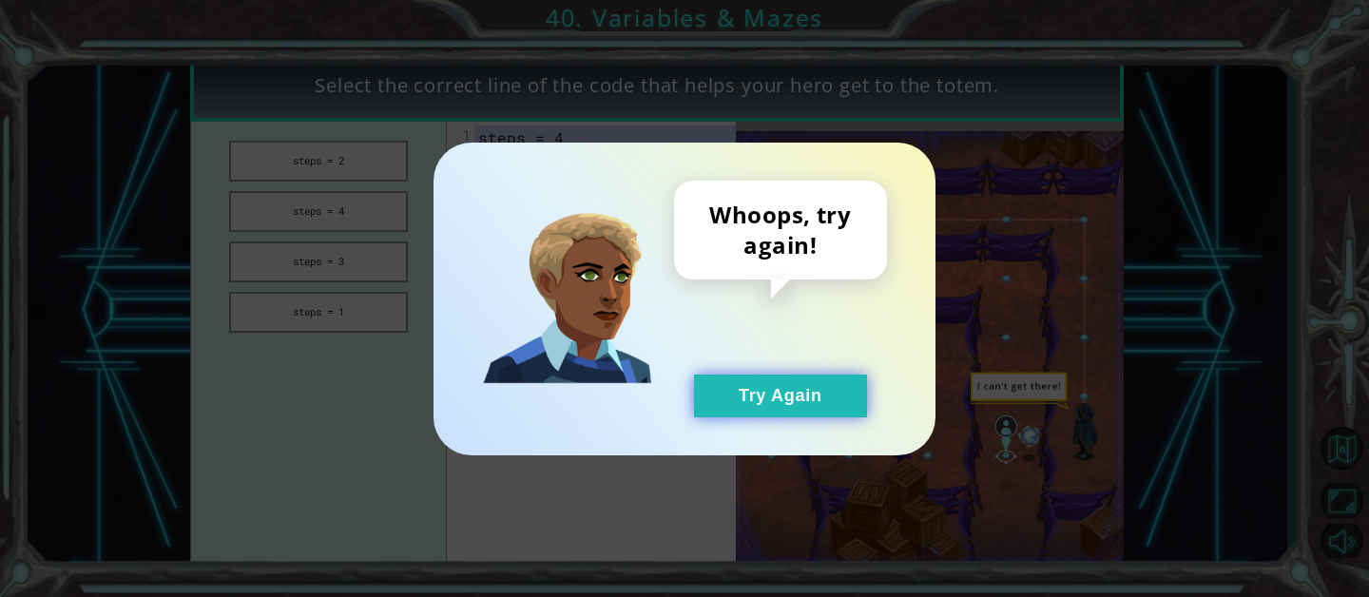
click at [743, 401] on button "Try Again" at bounding box center [780, 395] width 173 height 43
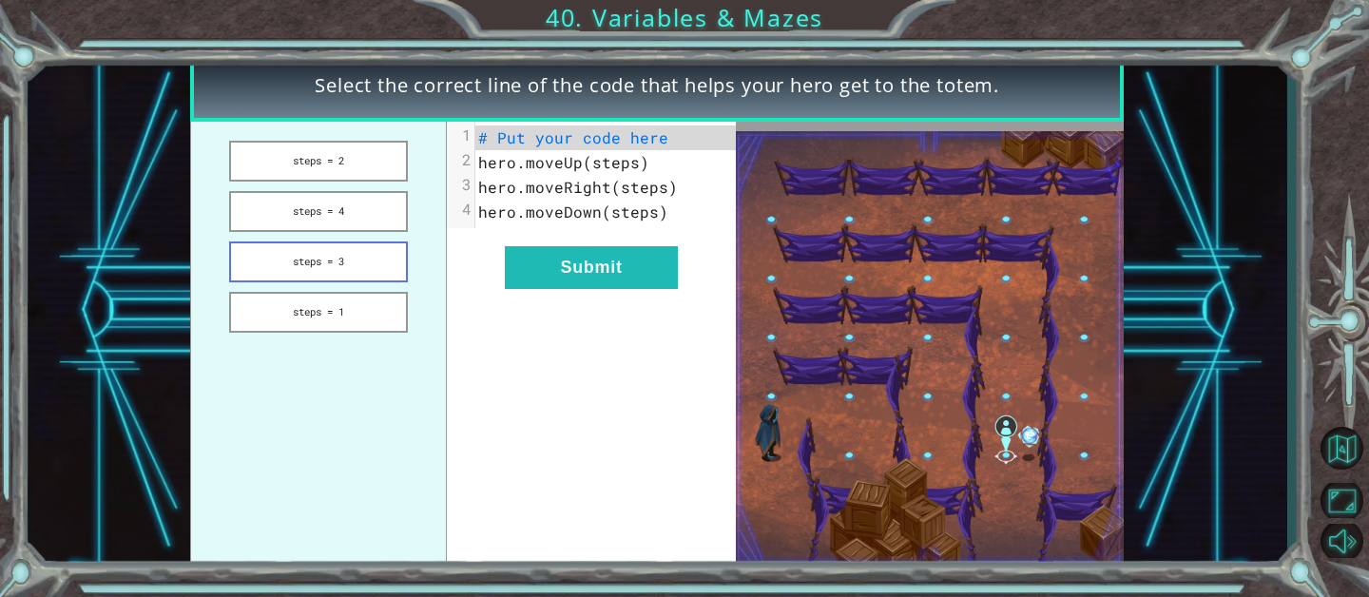
click at [281, 257] on button "steps = 3" at bounding box center [318, 261] width 179 height 41
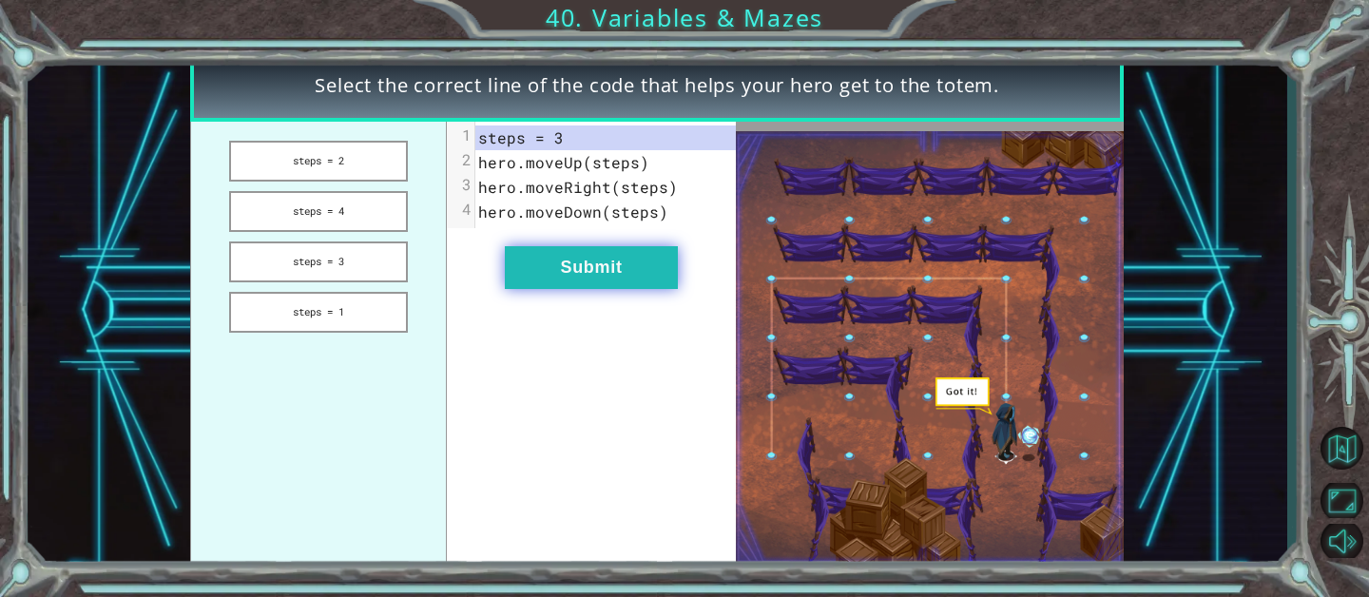
click at [604, 281] on button "Submit" at bounding box center [591, 267] width 173 height 43
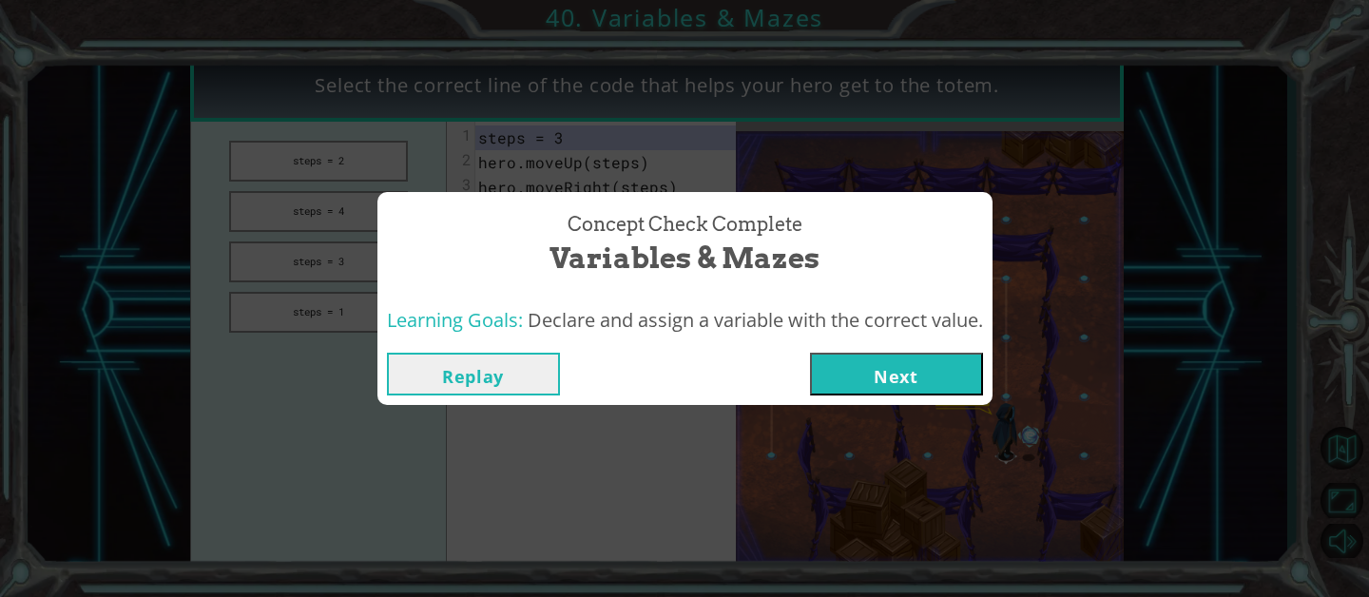
click at [875, 381] on button "Next" at bounding box center [896, 374] width 173 height 43
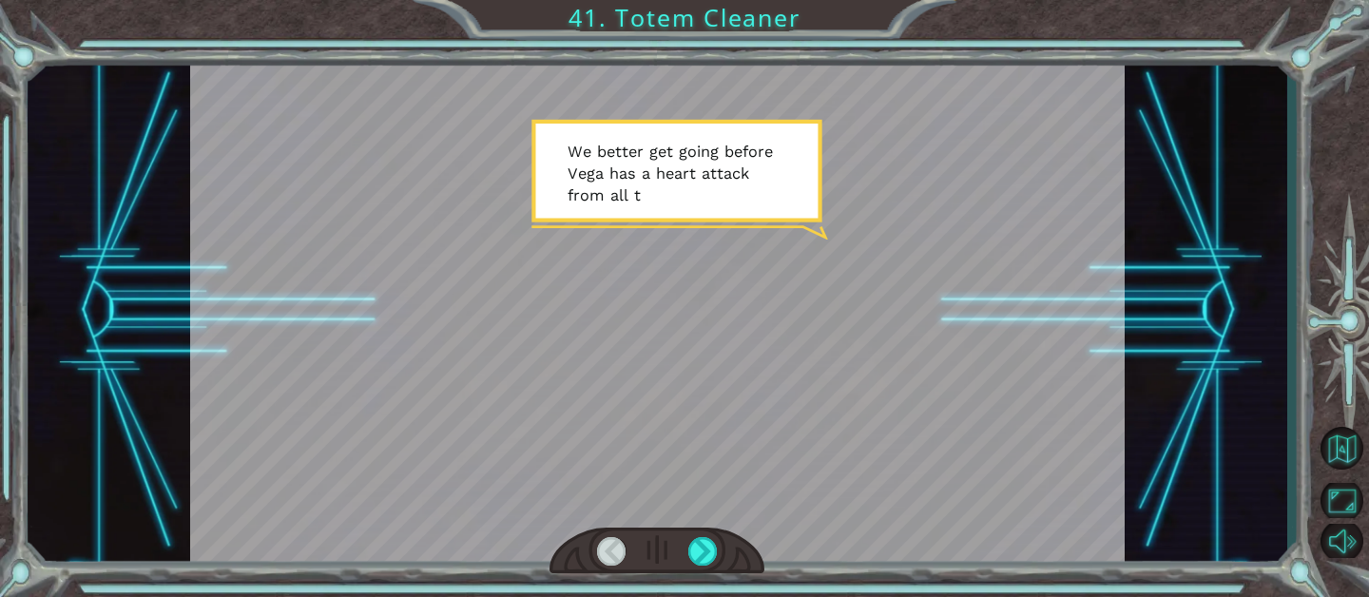
click at [697, 534] on div at bounding box center [656, 551] width 215 height 48
click at [702, 544] on div at bounding box center [702, 551] width 29 height 29
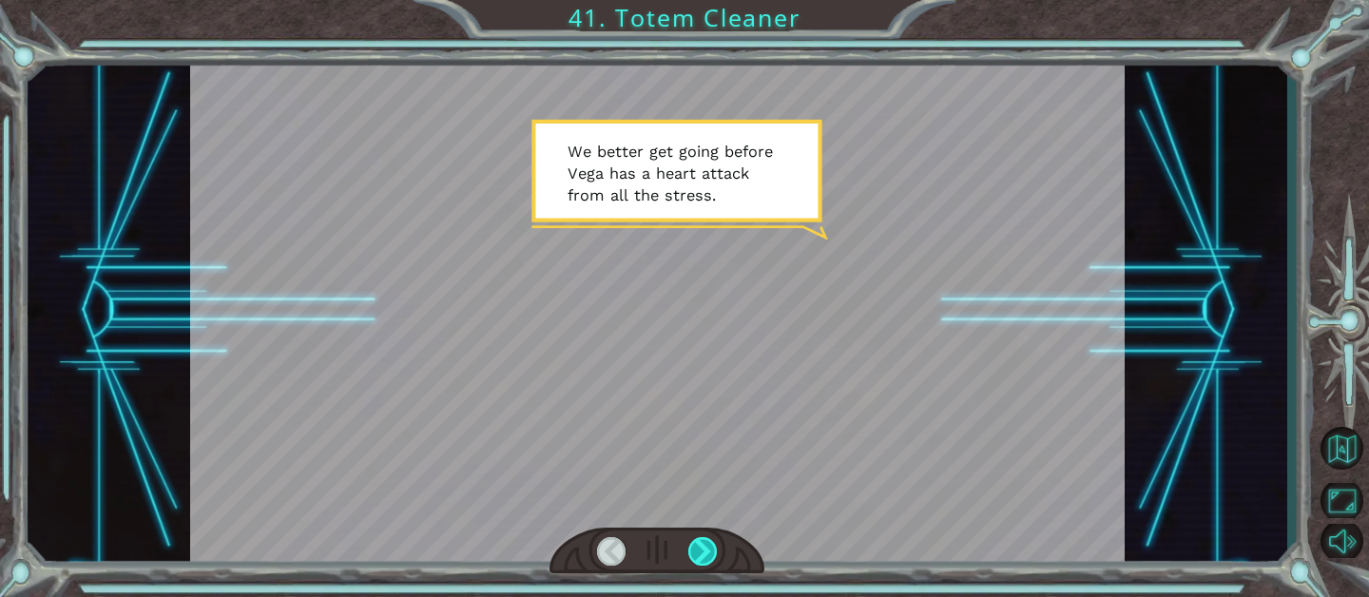
click at [702, 544] on div at bounding box center [702, 551] width 29 height 29
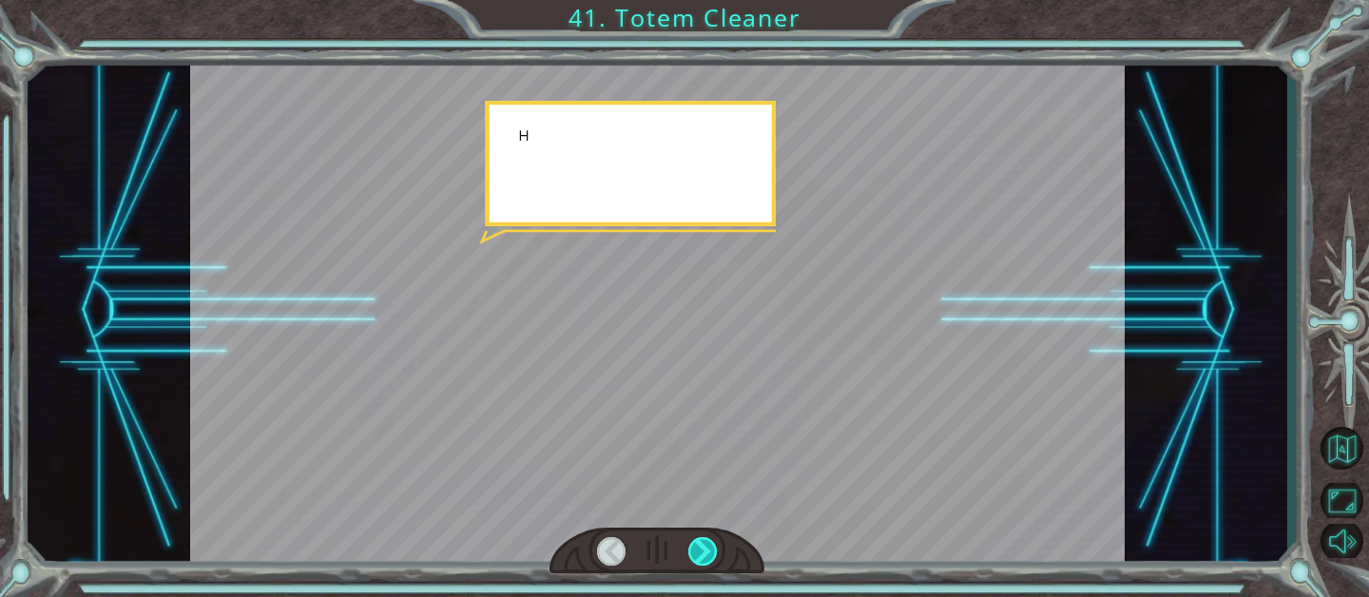
click at [702, 544] on div at bounding box center [702, 551] width 29 height 29
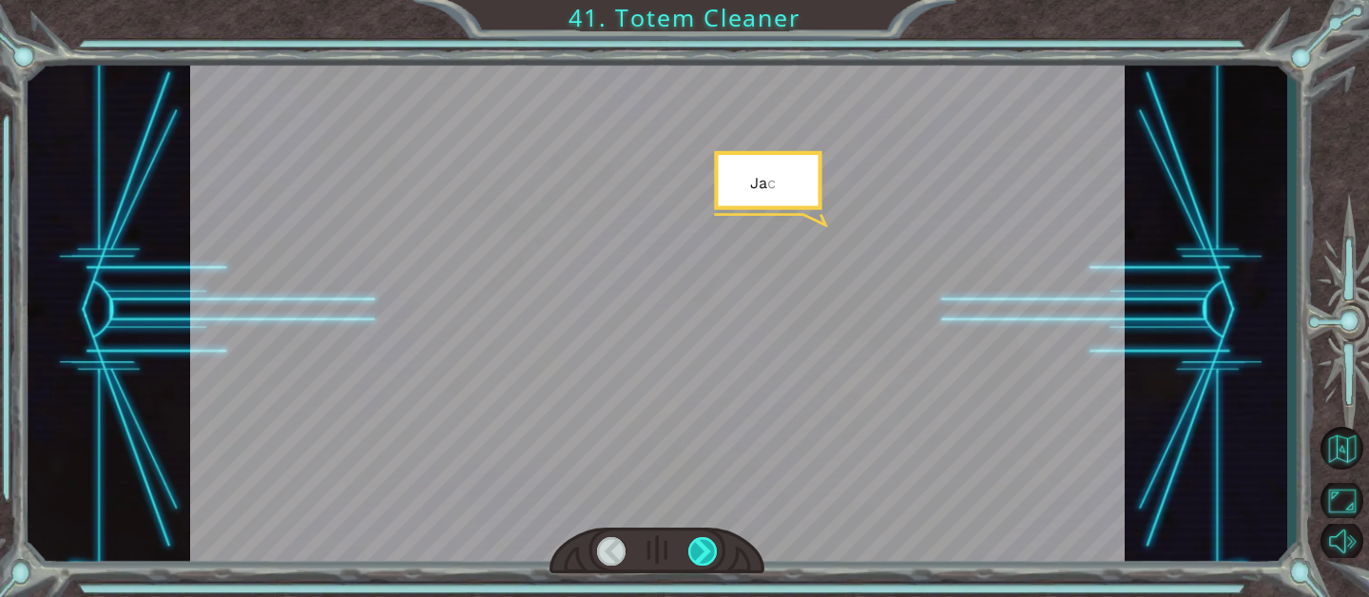
click at [702, 544] on div at bounding box center [702, 551] width 29 height 29
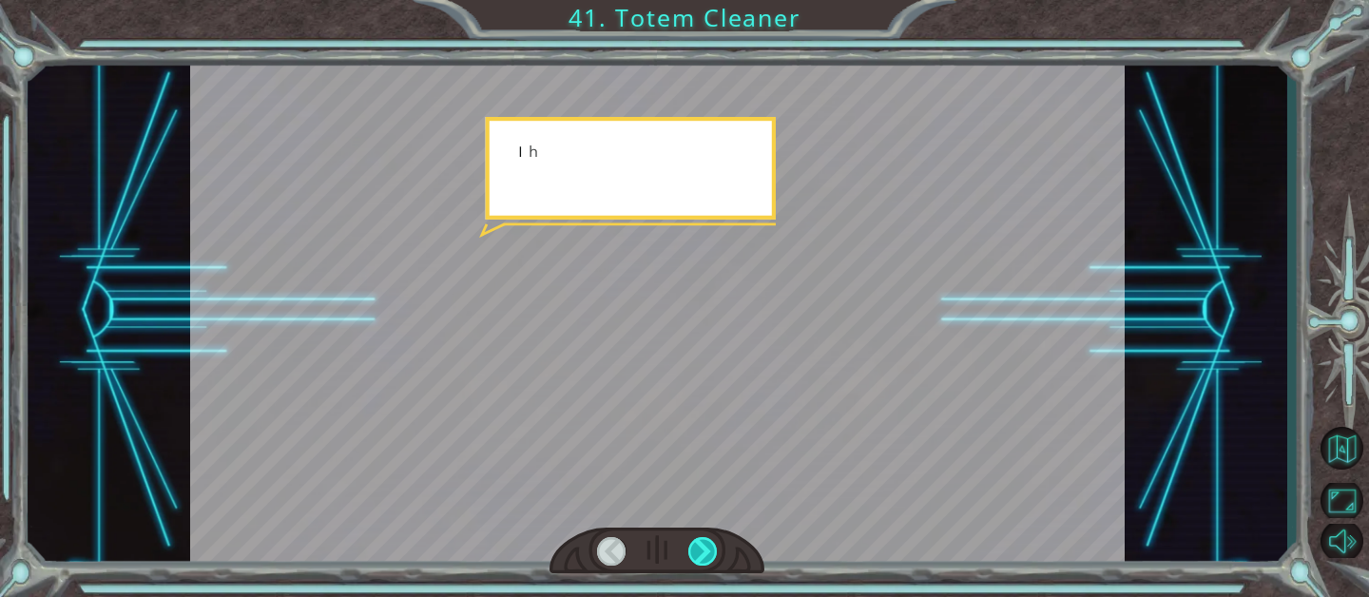
click at [702, 544] on div at bounding box center [702, 551] width 29 height 29
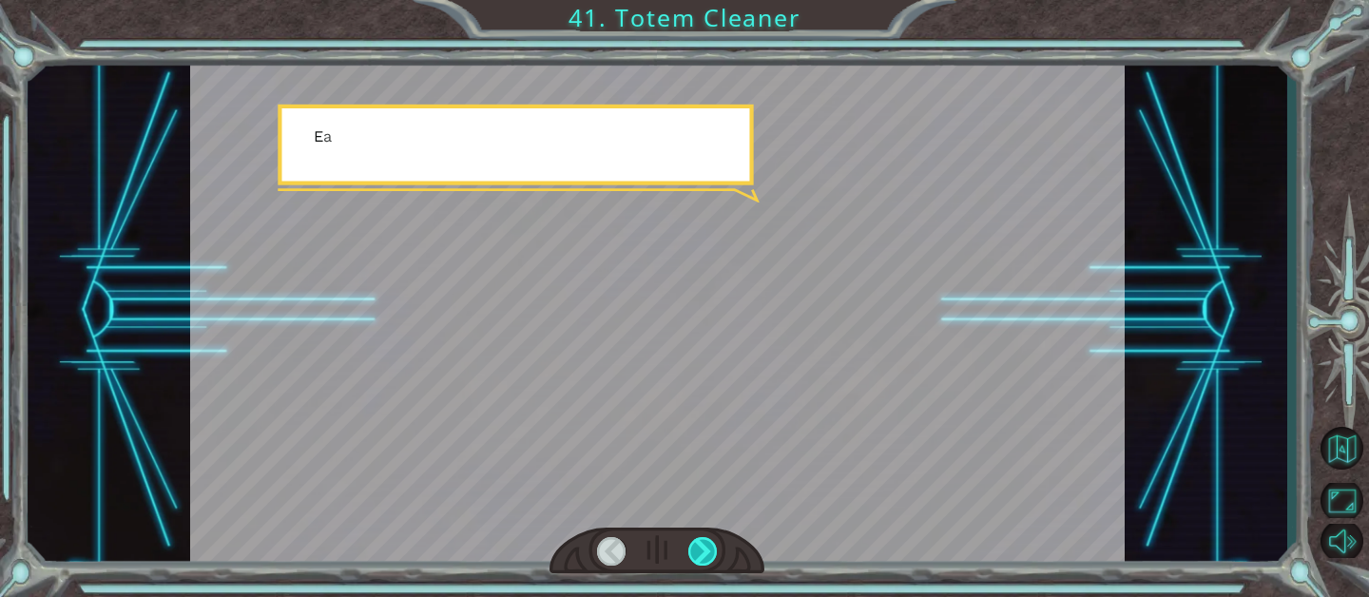
click at [702, 544] on div at bounding box center [702, 551] width 29 height 29
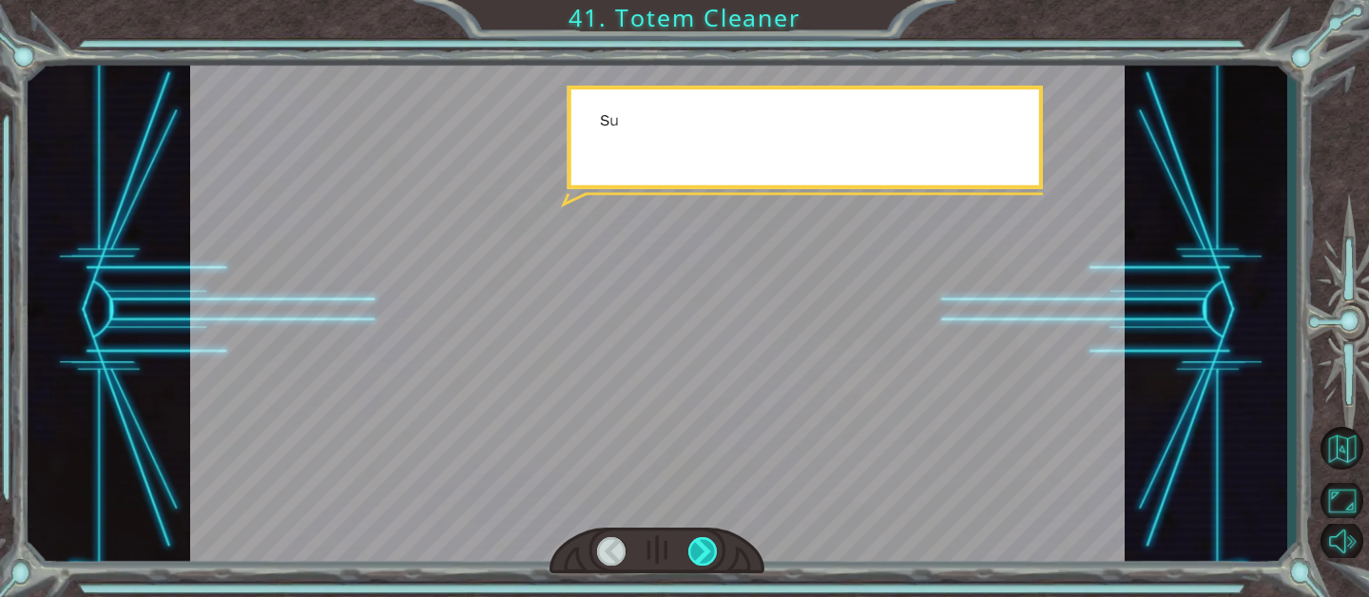
click at [702, 544] on div at bounding box center [702, 551] width 29 height 29
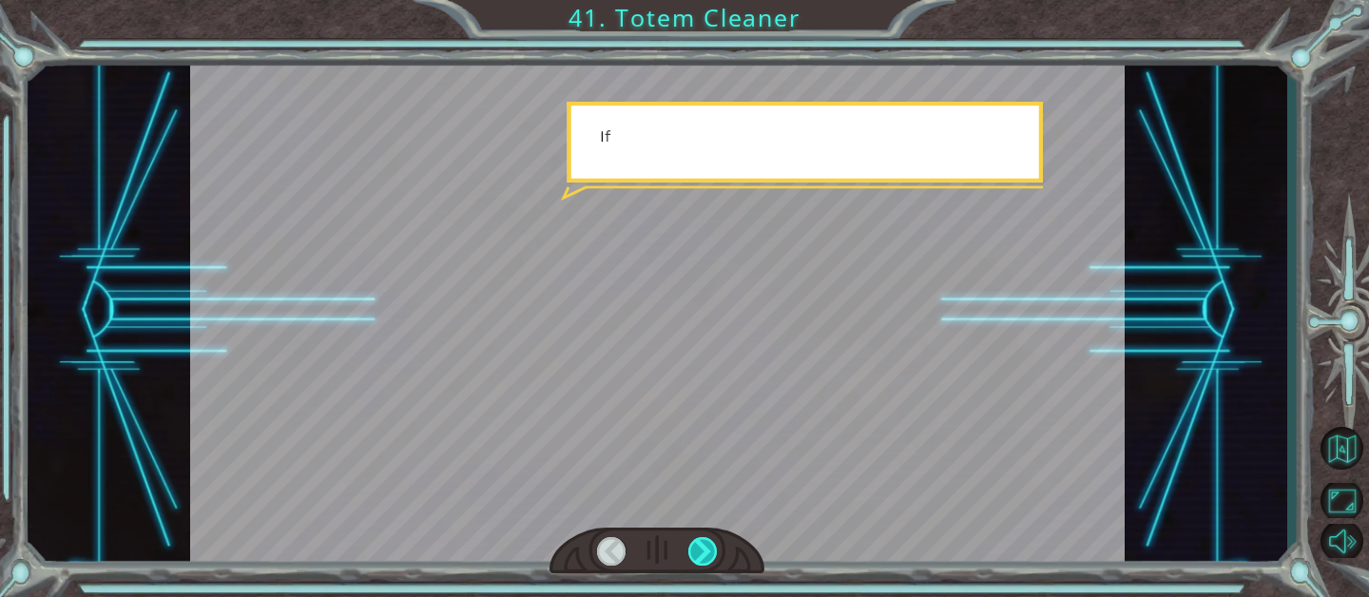
click at [702, 544] on div at bounding box center [702, 551] width 29 height 29
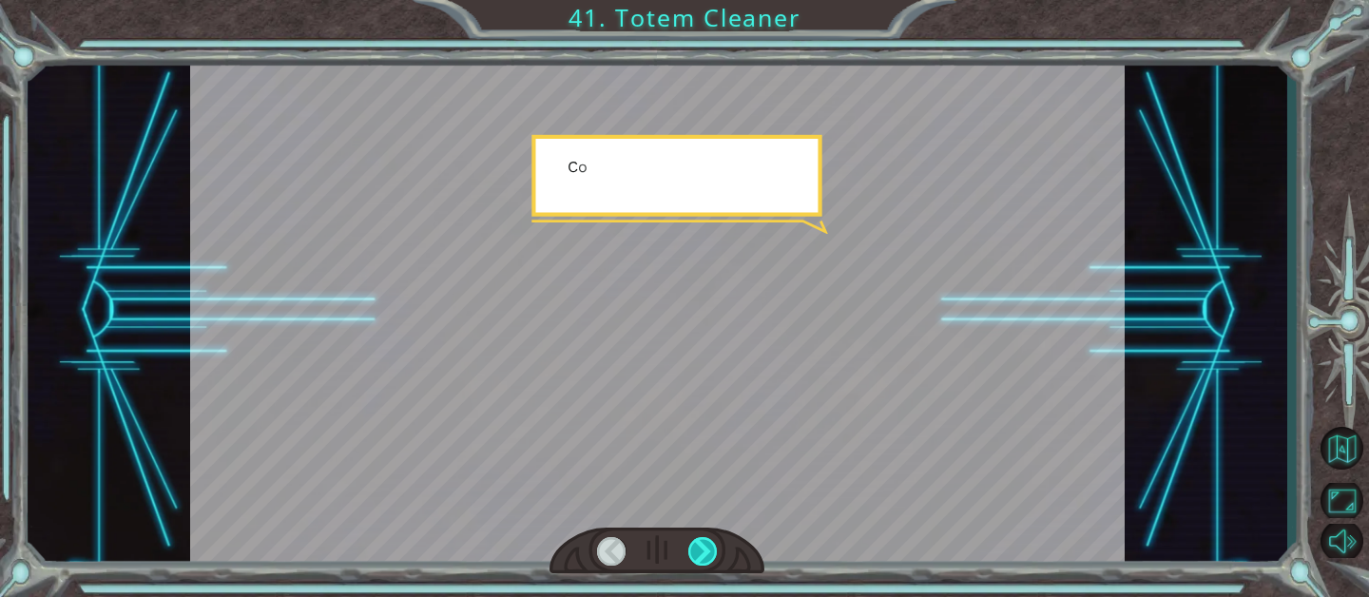
click at [702, 544] on div at bounding box center [702, 551] width 29 height 29
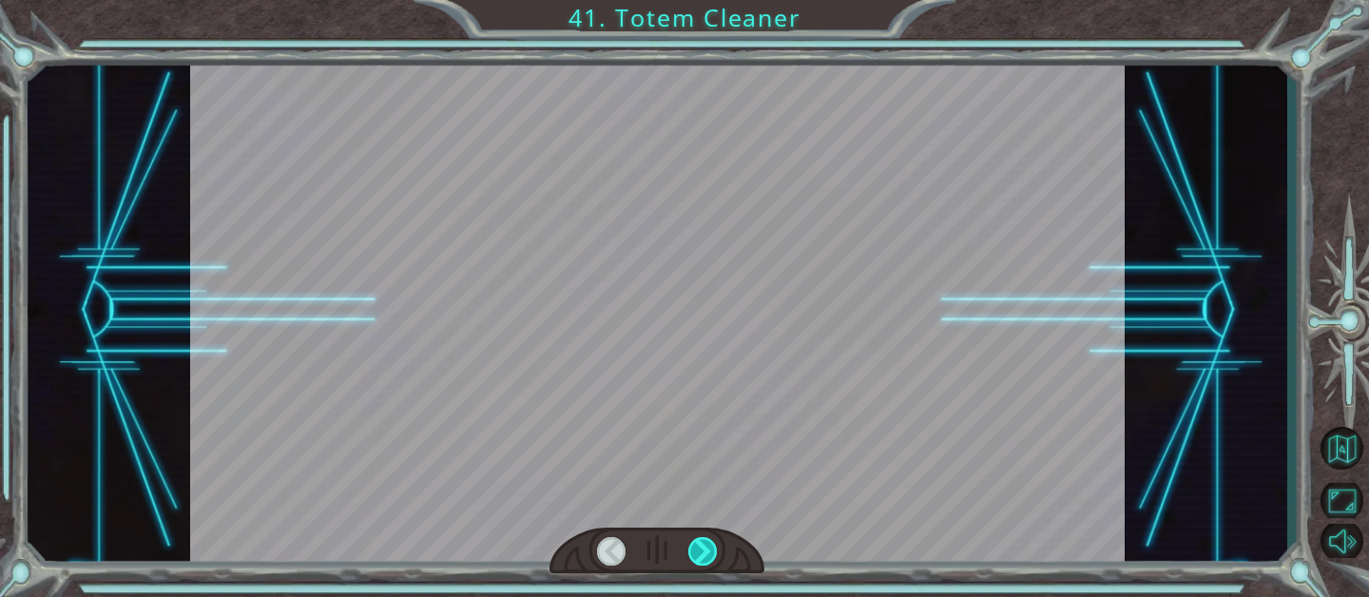
click at [702, 544] on div at bounding box center [702, 551] width 29 height 29
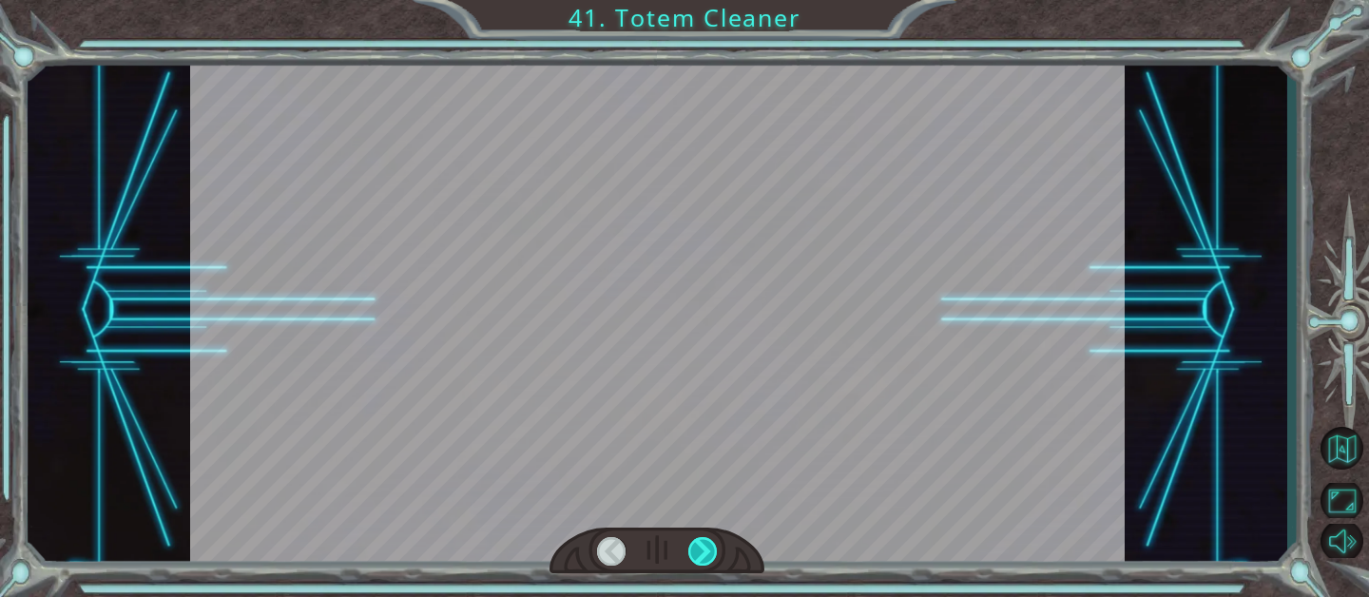
click at [702, 544] on div at bounding box center [702, 551] width 29 height 29
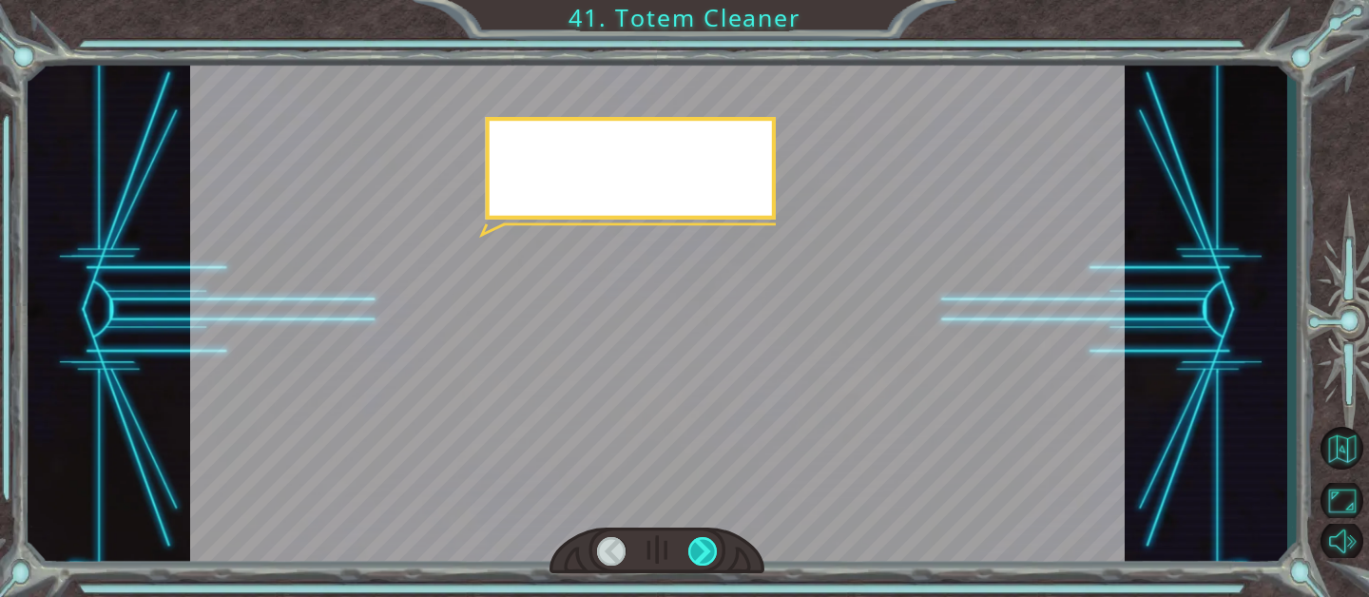
click at [702, 544] on div at bounding box center [702, 551] width 29 height 29
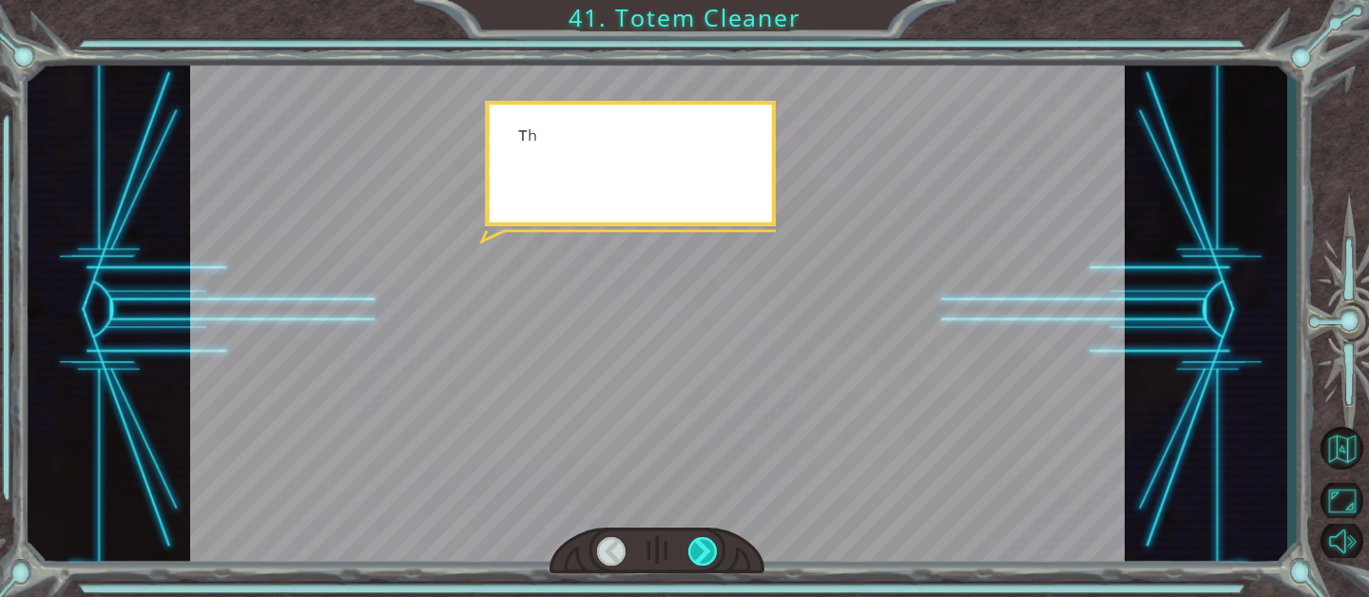
click at [702, 544] on div at bounding box center [702, 551] width 29 height 29
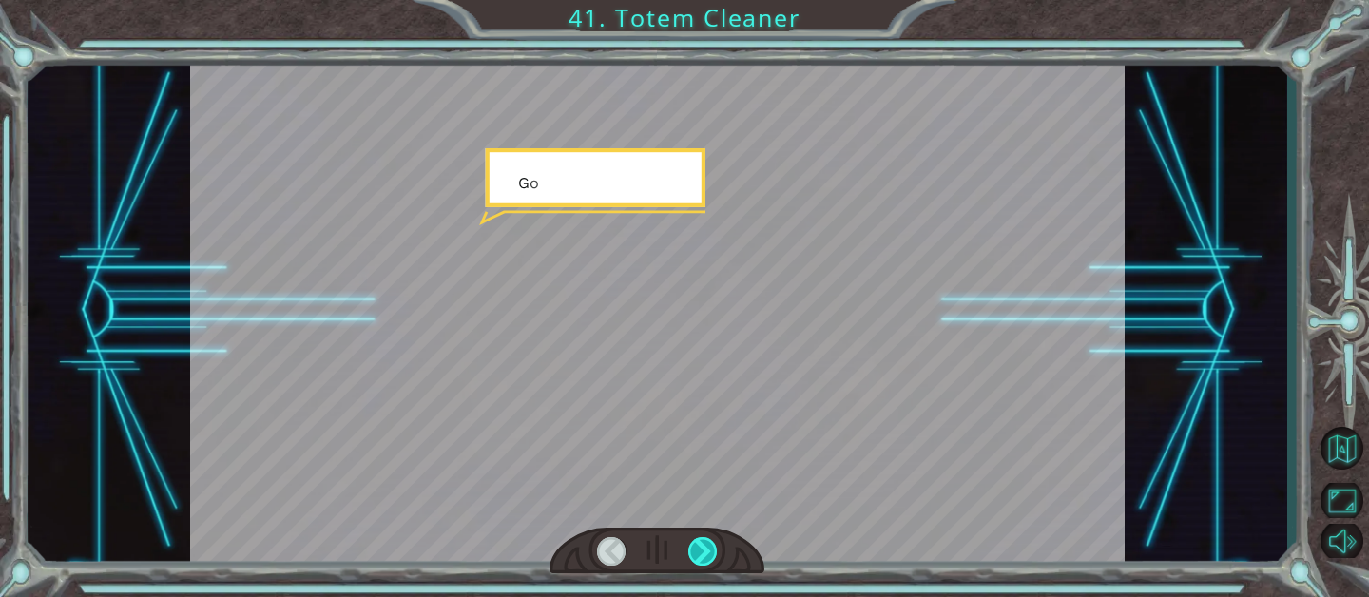
click at [702, 544] on div at bounding box center [702, 551] width 29 height 29
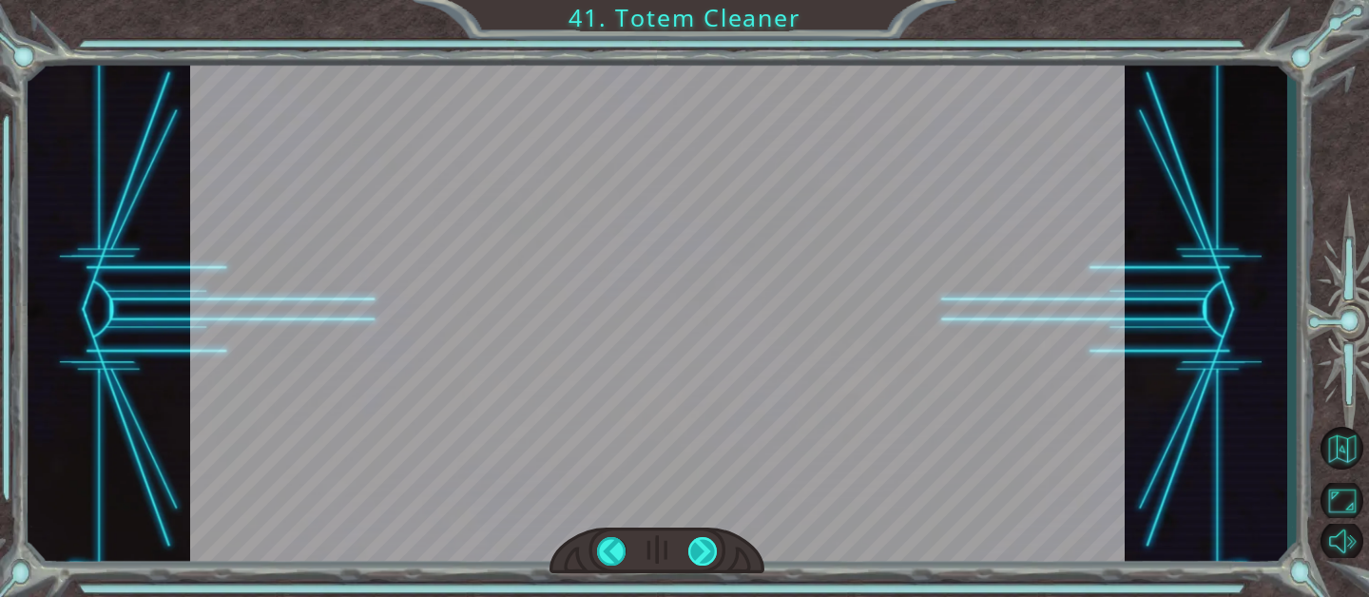
click at [702, 544] on div at bounding box center [702, 551] width 29 height 29
click at [702, 0] on div "Temporary Text W e b e t t e r g e t g o i n g b e f o r e V e g a h a s a h e …" at bounding box center [684, 0] width 1369 height 0
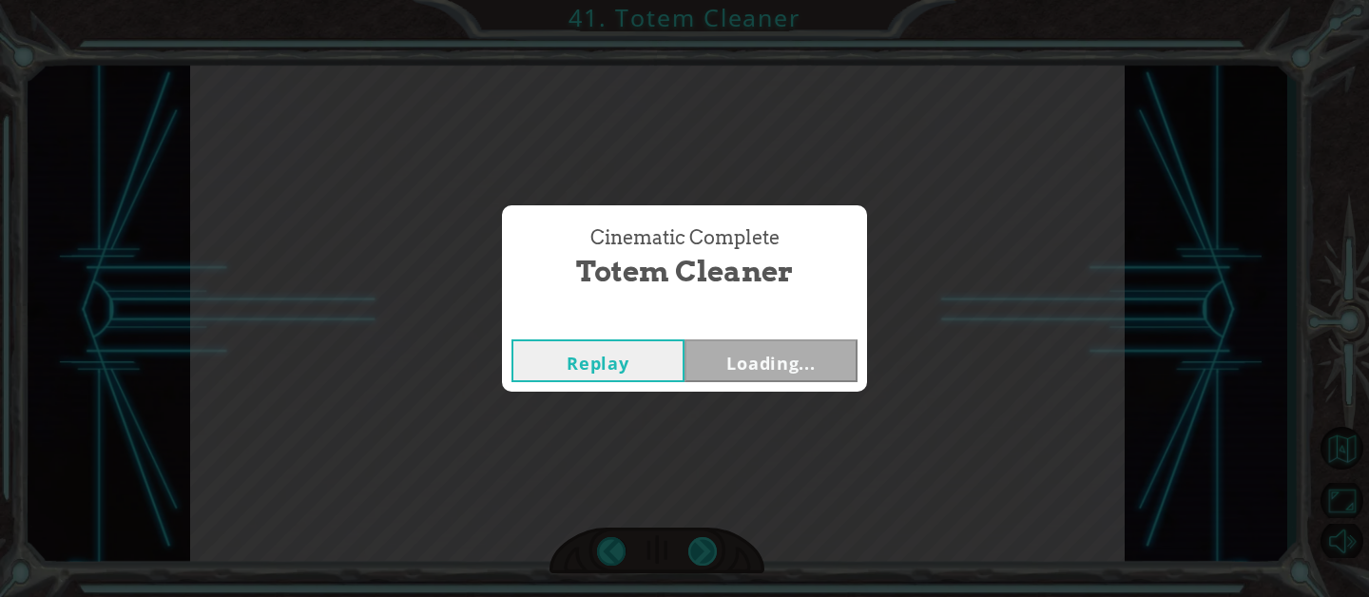
click at [702, 544] on div "Cinematic Complete Totem Cleaner Replay Loading..." at bounding box center [684, 298] width 1369 height 597
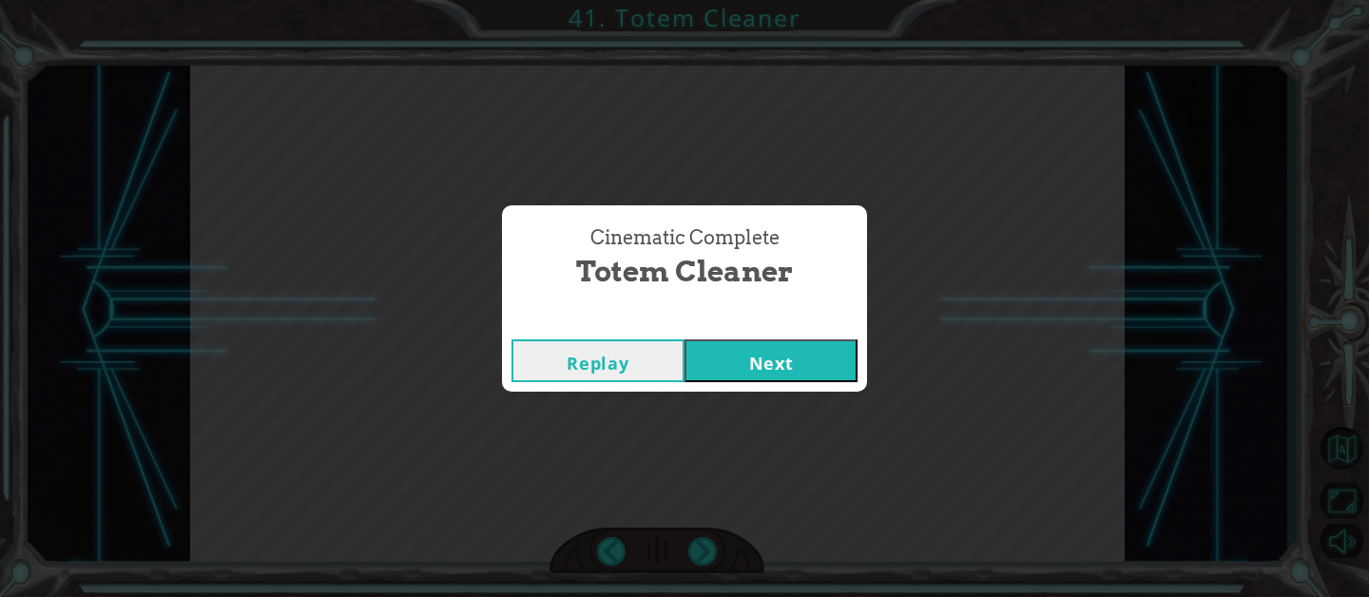
click at [702, 544] on div "Cinematic Complete Totem Cleaner Replay Next" at bounding box center [684, 298] width 1369 height 597
click at [702, 545] on div "Cinematic Complete Totem Cleaner Replay Next" at bounding box center [684, 298] width 1369 height 597
click at [702, 546] on div "Cinematic Complete Totem Cleaner Replay Next" at bounding box center [684, 298] width 1369 height 597
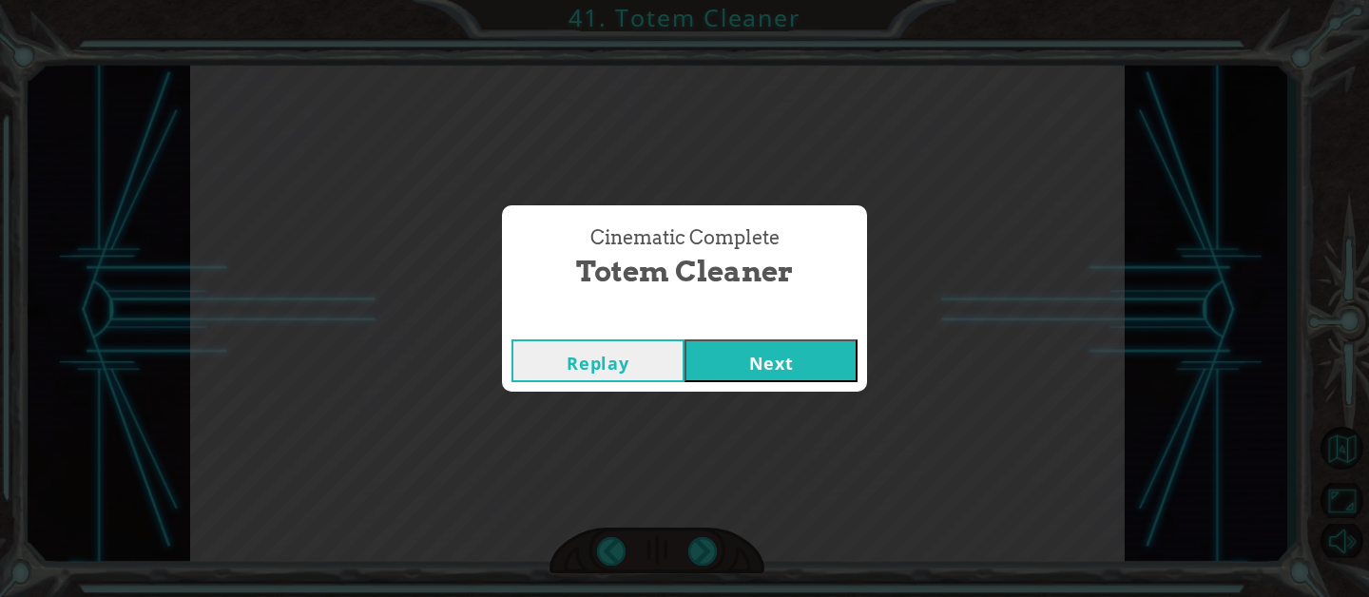
click at [702, 546] on div "Cinematic Complete Totem Cleaner Replay Next" at bounding box center [684, 298] width 1369 height 597
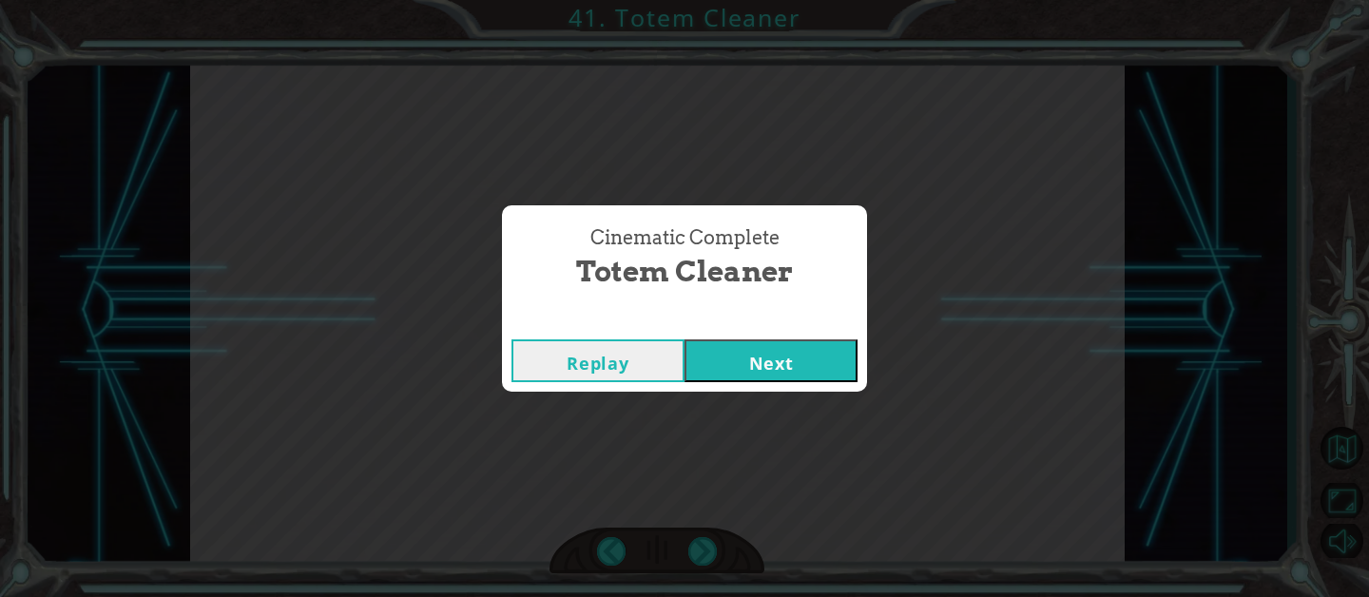
click at [764, 381] on button "Next" at bounding box center [770, 360] width 173 height 43
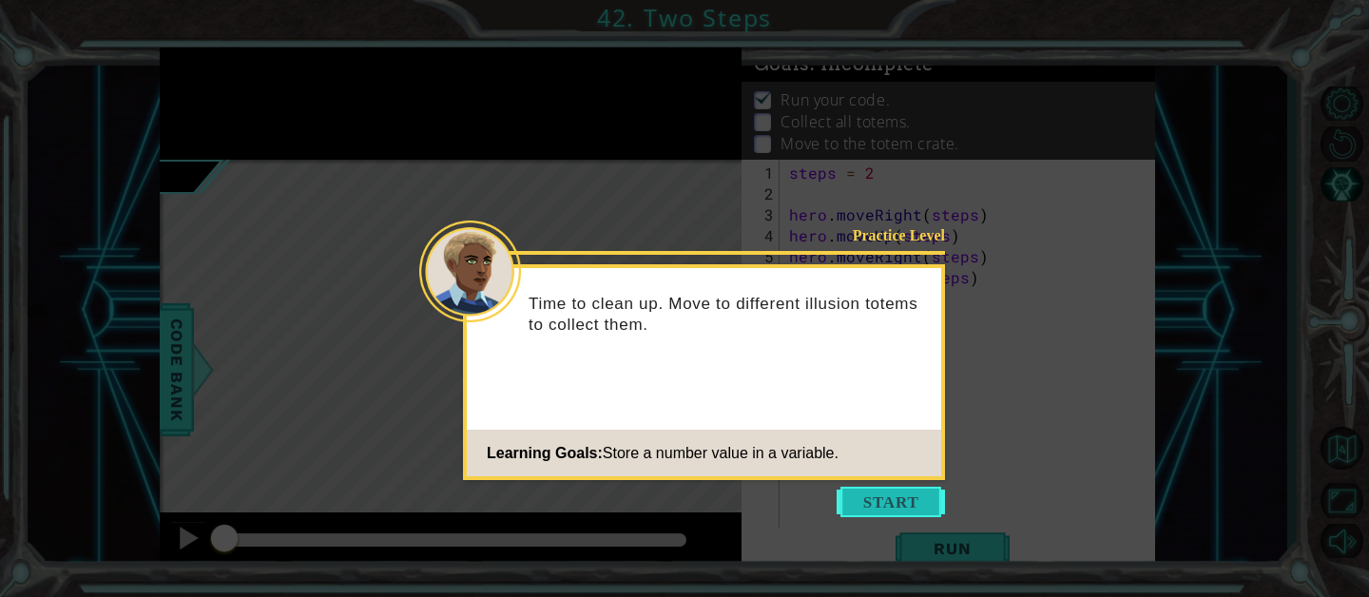
click at [916, 511] on button "Start" at bounding box center [890, 502] width 108 height 30
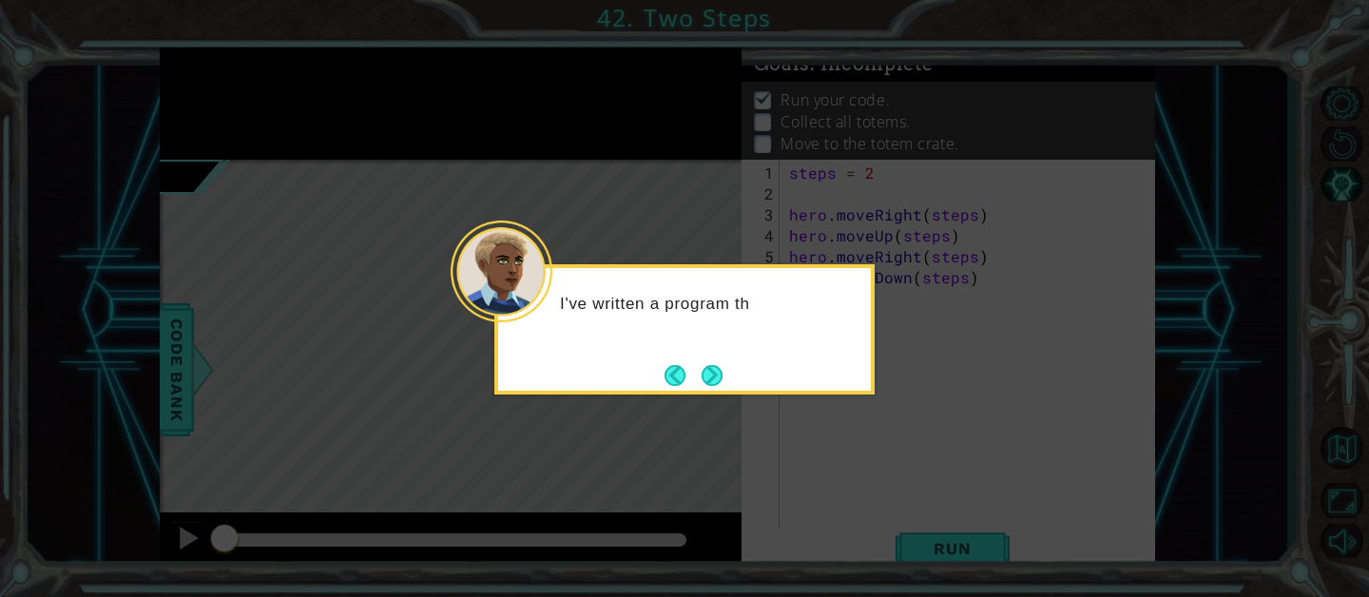
click at [718, 367] on button "Next" at bounding box center [712, 374] width 35 height 35
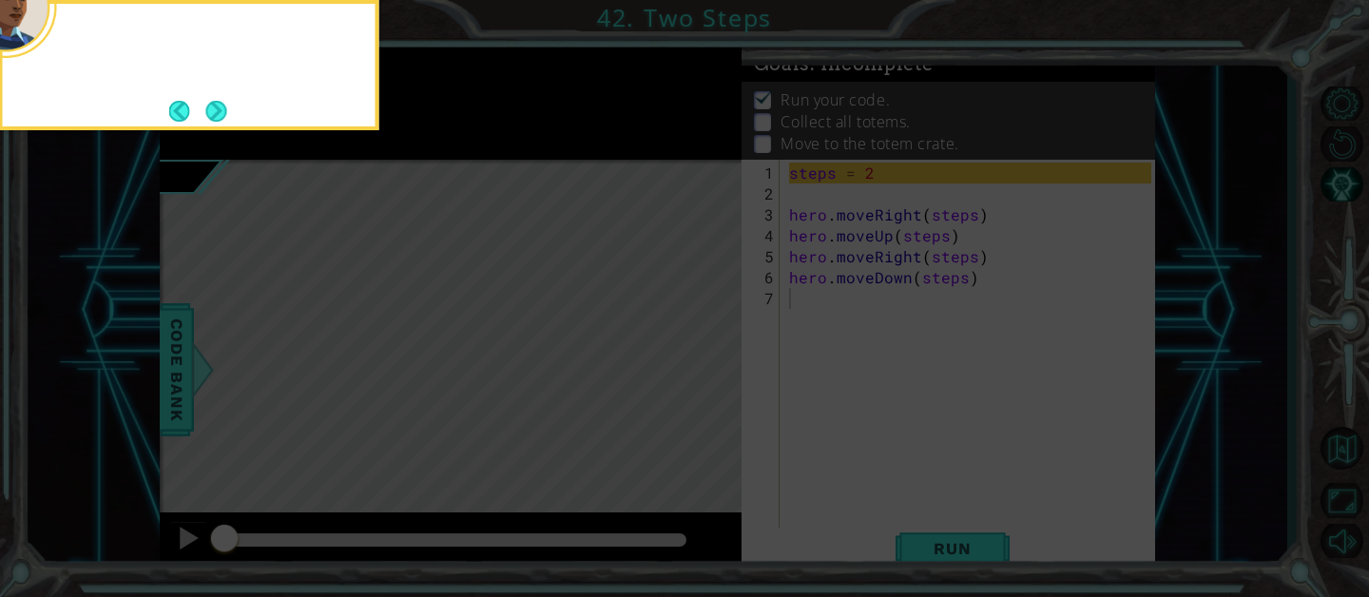
click at [717, 367] on icon at bounding box center [684, 89] width 1369 height 1015
click at [215, 100] on button "Next" at bounding box center [216, 111] width 22 height 22
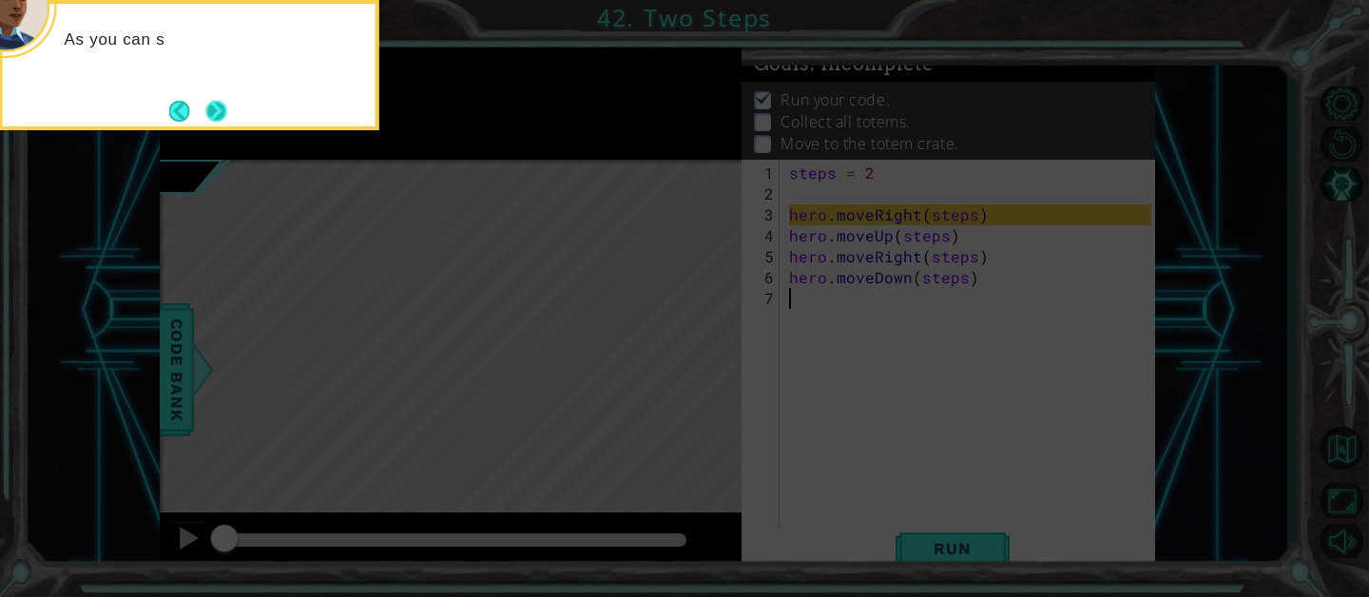
click at [224, 106] on button "Next" at bounding box center [216, 111] width 28 height 28
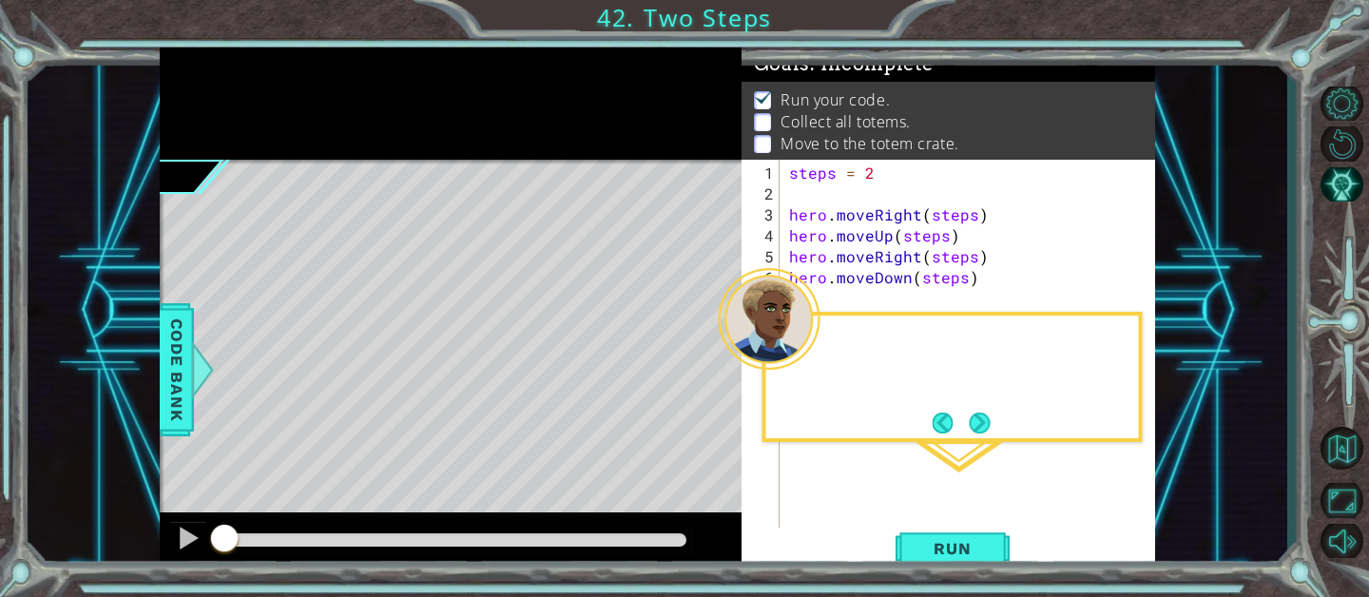
click at [224, 106] on div at bounding box center [451, 104] width 582 height 112
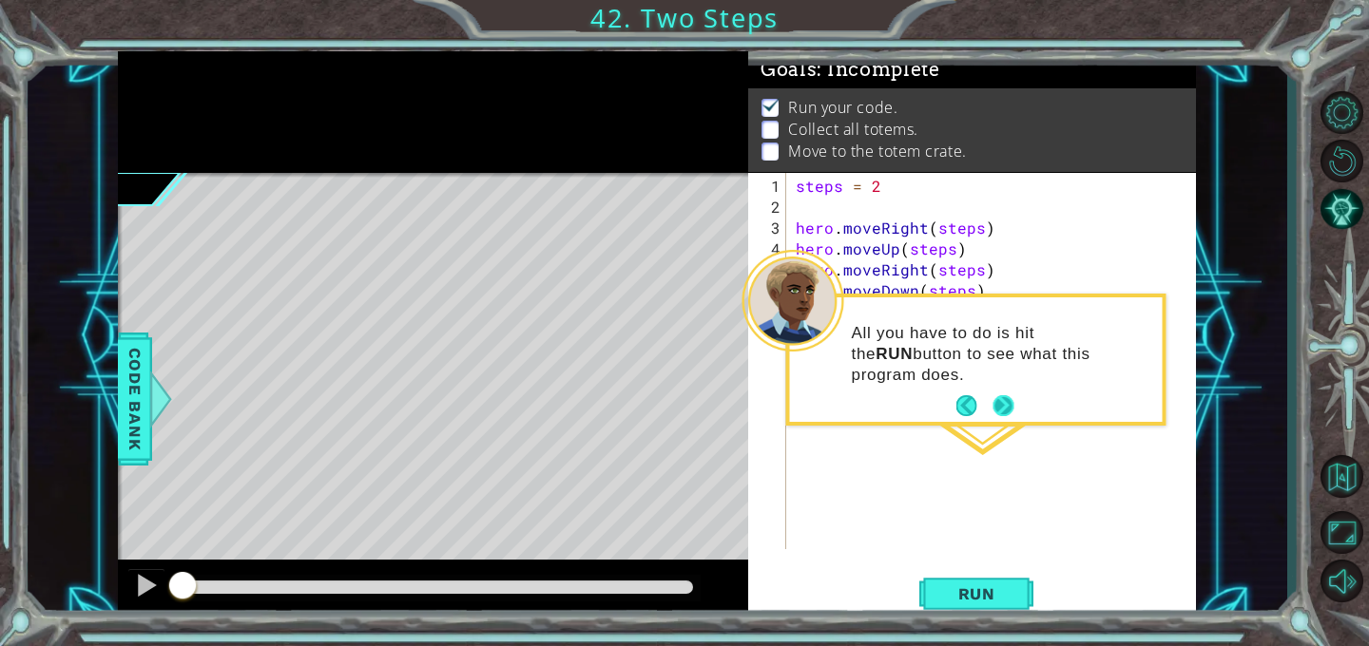
click at [1013, 402] on button "Next" at bounding box center [1003, 406] width 30 height 30
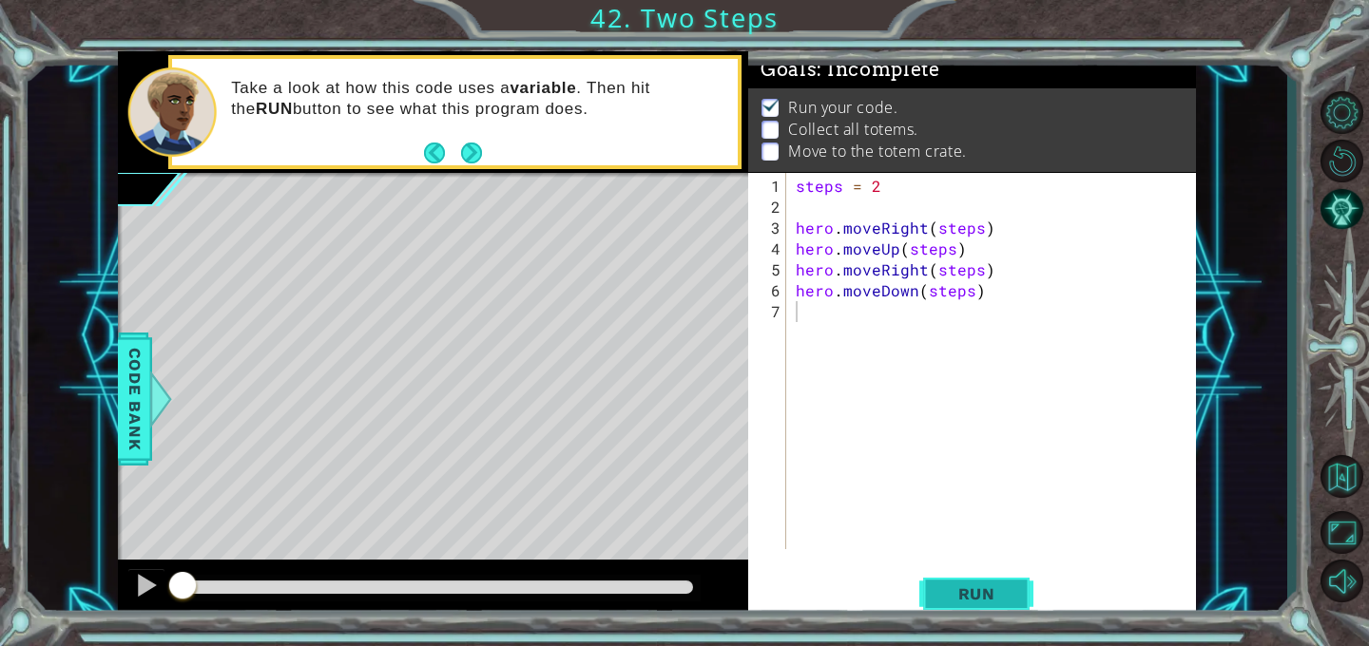
click at [961, 585] on span "Run" at bounding box center [976, 594] width 75 height 19
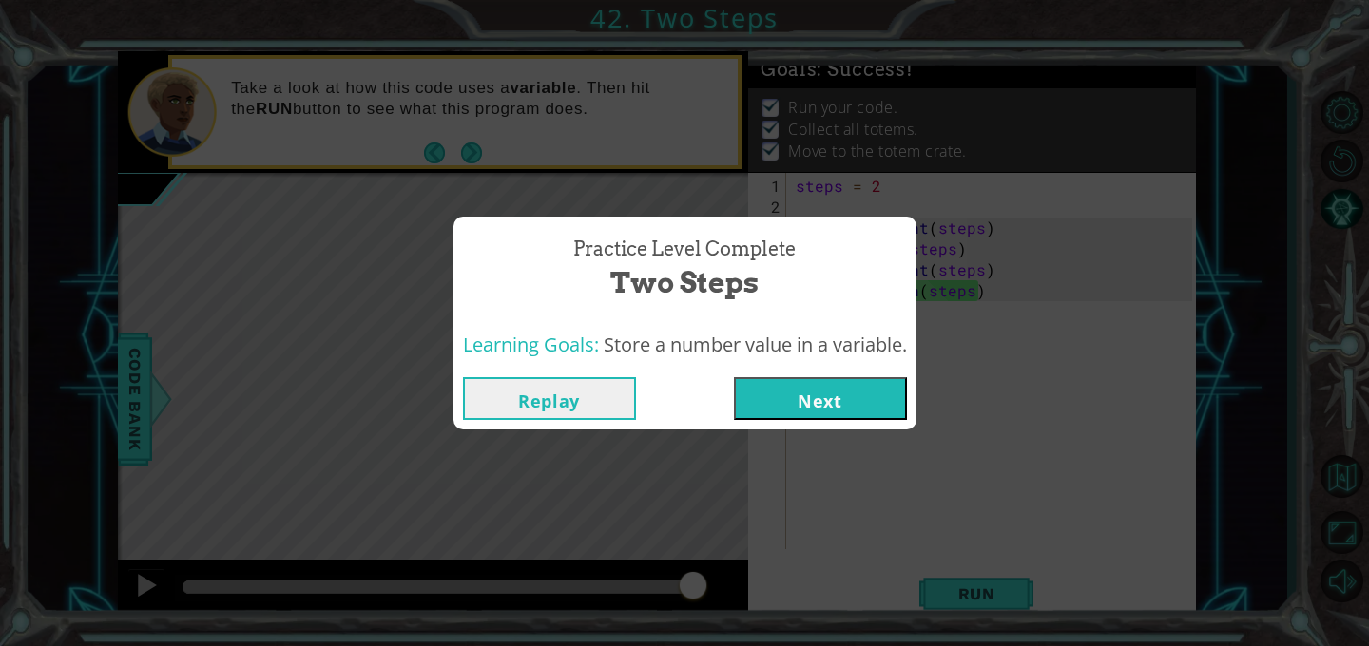
click at [813, 401] on button "Next" at bounding box center [820, 398] width 173 height 43
